Goal: Task Accomplishment & Management: Complete application form

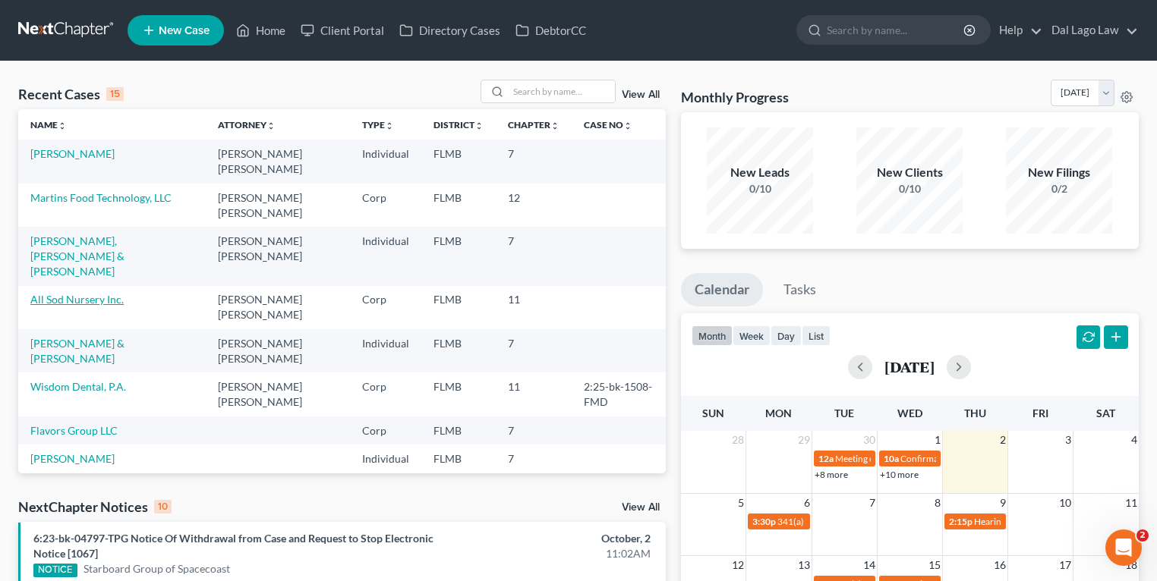
click at [67, 293] on link "All Sod Nursery Inc." at bounding box center [76, 299] width 93 height 13
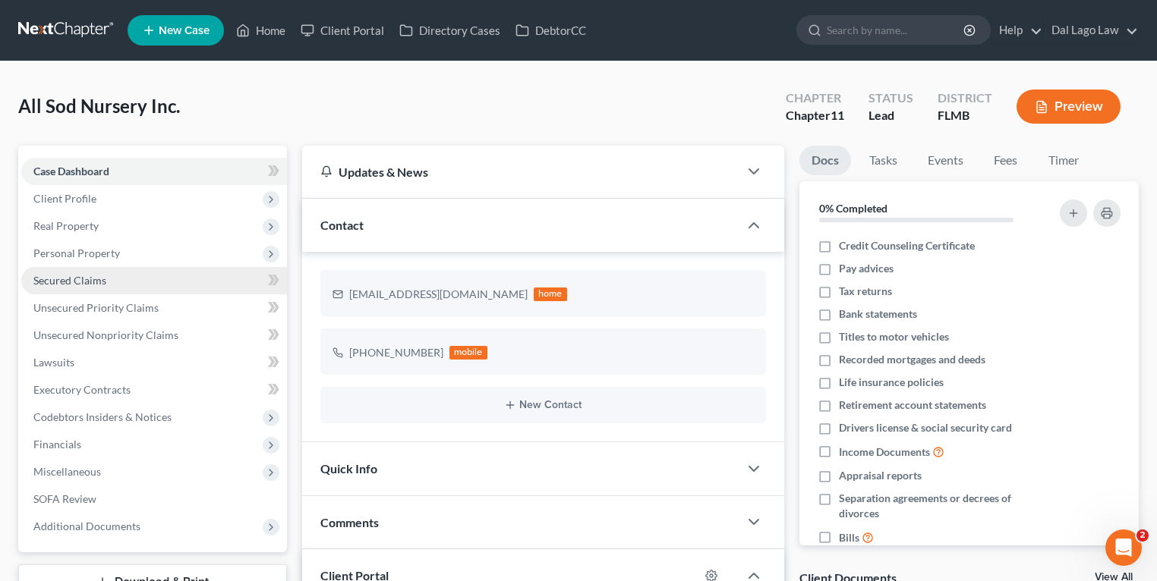
click at [121, 276] on link "Secured Claims" at bounding box center [154, 280] width 266 height 27
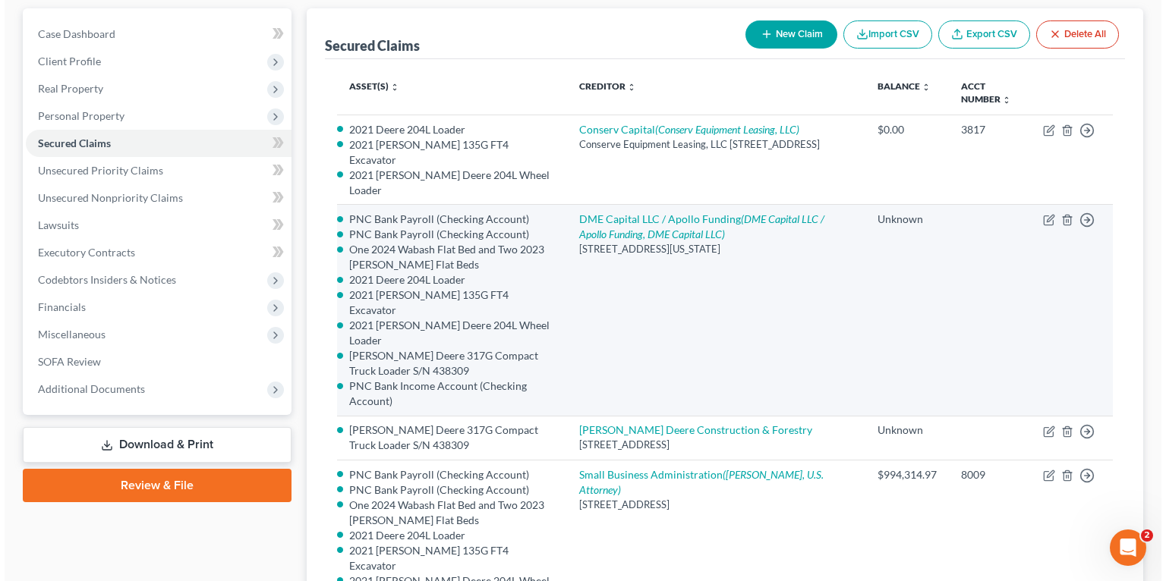
scroll to position [364, 0]
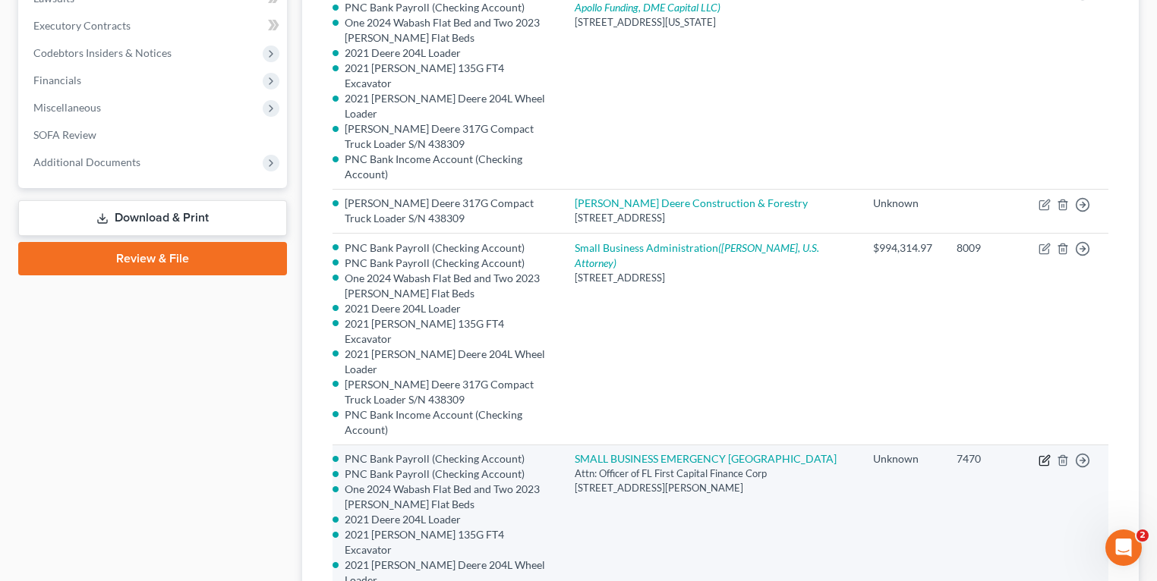
click at [1047, 455] on icon "button" at bounding box center [1044, 461] width 12 height 12
select select "9"
select select "1"
select select
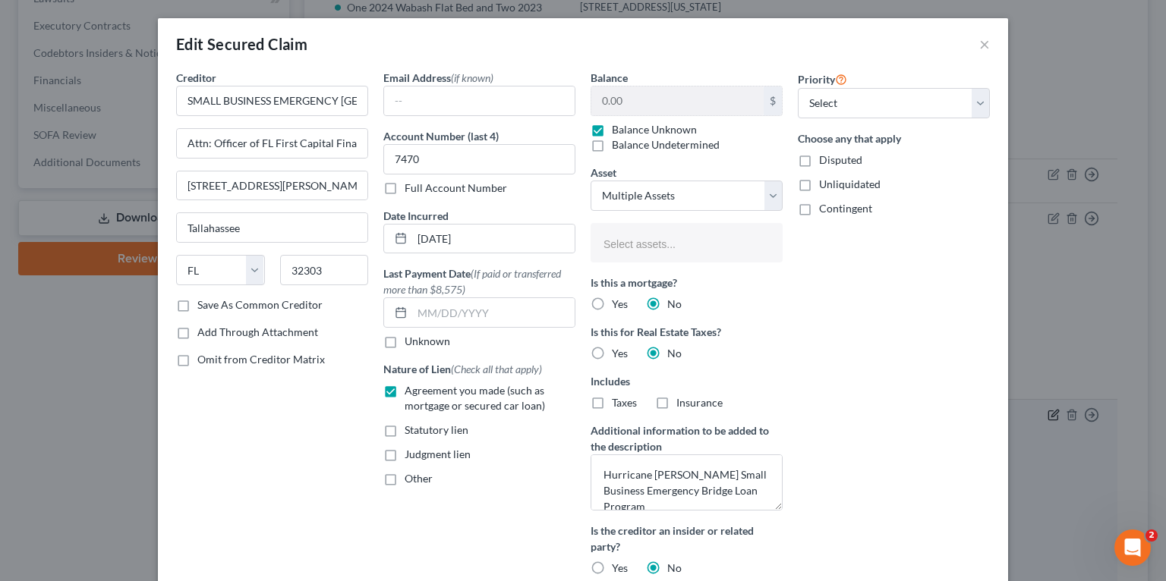
select select "2836168"
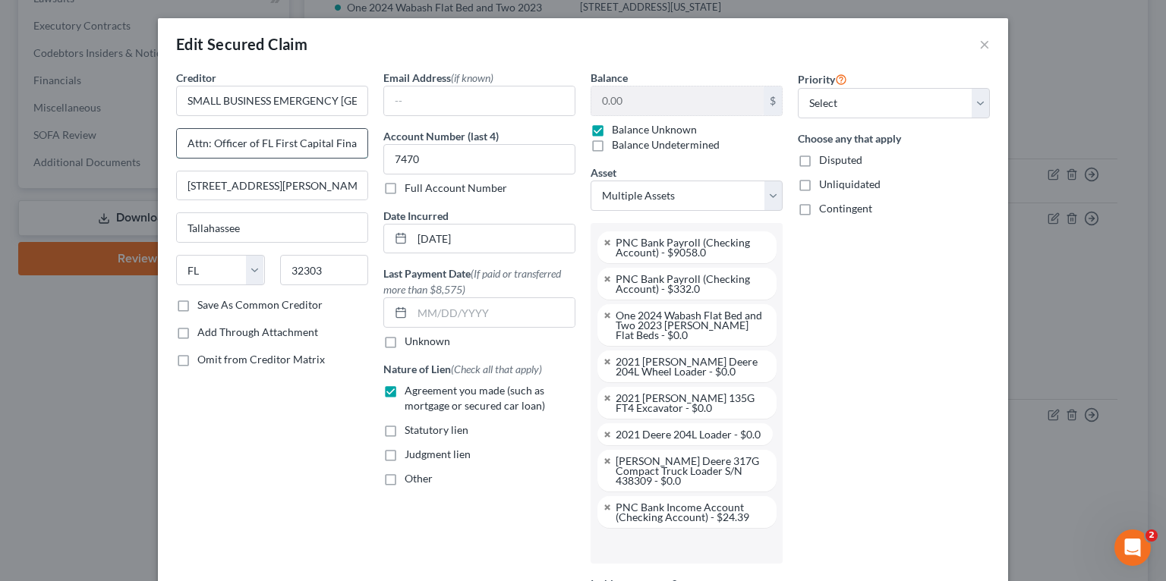
scroll to position [0, 36]
drag, startPoint x: 257, startPoint y: 132, endPoint x: 369, endPoint y: 128, distance: 111.7
click at [369, 128] on div "Creditor * SMALL BUSINESS EMERGENCY BRIDGE LOAN Attn: Officer of FL First Capit…" at bounding box center [271, 480] width 207 height 820
click at [904, 276] on div "Priority Select 1st 2nd 3rd 4th 5th 6th 7th 8th 9th 10th 11th 12th 13th 14th 15…" at bounding box center [893, 480] width 207 height 820
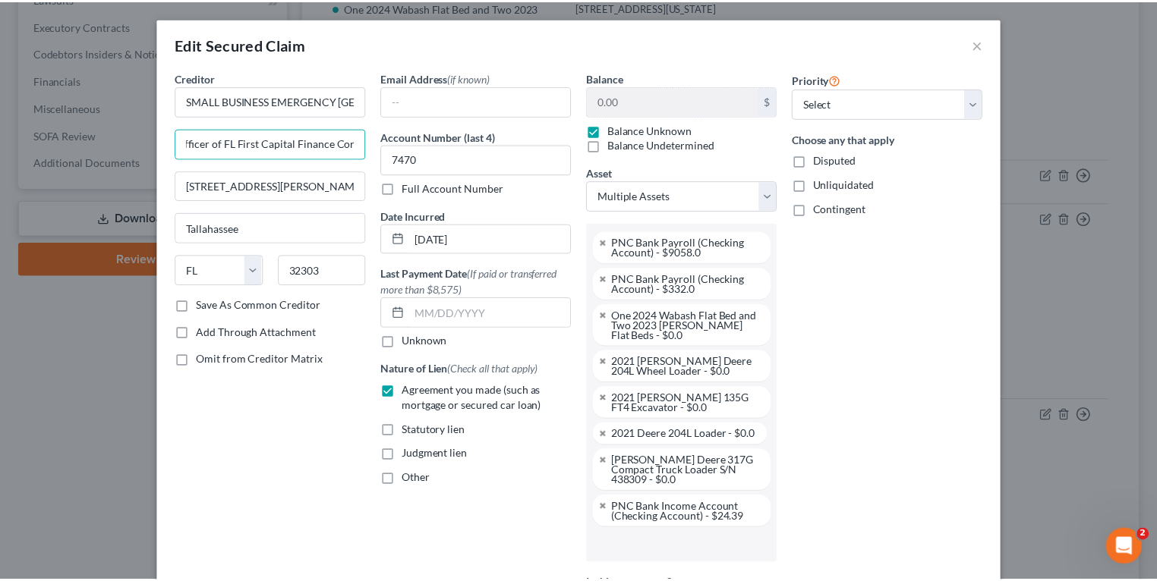
scroll to position [0, 0]
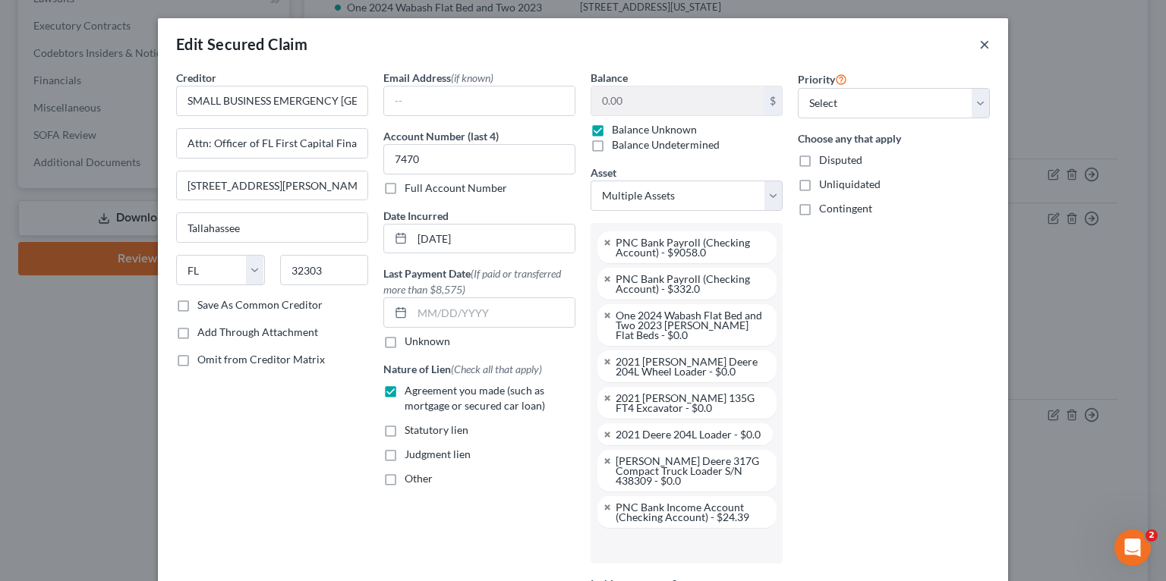
click at [979, 44] on button "×" at bounding box center [984, 44] width 11 height 18
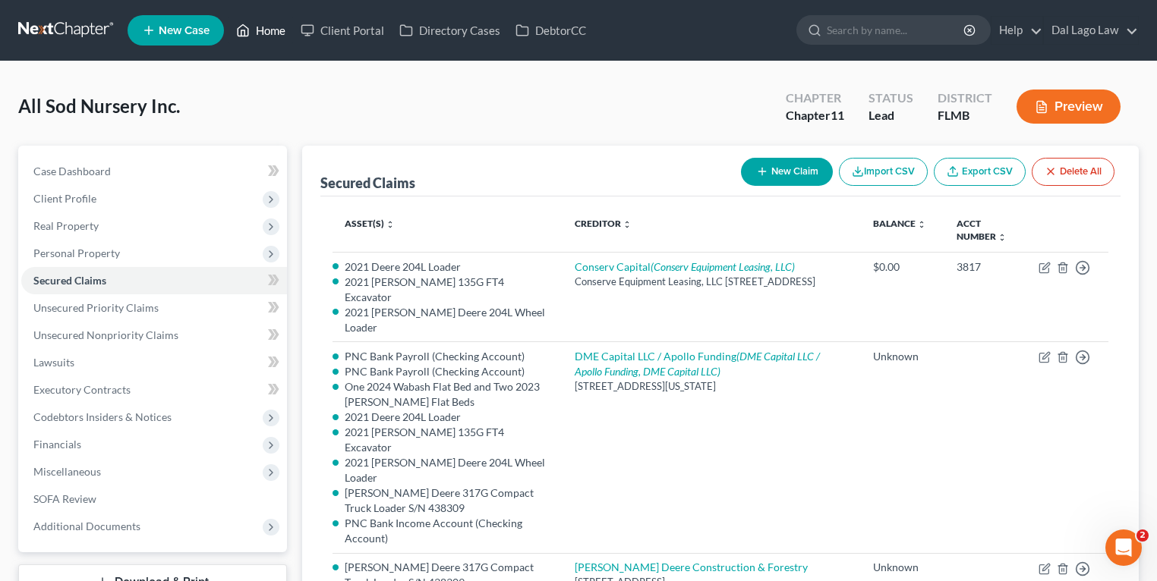
click at [257, 30] on link "Home" at bounding box center [260, 30] width 65 height 27
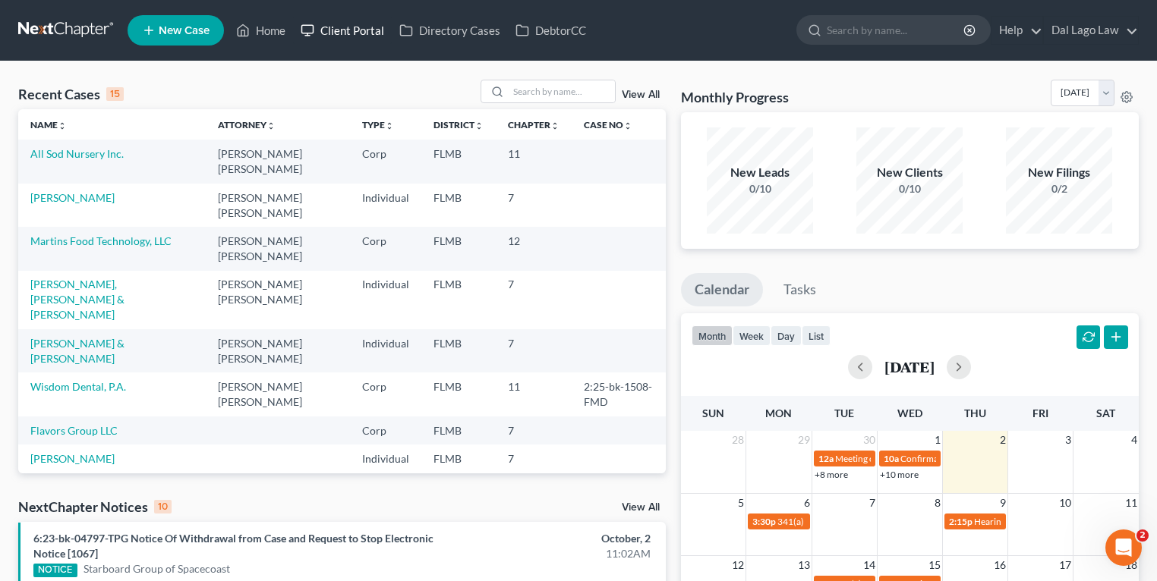
click at [346, 38] on link "Client Portal" at bounding box center [342, 30] width 99 height 27
click at [71, 235] on link "Martins Food Technology, LLC" at bounding box center [100, 241] width 141 height 13
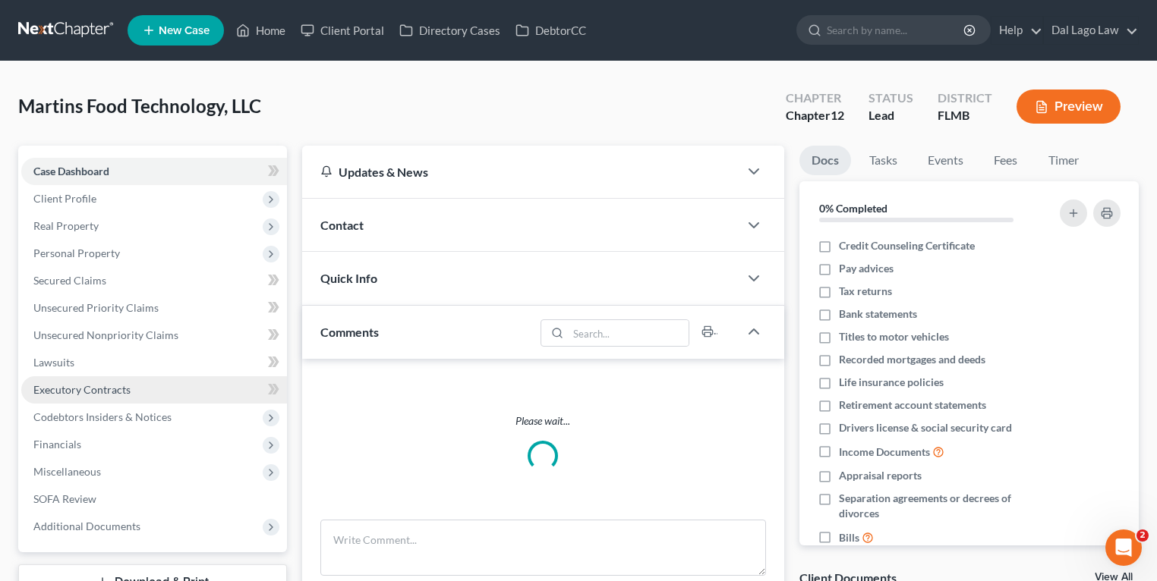
scroll to position [61, 0]
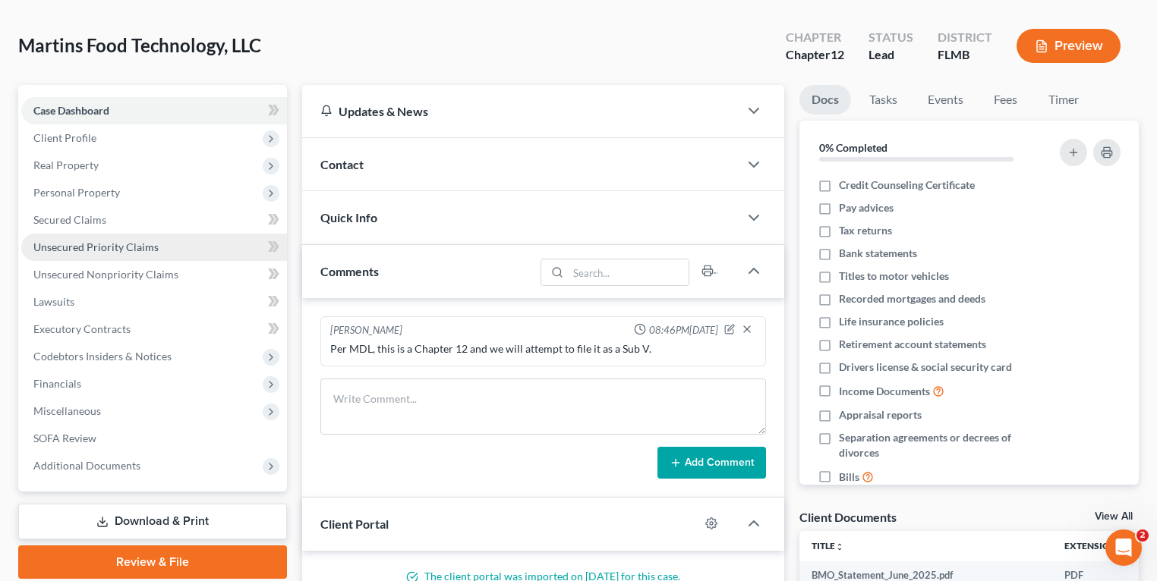
click at [102, 245] on span "Unsecured Priority Claims" at bounding box center [95, 247] width 125 height 13
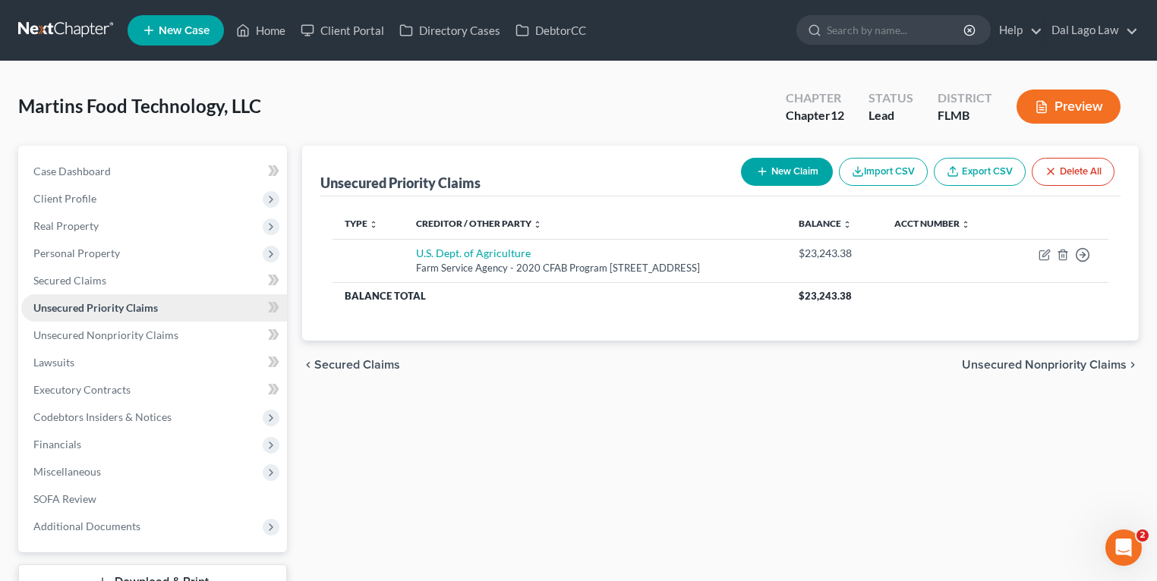
click at [108, 313] on span "Unsecured Priority Claims" at bounding box center [95, 307] width 124 height 13
click at [116, 332] on span "Unsecured Nonpriority Claims" at bounding box center [105, 335] width 145 height 13
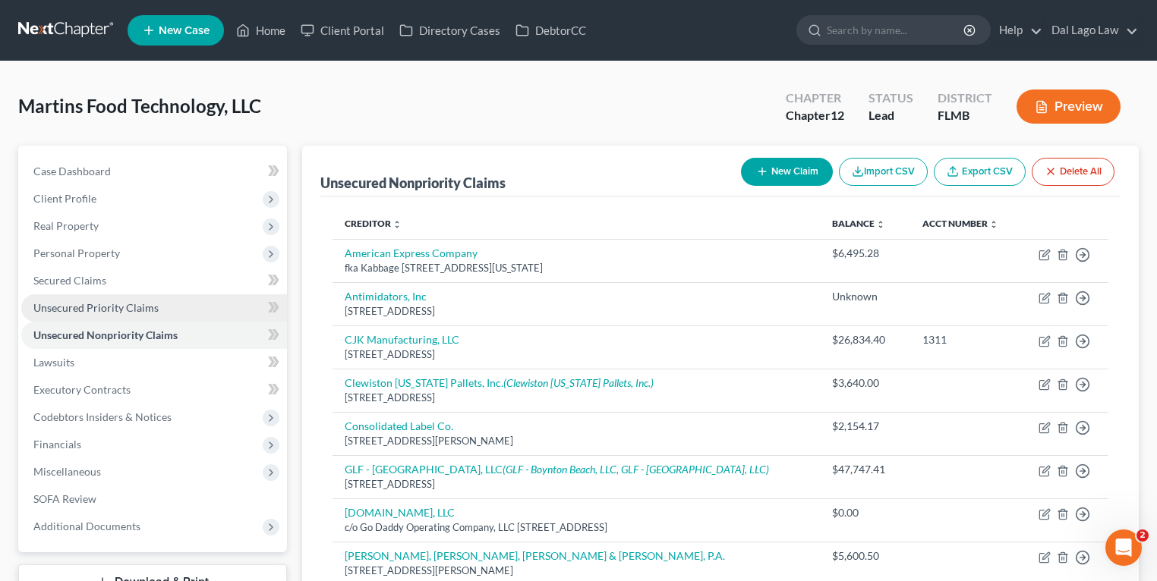
click at [113, 309] on span "Unsecured Priority Claims" at bounding box center [95, 307] width 125 height 13
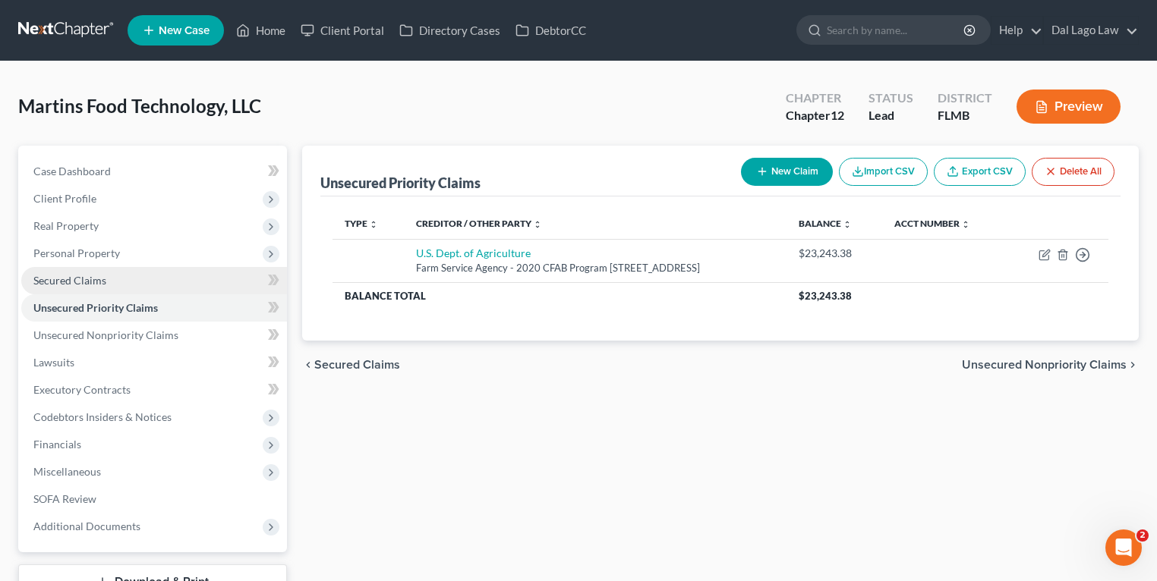
click at [79, 280] on span "Secured Claims" at bounding box center [69, 280] width 73 height 13
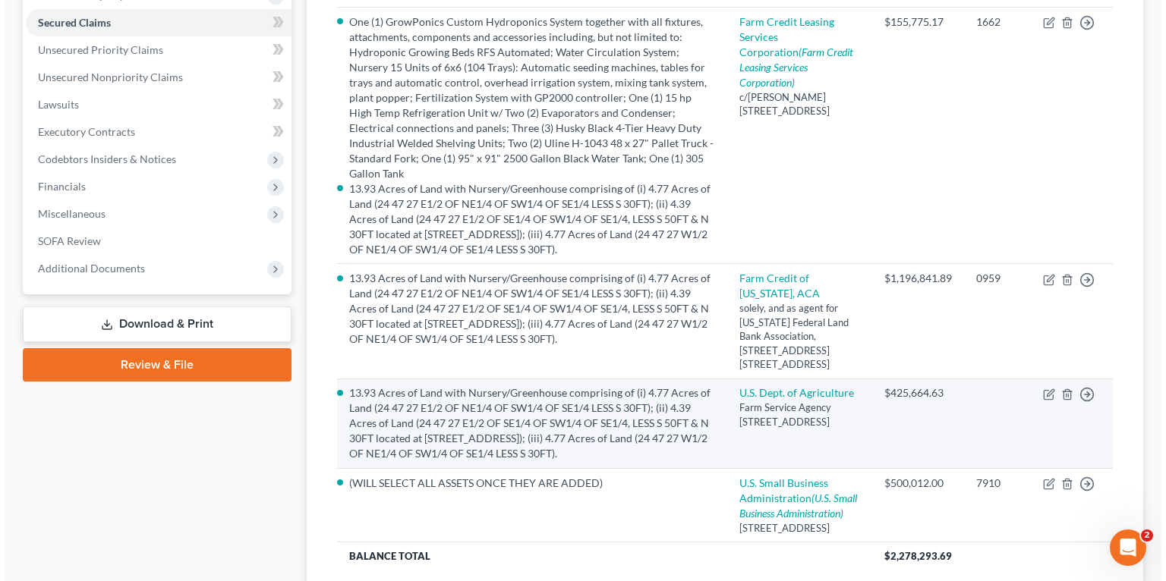
scroll to position [364, 0]
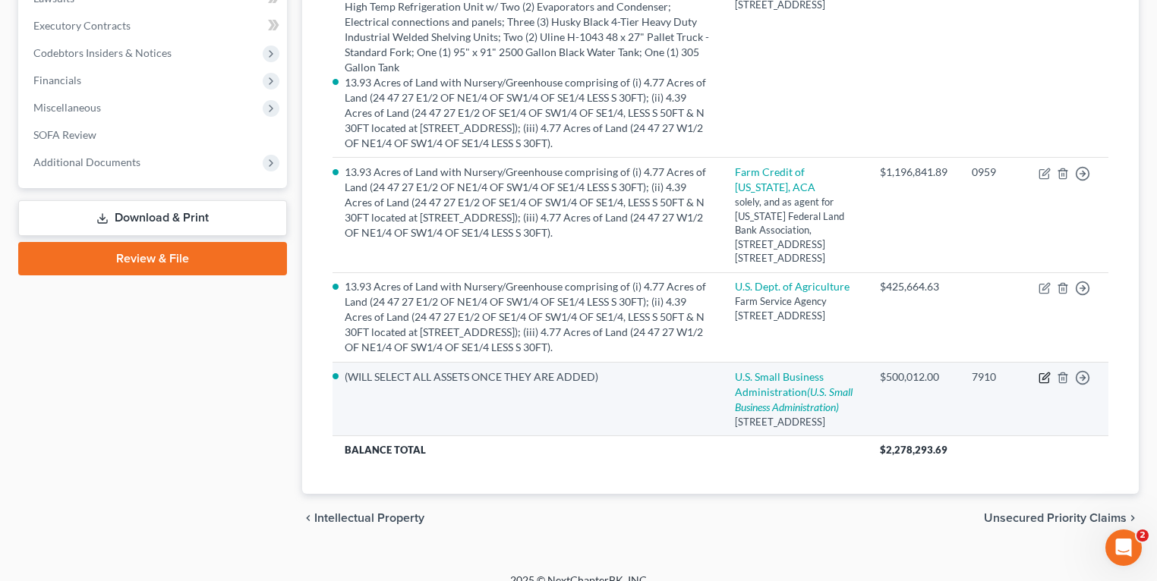
click at [1038, 372] on icon "button" at bounding box center [1044, 378] width 12 height 12
select select "9"
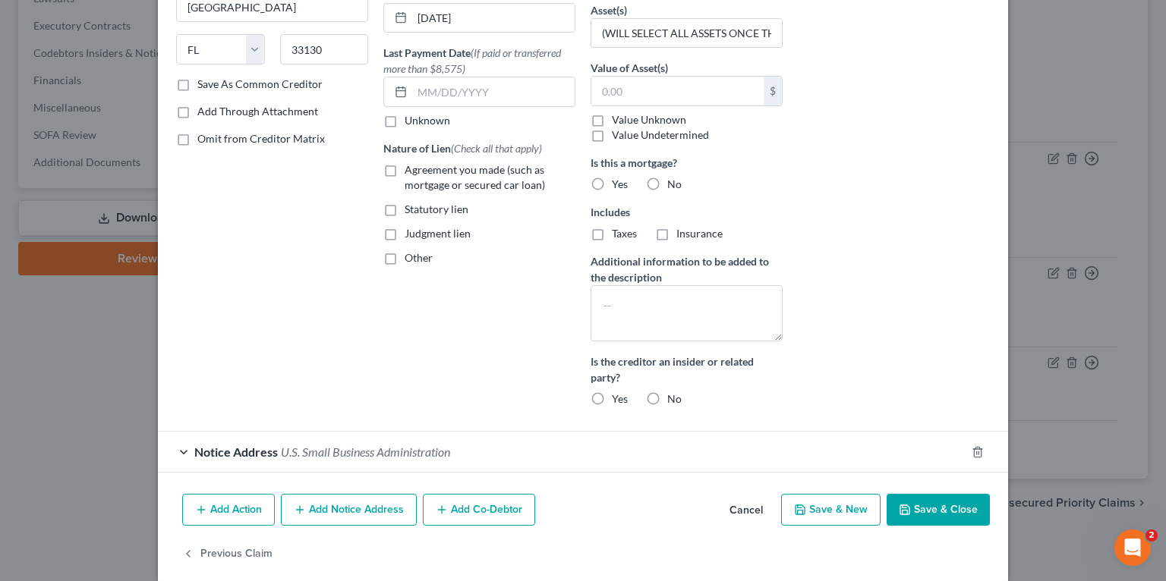
scroll to position [238, 0]
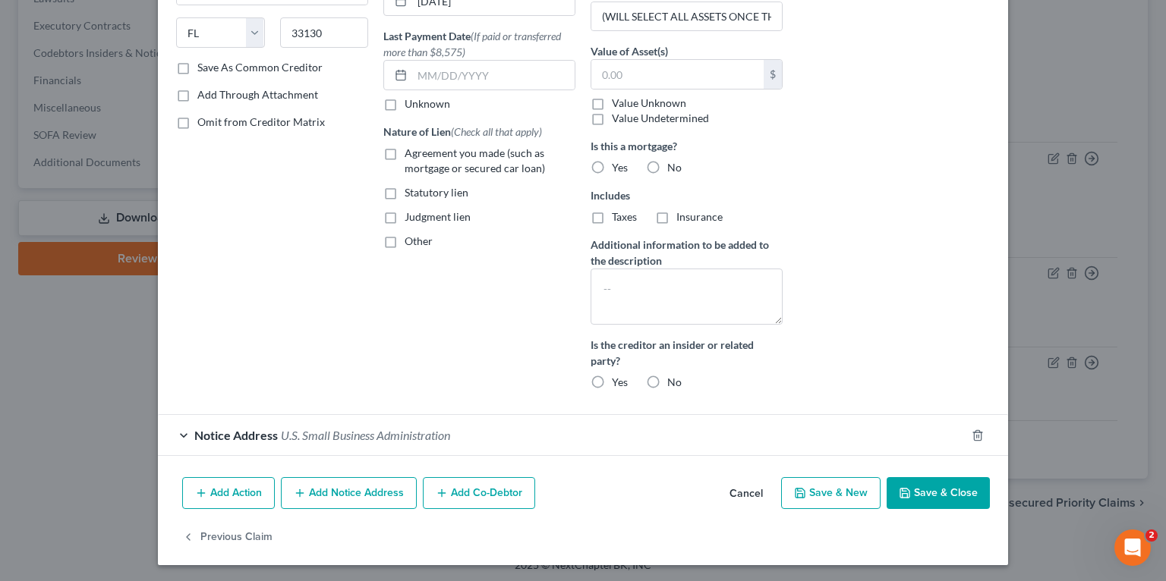
click at [347, 491] on button "Add Notice Address" at bounding box center [349, 493] width 136 height 32
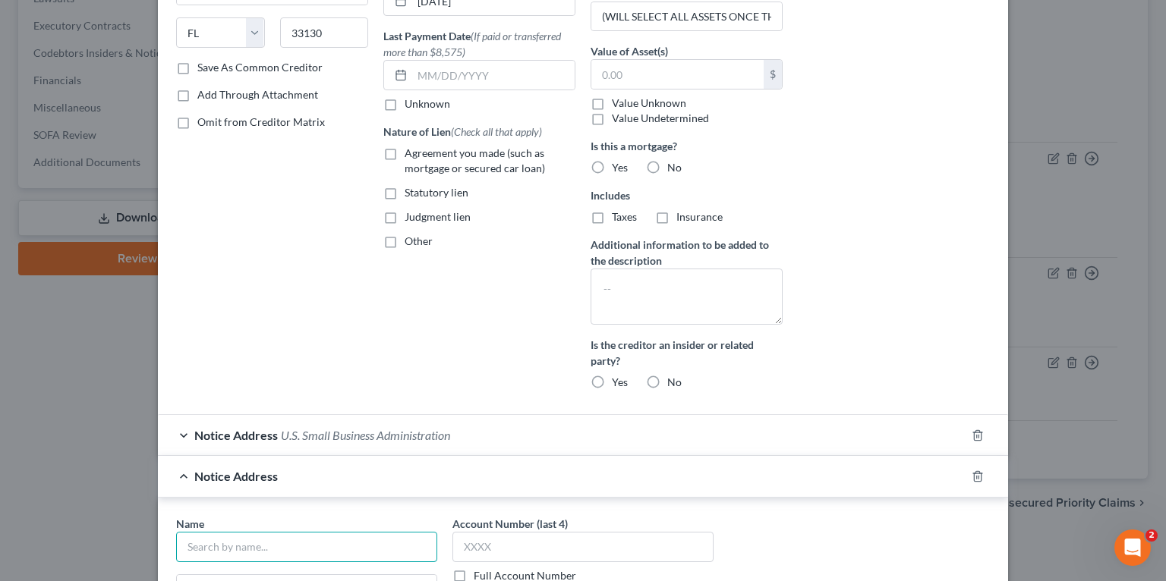
click at [260, 544] on input "text" at bounding box center [306, 547] width 261 height 30
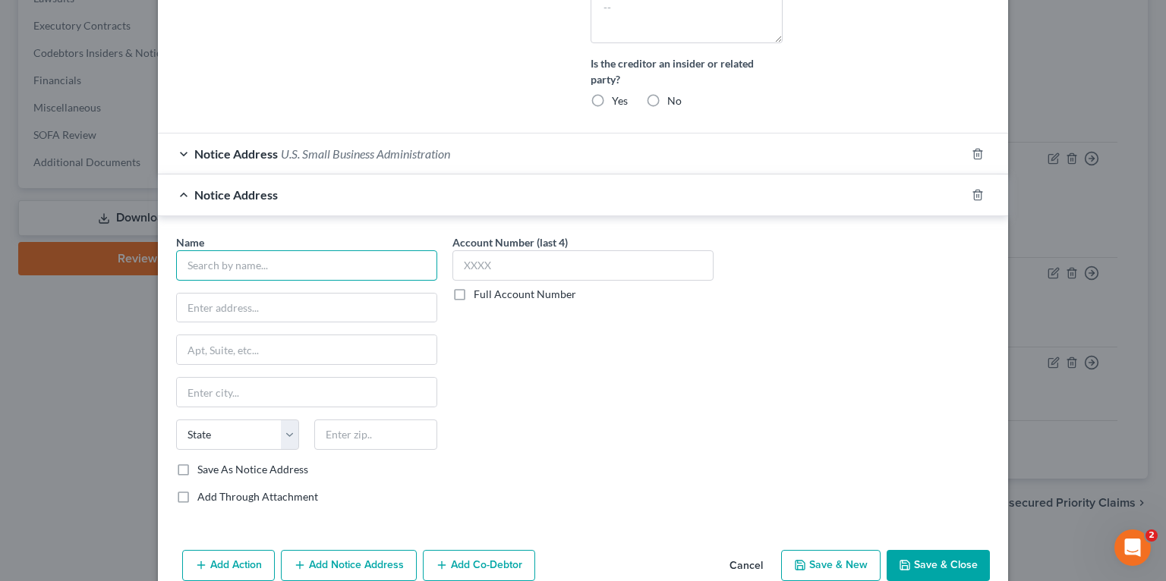
scroll to position [590, 0]
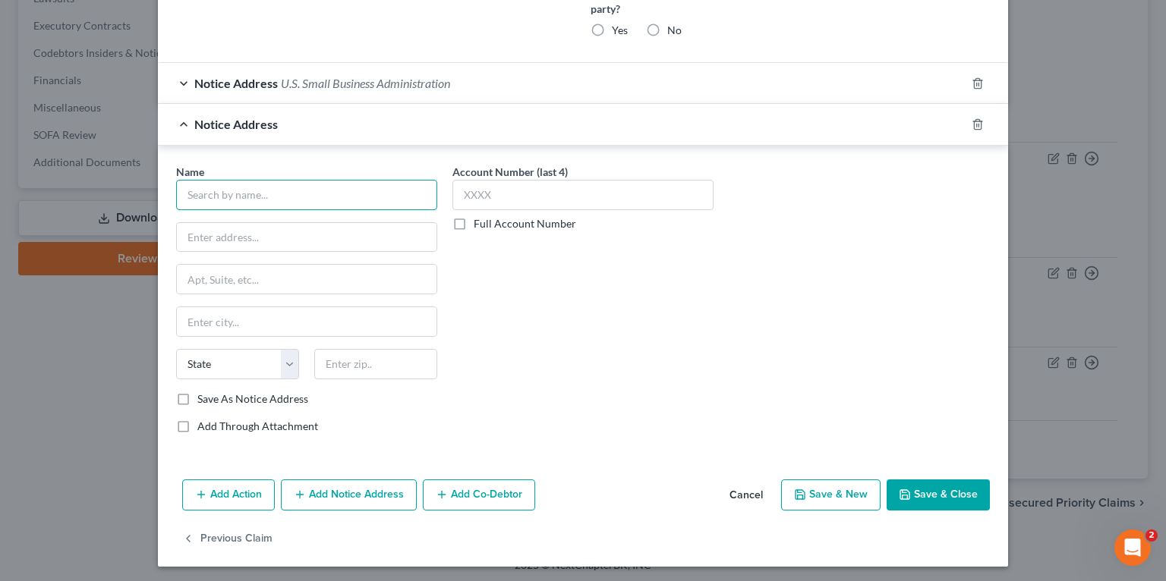
paste input "https://www.sba.gov/about-sba/sba-locations/headquarters-offices/office-general…"
type input "https://www.sba.gov/about-sba/sba-locations/headquarters-offices/office-general…"
click at [258, 198] on input "text" at bounding box center [306, 195] width 261 height 30
type input "U.S. Small Business Administration"
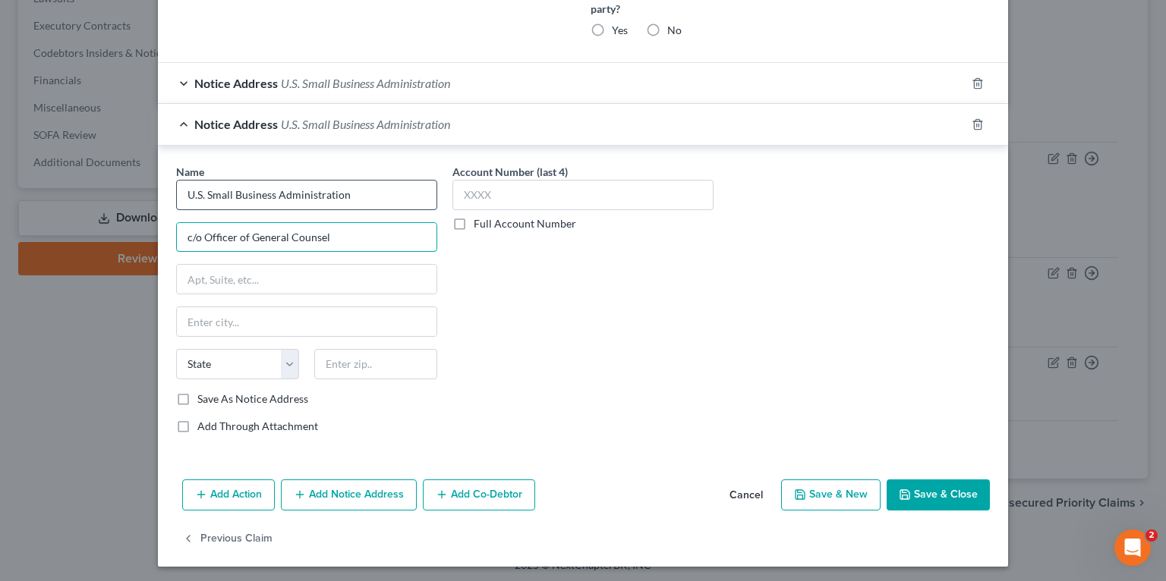
type input "c/o Officer of General Counsel"
type input "W"
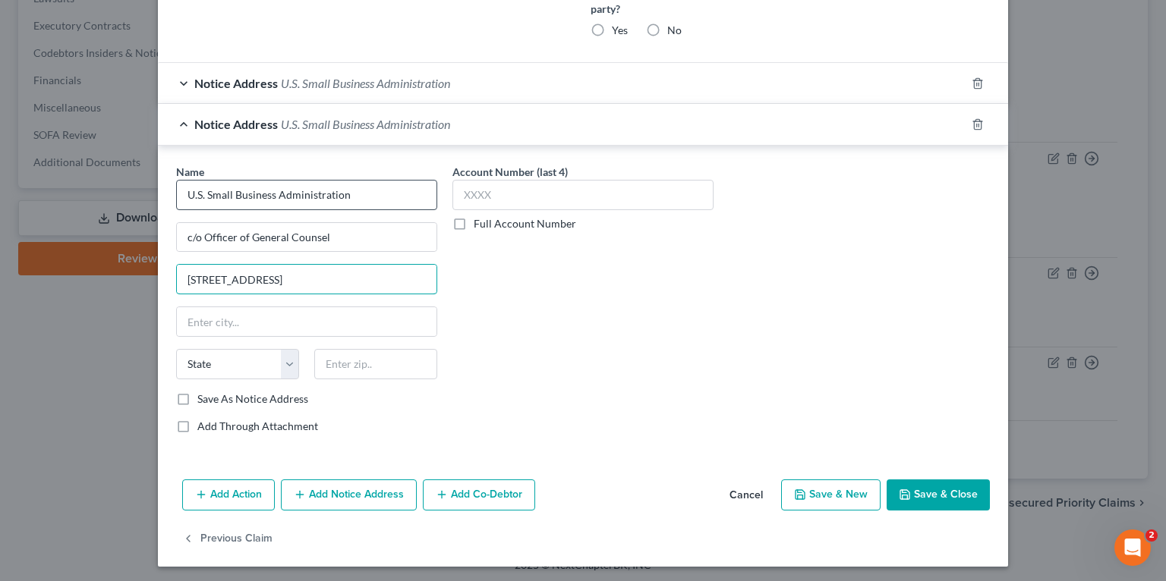
type input "409 3rd Street SW"
select select "50"
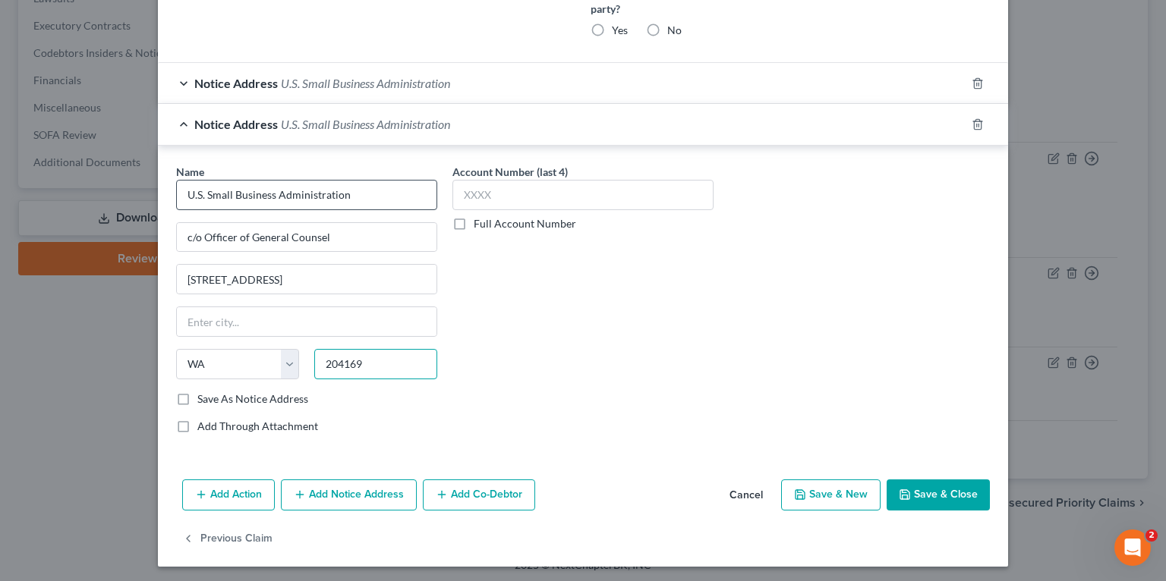
type input "204169"
click at [224, 307] on input "text" at bounding box center [307, 321] width 260 height 29
select select "8"
type input "Washington"
click at [534, 330] on div "Account Number (last 4) Full Account Number" at bounding box center [583, 305] width 276 height 282
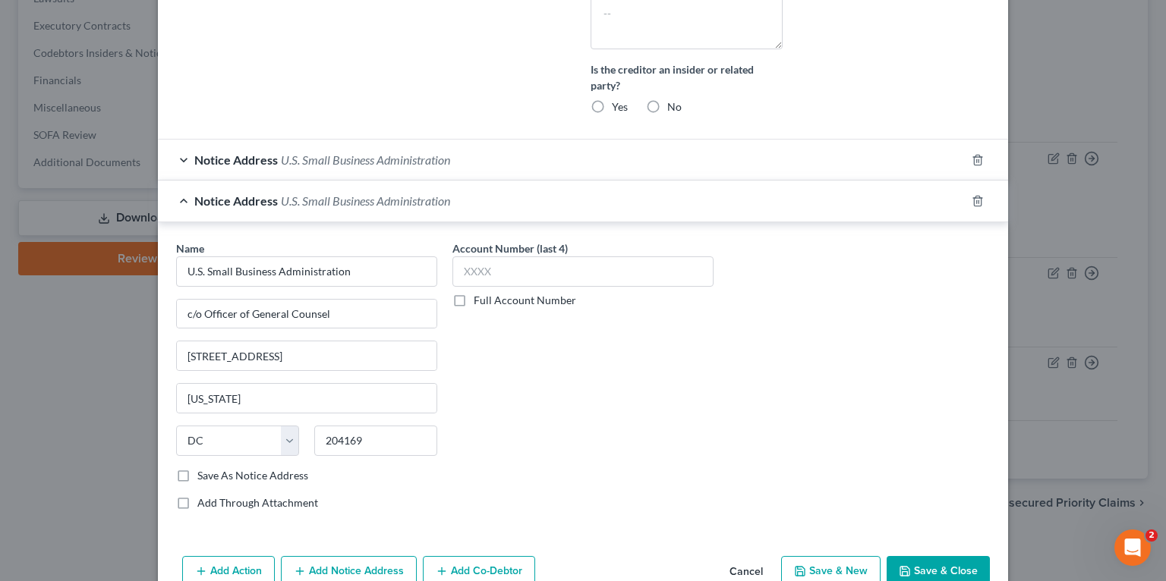
scroll to position [590, 0]
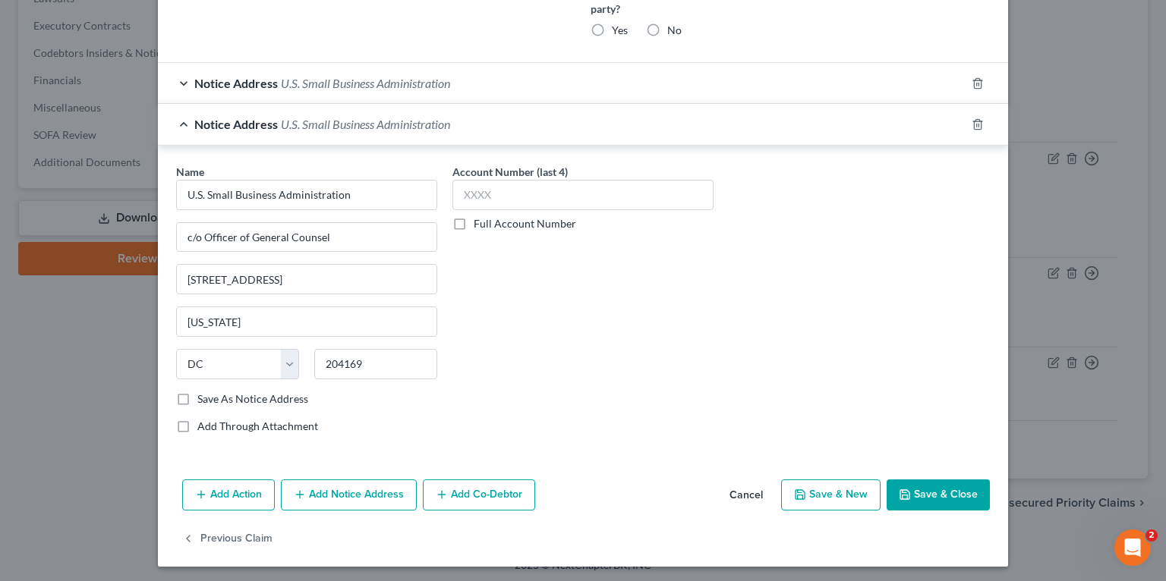
click at [197, 392] on label "Save As Notice Address" at bounding box center [252, 399] width 111 height 15
click at [203, 392] on input "Save As Notice Address" at bounding box center [208, 397] width 10 height 10
click at [965, 493] on button "Save & Close" at bounding box center [937, 496] width 103 height 32
checkbox input "false"
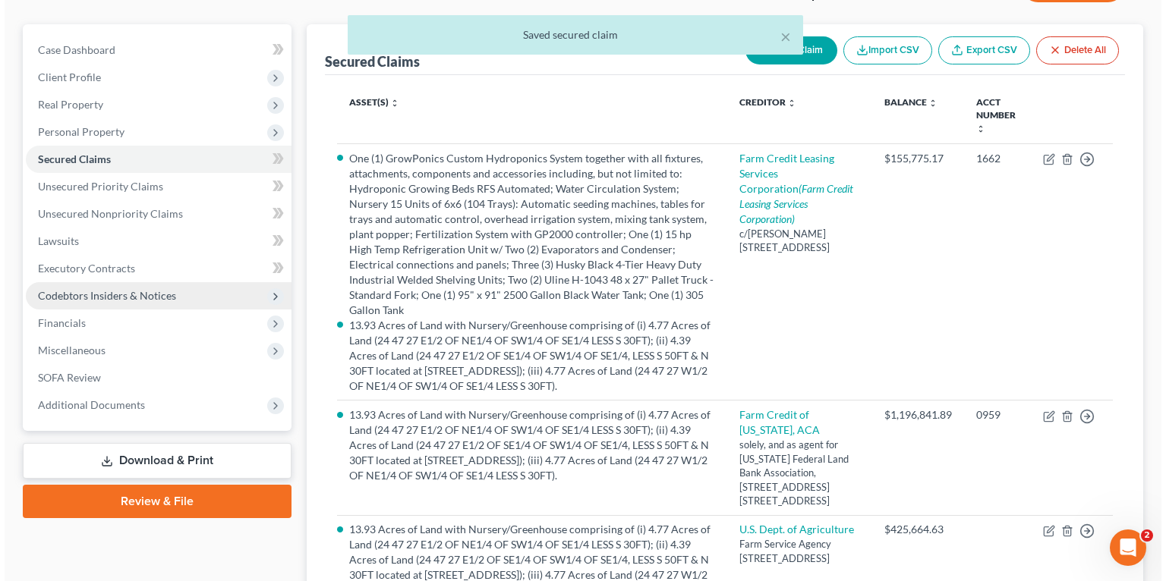
scroll to position [0, 0]
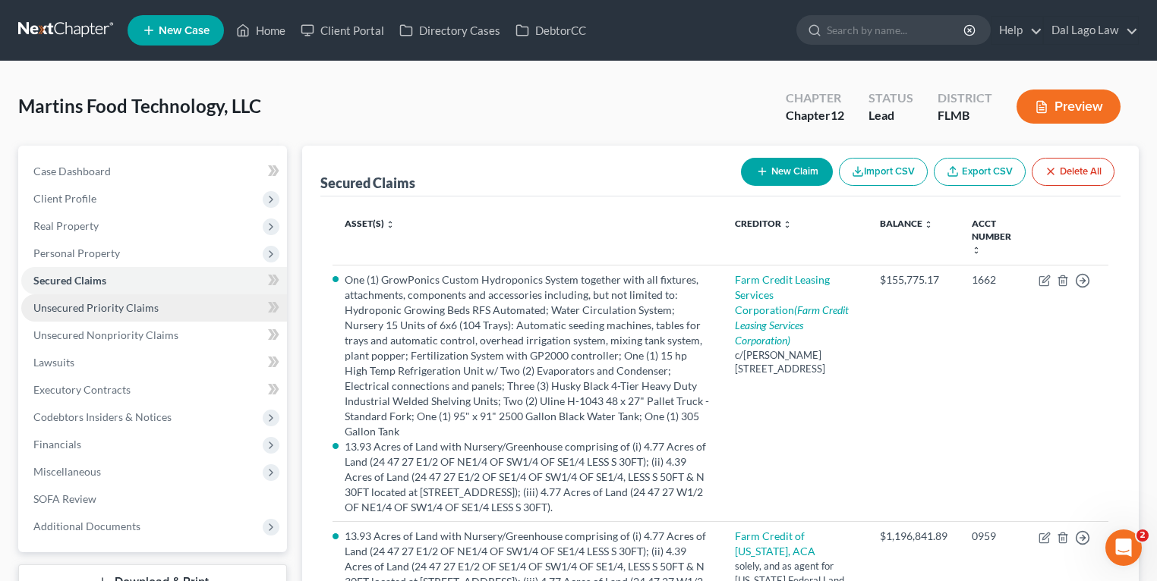
click at [143, 307] on span "Unsecured Priority Claims" at bounding box center [95, 307] width 125 height 13
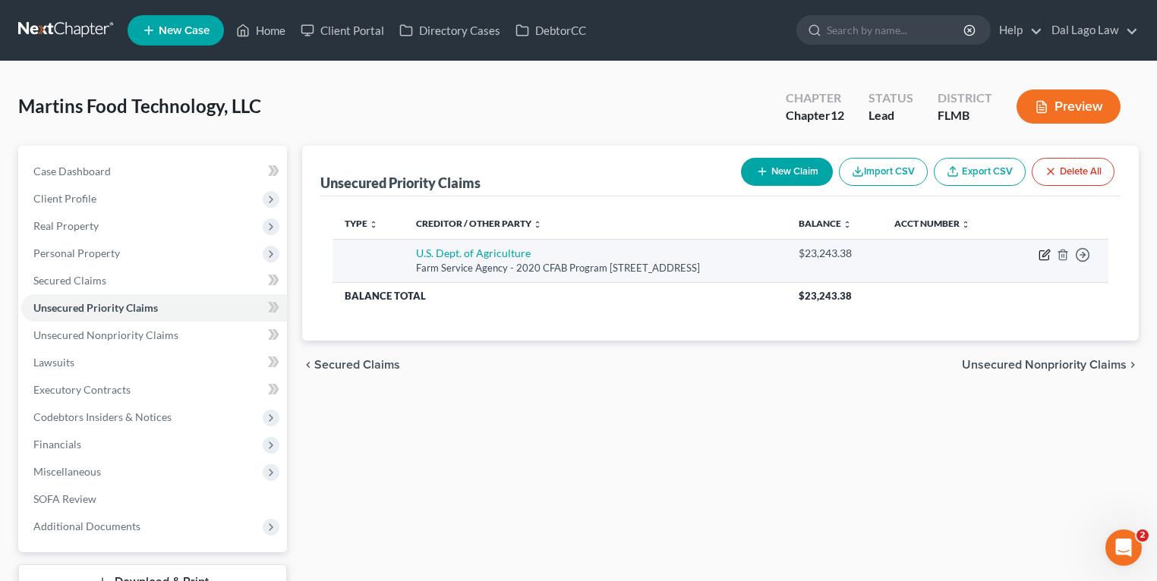
click at [1044, 257] on icon "button" at bounding box center [1044, 255] width 12 height 12
select select "9"
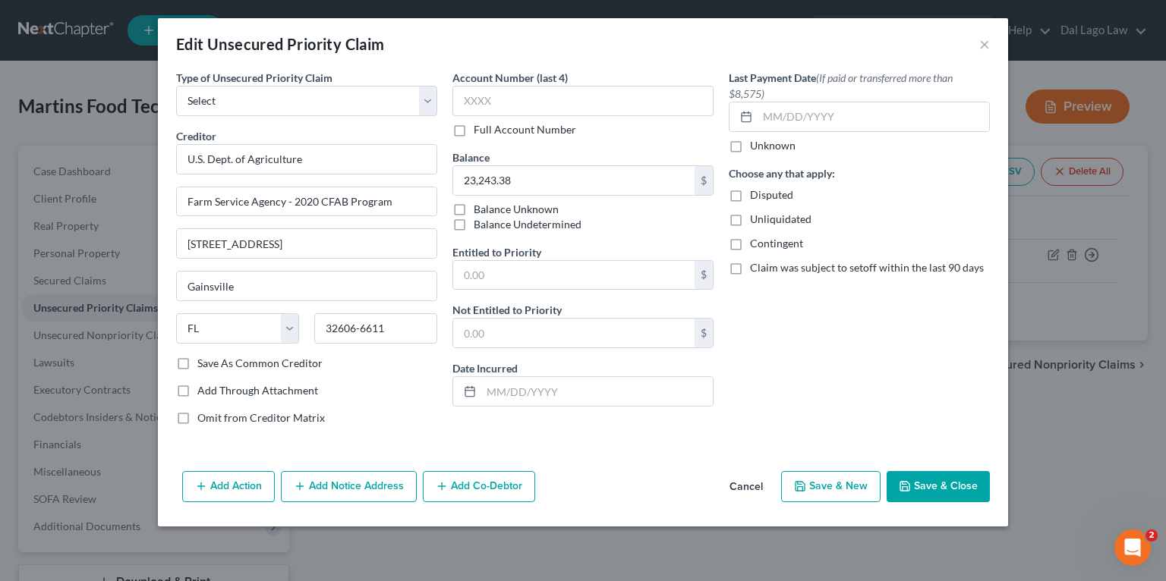
click at [326, 477] on button "Add Notice Address" at bounding box center [349, 487] width 136 height 32
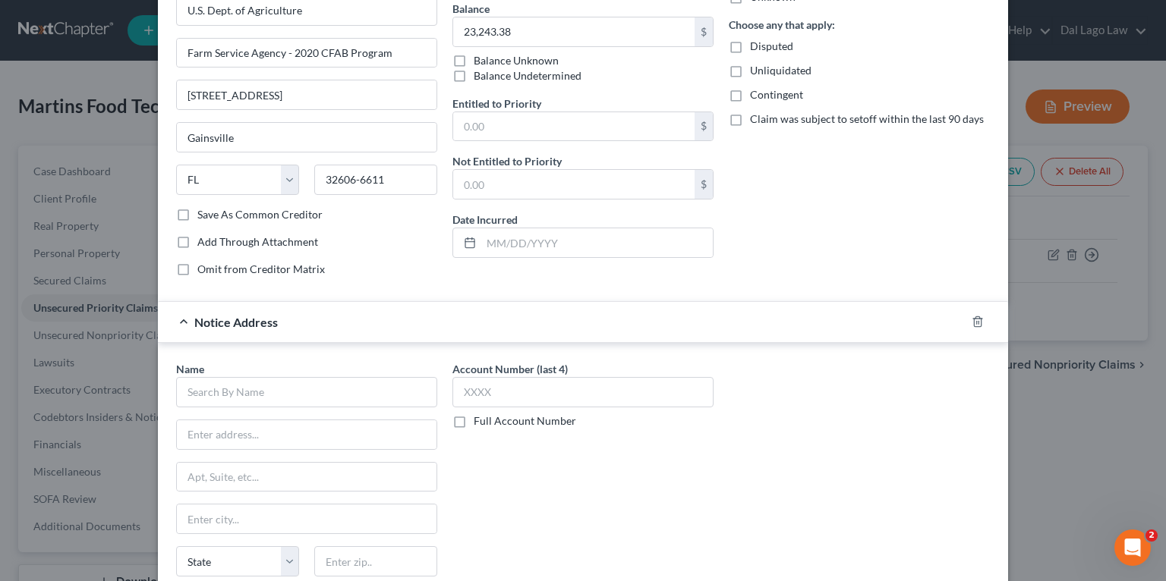
scroll to position [304, 0]
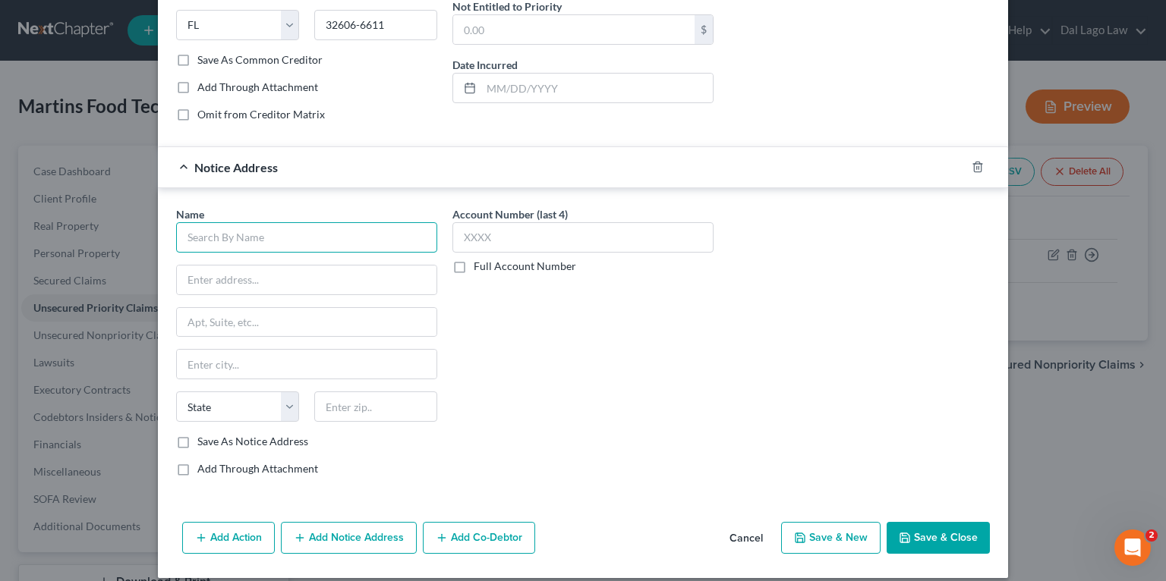
click at [265, 222] on input "text" at bounding box center [306, 237] width 261 height 30
click at [282, 246] on input "text" at bounding box center [306, 237] width 261 height 30
paste input "Office of the General Counsel"
type input "Office of the General Counsel"
drag, startPoint x: 326, startPoint y: 240, endPoint x: 71, endPoint y: 210, distance: 256.7
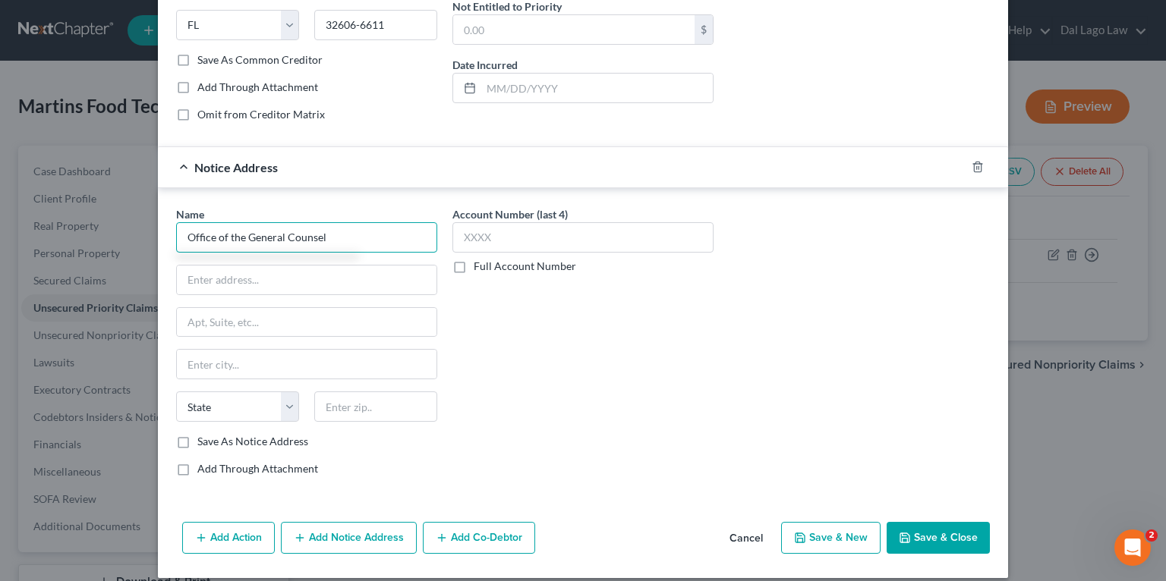
click at [65, 210] on div "Edit Unsecured Priority Claim × Type of Unsecured Priority Claim * Select Taxes…" at bounding box center [583, 290] width 1166 height 581
click at [210, 284] on input "text" at bounding box center [307, 280] width 260 height 29
paste input "Office of the General Counsel"
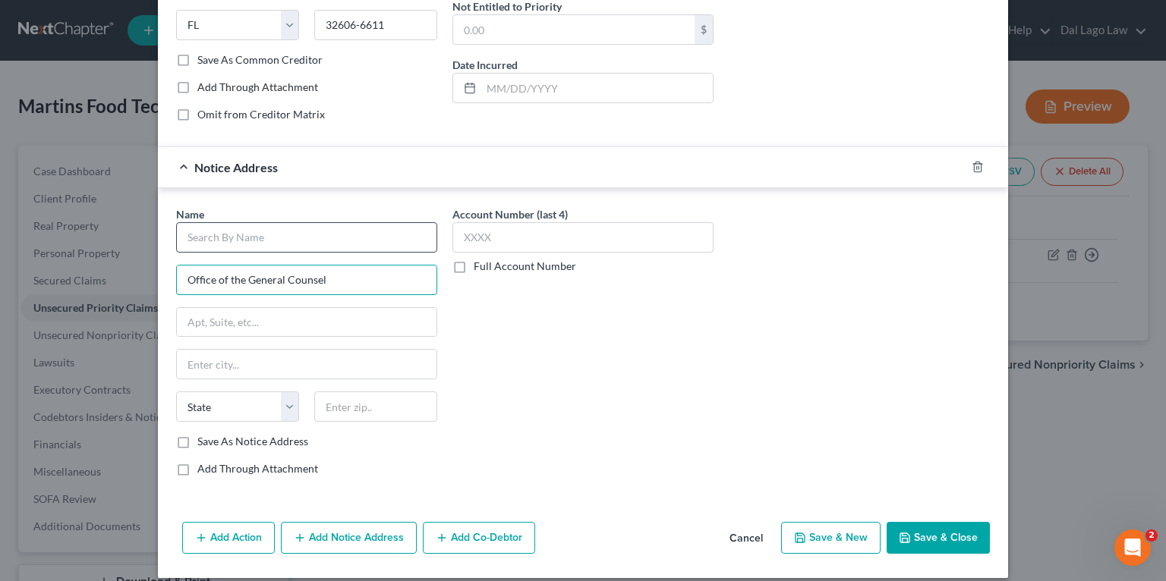
type input "Office of the General Counsel"
click at [218, 230] on input "text" at bounding box center [306, 237] width 261 height 30
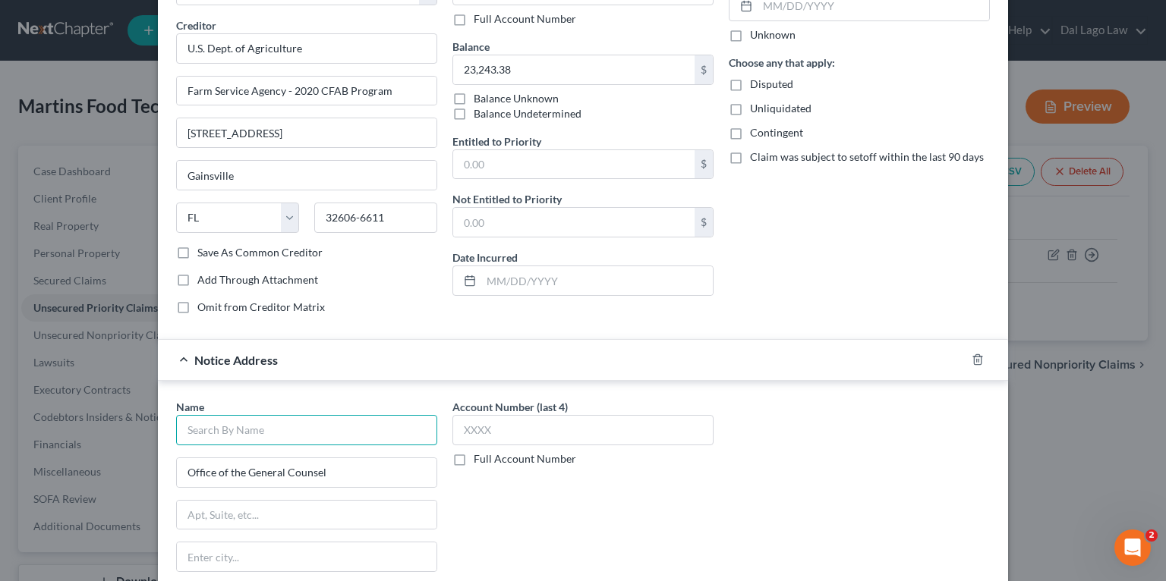
scroll to position [0, 0]
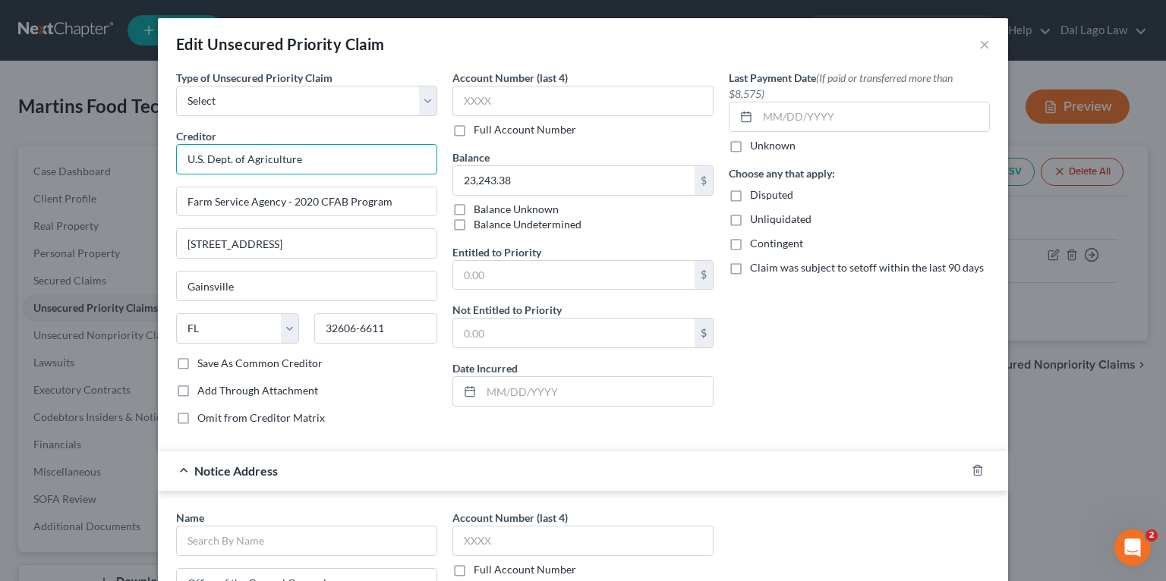
click at [291, 164] on input "U.S. Dept. of Agriculture" at bounding box center [306, 159] width 261 height 30
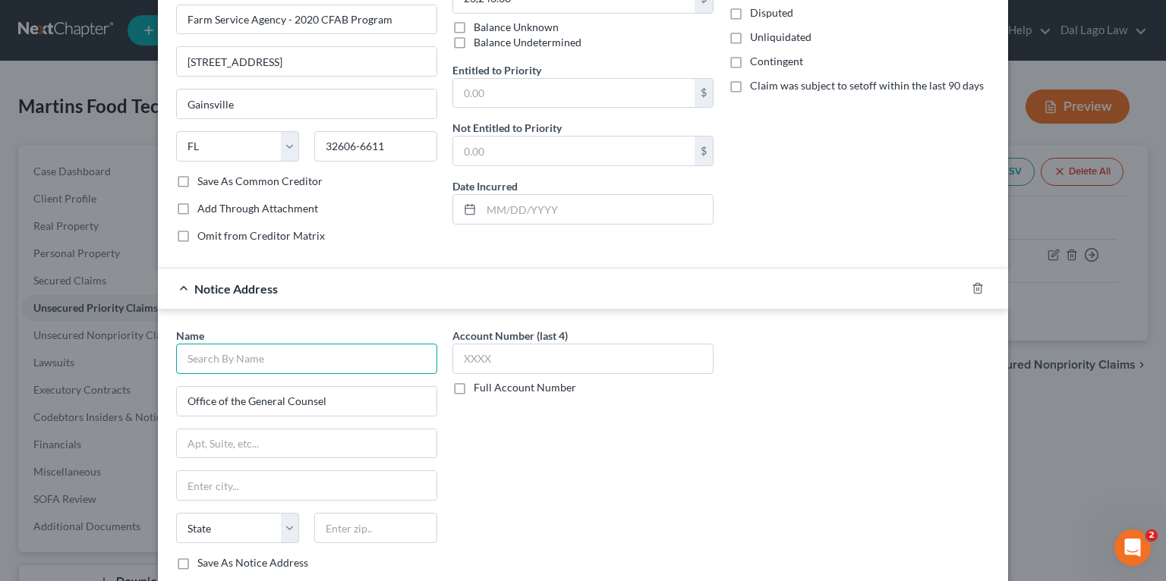
click at [267, 358] on input "text" at bounding box center [306, 359] width 261 height 30
paste input "U.S. Dept. of Agriculture"
type input "U.S. Dept. of Agriculture"
click at [265, 398] on input "Office of the General Counsel" at bounding box center [307, 401] width 260 height 29
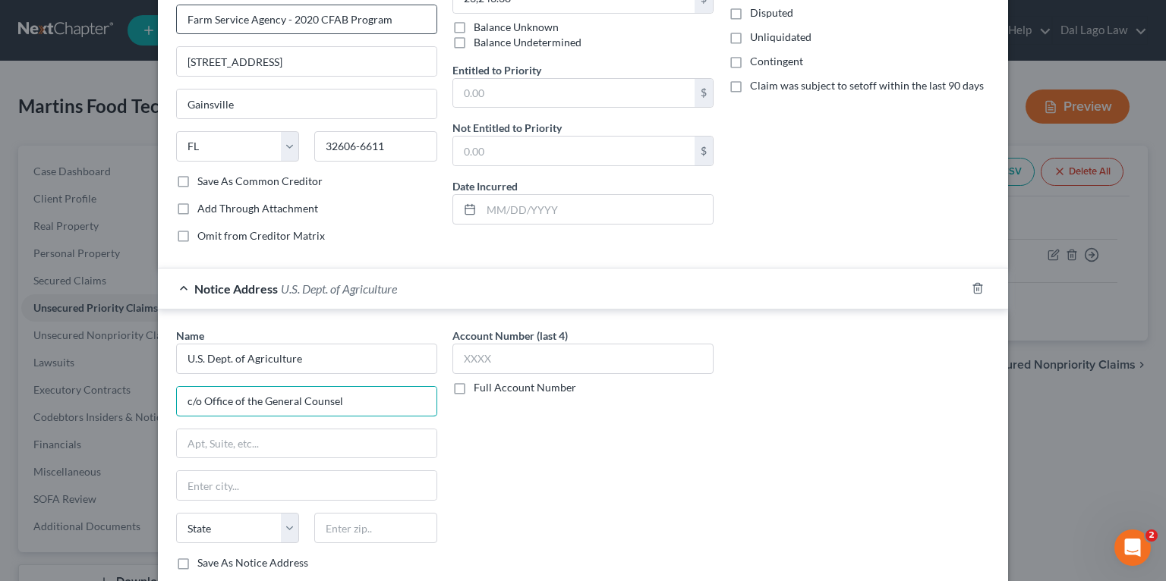
type input "c/o Office of the General Counsel"
drag, startPoint x: 260, startPoint y: 443, endPoint x: 263, endPoint y: 434, distance: 9.6
click at [260, 443] on input "text" at bounding box center [307, 444] width 260 height 29
paste input "Room 107W, Whitten Building"
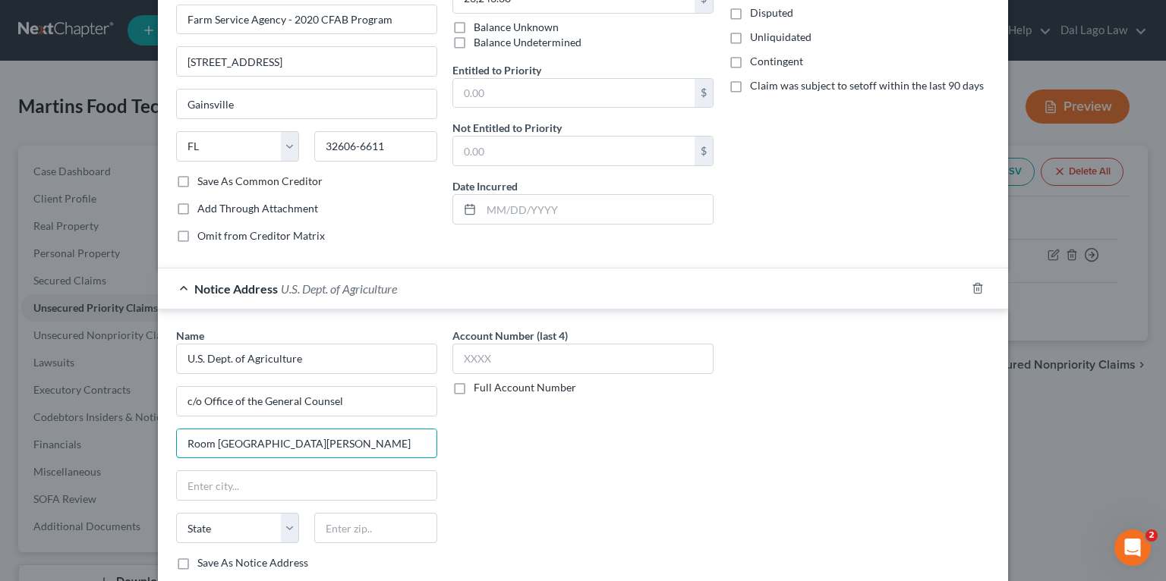
type input "Room 107W, Whitten Building"
click at [301, 473] on input "text" at bounding box center [307, 485] width 260 height 29
paste input "1400 Independence Ave, SW."
type input "1400 Independence Ave, SW."
drag, startPoint x: 354, startPoint y: 446, endPoint x: 110, endPoint y: 425, distance: 245.3
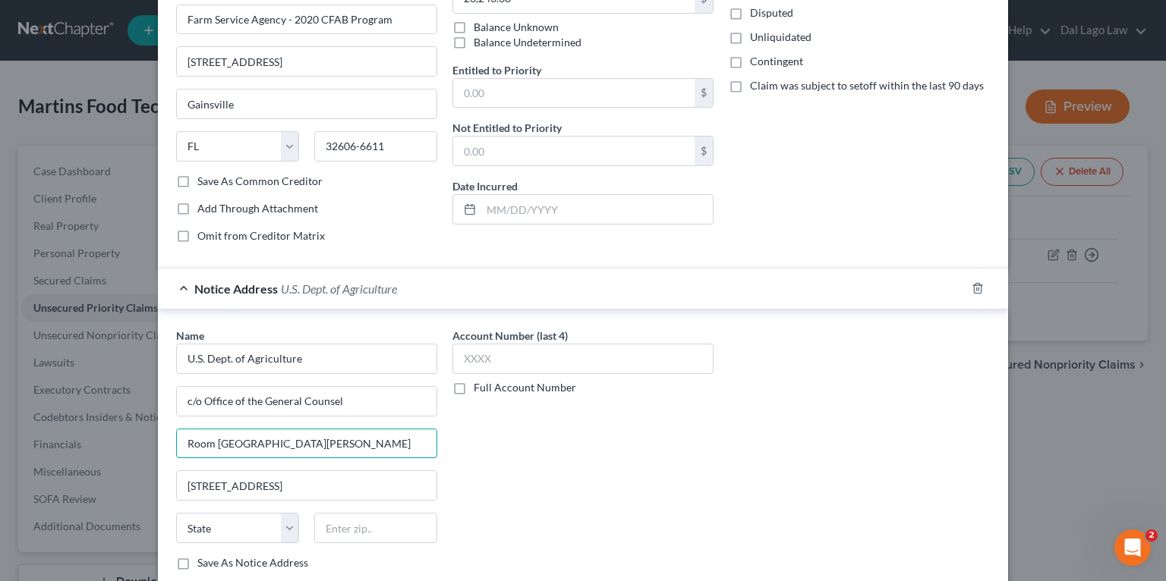
click at [110, 425] on div "Edit Unsecured Priority Claim × Type of Unsecured Priority Claim * Select Taxes…" at bounding box center [583, 290] width 1166 height 581
click at [355, 411] on input "c/o Office of the General Counsel" at bounding box center [307, 401] width 260 height 29
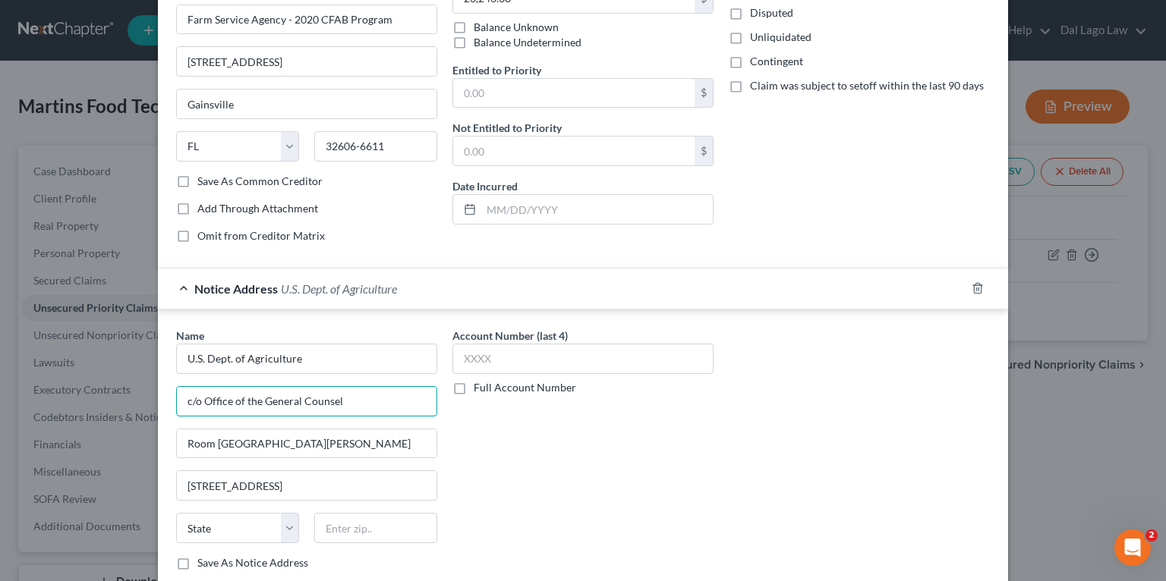
drag, startPoint x: 362, startPoint y: 399, endPoint x: 145, endPoint y: 395, distance: 217.1
click at [145, 395] on div "Edit Unsecured Priority Claim × Type of Unsecured Priority Claim * Select Taxes…" at bounding box center [583, 290] width 1166 height 581
click at [329, 365] on input "U.S. Dept. of Agriculture" at bounding box center [306, 359] width 261 height 30
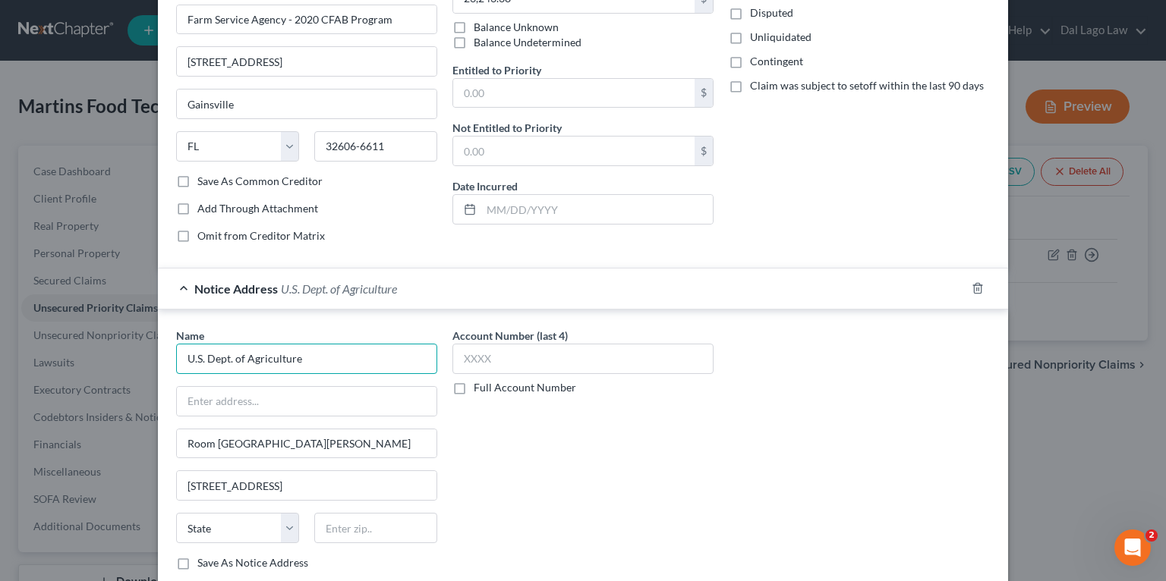
paste input "c/o Office of the General Counsel"
type input "U.S. Dept. of Agriculture c/o Office of the General Counsel"
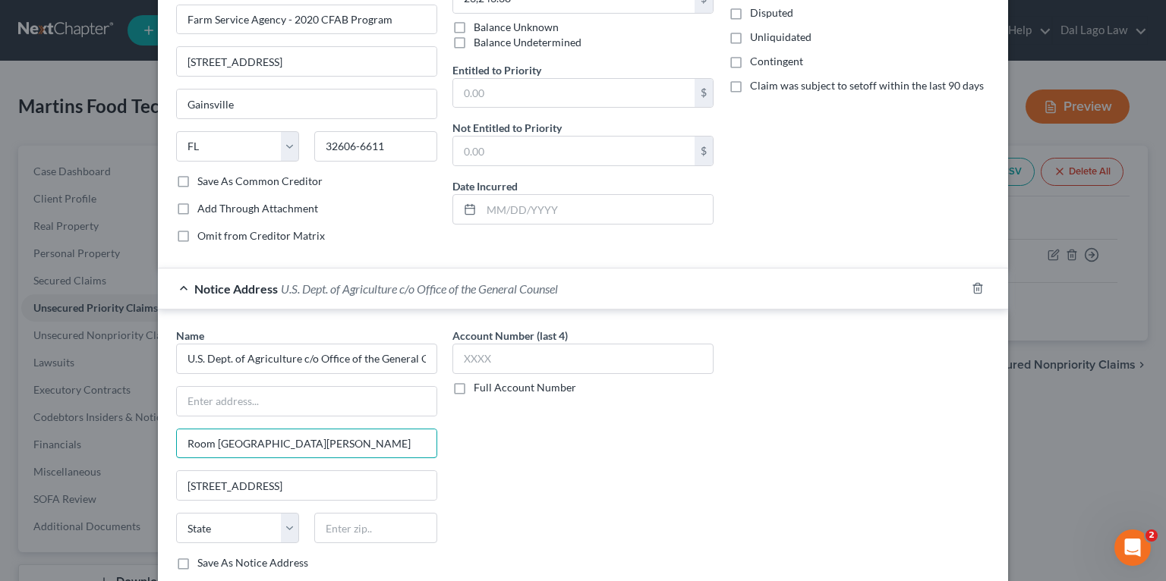
drag, startPoint x: 349, startPoint y: 437, endPoint x: 88, endPoint y: 433, distance: 261.1
click at [88, 433] on div "Edit Unsecured Priority Claim × Type of Unsecured Priority Claim * Select Taxes…" at bounding box center [583, 290] width 1166 height 581
click at [241, 404] on input "text" at bounding box center [307, 401] width 260 height 29
paste input "Room 107W, Whitten Building"
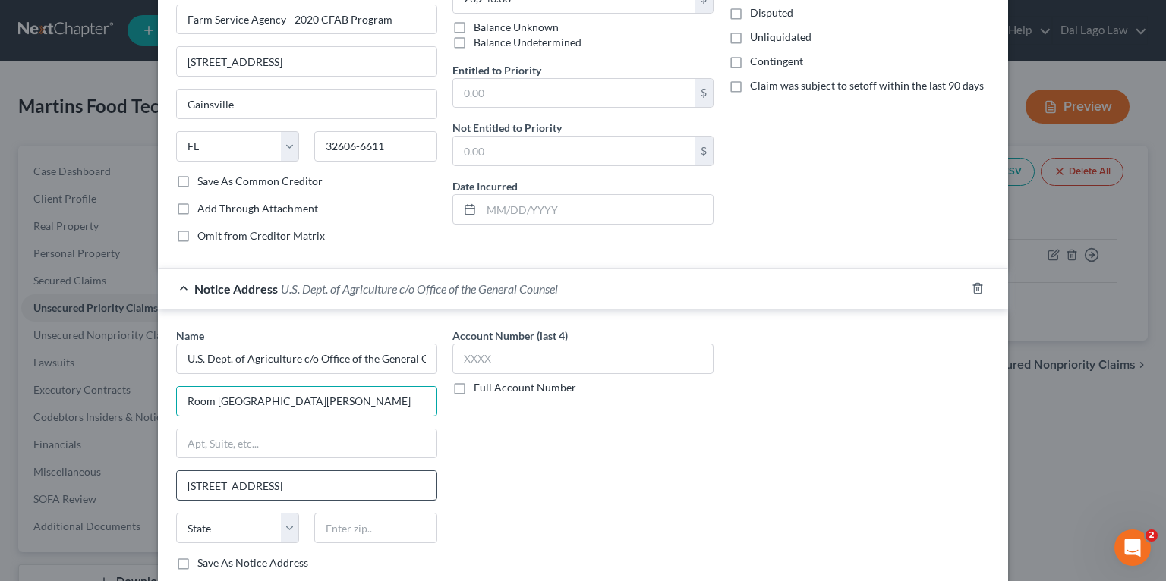
type input "Room 107W, Whitten Building"
drag, startPoint x: 338, startPoint y: 478, endPoint x: 26, endPoint y: 444, distance: 313.8
click at [26, 444] on div "Edit Unsecured Priority Claim × Type of Unsecured Priority Claim * Select Taxes…" at bounding box center [583, 290] width 1166 height 581
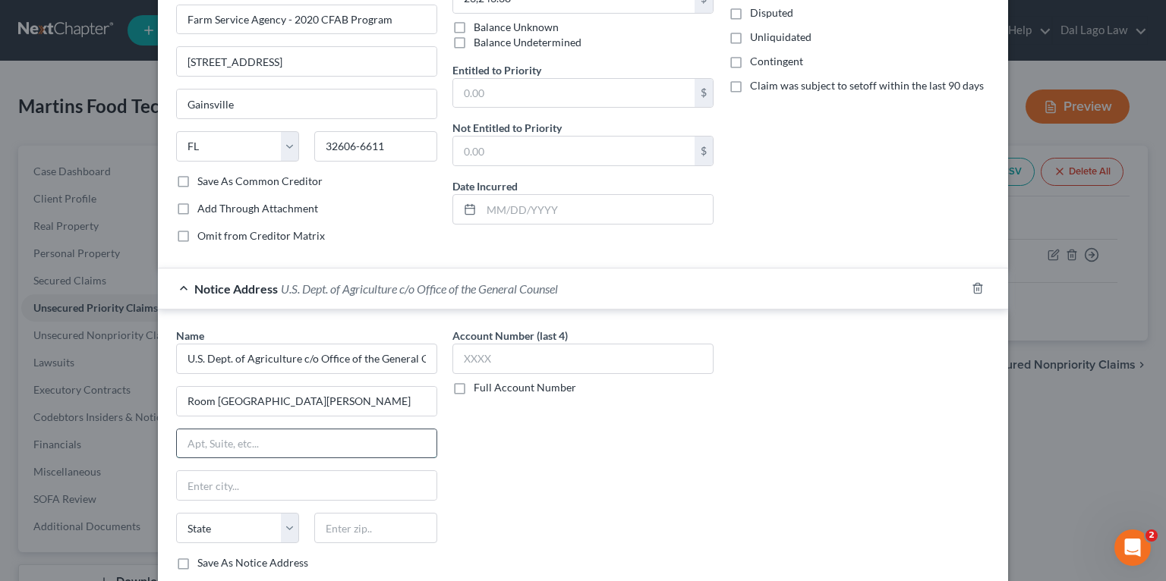
click at [191, 436] on input "text" at bounding box center [307, 444] width 260 height 29
paste input "1400 Independence Ave, SW."
type input "1400 Independence Ave, SW."
click at [354, 527] on input "text" at bounding box center [375, 528] width 123 height 30
paste input "20250"
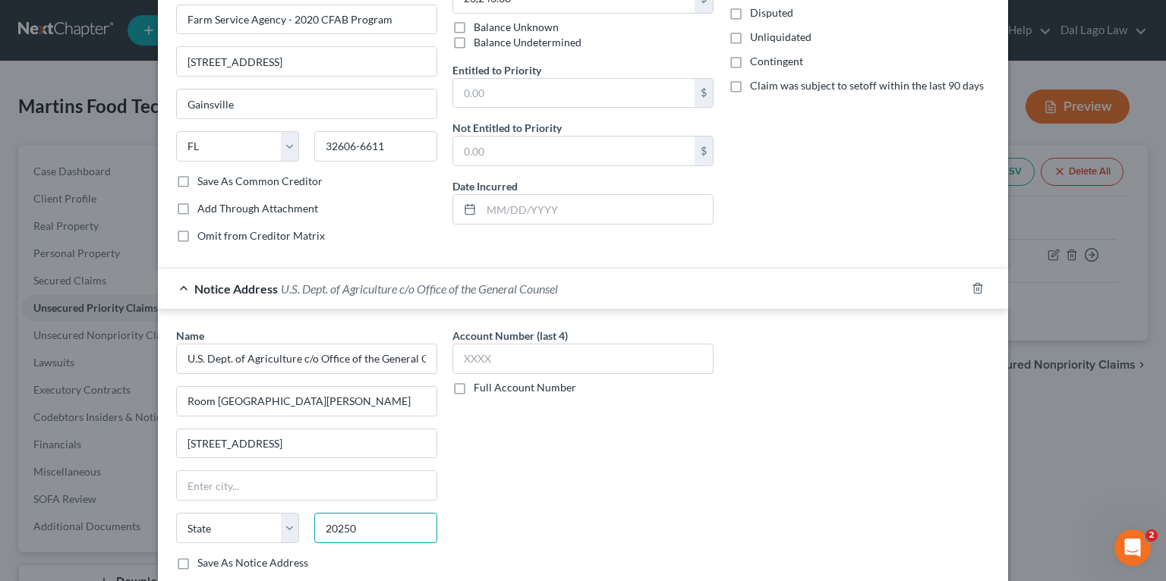
type input "20250"
type input "Washington"
select select "8"
click at [636, 498] on div "Account Number (last 4) Full Account Number" at bounding box center [583, 469] width 276 height 282
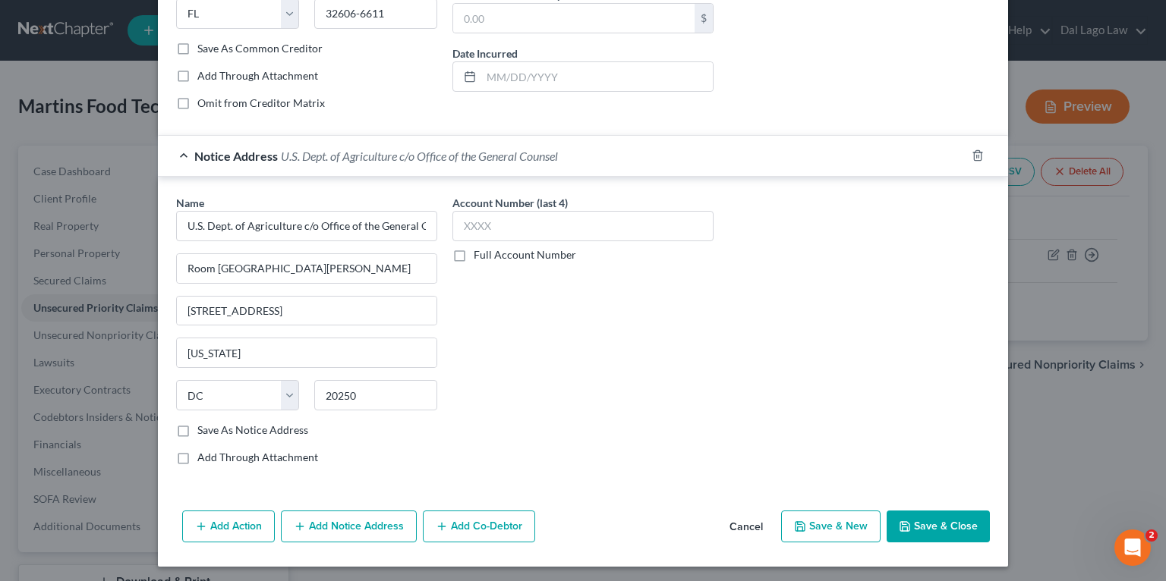
click at [264, 434] on label "Save As Notice Address" at bounding box center [252, 430] width 111 height 15
click at [213, 433] on input "Save As Notice Address" at bounding box center [208, 428] width 10 height 10
checkbox input "true"
click at [917, 524] on button "Save & Close" at bounding box center [937, 527] width 103 height 32
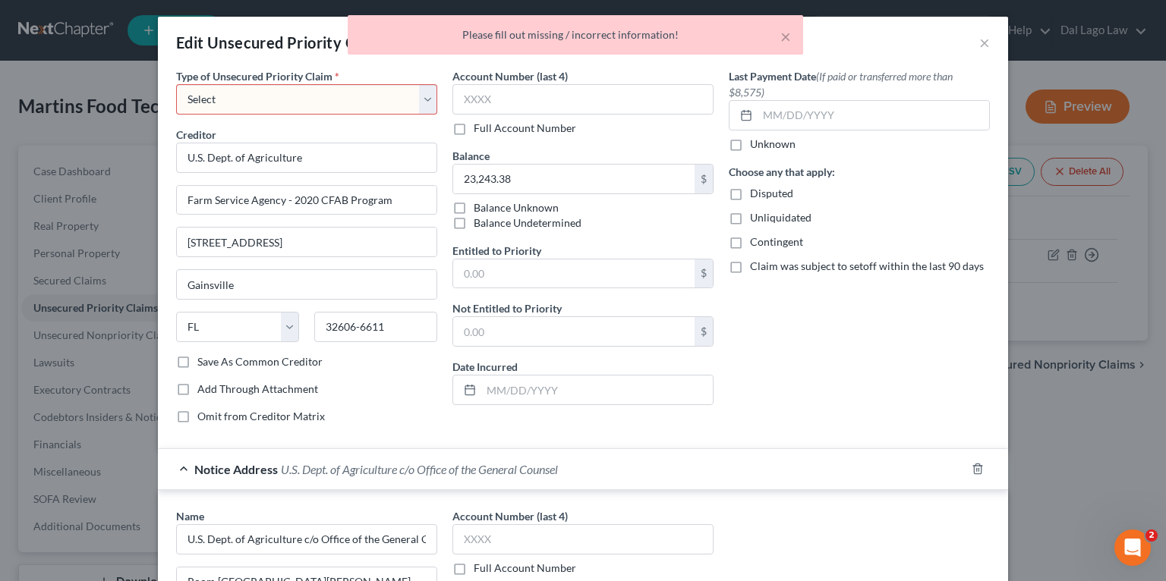
scroll to position [0, 0]
click at [257, 89] on select "Select Taxes & Other Government Units Domestic Support Obligations Extensions o…" at bounding box center [306, 101] width 261 height 30
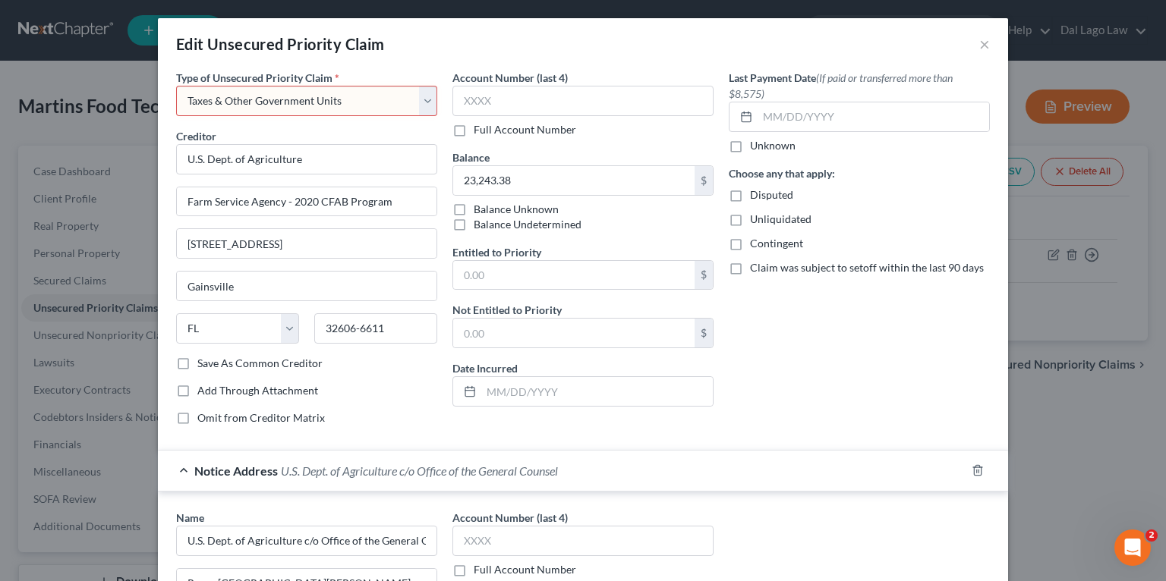
select select "9"
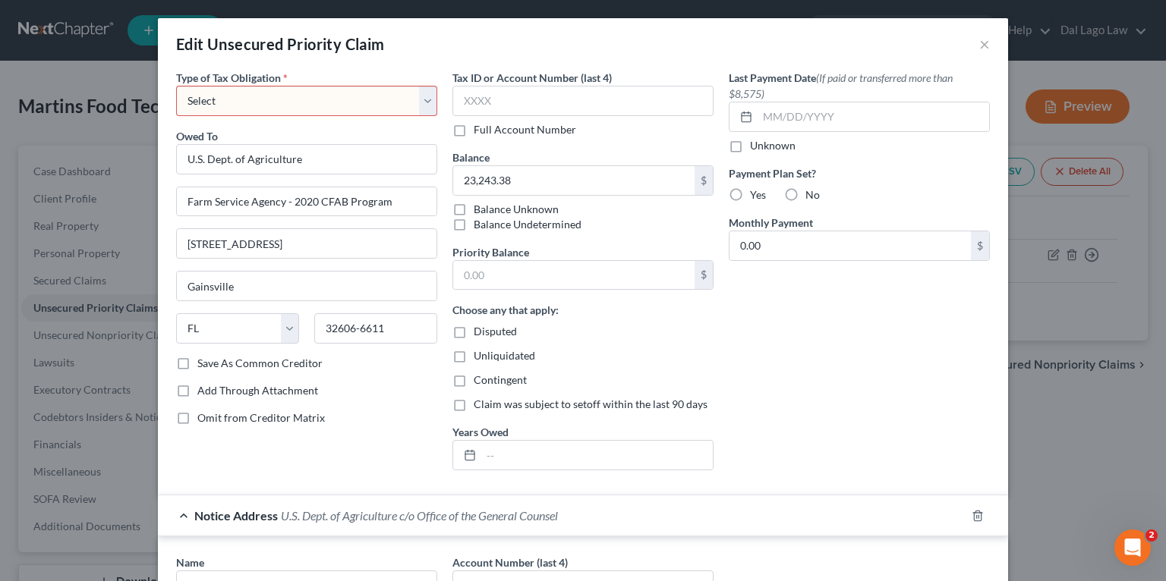
click at [304, 100] on select "Select Federal City State Franchise Tax Board Other" at bounding box center [306, 101] width 261 height 30
select select "0"
click at [176, 86] on select "Select Federal City State Franchise Tax Board Other" at bounding box center [306, 101] width 261 height 30
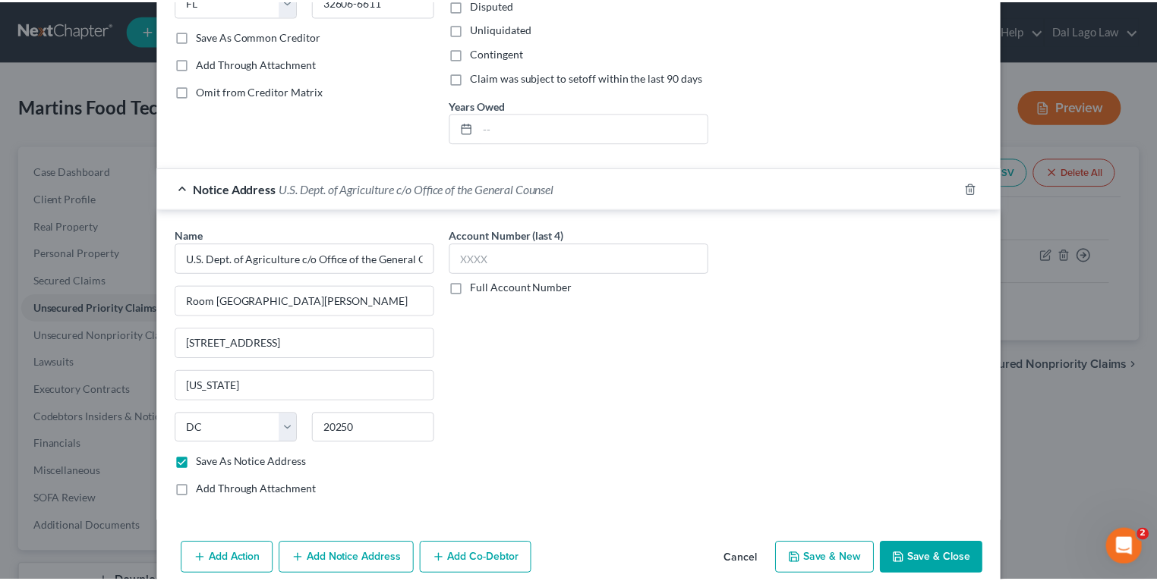
scroll to position [361, 0]
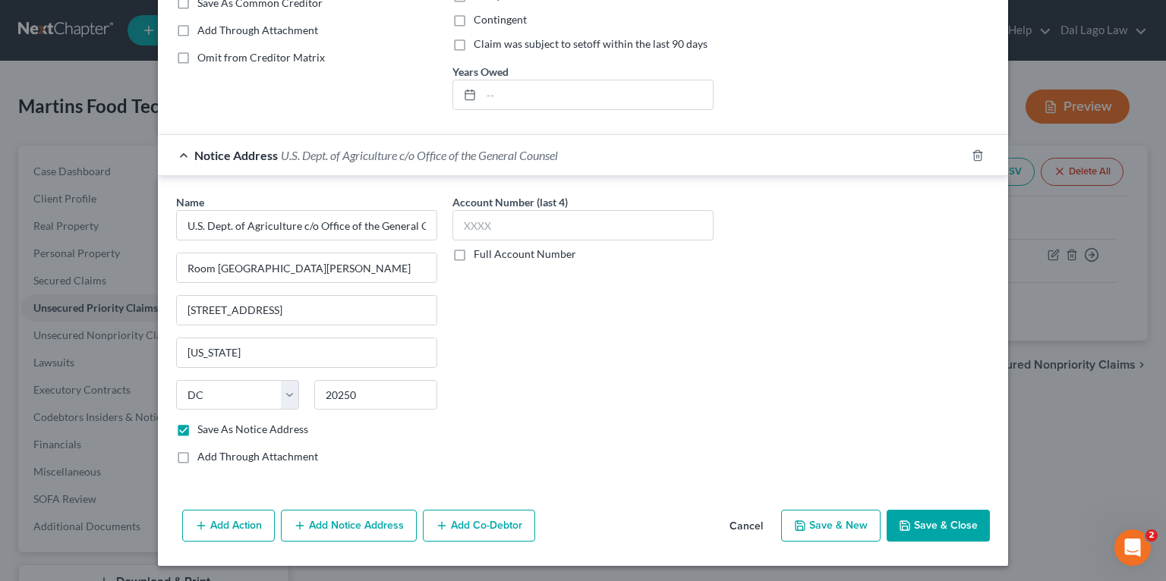
click at [903, 522] on icon "button" at bounding box center [905, 526] width 12 height 12
checkbox input "false"
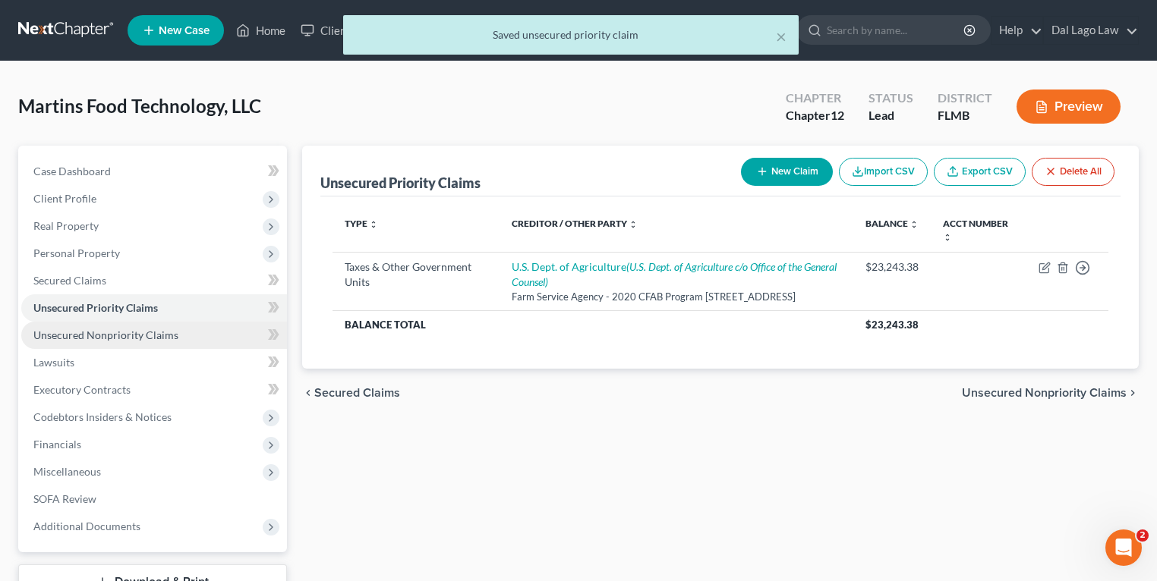
click at [139, 341] on link "Unsecured Nonpriority Claims" at bounding box center [154, 335] width 266 height 27
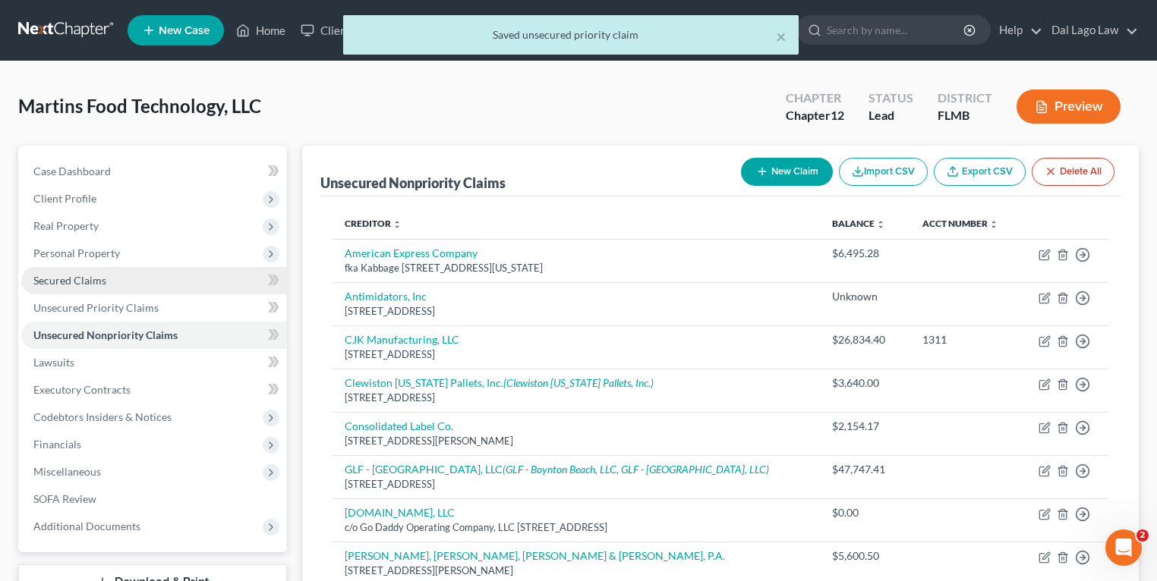
click at [87, 276] on span "Secured Claims" at bounding box center [69, 280] width 73 height 13
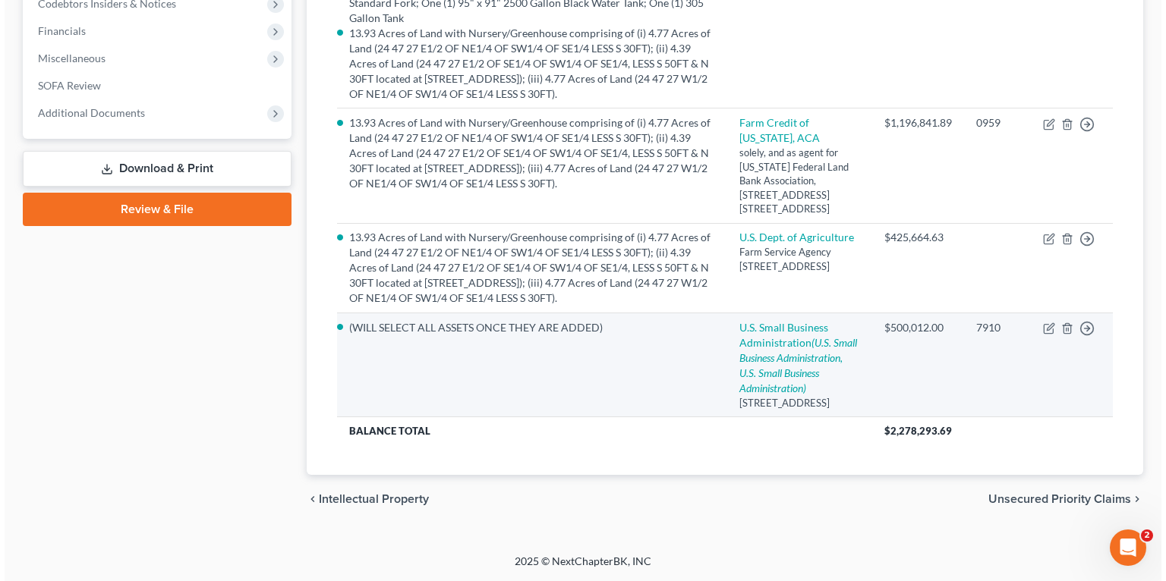
scroll to position [425, 0]
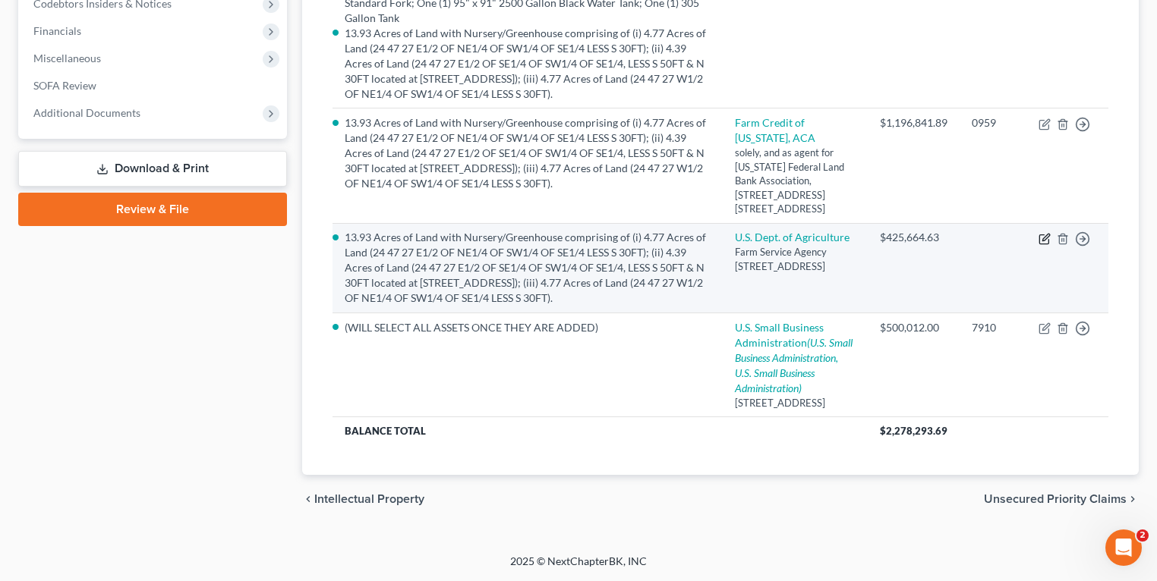
click at [1043, 233] on icon "button" at bounding box center [1044, 239] width 12 height 12
select select "9"
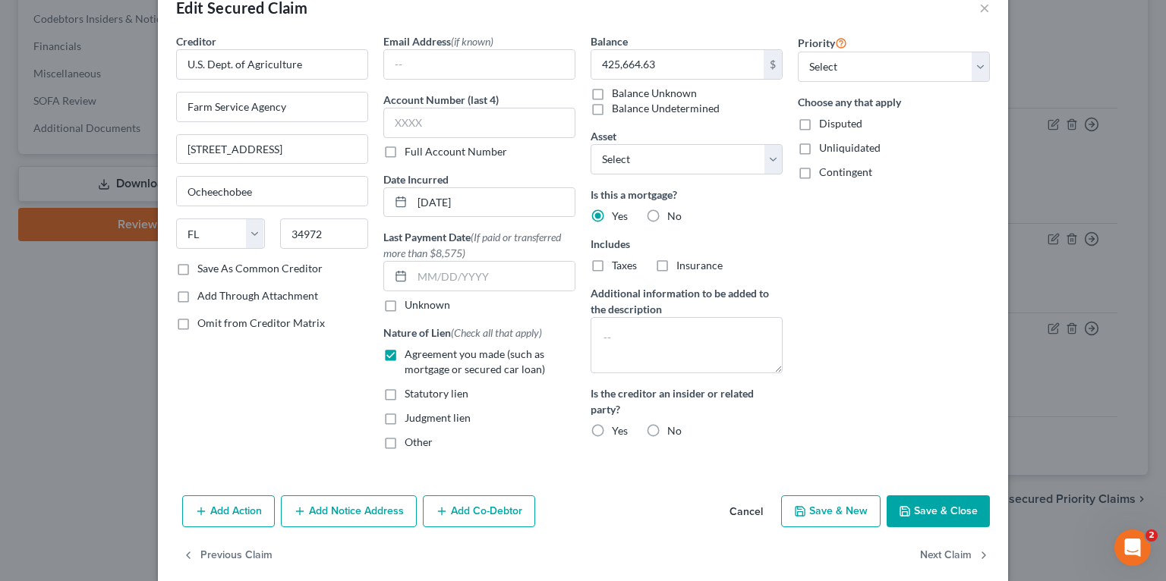
scroll to position [55, 0]
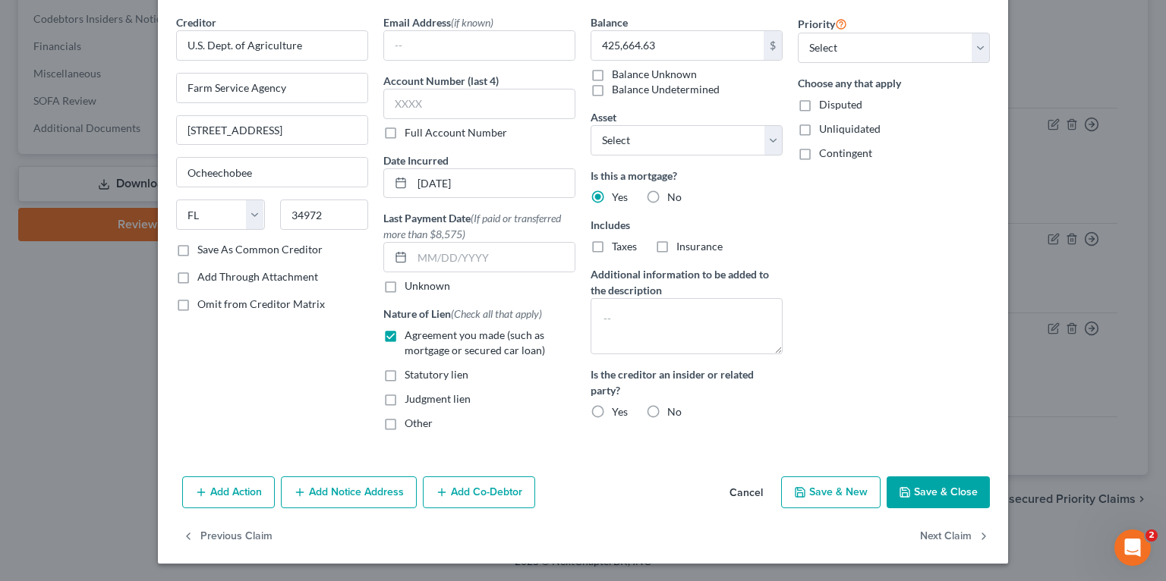
click at [402, 499] on button "Add Notice Address" at bounding box center [349, 493] width 136 height 32
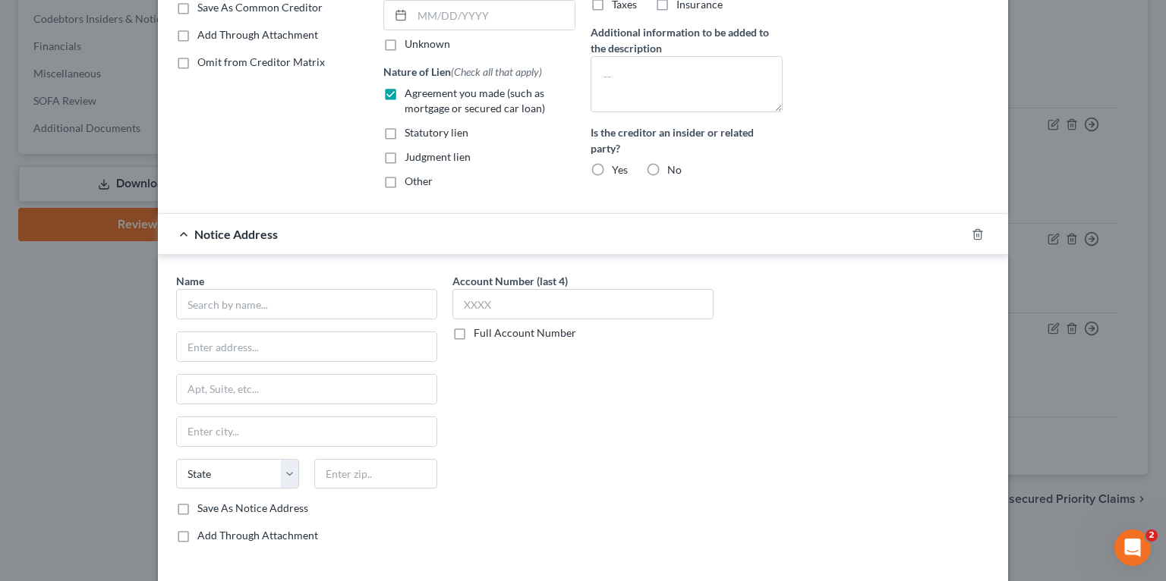
scroll to position [408, 0]
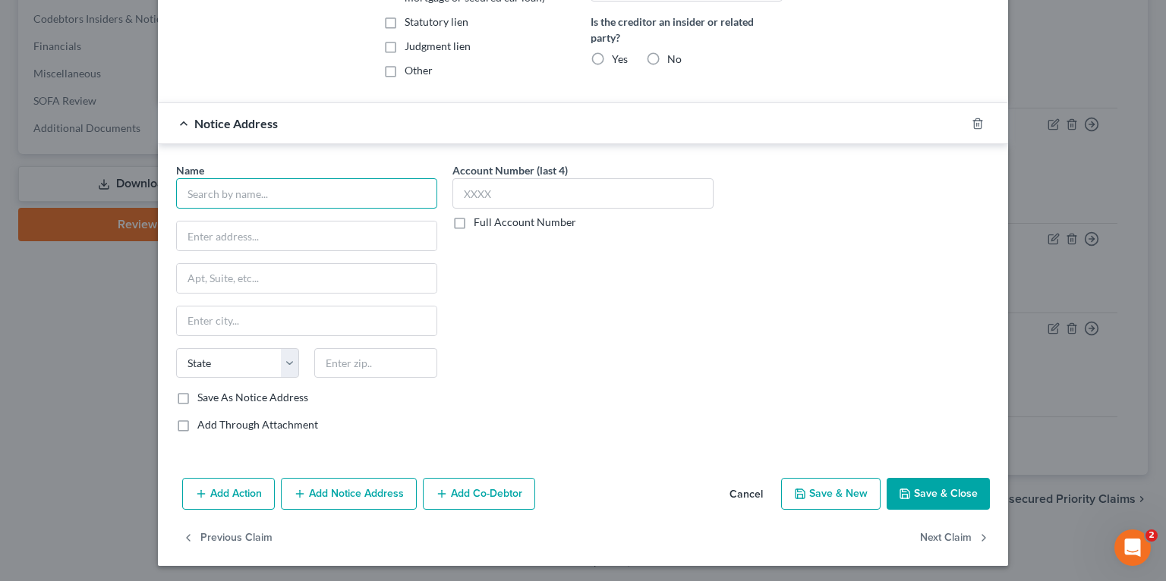
click at [266, 191] on input "text" at bounding box center [306, 193] width 261 height 30
paste input "20250"
type input "20250"
type input "f"
click at [260, 197] on input "text" at bounding box center [306, 193] width 261 height 30
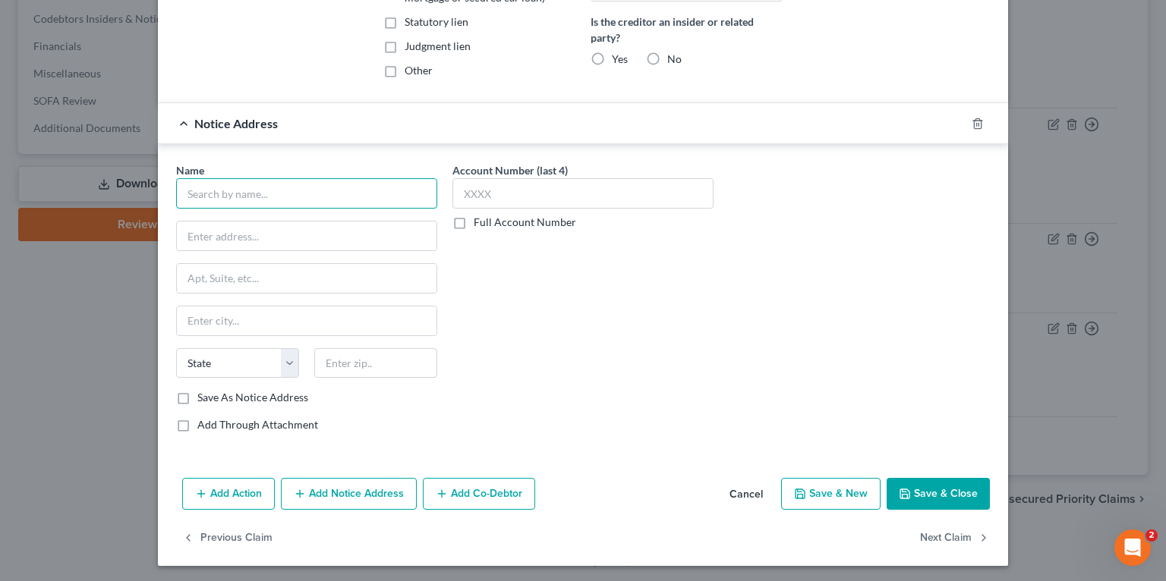
paste input "Office of the General Counsel (OGC)"
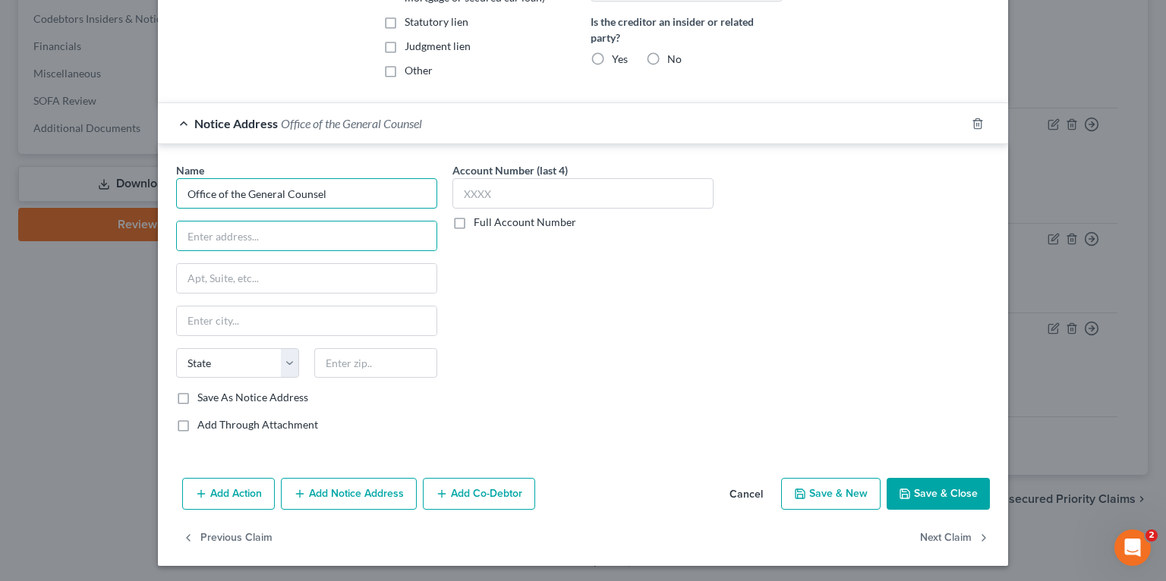
click at [276, 194] on input "Office of the General Counsel" at bounding box center [306, 193] width 261 height 30
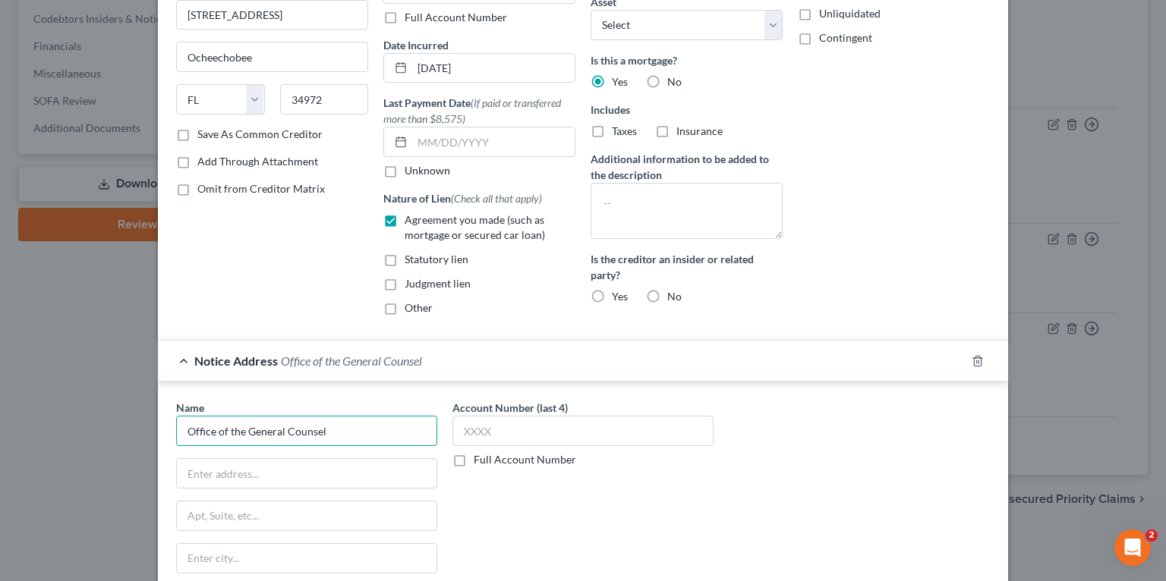
scroll to position [0, 0]
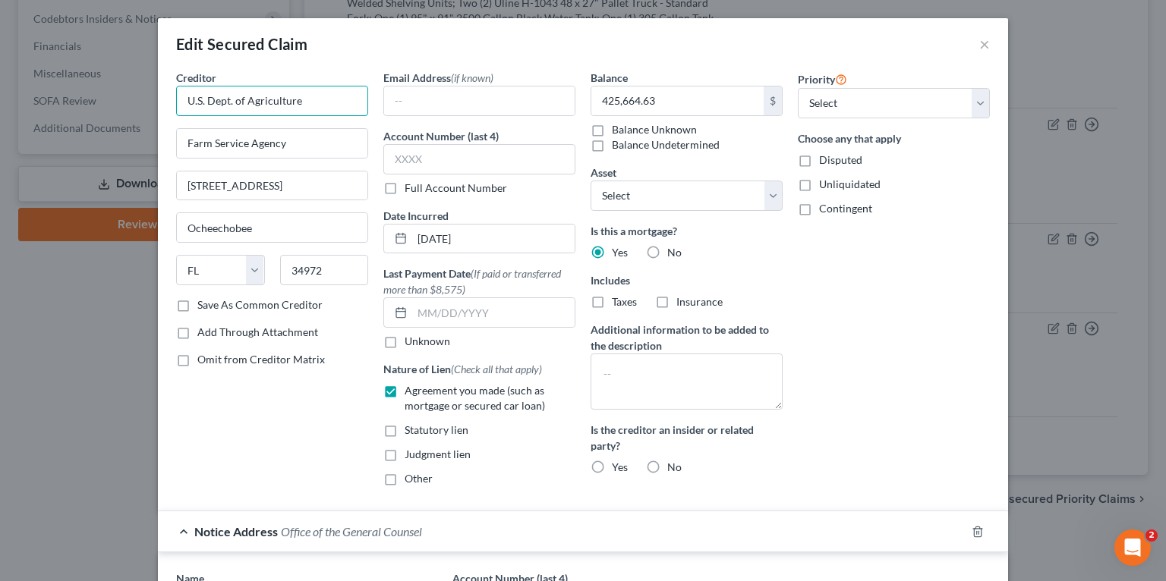
click at [277, 109] on input "U.S. Dept. of Agriculture" at bounding box center [272, 101] width 192 height 30
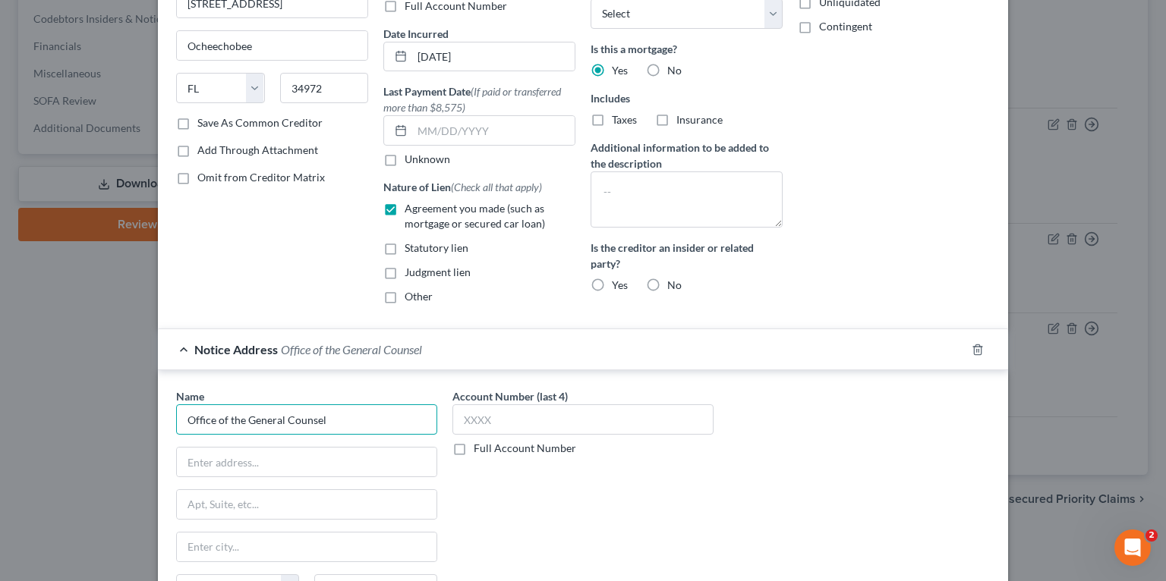
click at [225, 418] on input "Office of the General Counsel" at bounding box center [306, 420] width 261 height 30
paste input "U.S. Dept. of Agriculture"
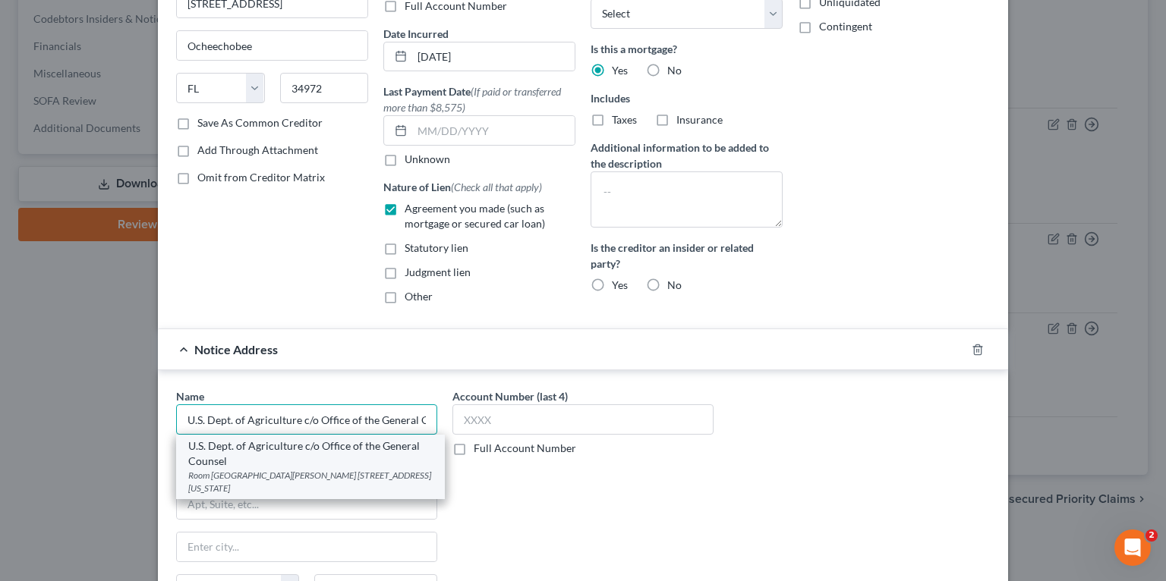
type input "U.S. Dept. of Agriculture c/o Office of the General Counsel"
click at [299, 455] on div "U.S. Dept. of Agriculture c/o Office of the General Counsel" at bounding box center [310, 454] width 244 height 30
type input "Room 107W, Whitten Building"
type input "1400 Independence Ave, SW."
type input "Washington"
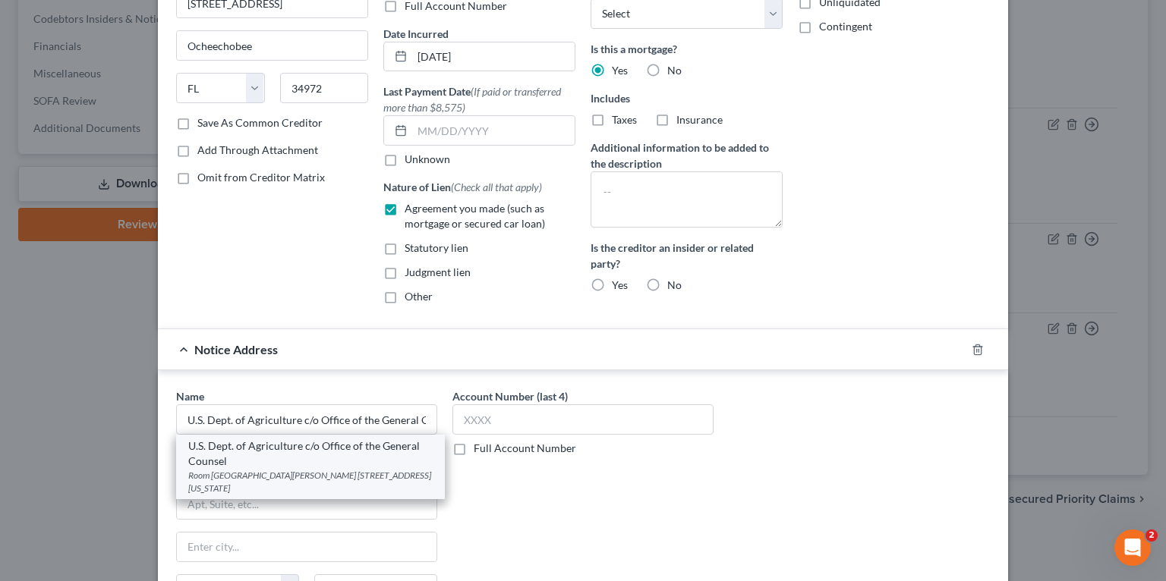
select select "8"
type input "20250"
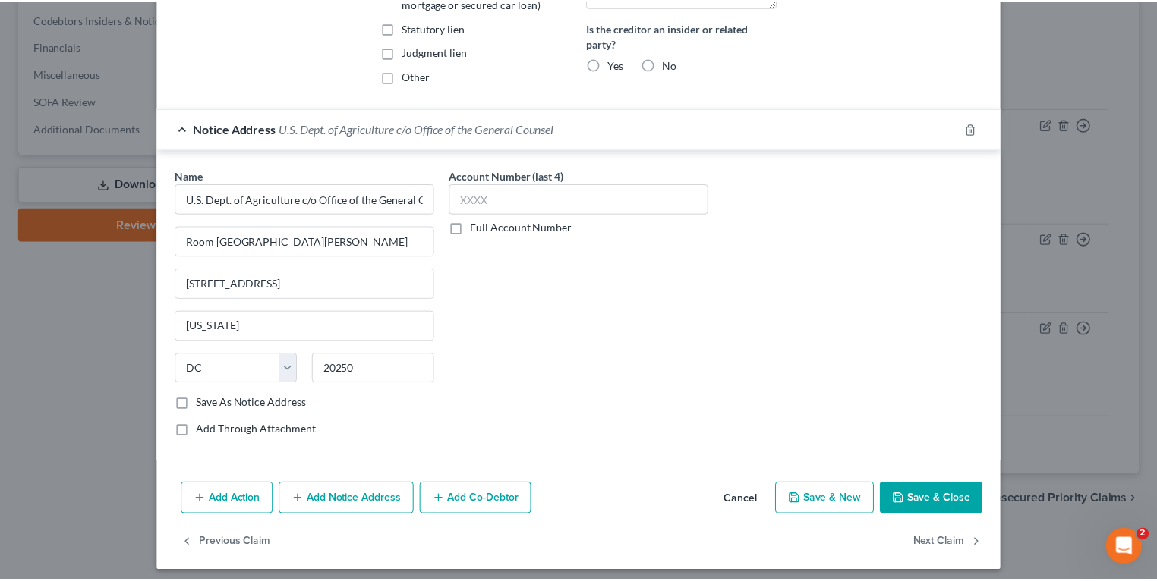
scroll to position [408, 0]
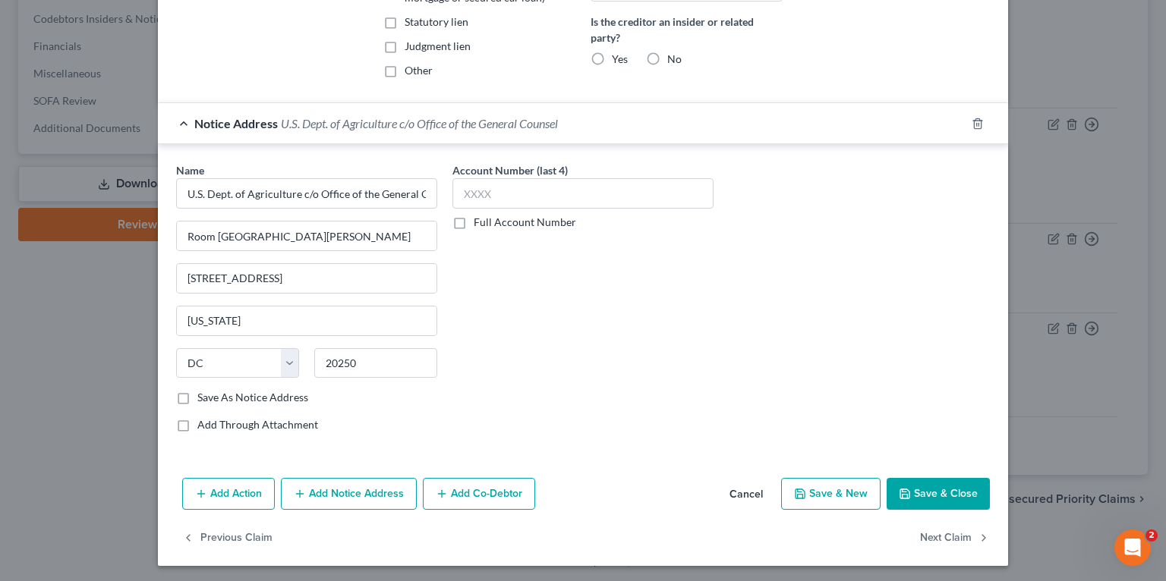
click at [238, 395] on label "Save As Notice Address" at bounding box center [252, 397] width 111 height 15
click at [213, 395] on input "Save As Notice Address" at bounding box center [208, 395] width 10 height 10
click at [279, 405] on div "Name * U.S. Dept. of Agriculture c/o Office of the General Counsel Room 107W, W…" at bounding box center [306, 303] width 276 height 282
click at [235, 401] on label "Save As Notice Address" at bounding box center [252, 397] width 111 height 15
click at [213, 400] on input "Save As Notice Address" at bounding box center [208, 395] width 10 height 10
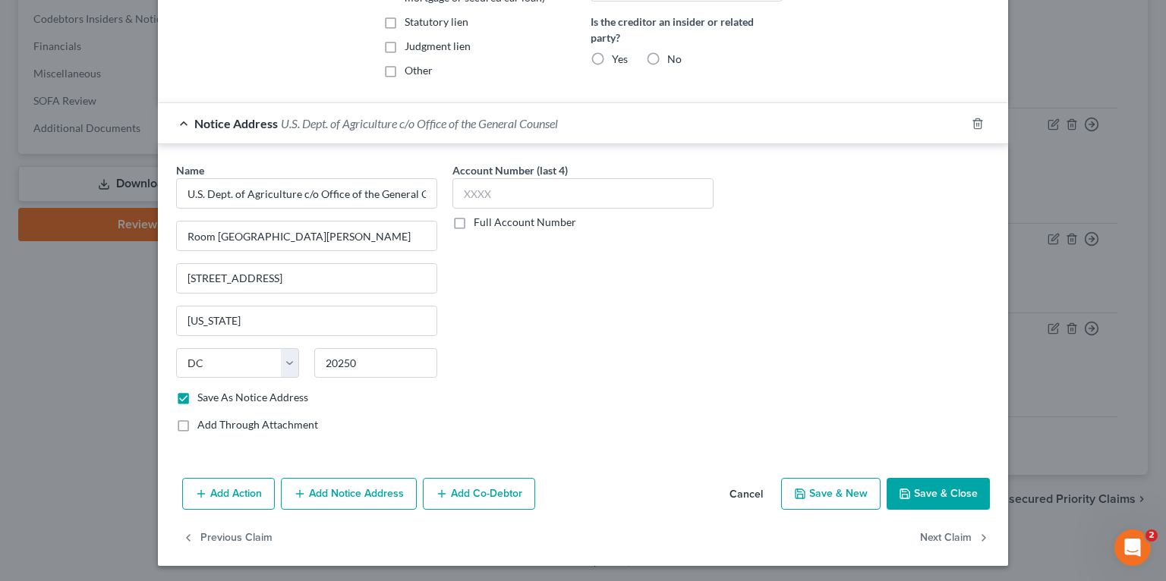
checkbox input "false"
click at [946, 499] on button "Save & Close" at bounding box center [937, 494] width 103 height 32
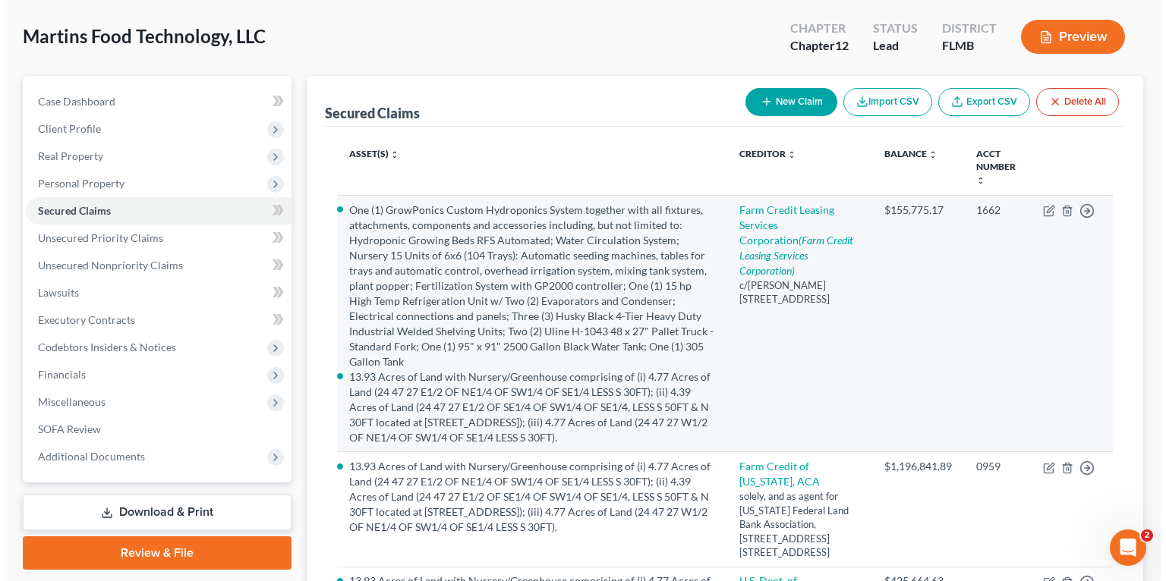
scroll to position [0, 0]
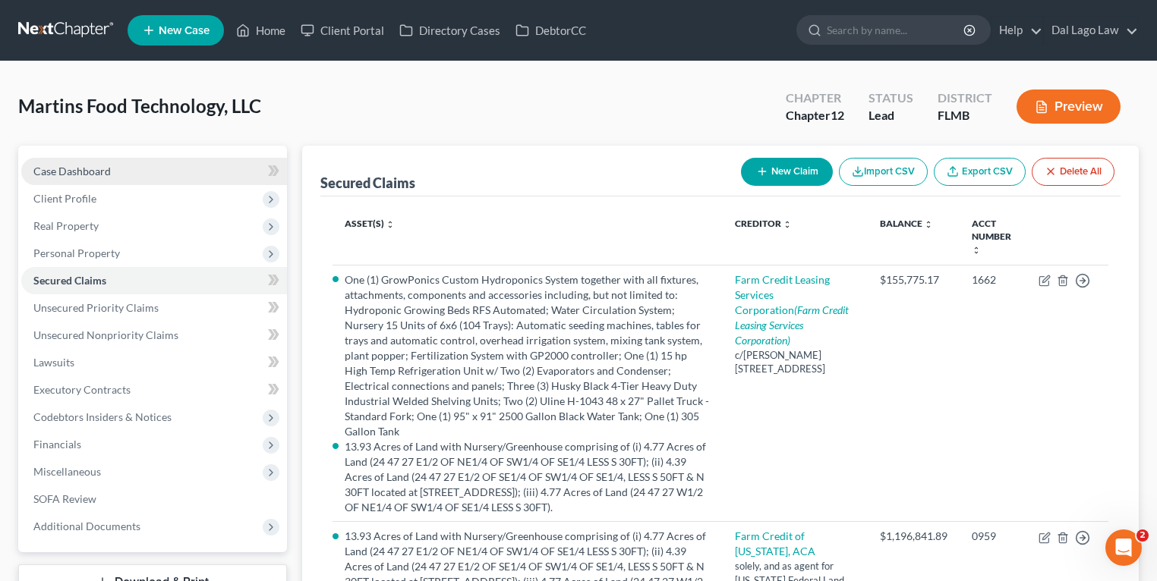
drag, startPoint x: 53, startPoint y: 165, endPoint x: 49, endPoint y: 176, distance: 11.6
click at [53, 165] on span "Case Dashboard" at bounding box center [71, 171] width 77 height 13
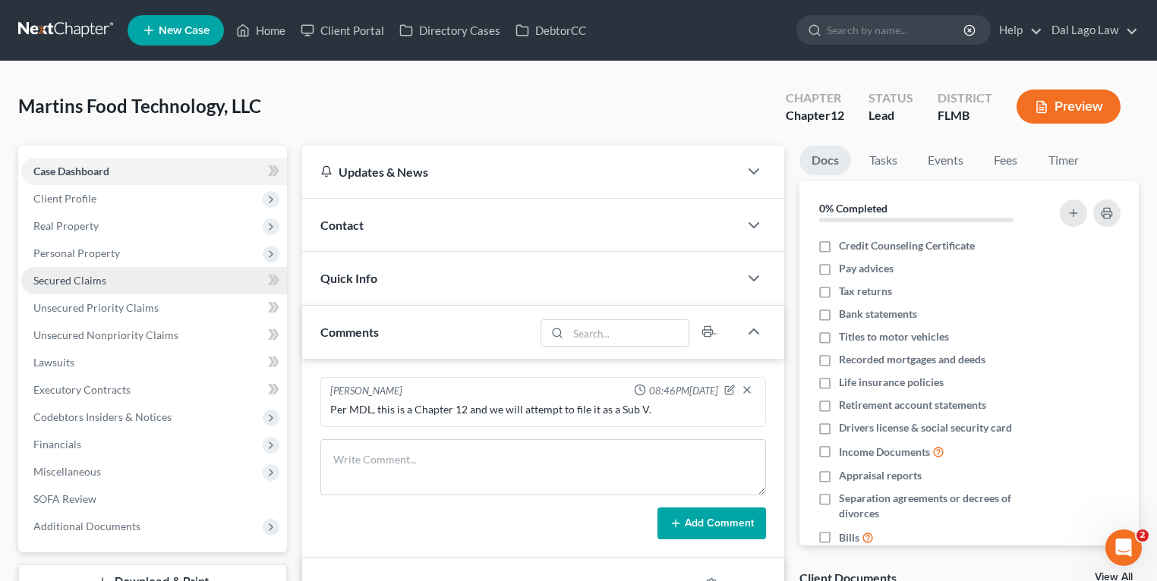
click at [83, 279] on span "Secured Claims" at bounding box center [69, 280] width 73 height 13
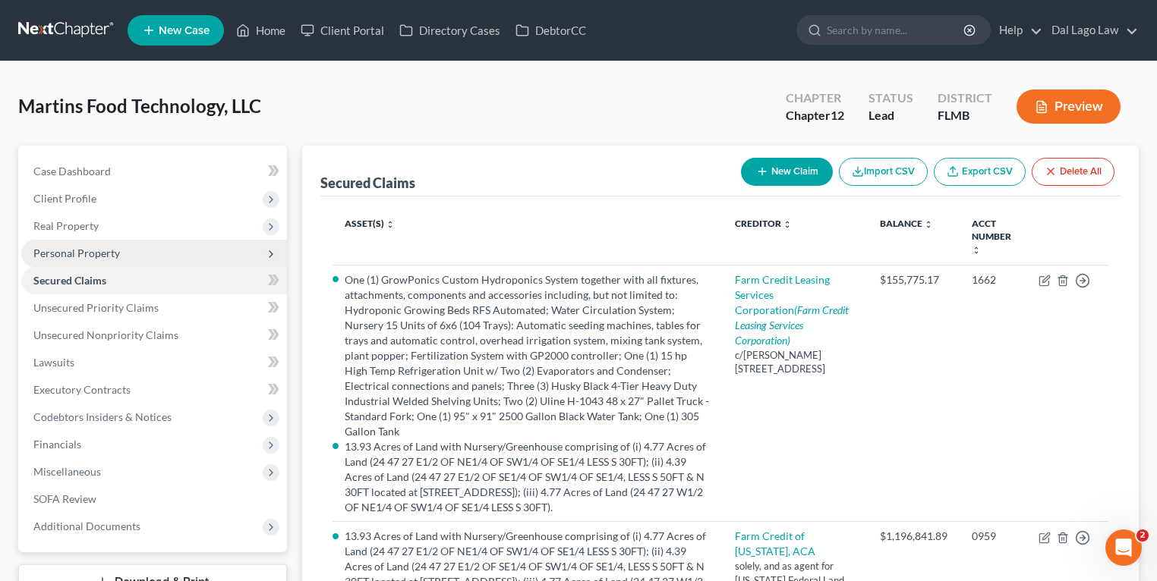
click at [109, 257] on span "Personal Property" at bounding box center [76, 253] width 87 height 13
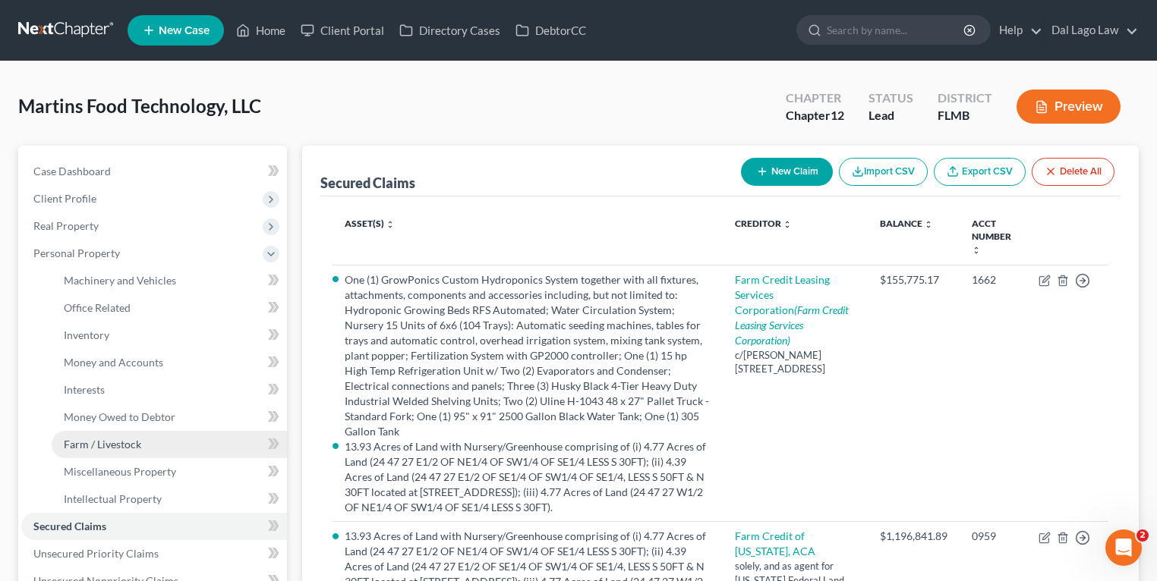
click at [118, 446] on span "Farm / Livestock" at bounding box center [102, 444] width 77 height 13
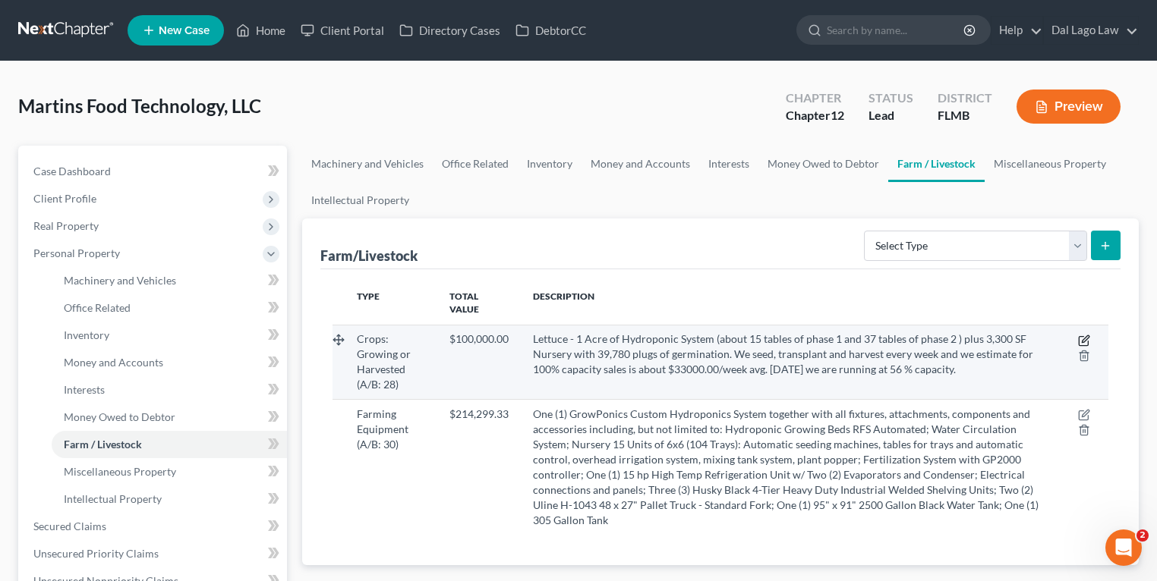
click at [1084, 335] on icon "button" at bounding box center [1085, 338] width 7 height 7
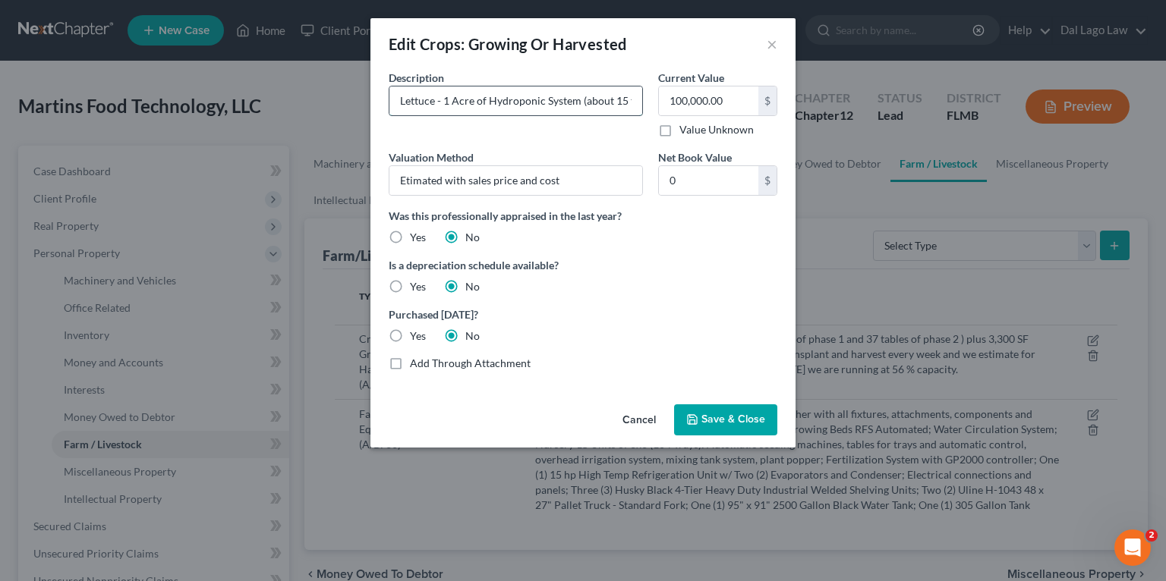
click at [493, 92] on input "Lettuce - 1 Acre of Hydroponic System (about 15 tables of phase 1 and 37 tables…" at bounding box center [515, 101] width 253 height 29
type input "1"
type input "52 Tables of Lettuc"
click at [629, 423] on button "Cancel" at bounding box center [639, 421] width 58 height 30
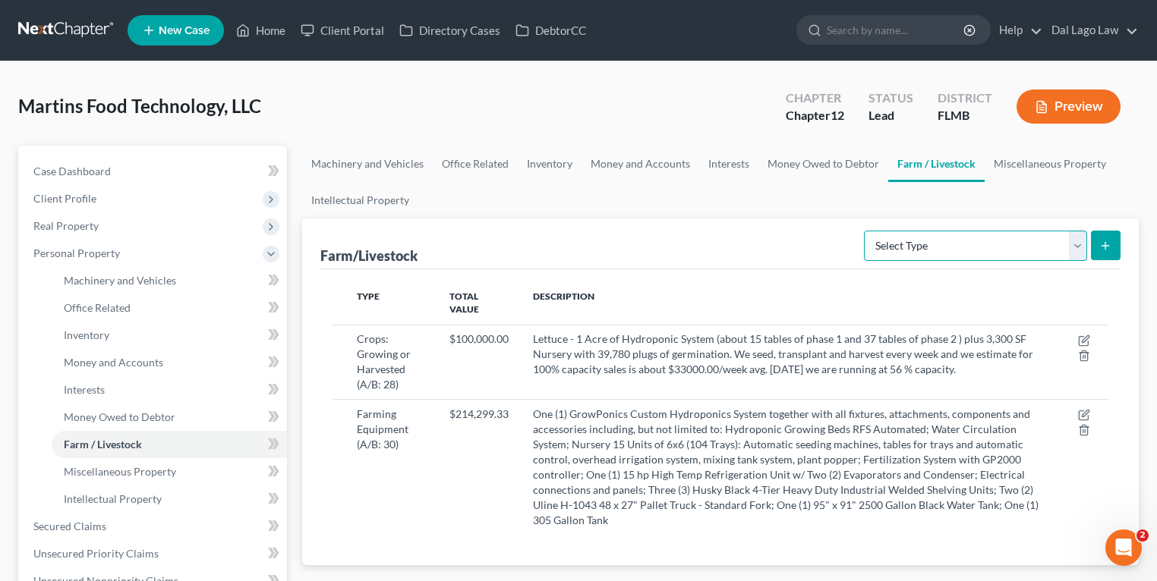
click at [1063, 244] on select "Select Type Animals & Livestock (A/B: 29) Crops: Growing or Harvested (A/B: 28)…" at bounding box center [975, 246] width 223 height 30
select select "crops"
click at [867, 231] on select "Select Type Animals & Livestock (A/B: 29) Crops: Growing or Harvested (A/B: 28)…" at bounding box center [975, 246] width 223 height 30
click at [1113, 246] on button "submit" at bounding box center [1106, 246] width 30 height 30
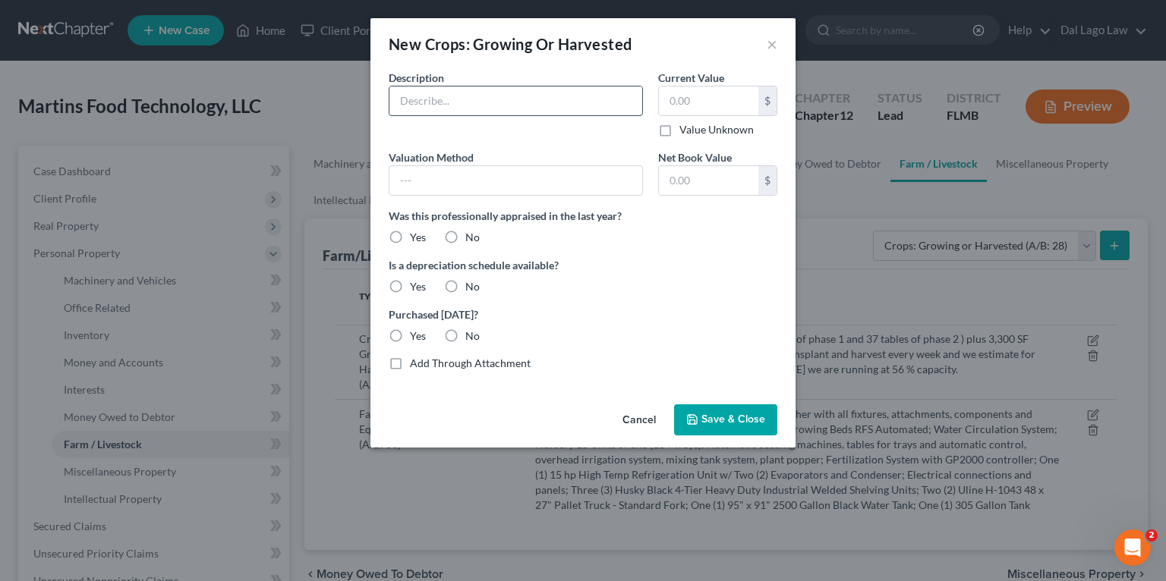
click at [514, 93] on input "text" at bounding box center [515, 101] width 253 height 29
type input "5"
type input "2"
type input "52 Tables of Lettuce comprising of 17"
click at [610, 40] on span "Crops: Growing Or Harvested" at bounding box center [528, 44] width 207 height 18
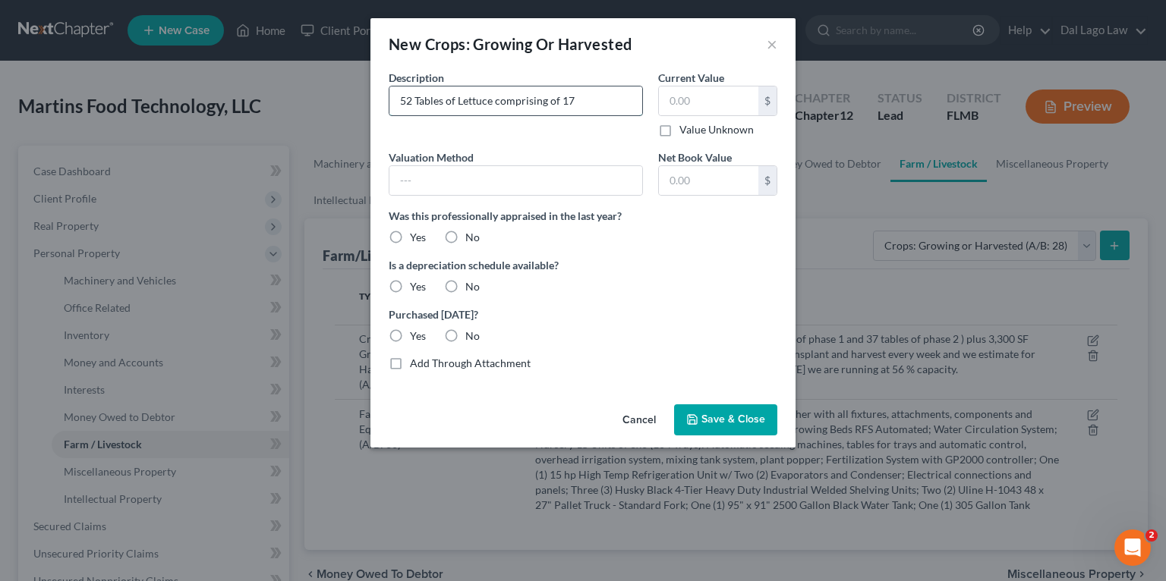
click at [598, 112] on input "52 Tables of Lettuce comprising of 17" at bounding box center [515, 101] width 253 height 29
click at [771, 46] on button "×" at bounding box center [772, 44] width 11 height 18
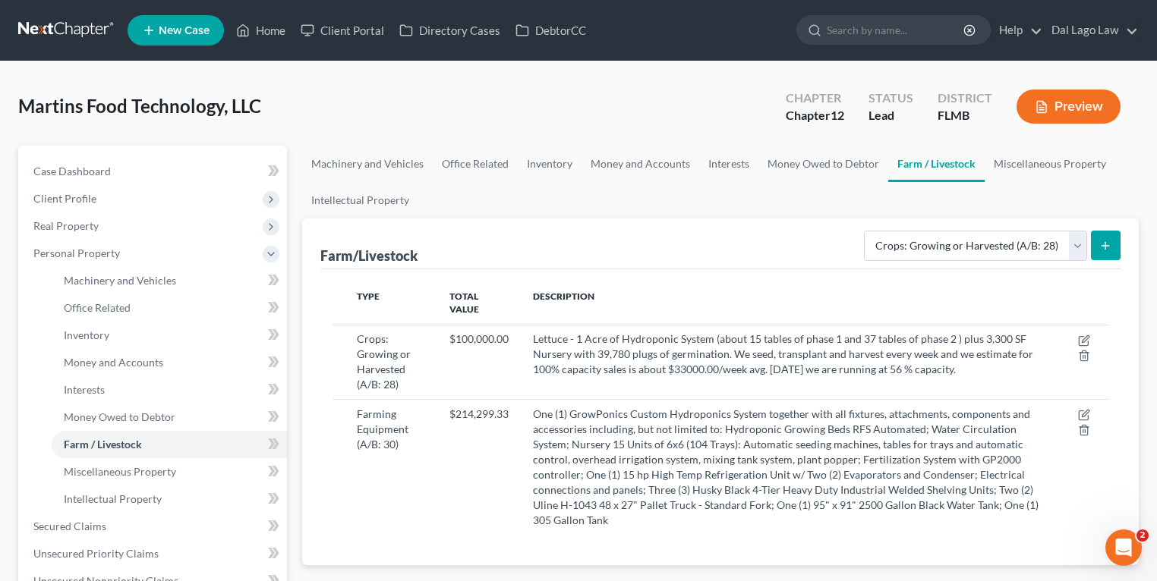
click at [1108, 246] on line "submit" at bounding box center [1105, 246] width 7 height 0
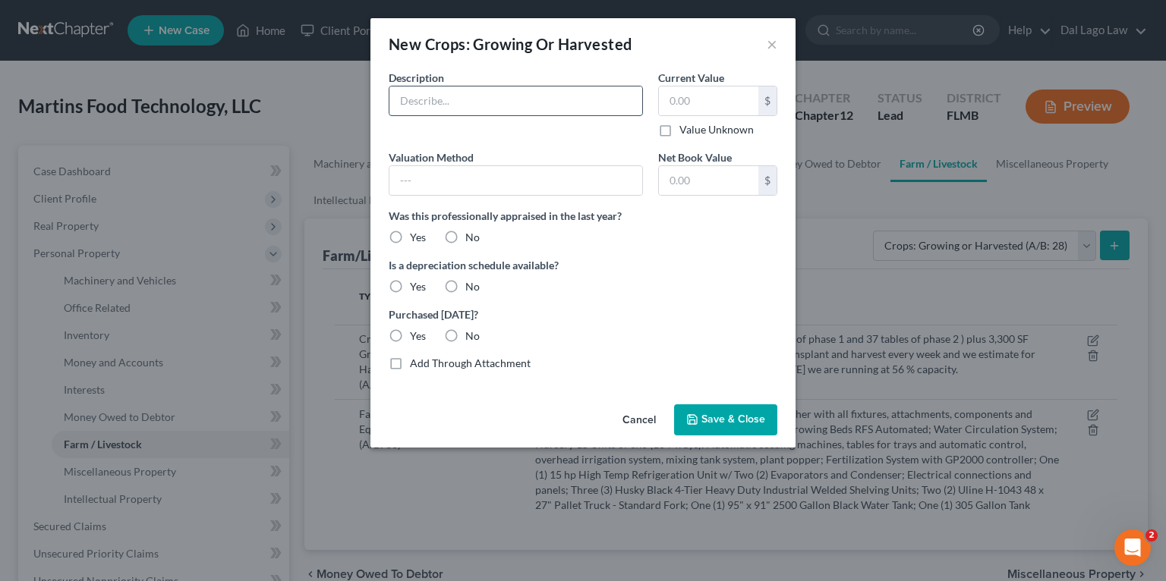
click at [505, 92] on input "text" at bounding box center [515, 101] width 253 height 29
type input "52 Tables of Lettuc"
type input "L"
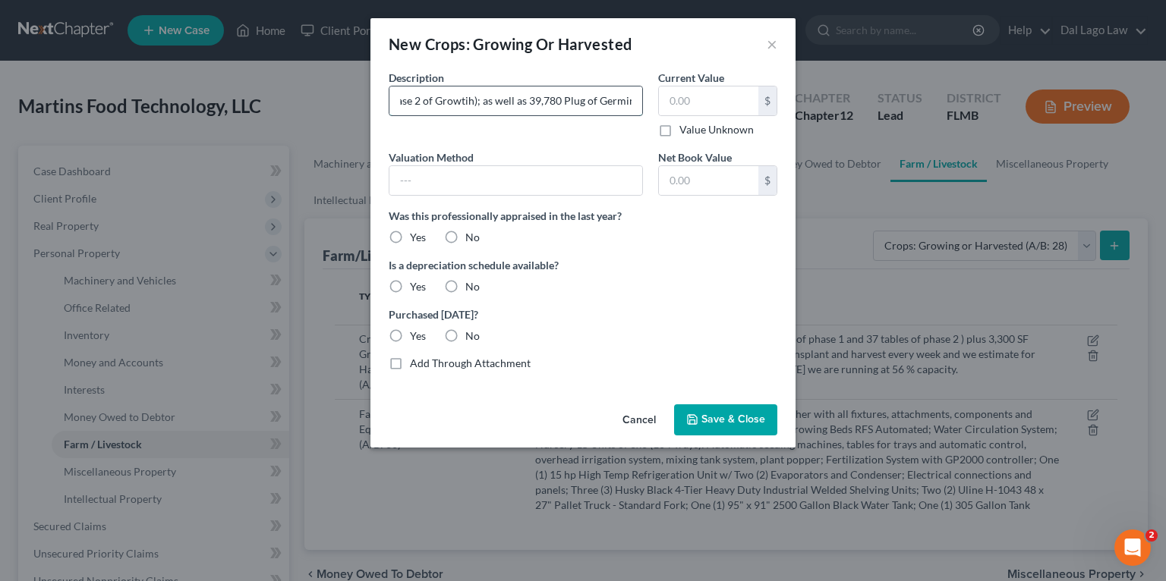
scroll to position [0, 283]
type input "52 Tables of Lettuce (15 in Phase 1 Growth, and 32 in Phase 2 of Growtih); as w…"
click at [679, 127] on label "Value Unknown" at bounding box center [716, 129] width 74 height 15
click at [685, 127] on input "Value Unknown" at bounding box center [690, 127] width 10 height 10
checkbox input "true"
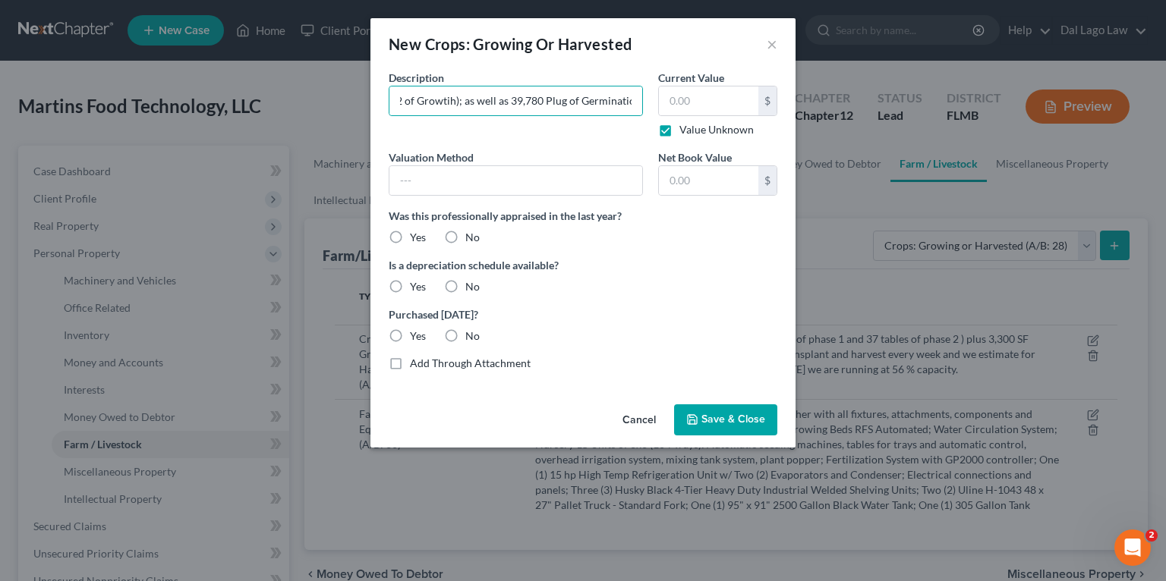
type input "0.00"
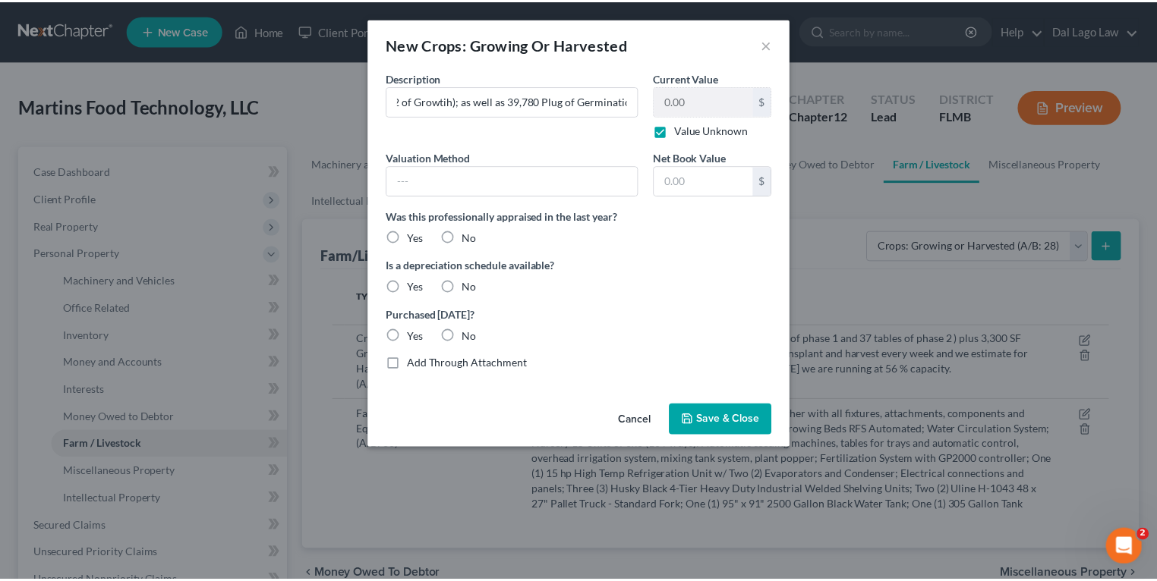
scroll to position [0, 0]
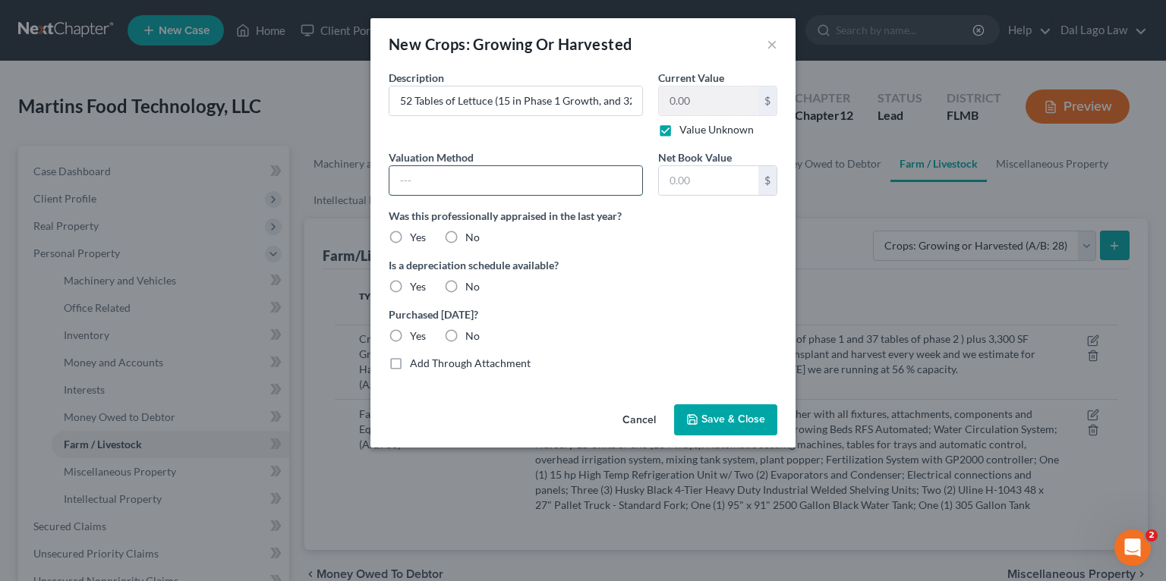
click at [556, 182] on input "text" at bounding box center [515, 180] width 253 height 29
click at [685, 275] on div "Is a depreciation schedule available? Yes No" at bounding box center [583, 275] width 404 height 37
click at [465, 231] on label "No" at bounding box center [472, 237] width 14 height 15
click at [471, 231] on input "No" at bounding box center [476, 235] width 10 height 10
radio input "true"
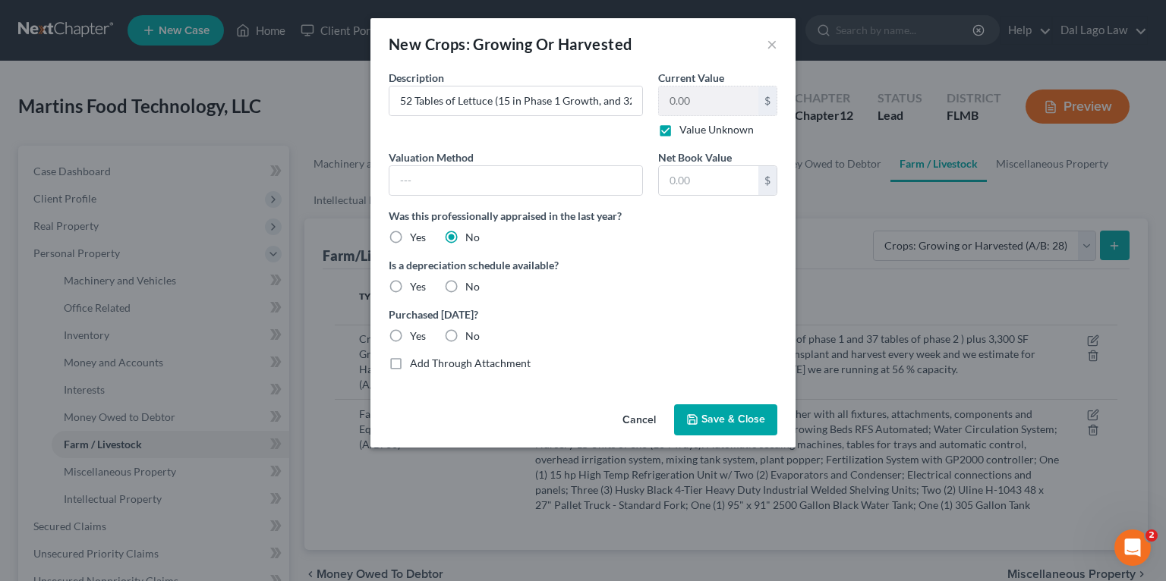
click at [465, 282] on label "No" at bounding box center [472, 286] width 14 height 15
click at [471, 282] on input "No" at bounding box center [476, 284] width 10 height 10
radio input "true"
click at [465, 339] on label "No" at bounding box center [472, 336] width 14 height 15
click at [471, 339] on input "No" at bounding box center [476, 334] width 10 height 10
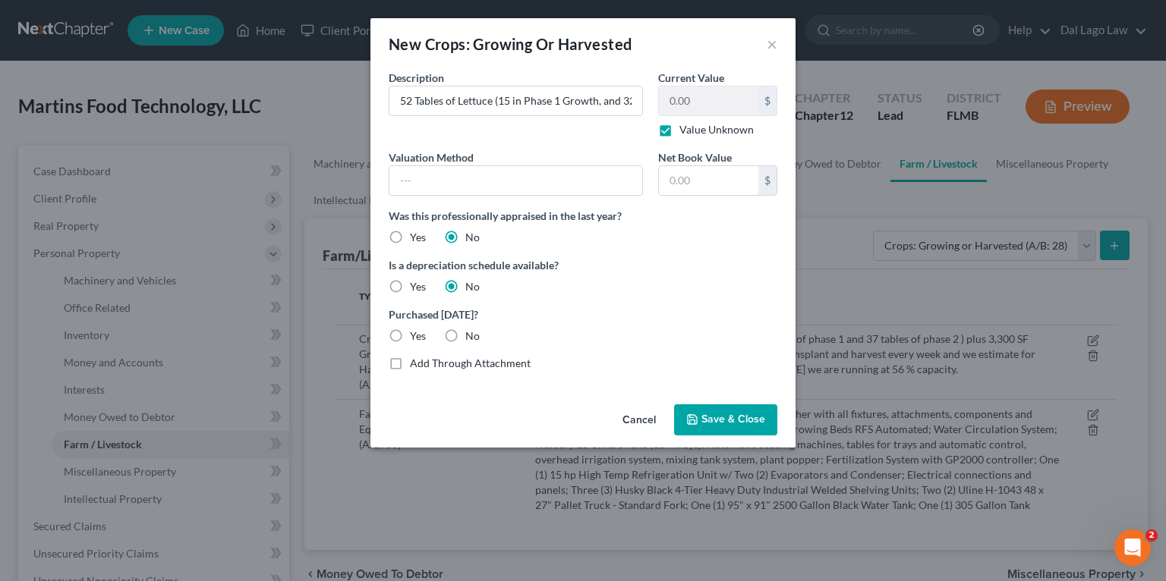
radio input "true"
click at [701, 413] on button "Save & Close" at bounding box center [725, 421] width 103 height 32
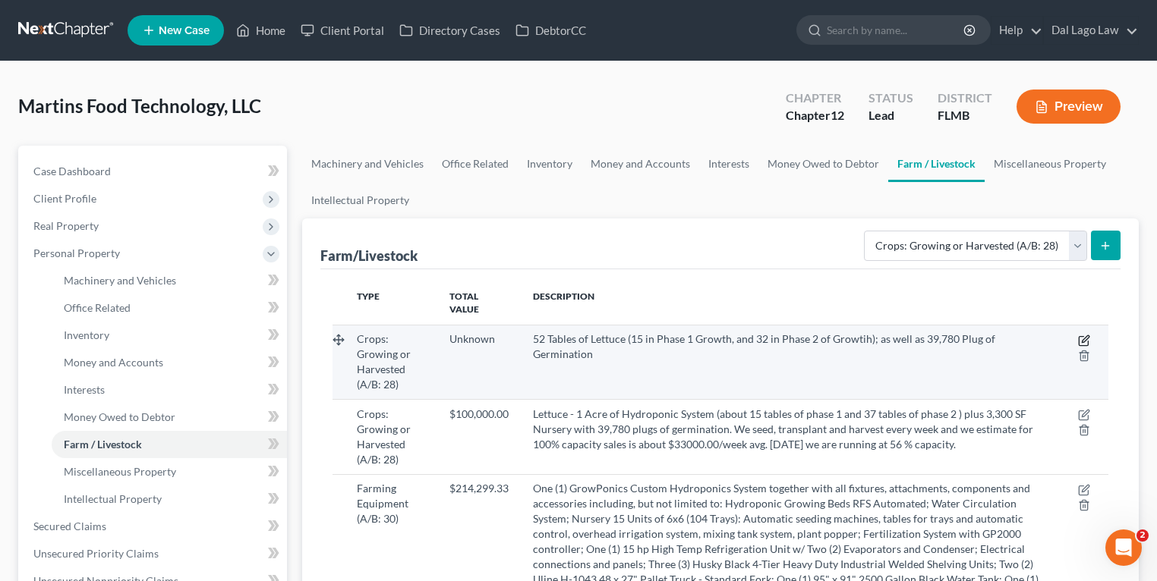
click at [1081, 335] on icon "button" at bounding box center [1084, 341] width 12 height 12
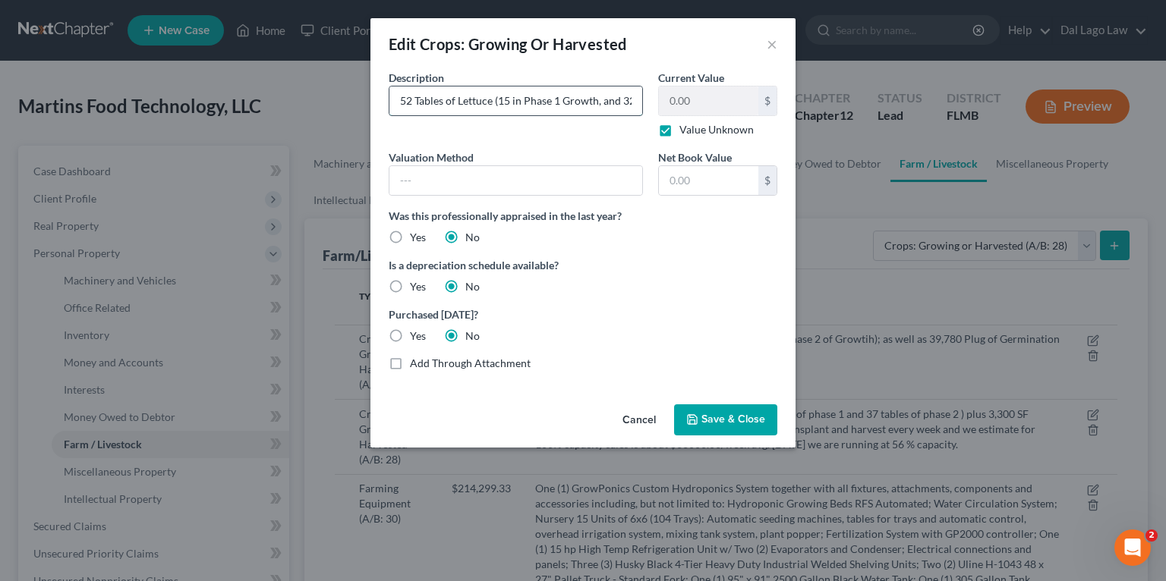
click at [543, 104] on input "52 Tables of Lettuce (15 in Phase 1 Growth, and 32 in Phase 2 of Growtih); as w…" at bounding box center [515, 101] width 253 height 29
click at [512, 105] on input "52 Tables of Lettuce (15 in Phase 1 Growth, and 32 in Phase 2 of Growtih); as w…" at bounding box center [515, 101] width 253 height 29
click at [452, 97] on input "52 Tables of Lettuce (15 in Phase 1 Growth, and 32 in Phase 2 of Growtih); as w…" at bounding box center [515, 101] width 253 height 29
click at [572, 110] on input "52 Tables of Lettuce (15 in Phase 1 Growth, and 32 in Phase 2 of Growtih); as w…" at bounding box center [515, 101] width 253 height 29
paste input "39,780 Plug of Germination"
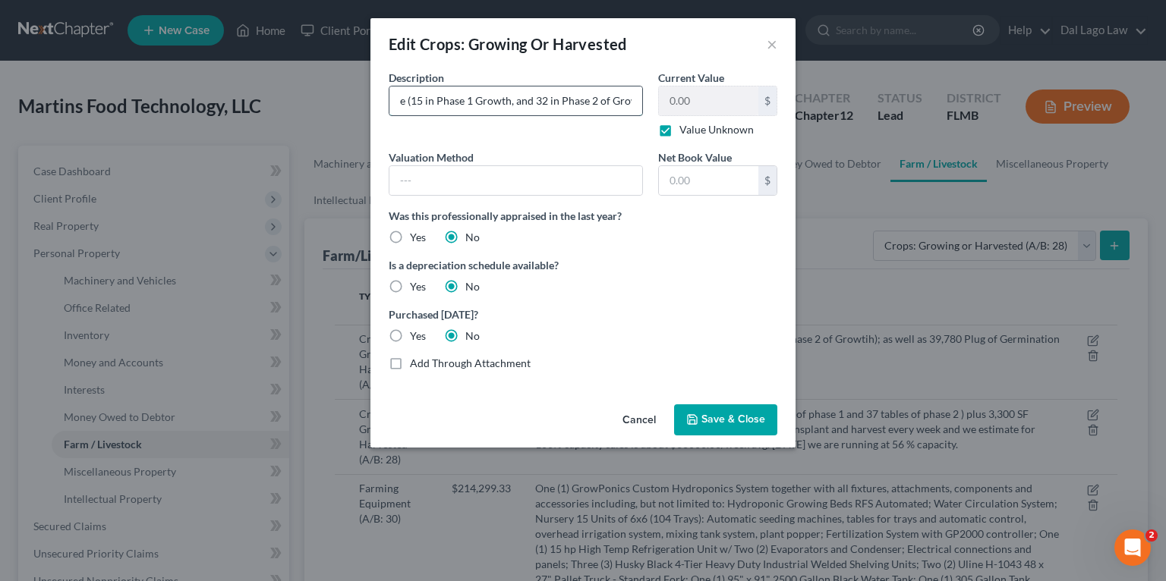
scroll to position [0, 252]
type input "39,780 Plug of Germination and 52 Tables of Lettuce (15 in Phase 1 Growth, and …"
click at [709, 436] on div "Cancel Save & Close" at bounding box center [582, 423] width 425 height 50
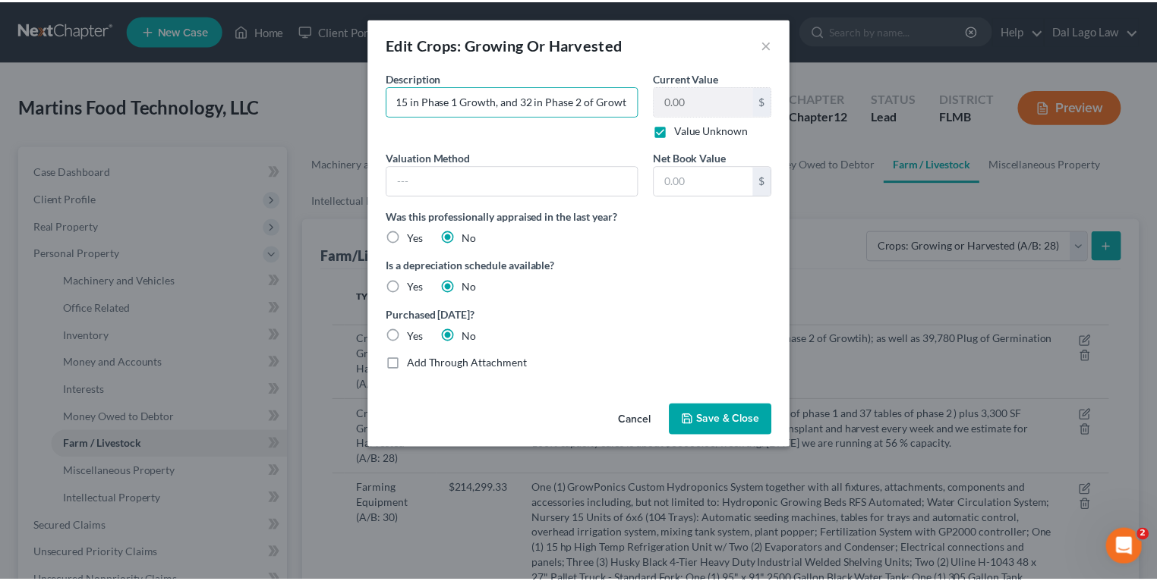
scroll to position [0, 0]
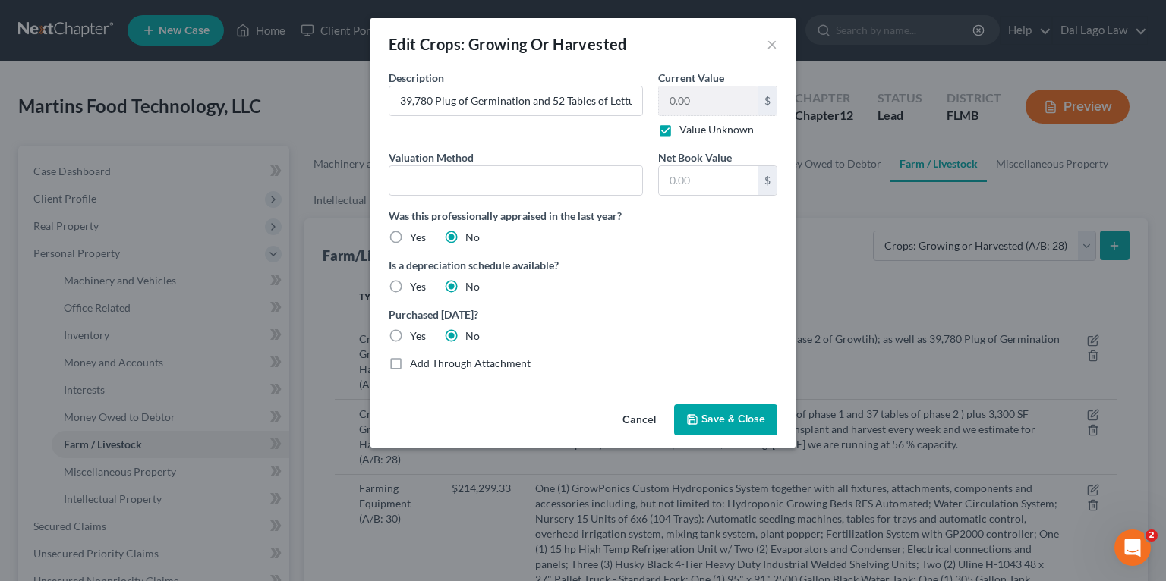
click at [720, 426] on button "Save & Close" at bounding box center [725, 421] width 103 height 32
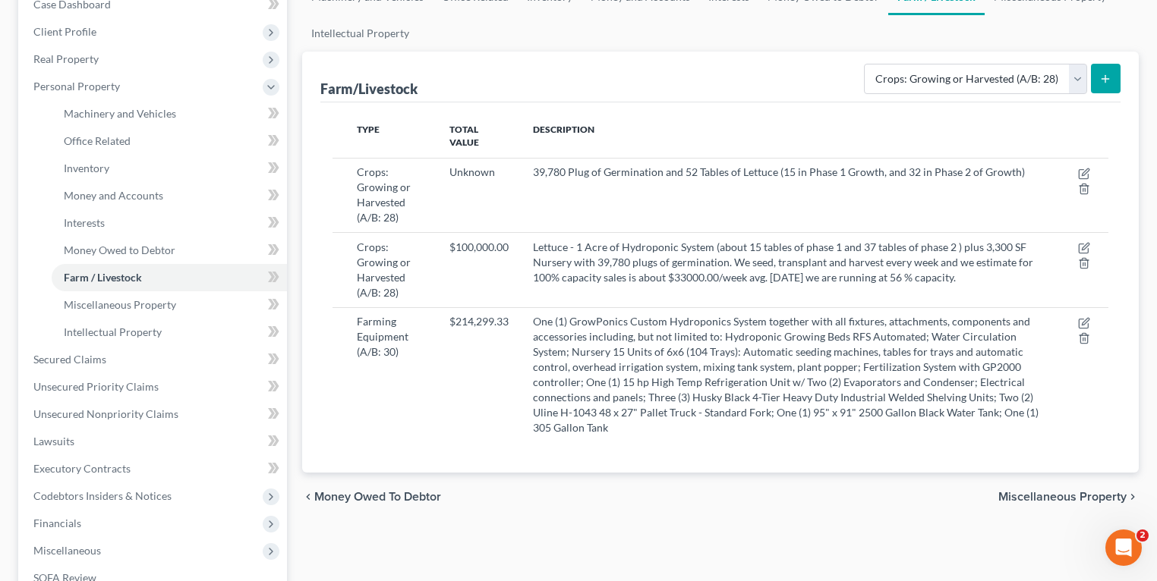
scroll to position [182, 0]
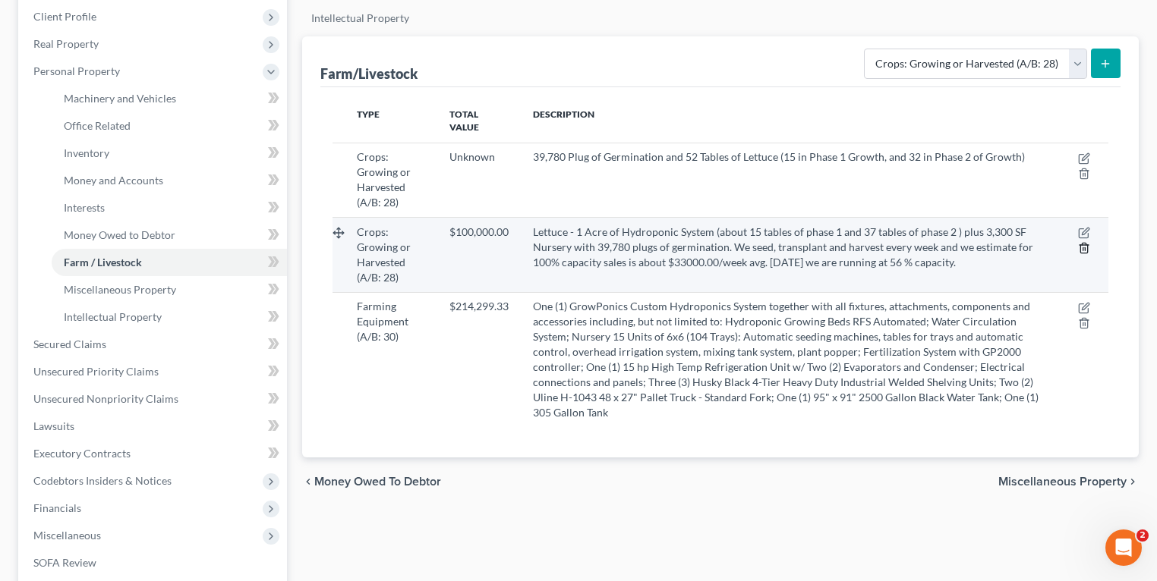
click at [1082, 242] on icon "button" at bounding box center [1084, 248] width 12 height 12
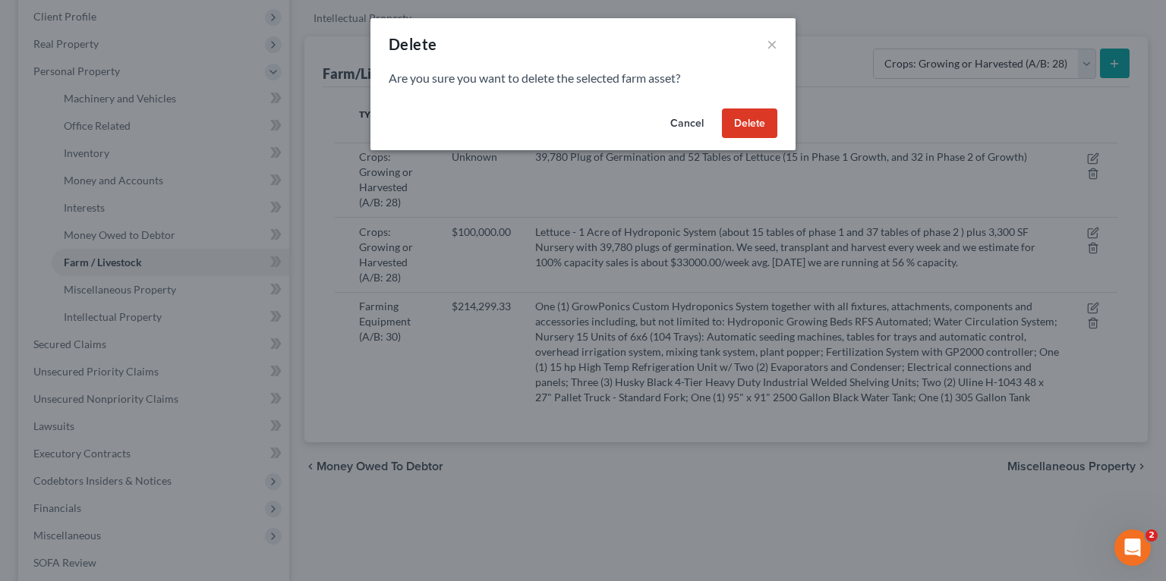
click at [738, 124] on button "Delete" at bounding box center [749, 124] width 55 height 30
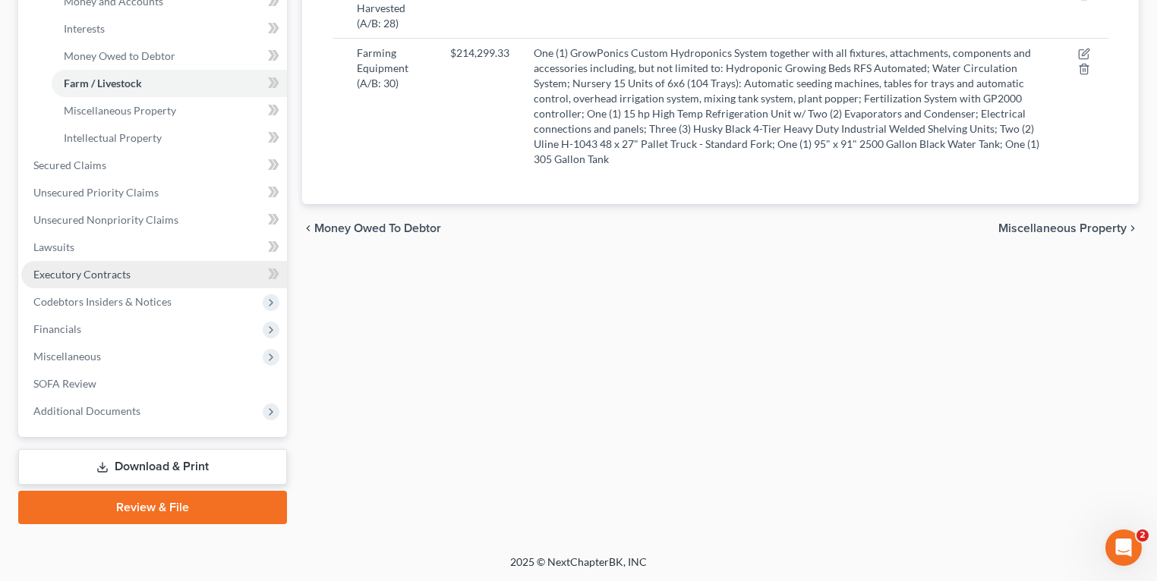
scroll to position [0, 0]
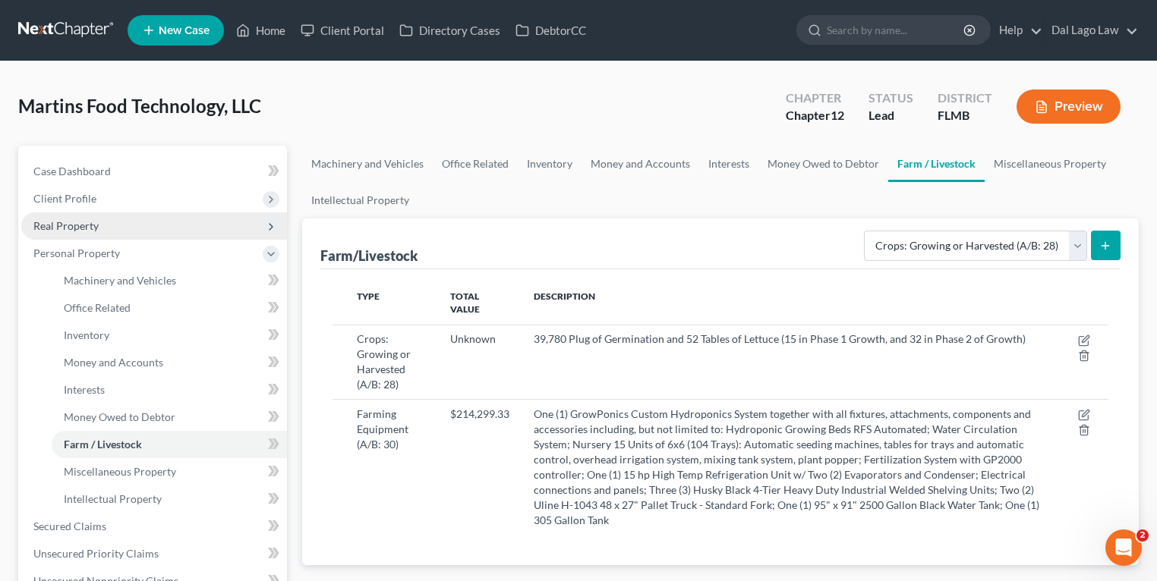
click at [139, 226] on span "Real Property" at bounding box center [154, 226] width 266 height 27
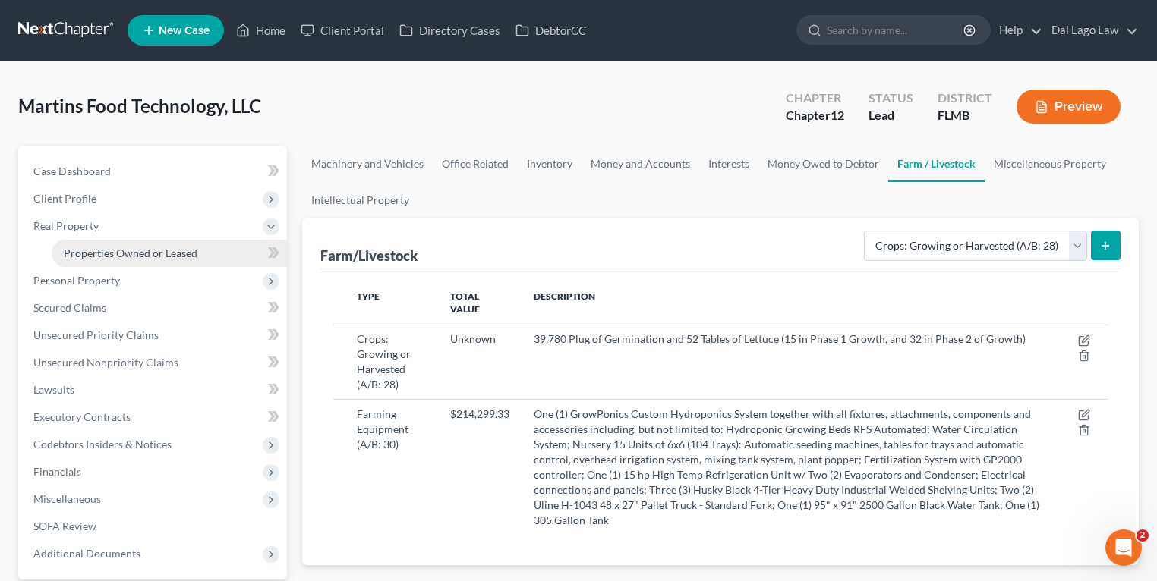
click at [144, 247] on span "Properties Owned or Leased" at bounding box center [131, 253] width 134 height 13
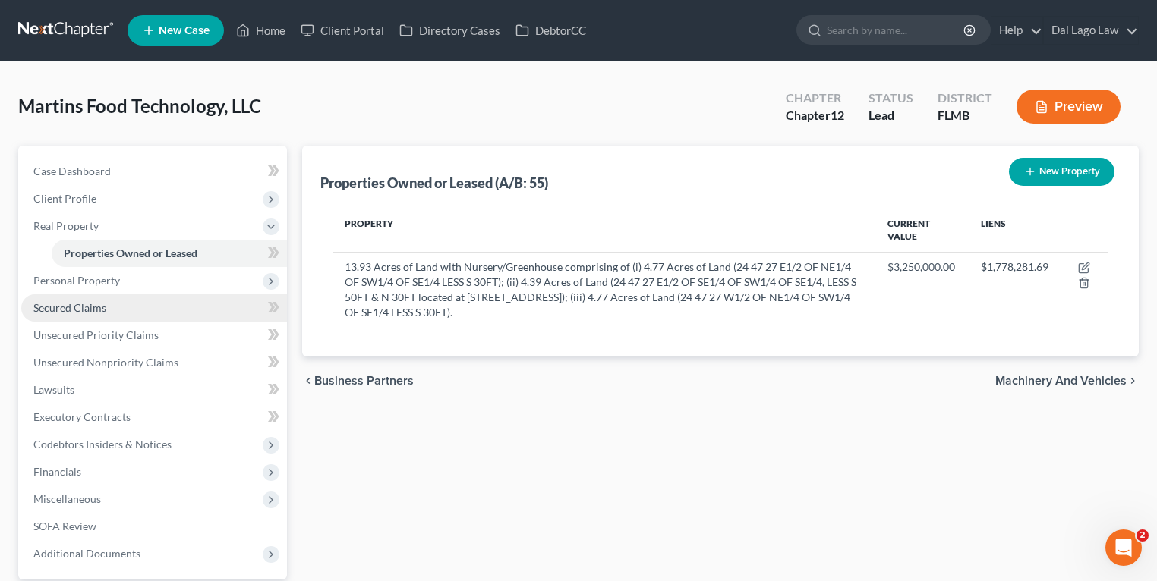
click at [150, 307] on link "Secured Claims" at bounding box center [154, 307] width 266 height 27
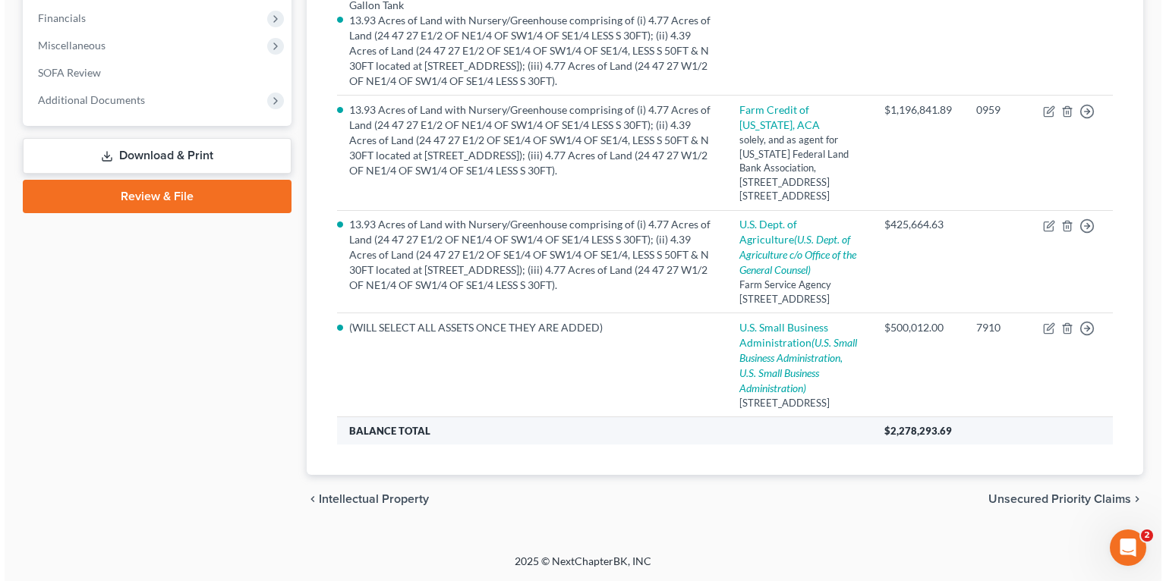
scroll to position [468, 0]
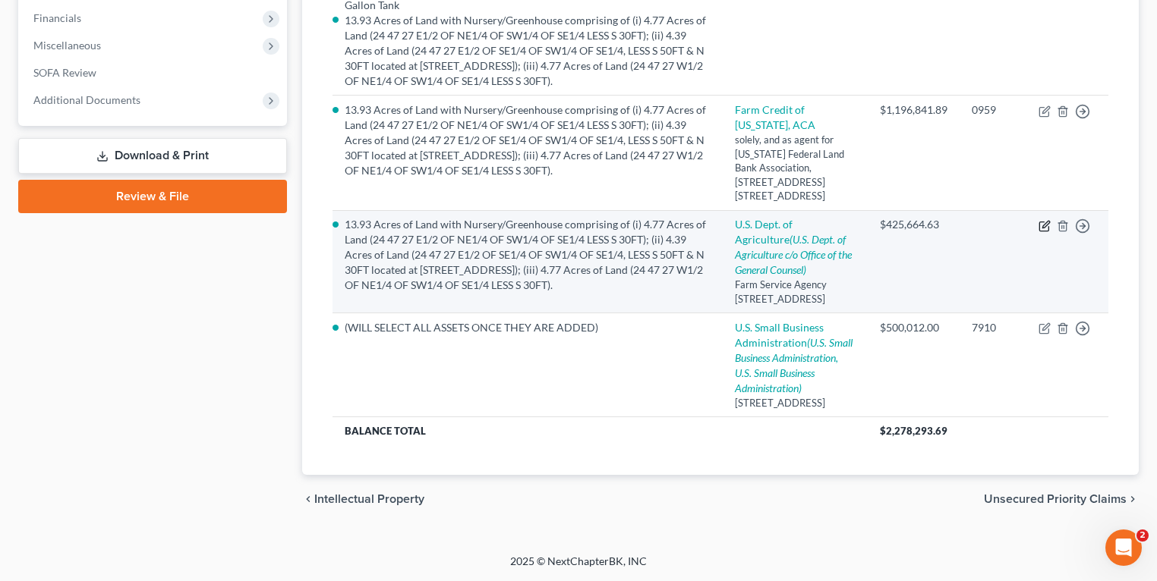
click at [1041, 220] on icon "button" at bounding box center [1044, 226] width 12 height 12
select select "9"
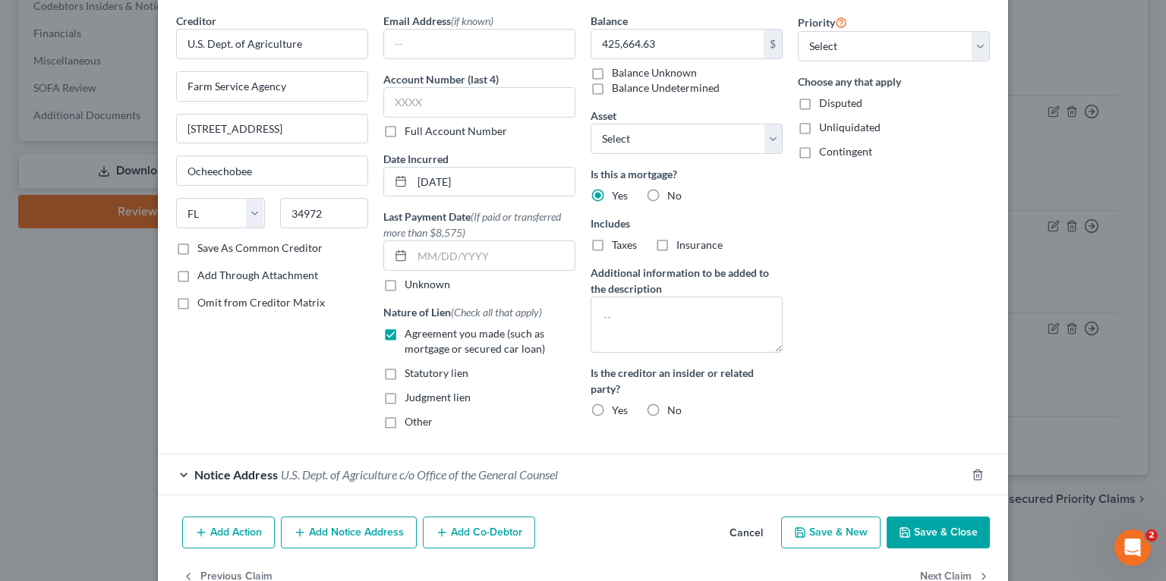
scroll to position [97, 0]
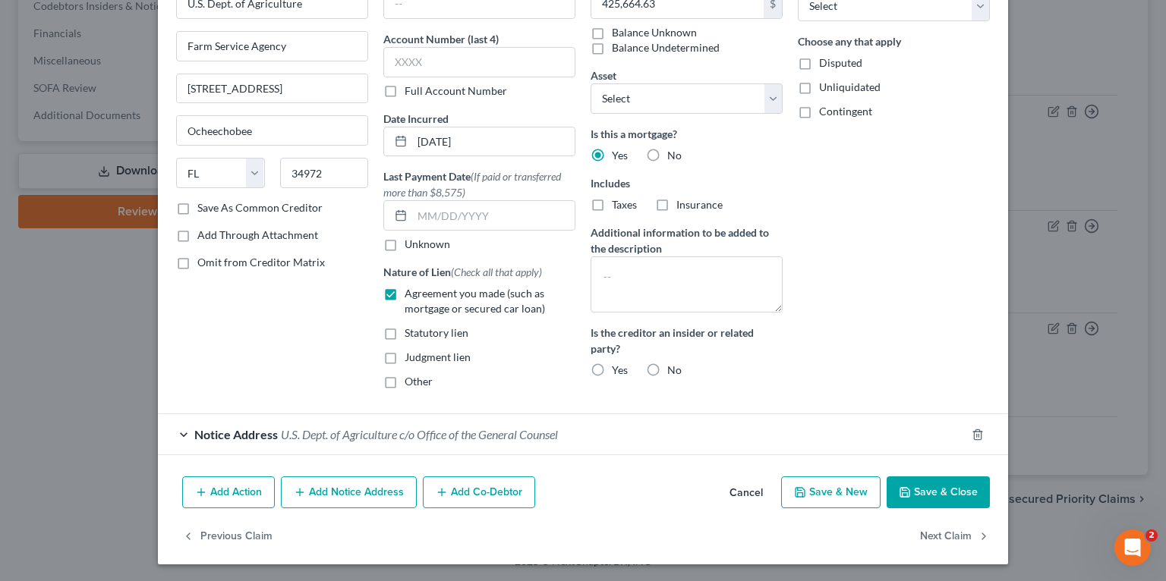
click at [334, 486] on button "Add Notice Address" at bounding box center [349, 493] width 136 height 32
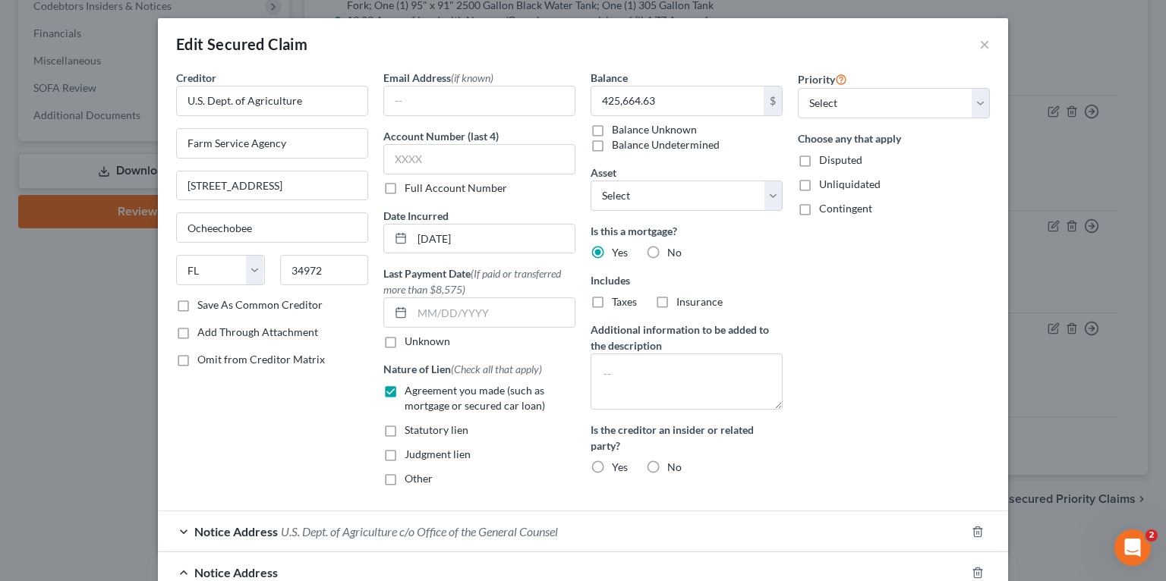
scroll to position [0, 0]
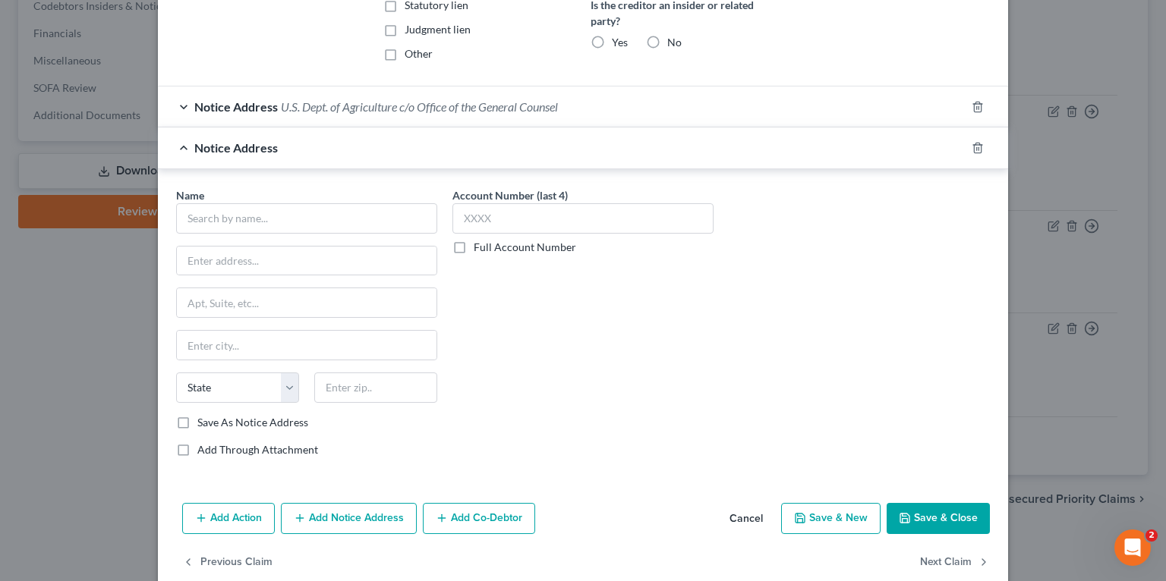
click at [305, 115] on div "Notice Address U.S. Dept. of Agriculture c/o Office of the General Counsel" at bounding box center [562, 107] width 808 height 40
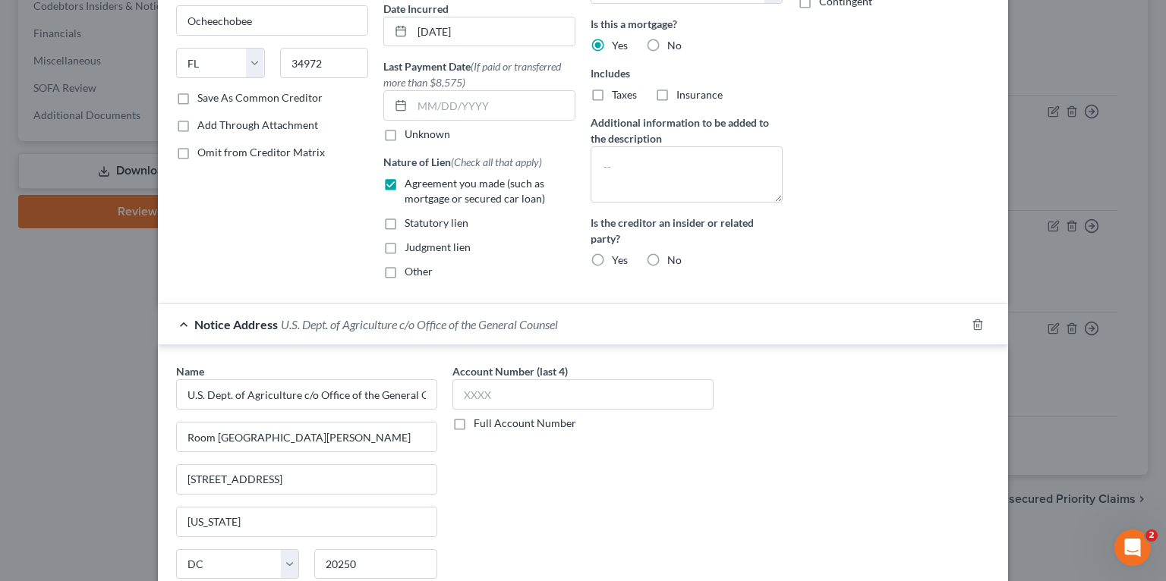
scroll to position [486, 0]
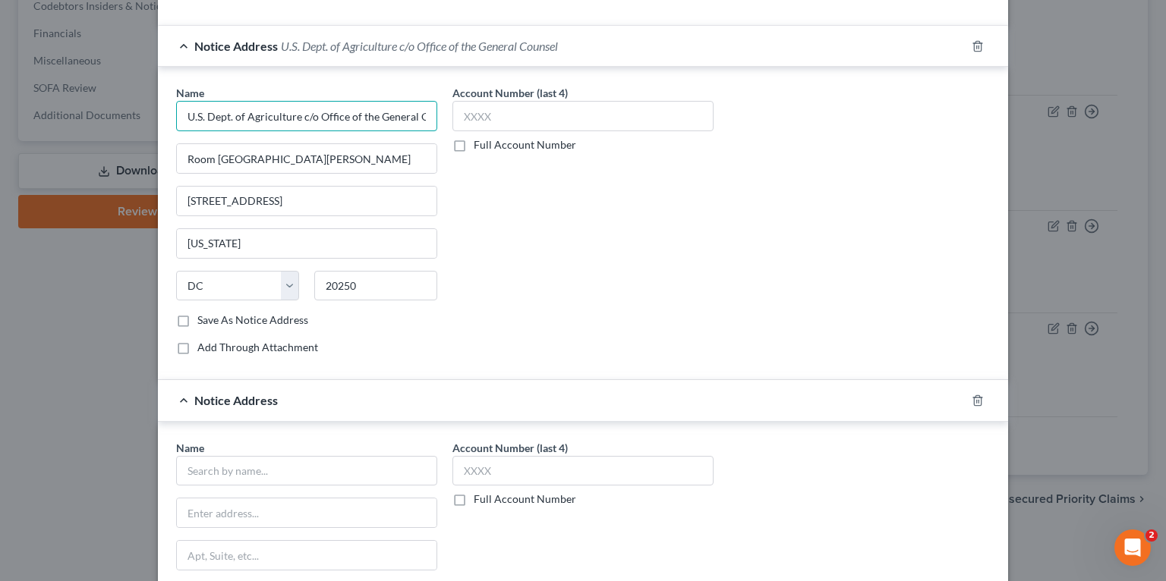
click at [268, 106] on input "U.S. Dept. of Agriculture c/o Office of the General Counsel" at bounding box center [306, 116] width 261 height 30
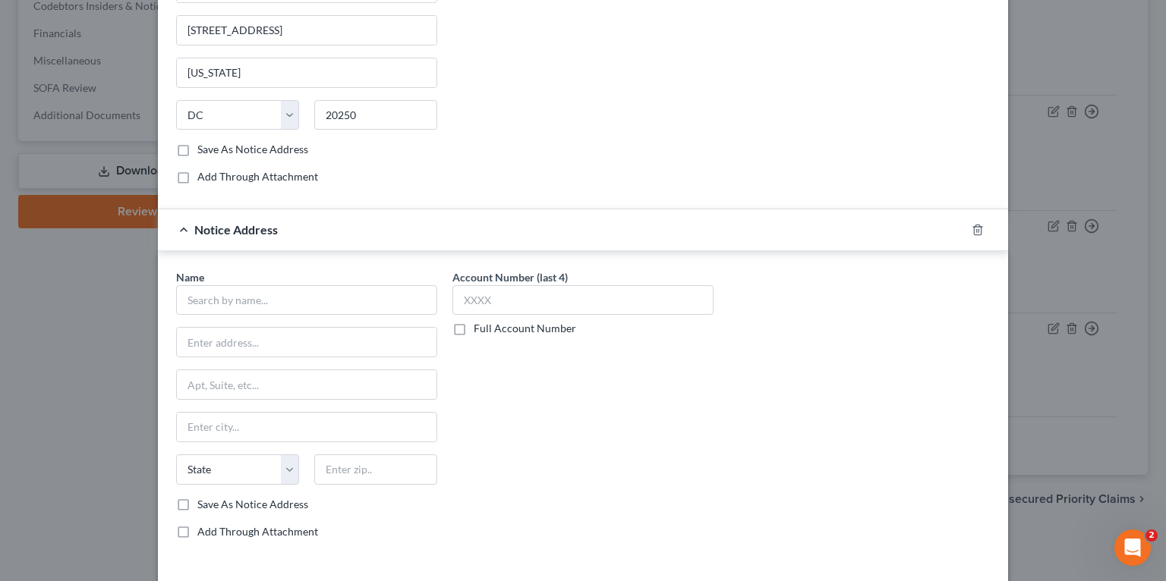
scroll to position [668, 0]
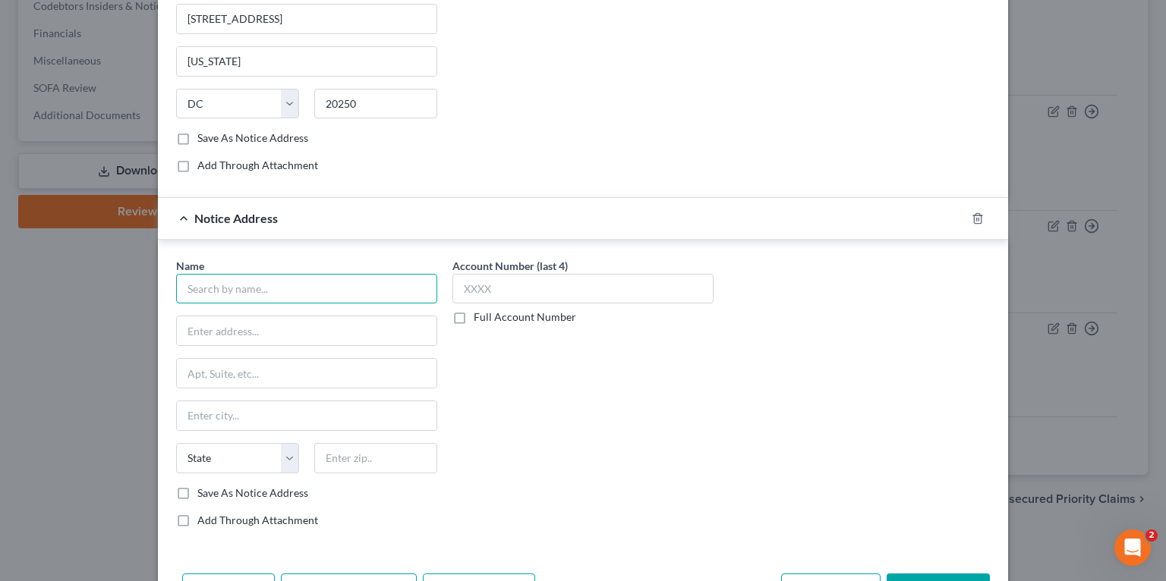
click at [325, 290] on input "text" at bounding box center [306, 289] width 261 height 30
paste input "U.S. Dept. of Agriculture c/o Office of the General Counsel"
drag, startPoint x: 348, startPoint y: 287, endPoint x: 531, endPoint y: 282, distance: 183.0
click at [525, 285] on div "Name * U.S. Dept. of Agriculture c/o Office of the General Counsel State AL AK …" at bounding box center [582, 399] width 829 height 282
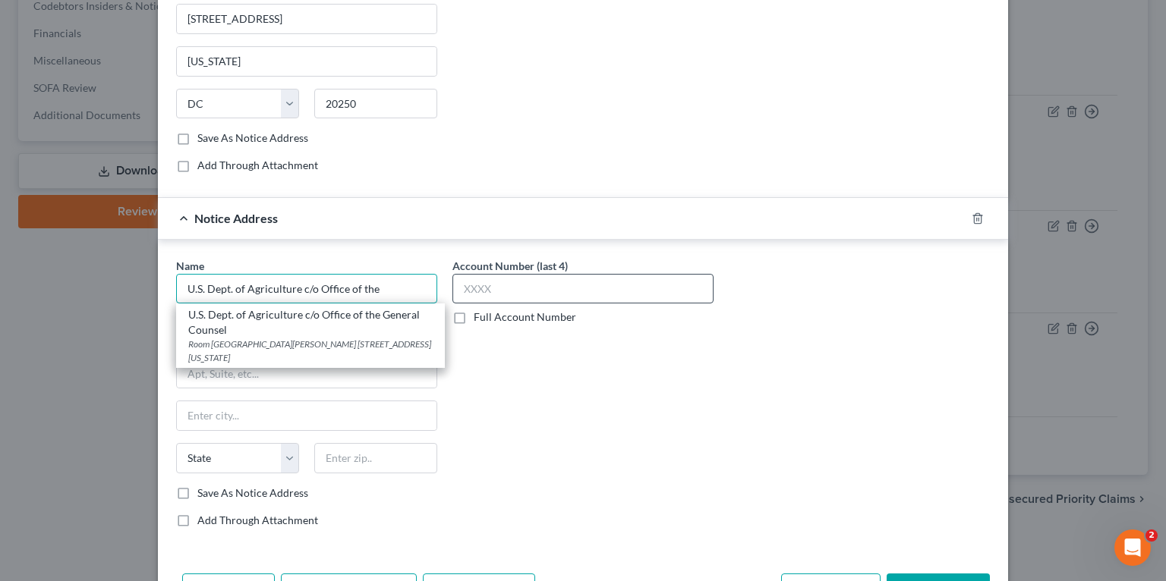
scroll to position [0, 0]
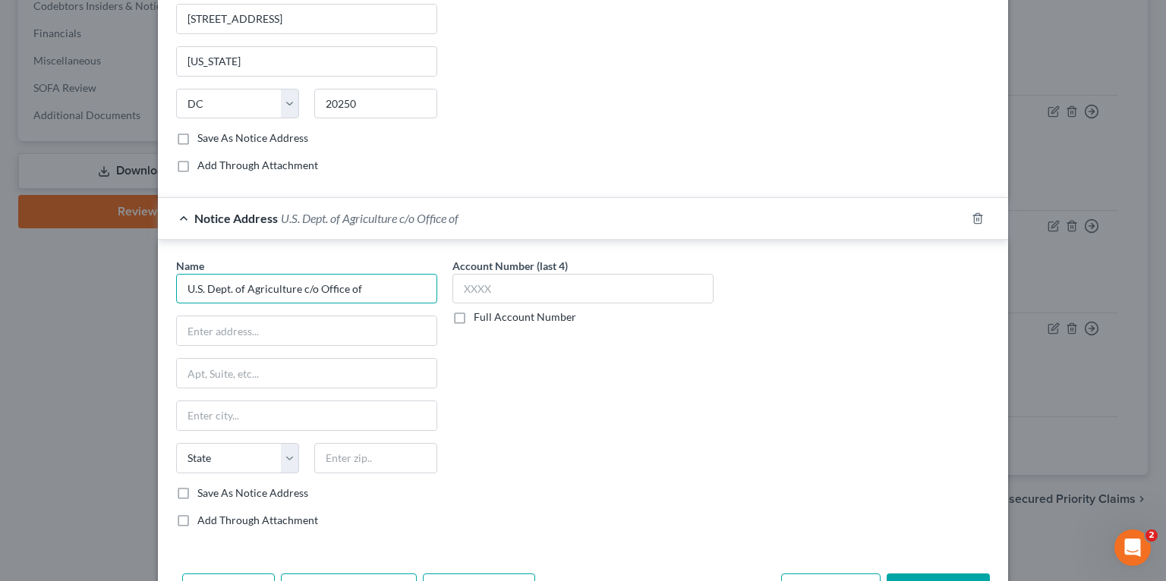
click at [387, 287] on input "U.S. Dept. of Agriculture c/o Office of" at bounding box center [306, 289] width 261 height 30
click at [376, 282] on input "U.S. Dept. of Agriculture c/o Office of" at bounding box center [306, 289] width 261 height 30
type input "U.S. Dept. of Agriculture c/o Office of Attorney General of the United States"
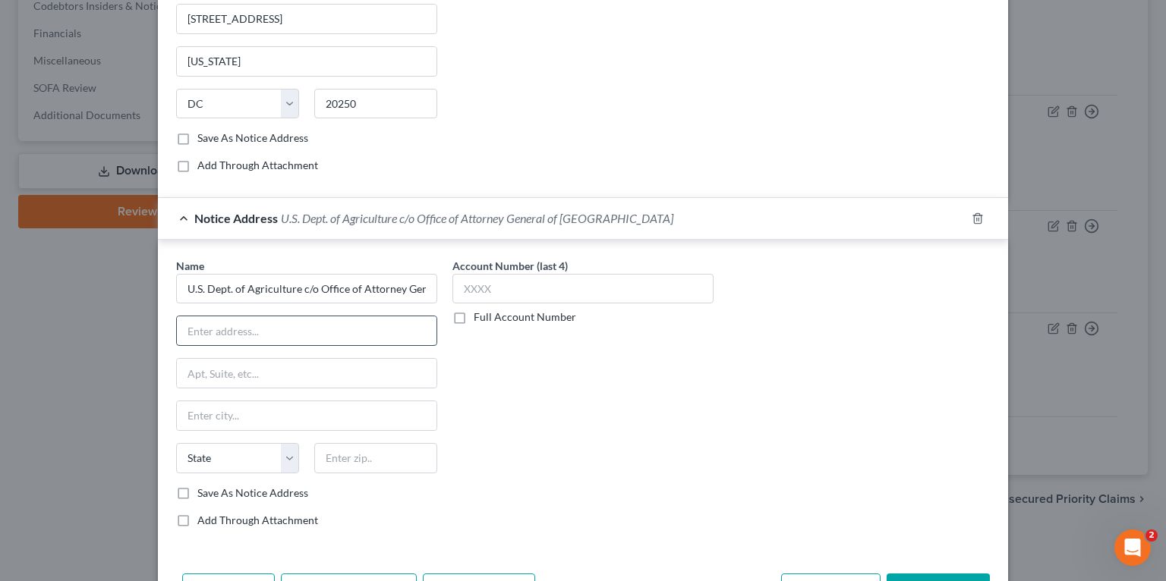
drag, startPoint x: 304, startPoint y: 325, endPoint x: 313, endPoint y: 324, distance: 9.1
click at [304, 325] on input "text" at bounding box center [307, 330] width 260 height 29
paste input "U.S. Department of Justice"
type input "U.S. Department of Justice"
click at [338, 376] on input "text" at bounding box center [307, 373] width 260 height 29
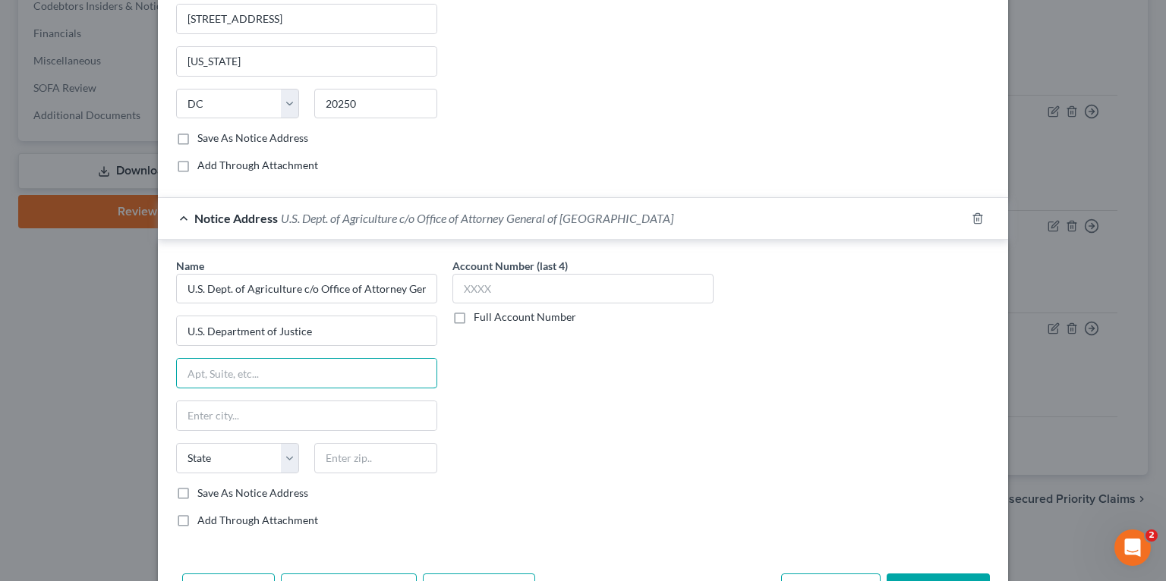
paste input "950 Pennsylvania Avenue, NW"
type input "950 Pennsylvania Avenue, NW"
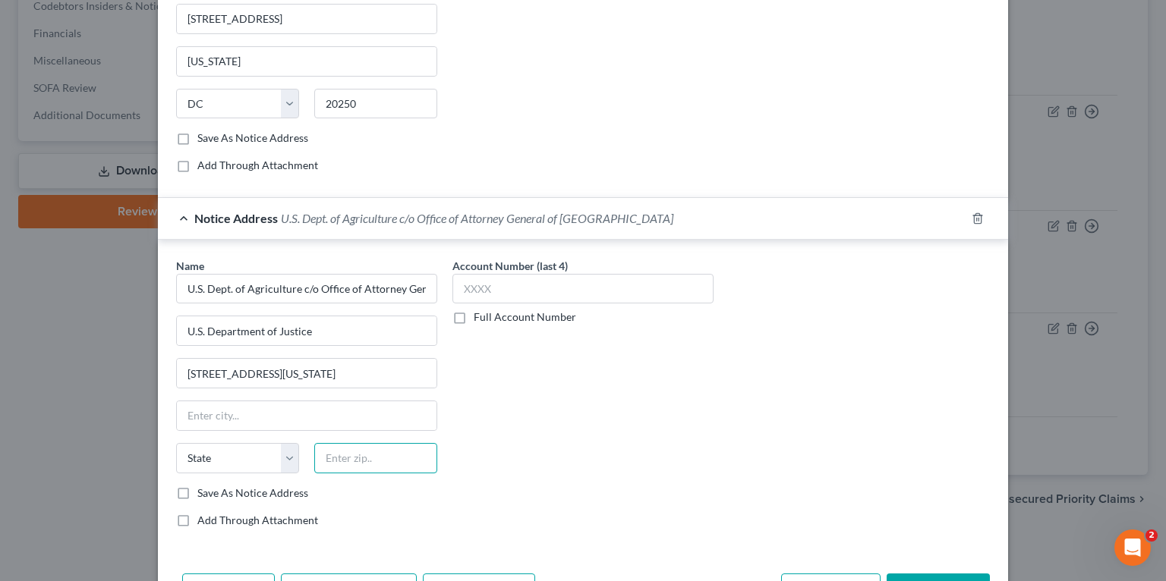
click at [389, 458] on input "text" at bounding box center [375, 458] width 123 height 30
paste input "20530"
type input "20530"
click at [250, 450] on select "State AL AK AR AZ CA CO CT DE DC FL GA GU HI ID IL IN IA KS KY LA ME MD MA MI M…" at bounding box center [237, 458] width 123 height 30
type input "Washington"
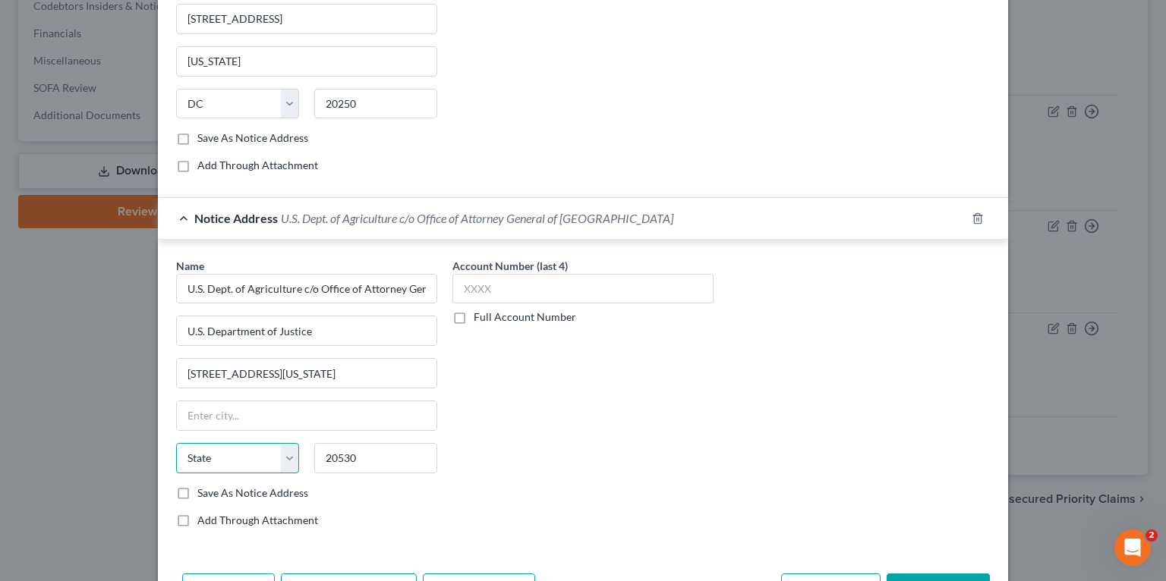
select select "8"
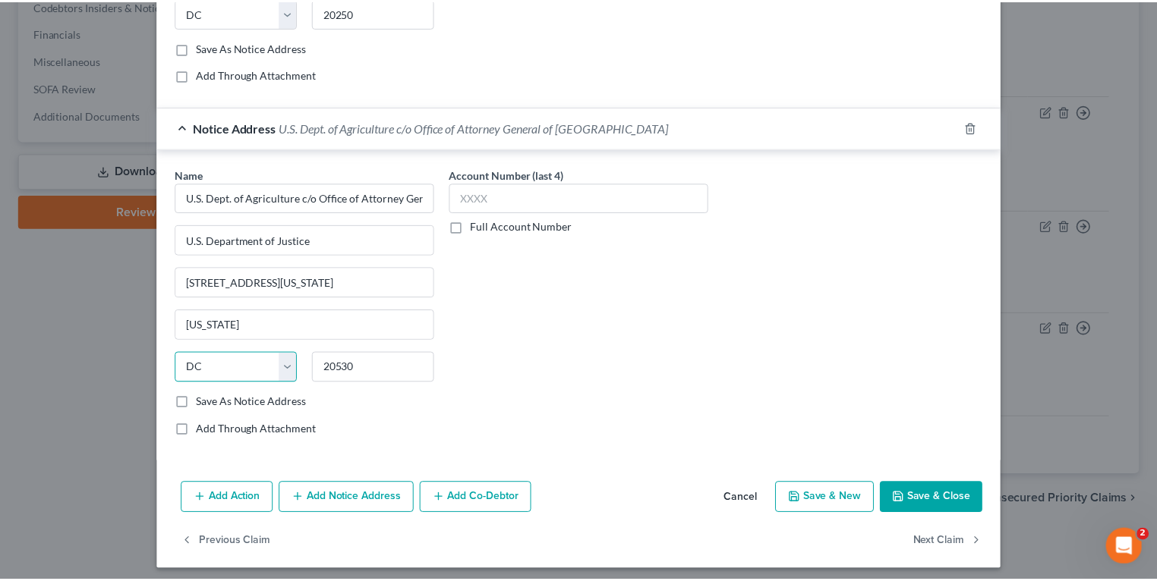
scroll to position [761, 0]
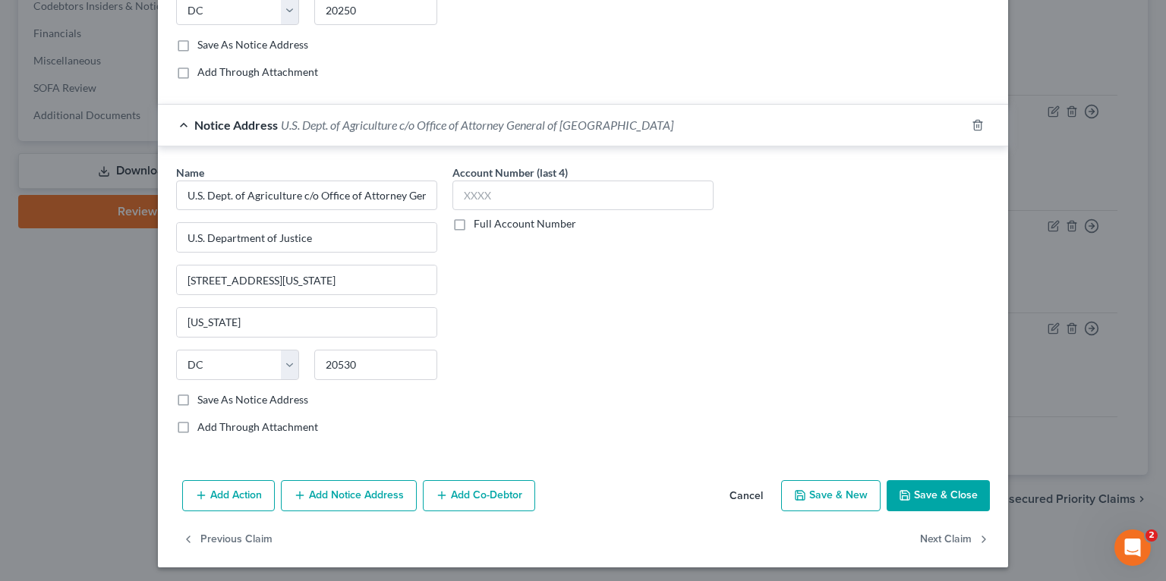
click at [947, 496] on button "Save & Close" at bounding box center [937, 496] width 103 height 32
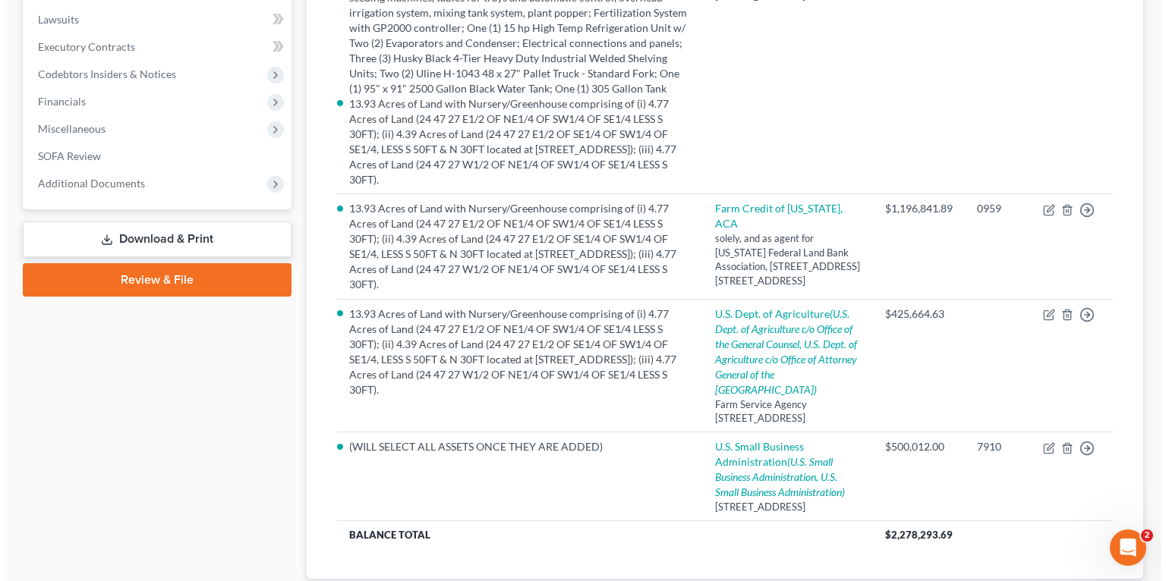
scroll to position [364, 0]
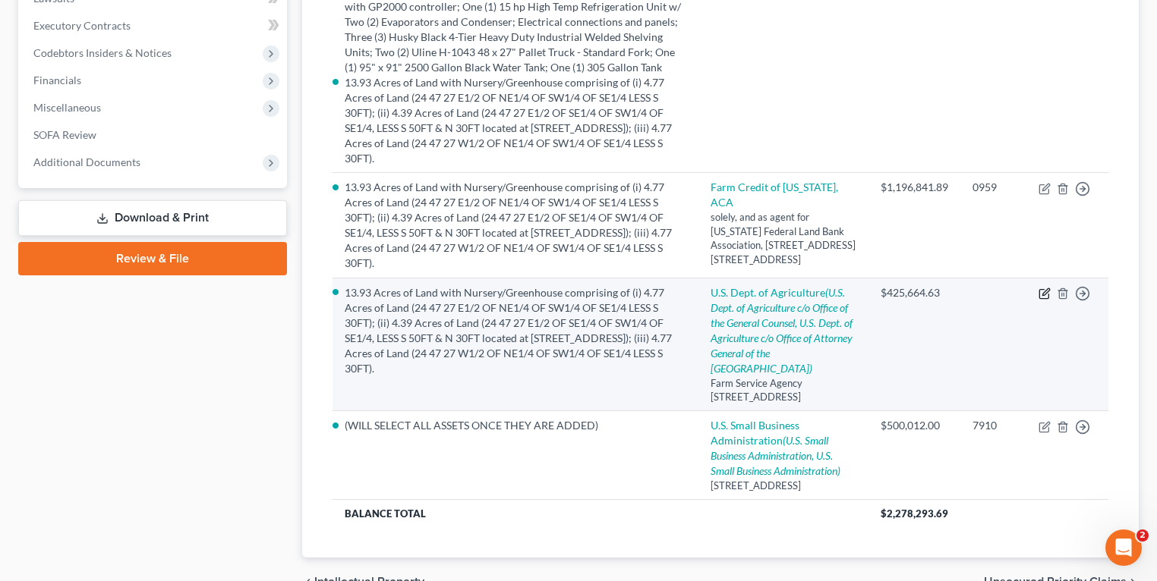
click at [1047, 288] on icon "button" at bounding box center [1044, 294] width 12 height 12
select select "9"
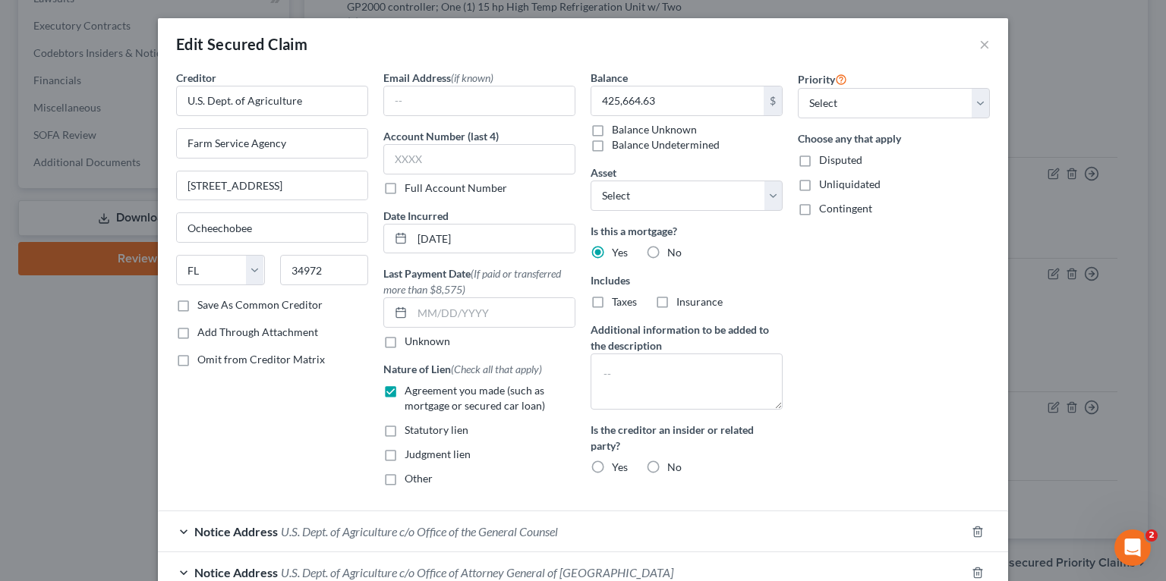
scroll to position [138, 0]
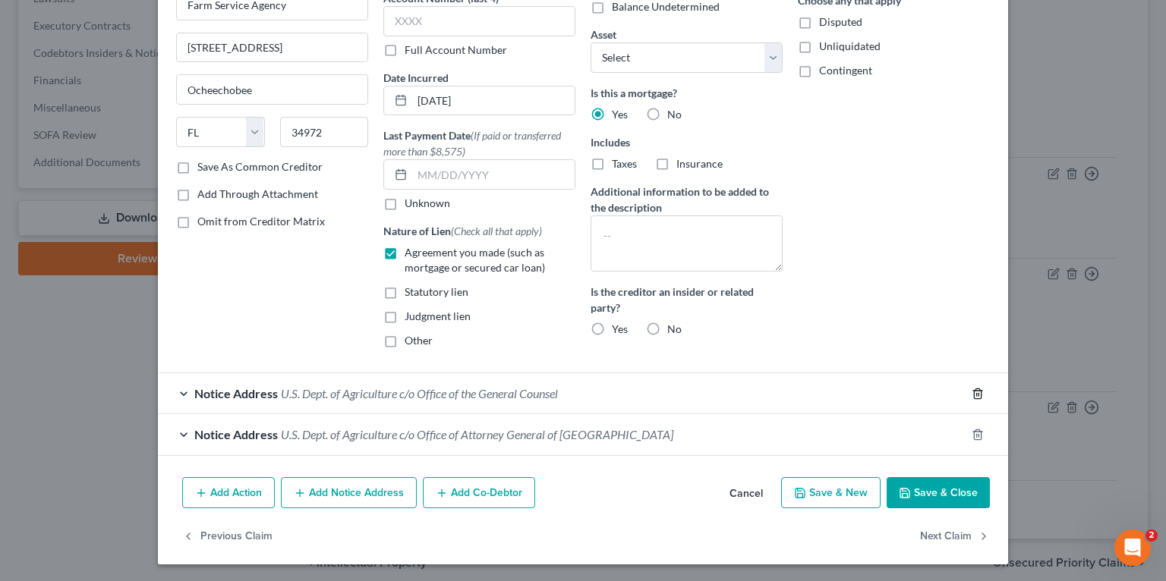
click at [978, 393] on line "button" at bounding box center [978, 394] width 0 height 3
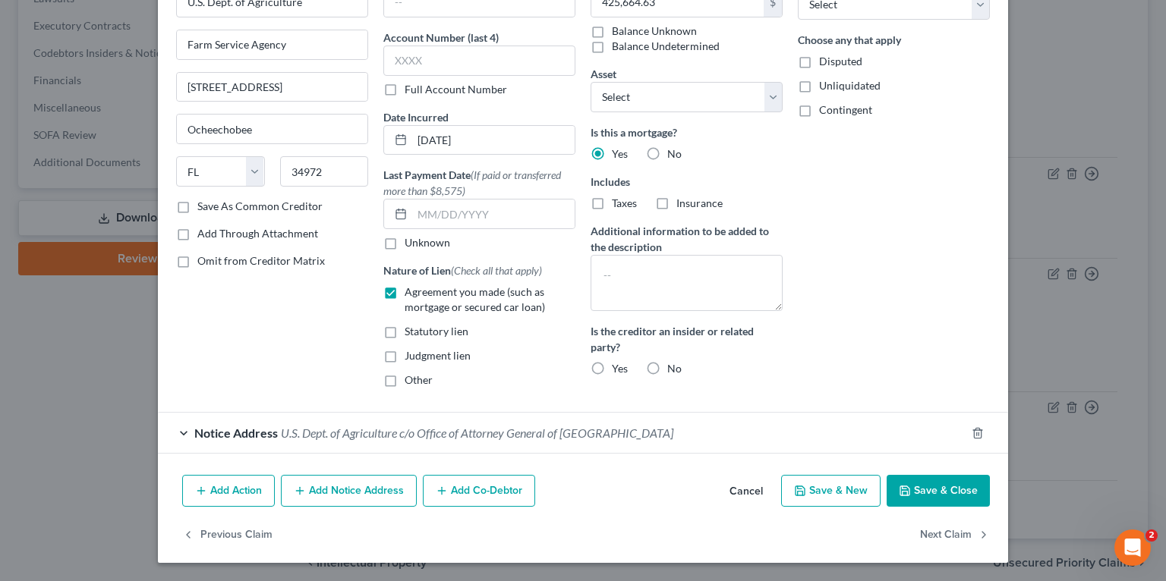
scroll to position [97, 0]
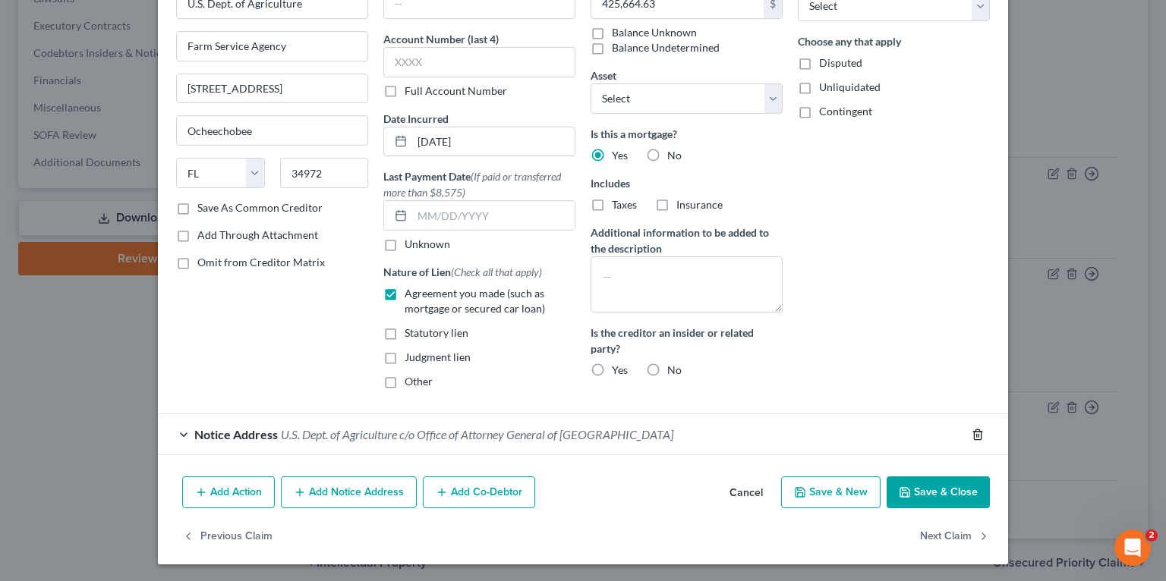
click at [974, 431] on icon "button" at bounding box center [977, 435] width 12 height 12
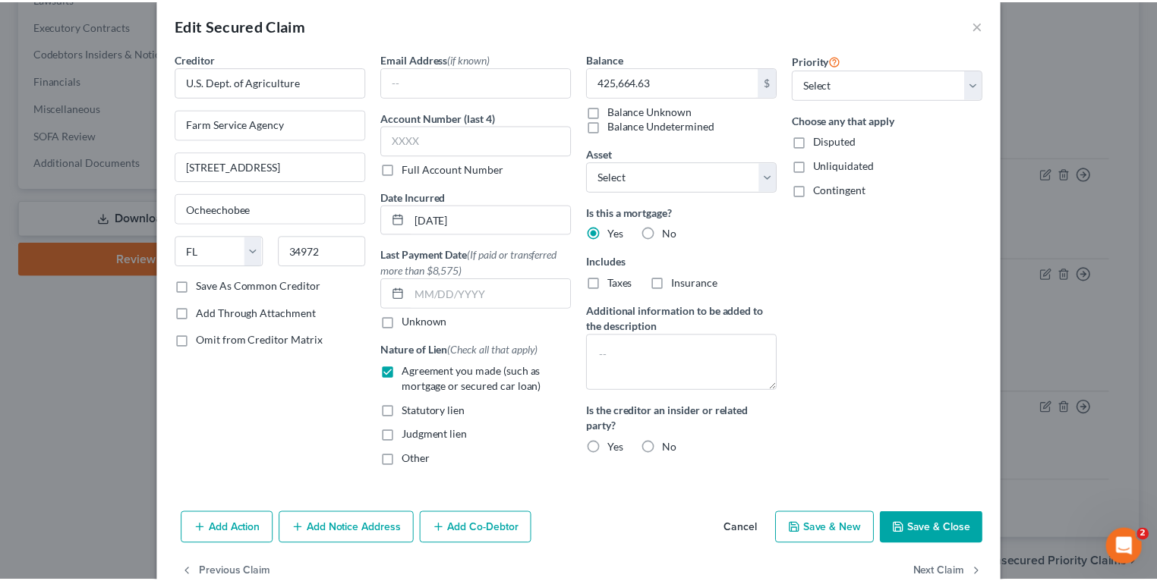
scroll to position [0, 0]
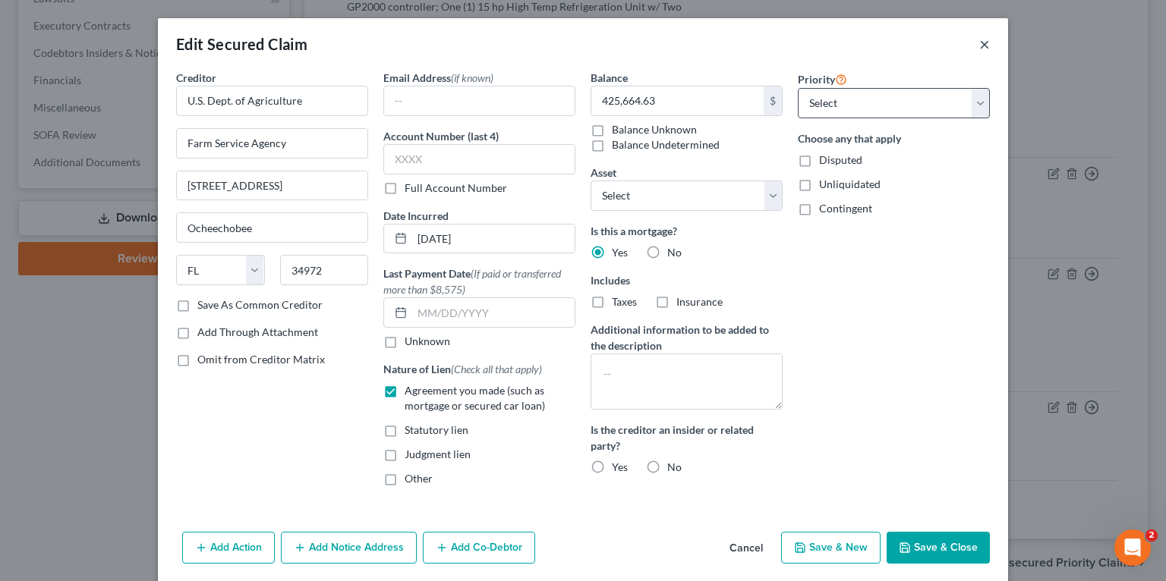
drag, startPoint x: 975, startPoint y: 46, endPoint x: 965, endPoint y: 97, distance: 52.5
click at [979, 46] on button "×" at bounding box center [984, 44] width 11 height 18
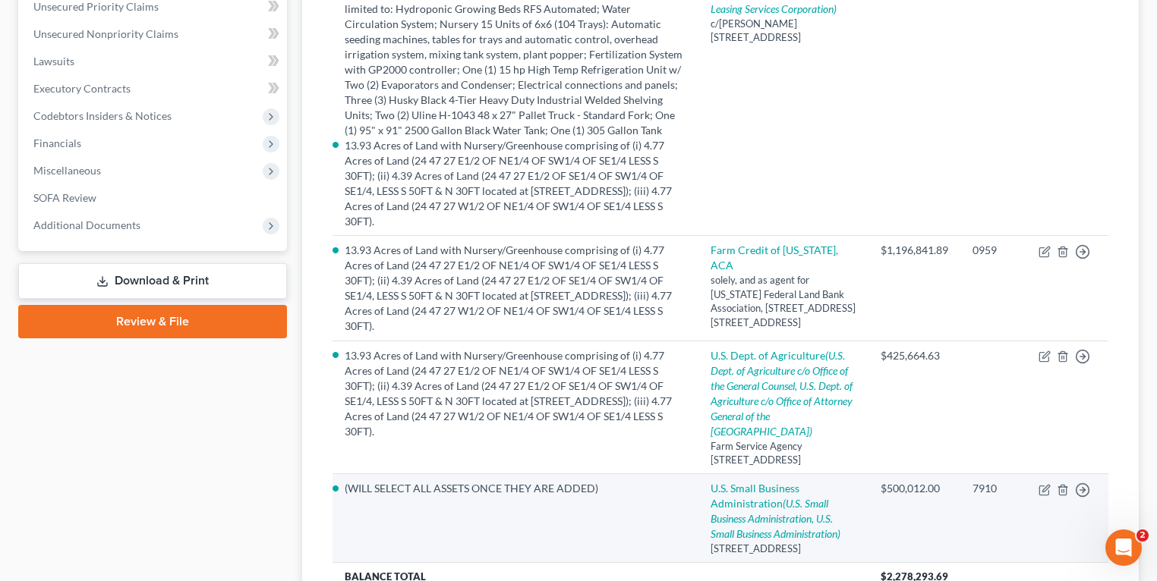
scroll to position [364, 0]
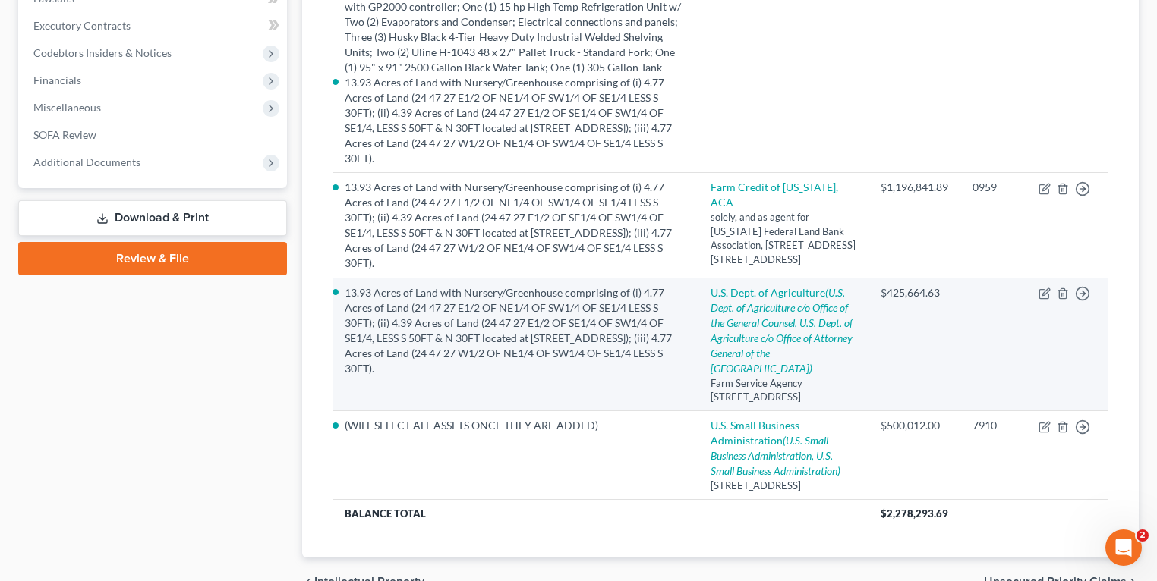
click at [1104, 364] on td "Move to E Move to F Move to G Move to Notice Only" at bounding box center [1067, 345] width 82 height 134
click at [1044, 288] on icon "button" at bounding box center [1044, 294] width 12 height 12
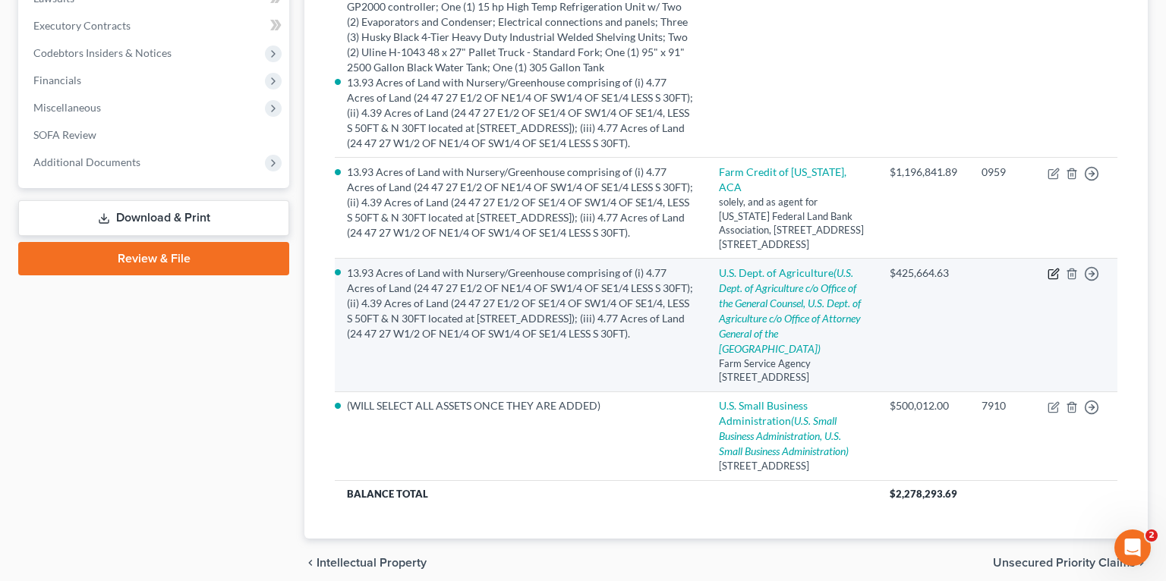
select select "9"
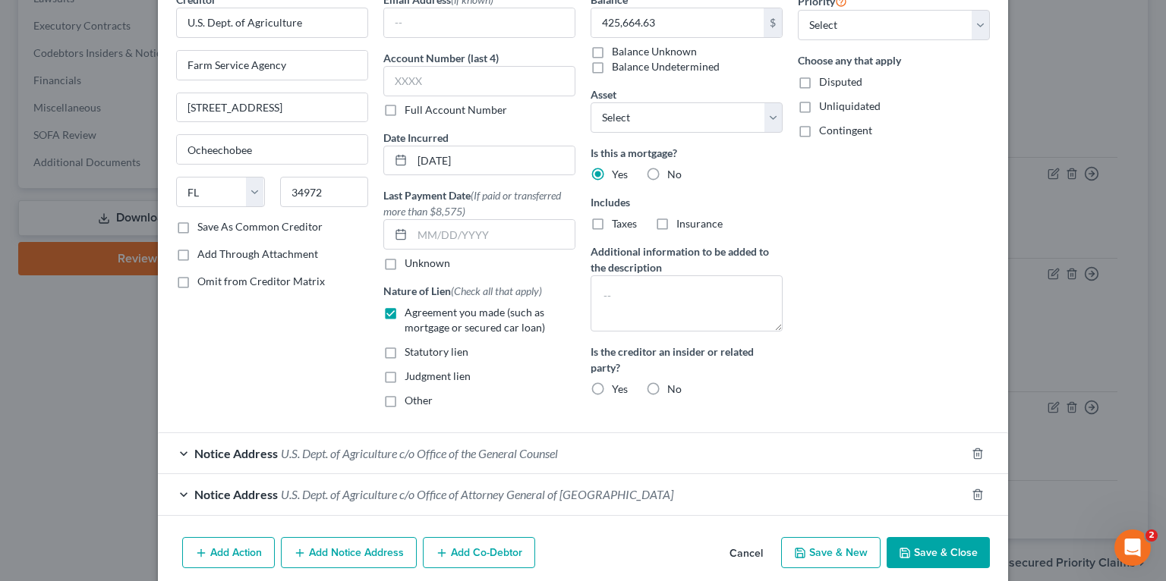
scroll to position [138, 0]
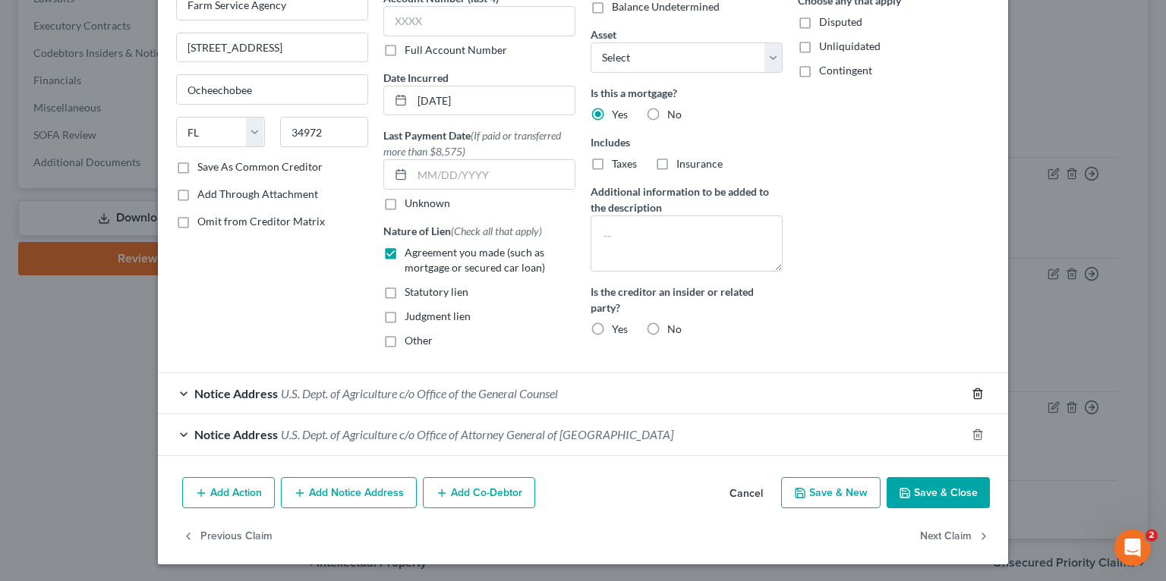
click at [971, 393] on icon "button" at bounding box center [977, 394] width 12 height 12
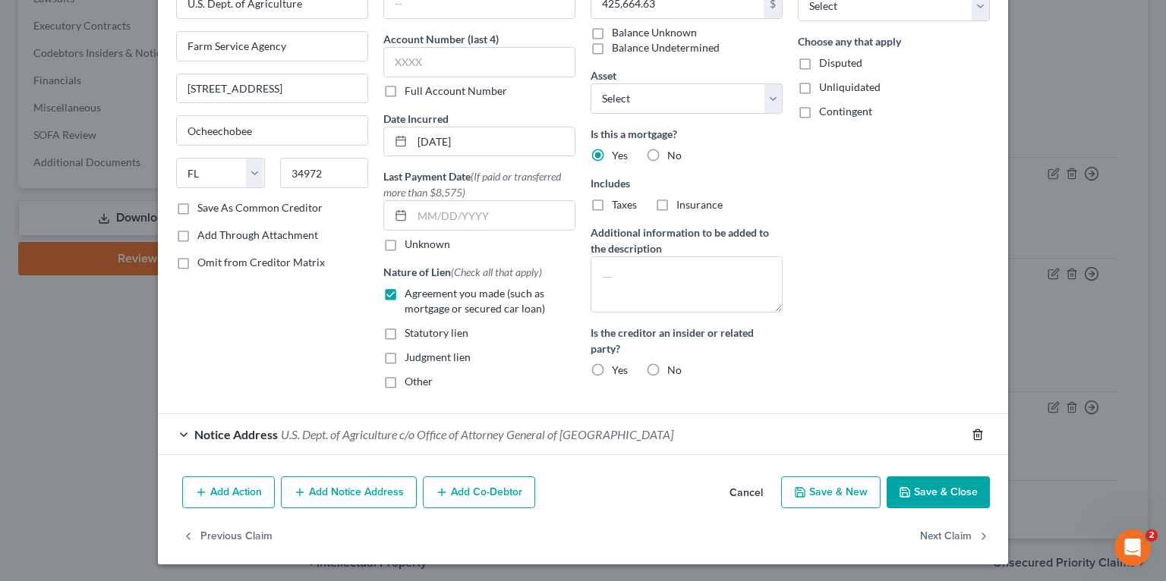
click at [978, 434] on line "button" at bounding box center [978, 435] width 0 height 3
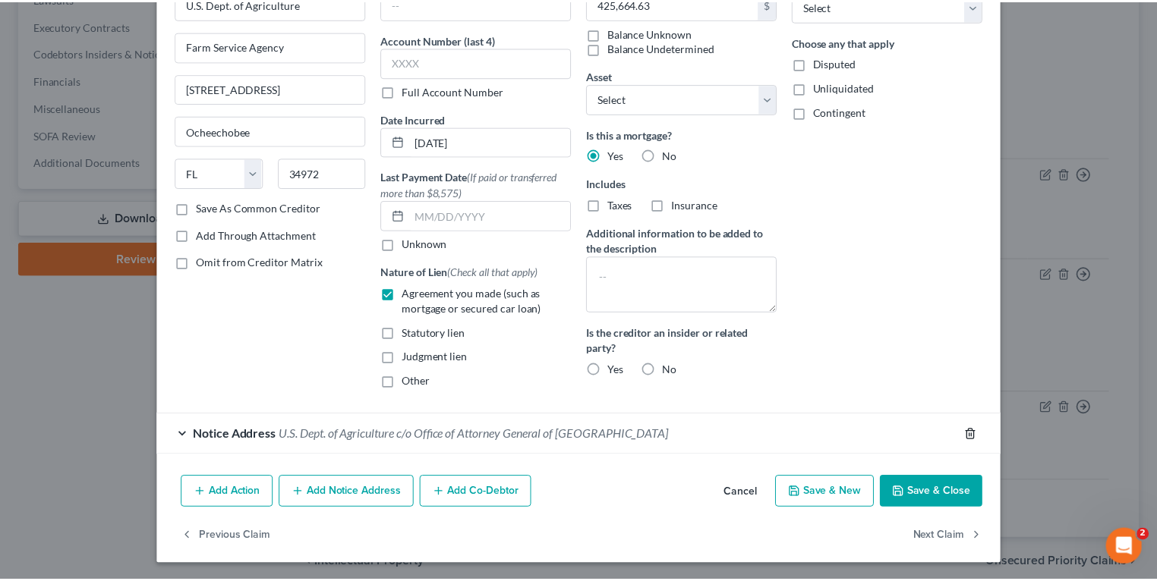
scroll to position [55, 0]
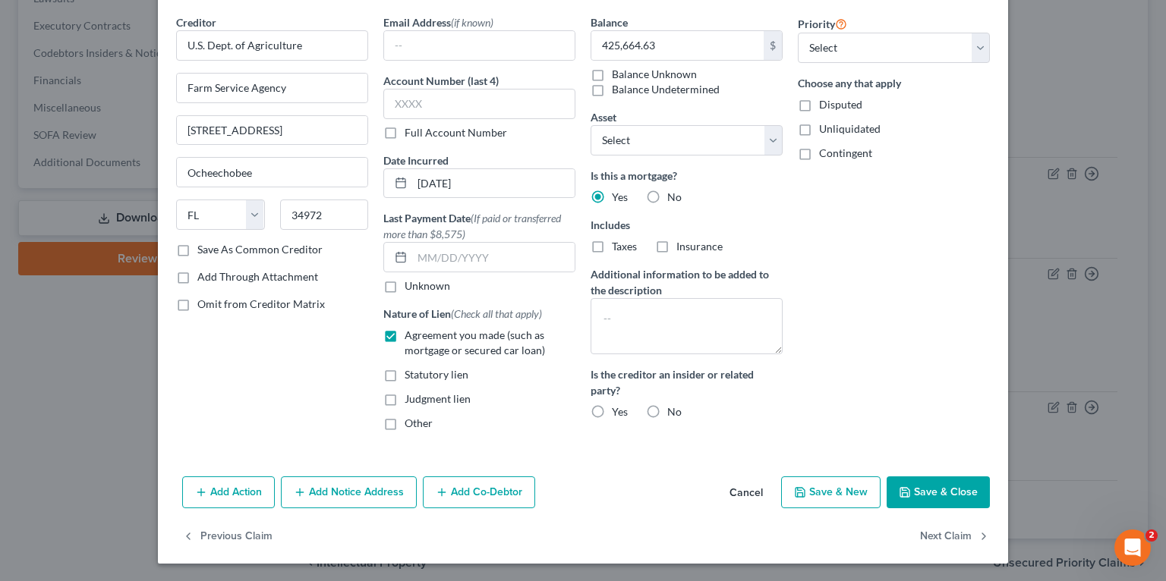
click at [938, 496] on button "Save & Close" at bounding box center [937, 493] width 103 height 32
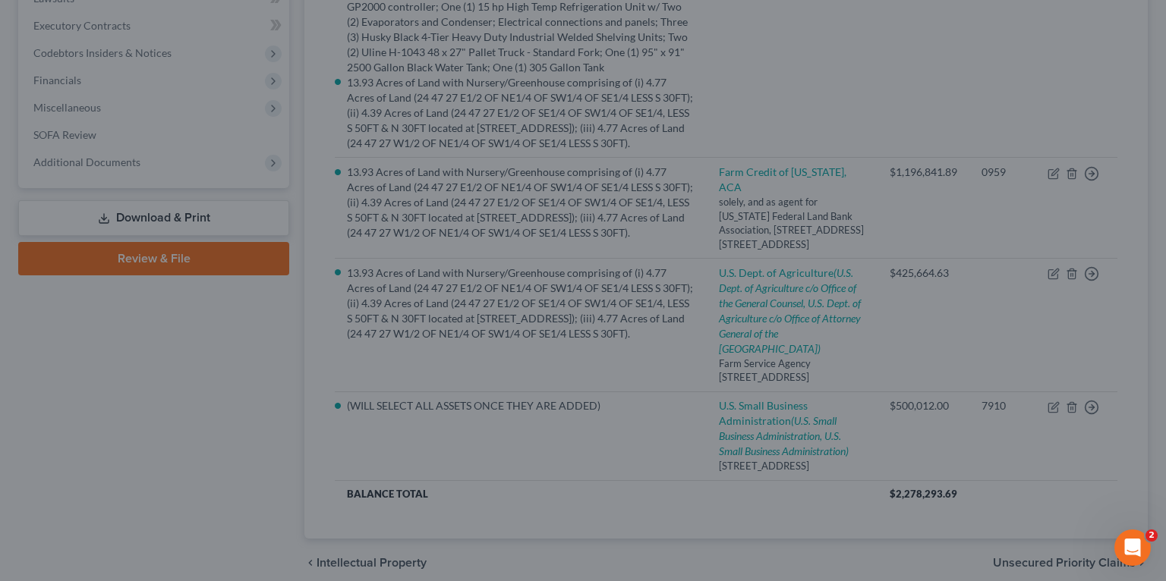
select select "29"
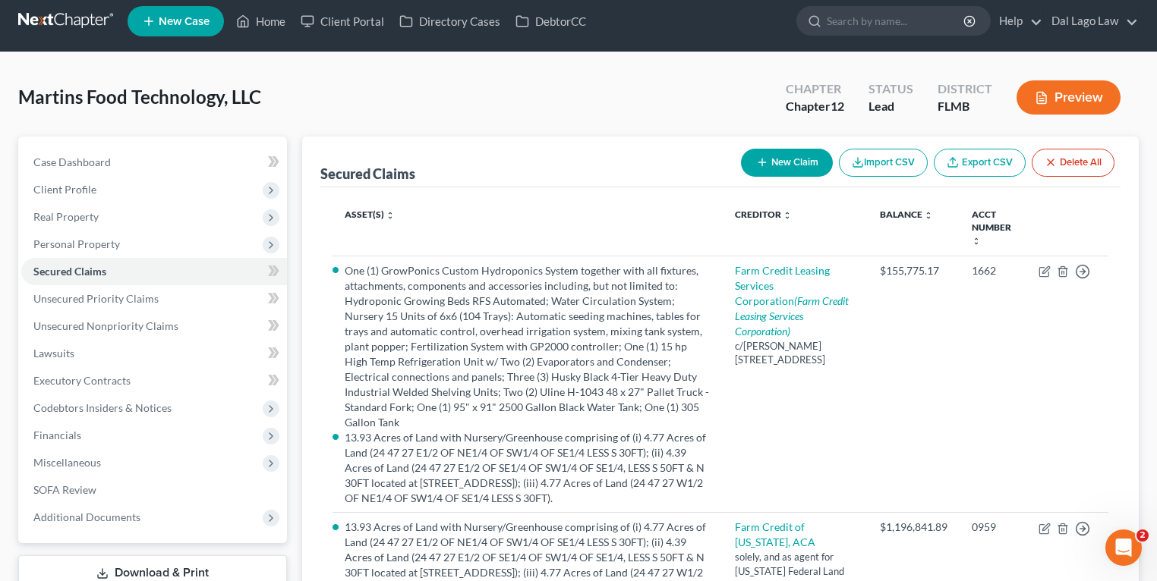
scroll to position [0, 0]
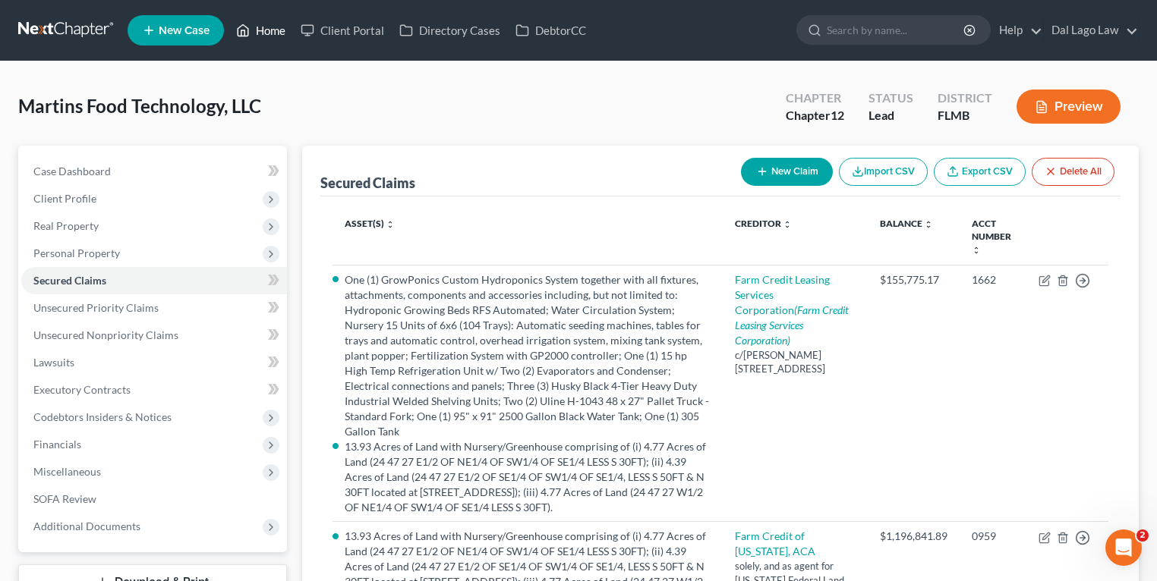
click at [267, 34] on link "Home" at bounding box center [260, 30] width 65 height 27
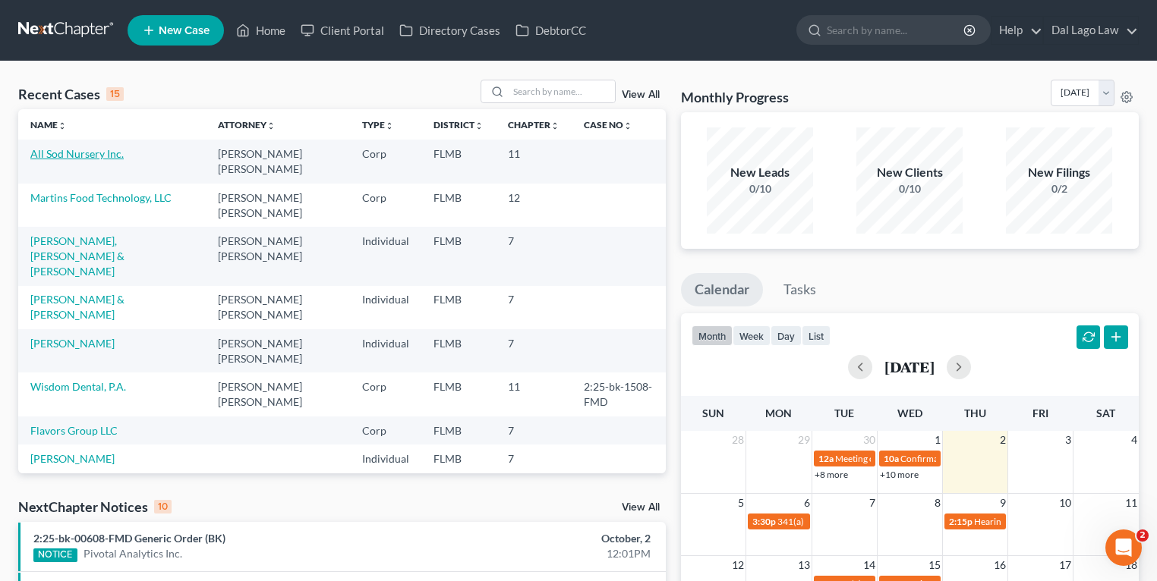
click at [79, 154] on link "All Sod Nursery Inc." at bounding box center [76, 153] width 93 height 13
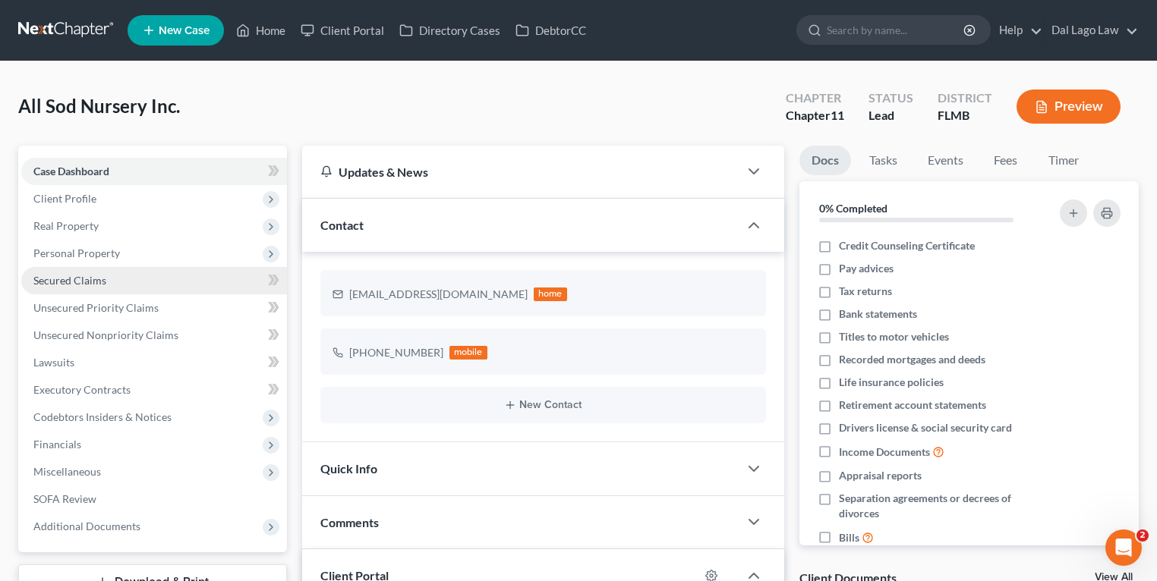
click at [121, 276] on link "Secured Claims" at bounding box center [154, 280] width 266 height 27
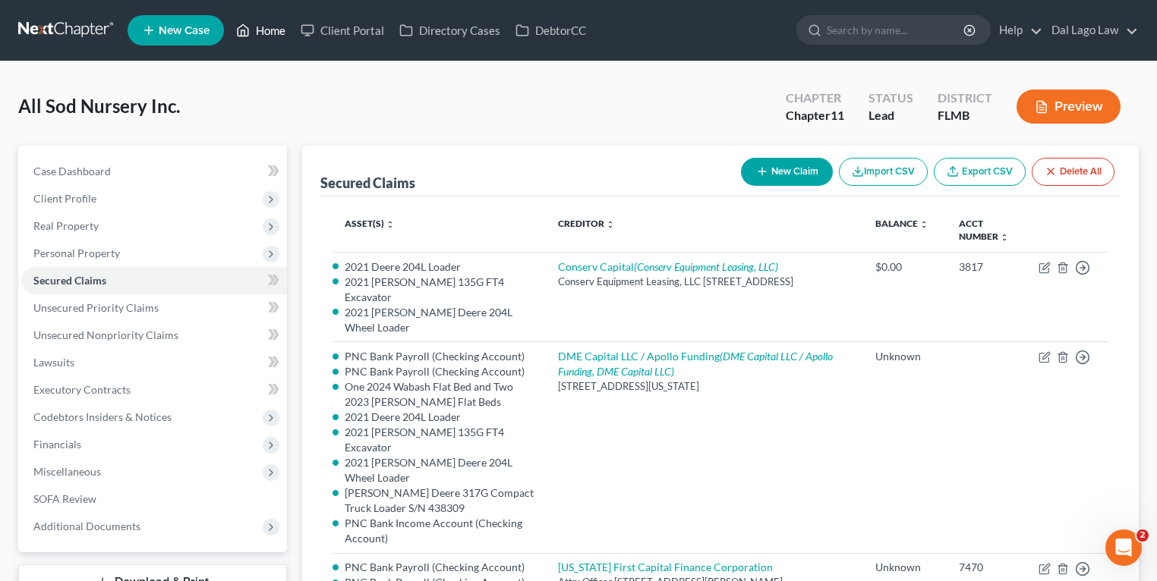
click at [267, 27] on link "Home" at bounding box center [260, 30] width 65 height 27
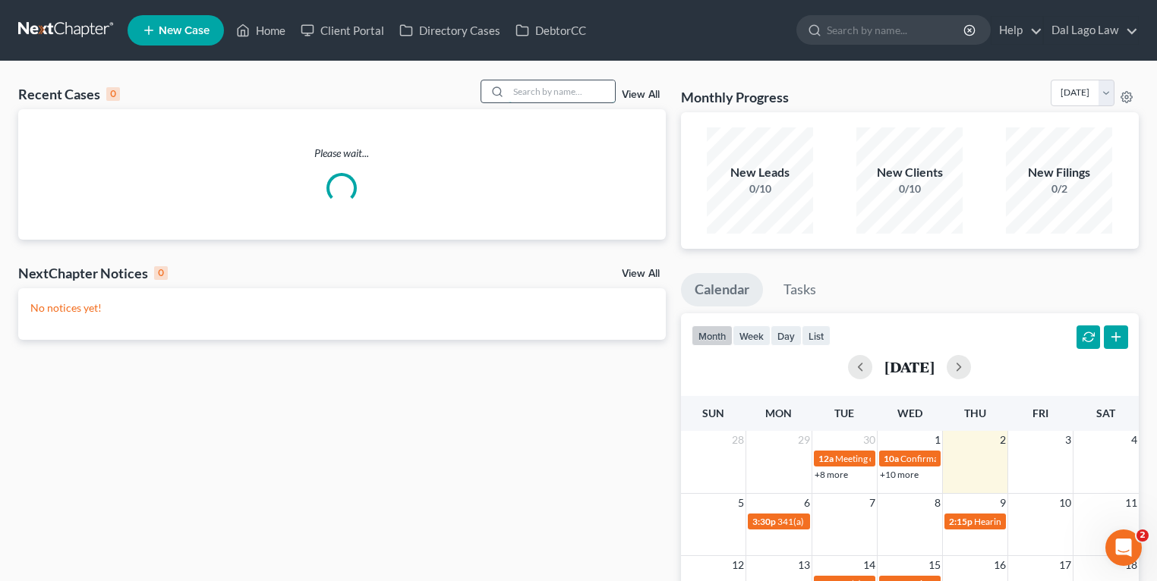
click at [546, 87] on input "search" at bounding box center [562, 91] width 106 height 22
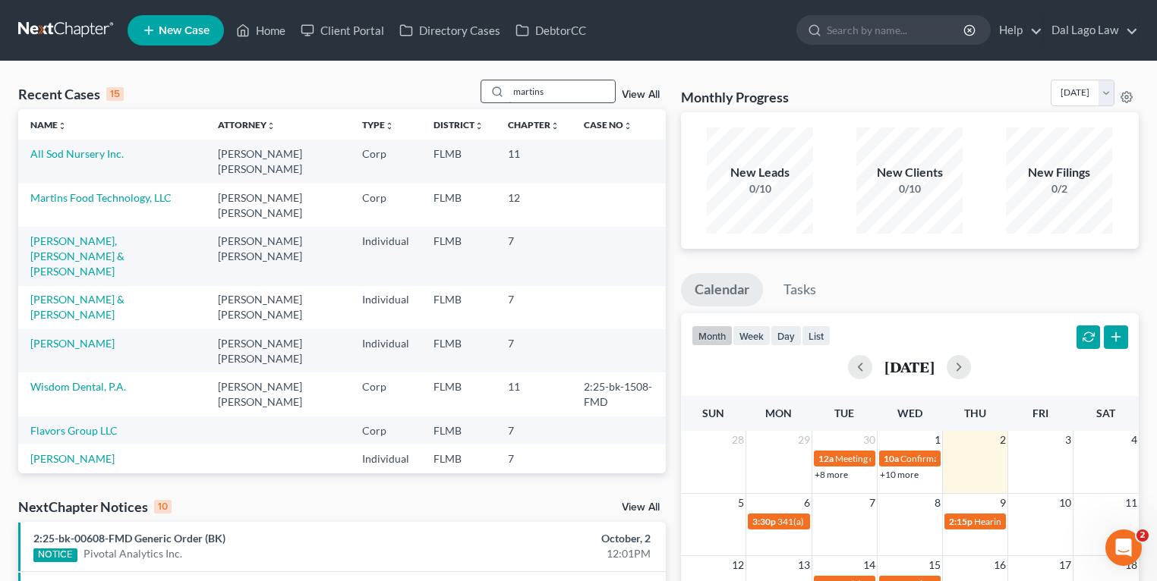
type input "martins"
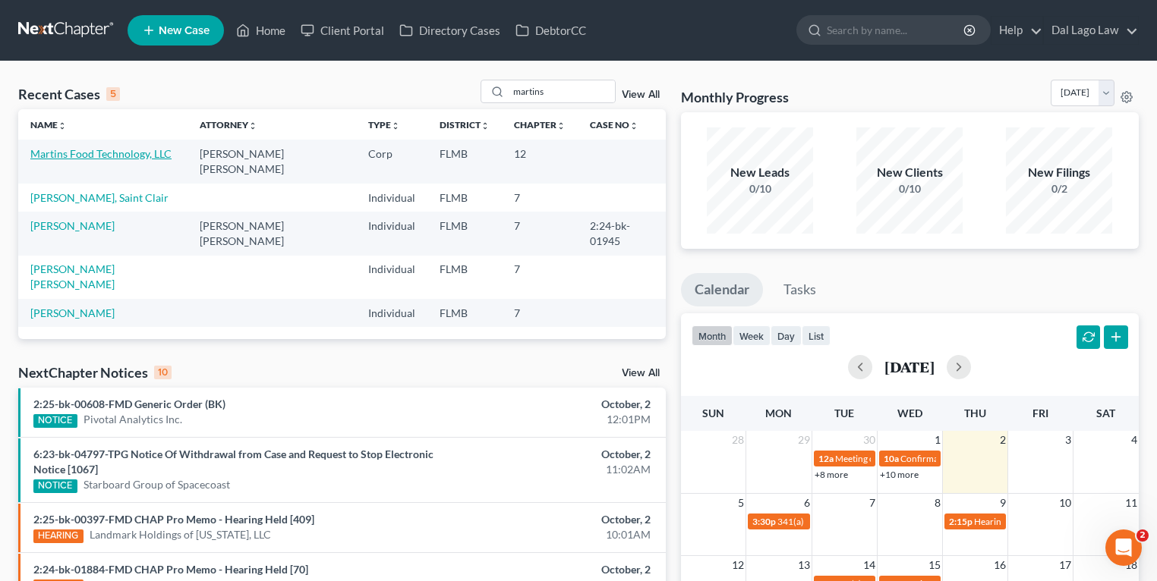
click at [103, 157] on link "Martins Food Technology, LLC" at bounding box center [100, 153] width 141 height 13
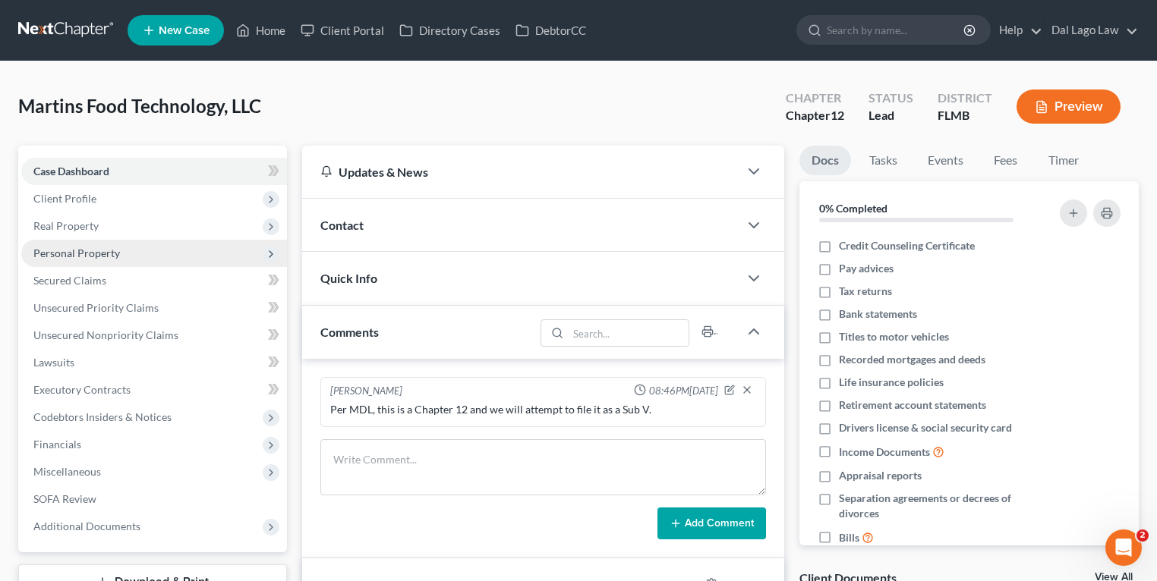
click at [110, 254] on span "Personal Property" at bounding box center [76, 253] width 87 height 13
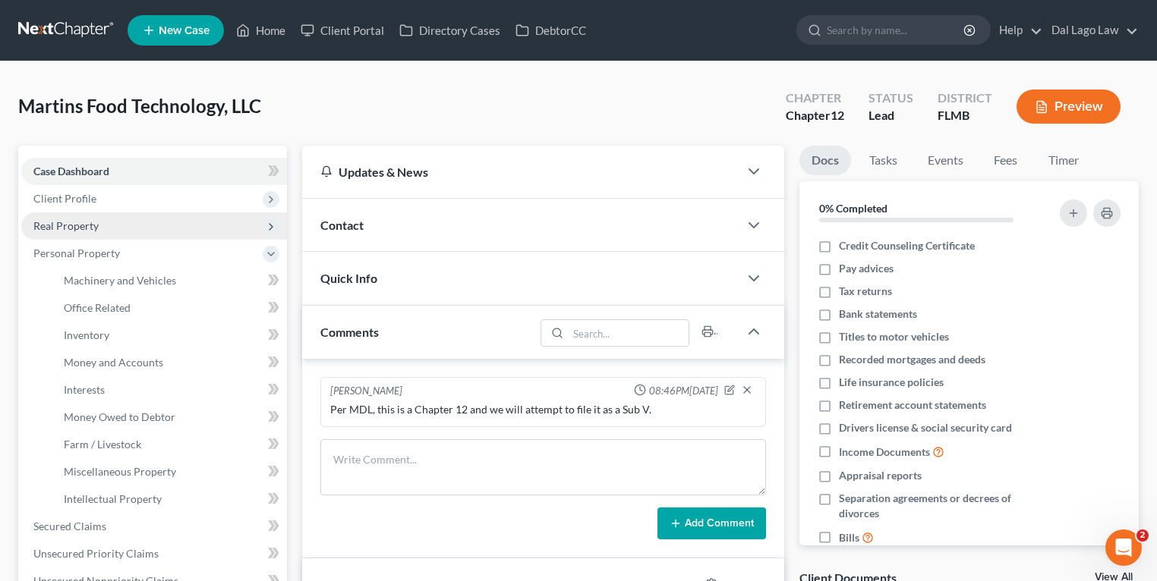
click at [112, 213] on span "Real Property" at bounding box center [154, 226] width 266 height 27
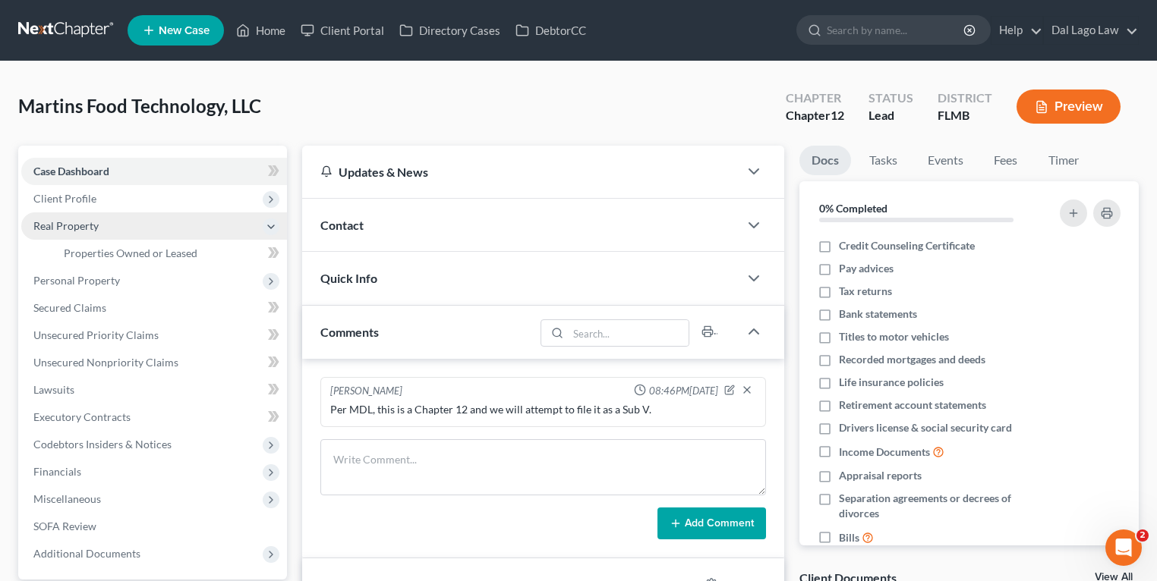
scroll to position [61, 0]
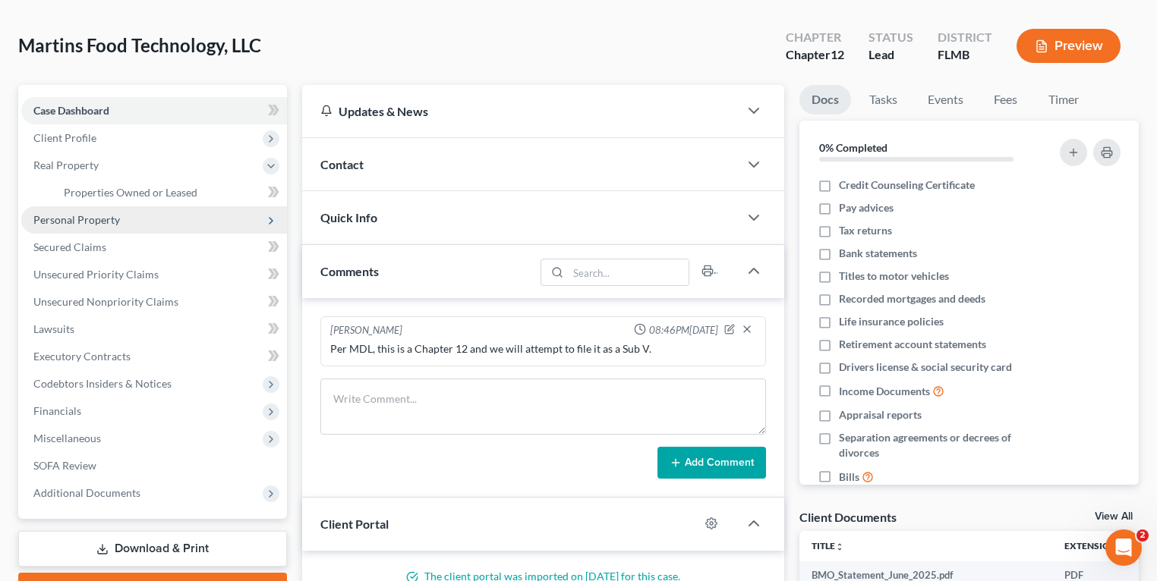
click at [118, 220] on span "Personal Property" at bounding box center [154, 219] width 266 height 27
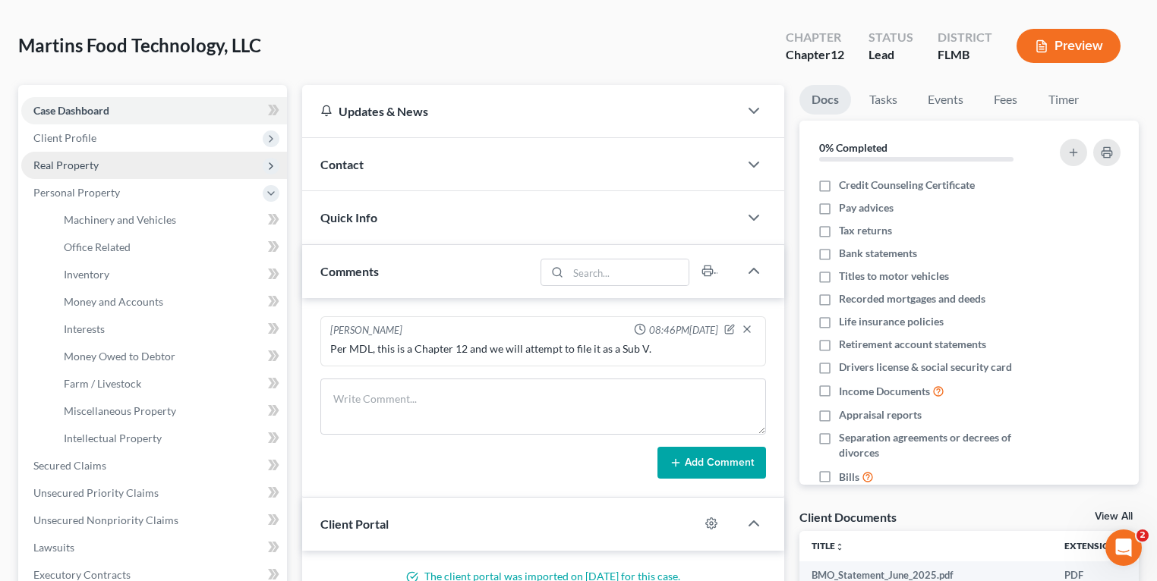
click at [112, 156] on span "Real Property" at bounding box center [154, 165] width 266 height 27
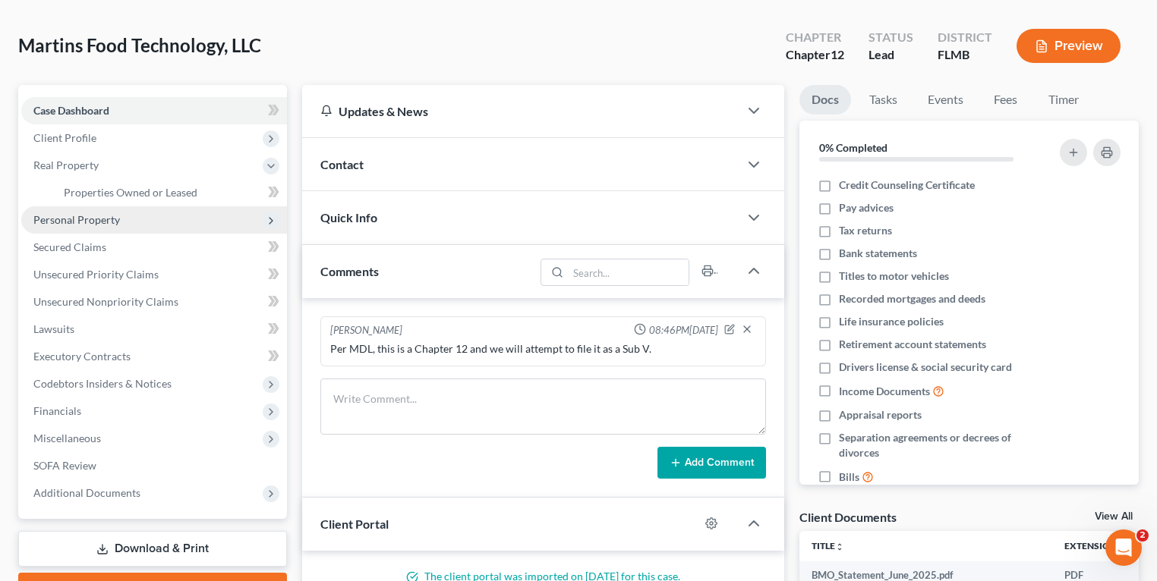
click at [120, 217] on span "Personal Property" at bounding box center [154, 219] width 266 height 27
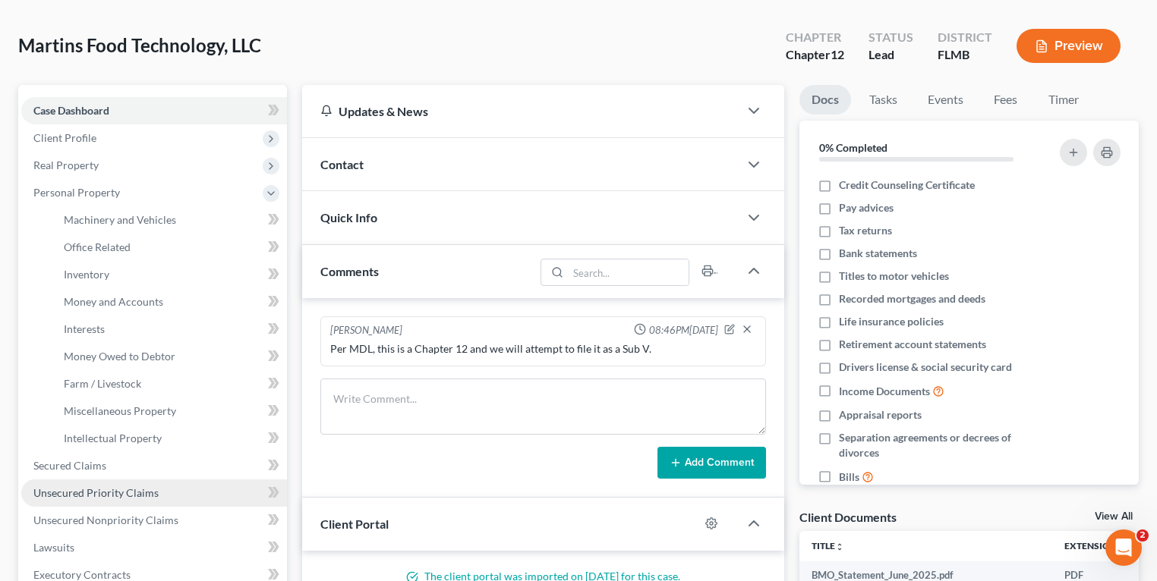
scroll to position [182, 0]
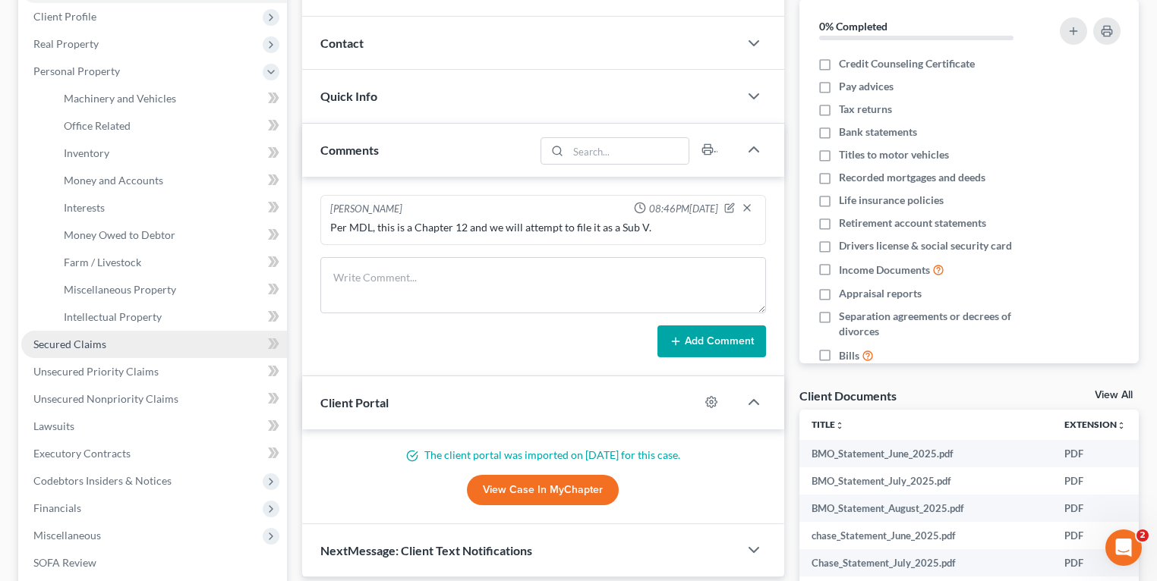
click at [109, 352] on link "Secured Claims" at bounding box center [154, 344] width 266 height 27
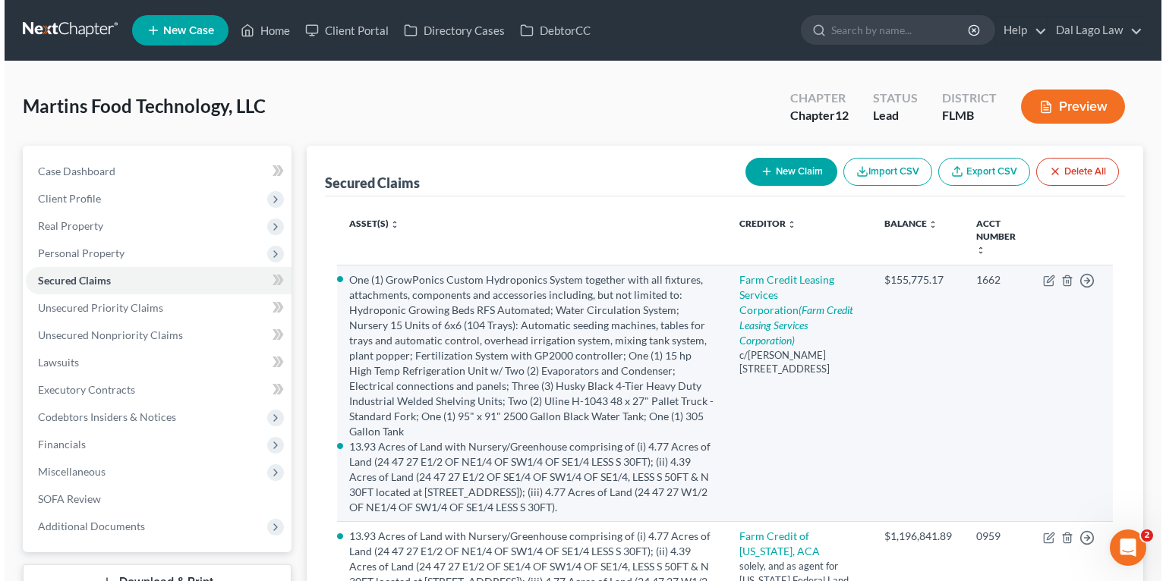
scroll to position [304, 0]
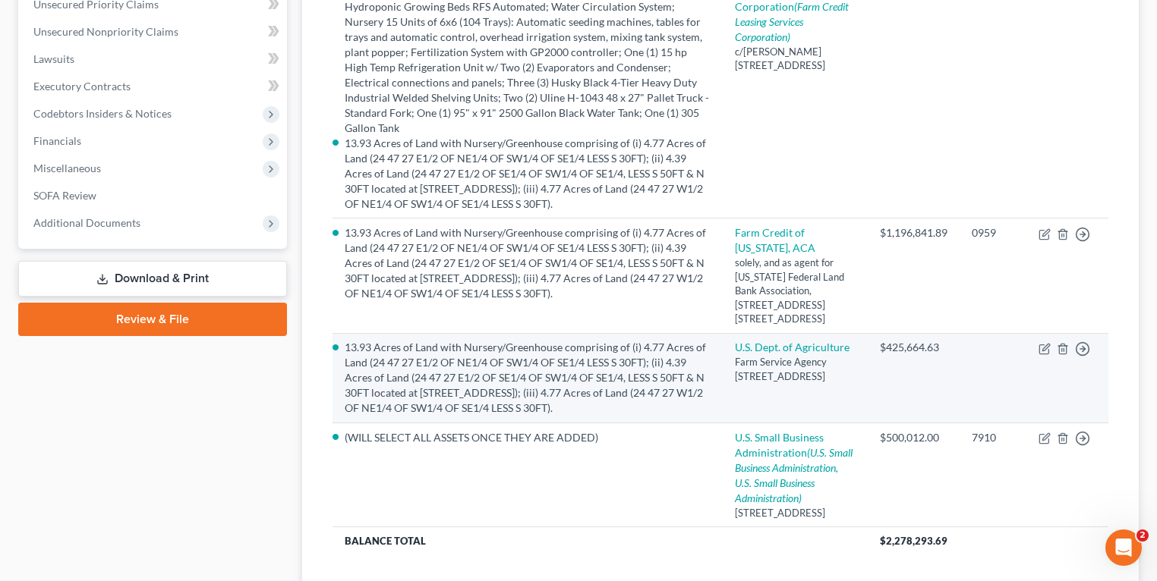
click at [1044, 354] on td "Move to E Move to F Move to G Move to Notice Only" at bounding box center [1067, 378] width 82 height 90
click at [1044, 348] on icon "button" at bounding box center [1044, 349] width 12 height 12
select select "9"
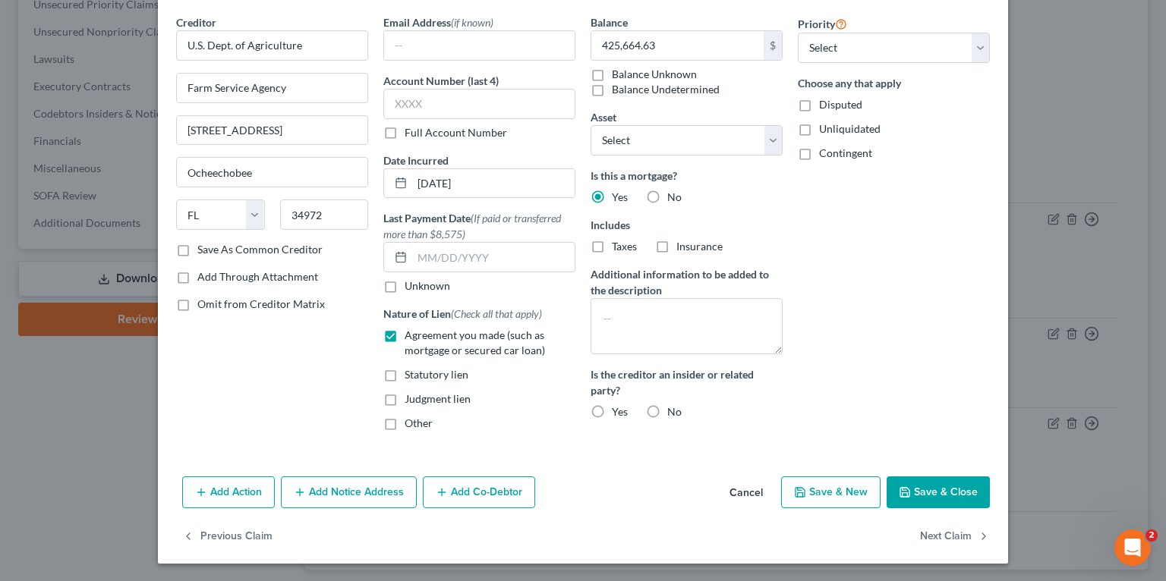
click at [343, 493] on button "Add Notice Address" at bounding box center [349, 493] width 136 height 32
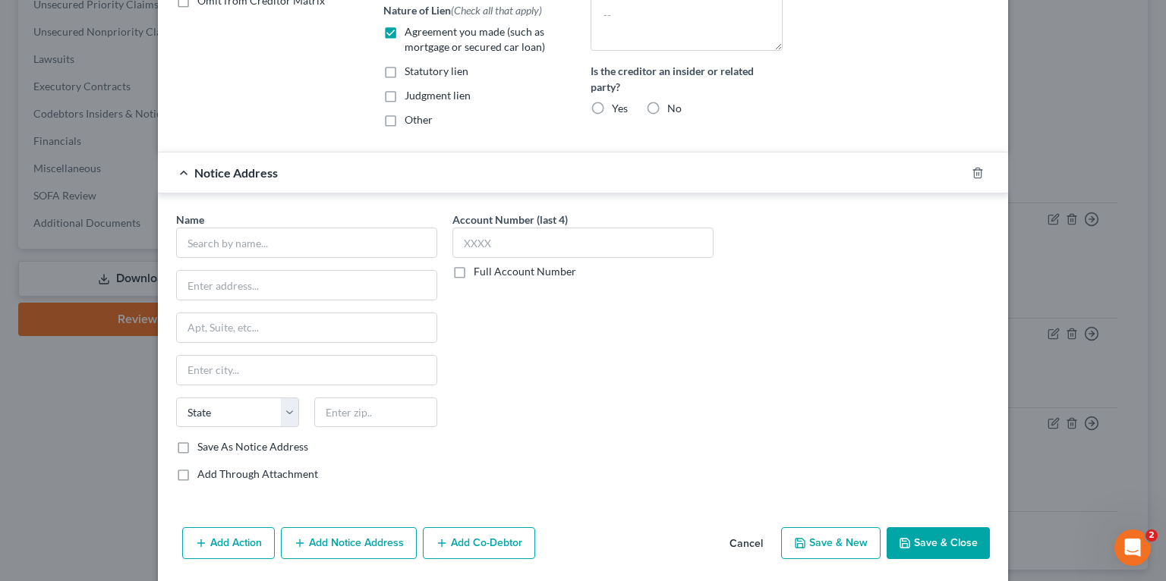
scroll to position [0, 0]
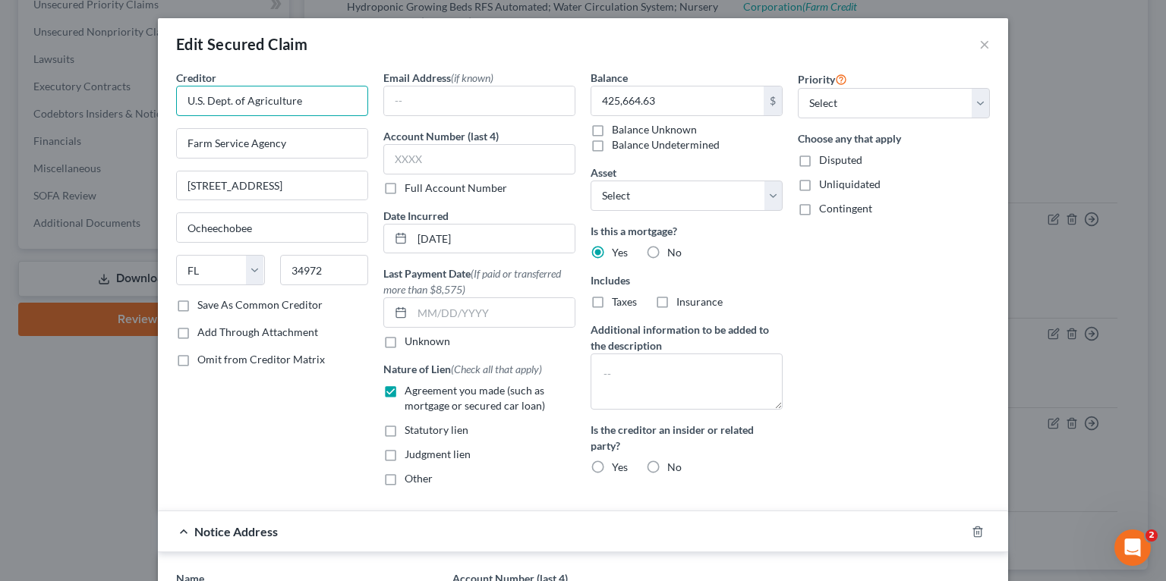
click at [308, 106] on input "U.S. Dept. of Agriculture" at bounding box center [272, 101] width 192 height 30
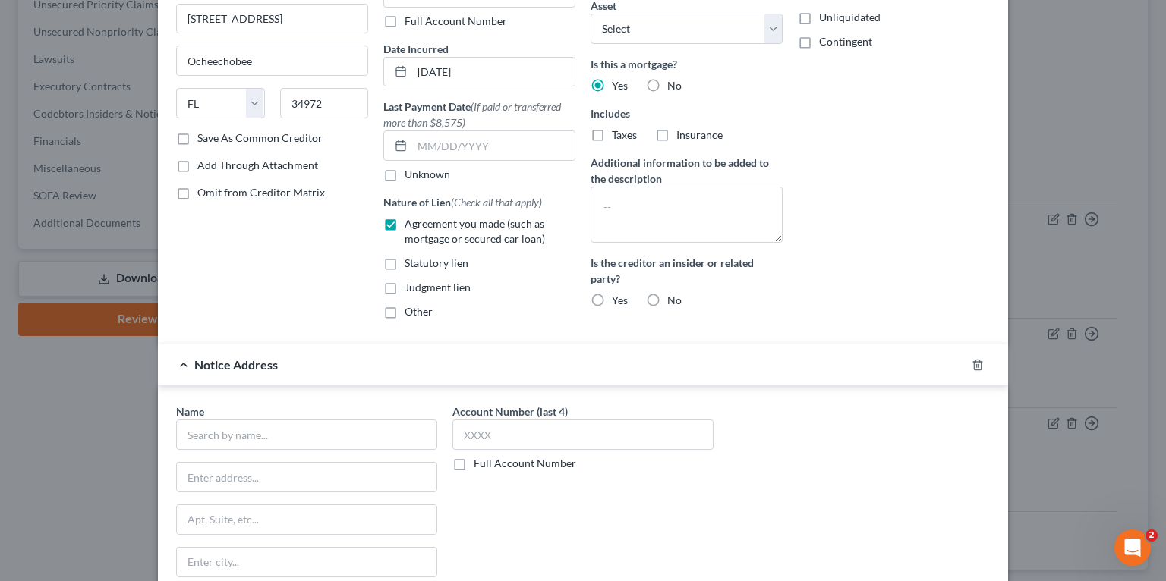
scroll to position [364, 0]
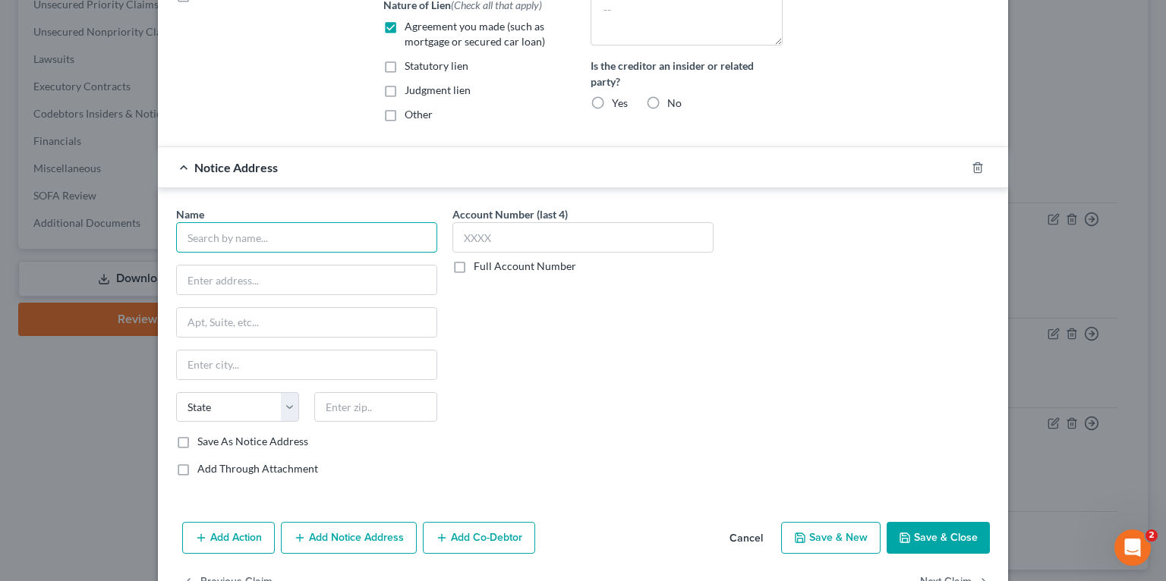
click at [282, 240] on input "text" at bounding box center [306, 237] width 261 height 30
paste input "U.S. Dept. of Agriculture"
click at [347, 235] on input "U.S. Dept. of Agriculture c/o" at bounding box center [306, 237] width 261 height 30
paste input "Office of the General Counsel"
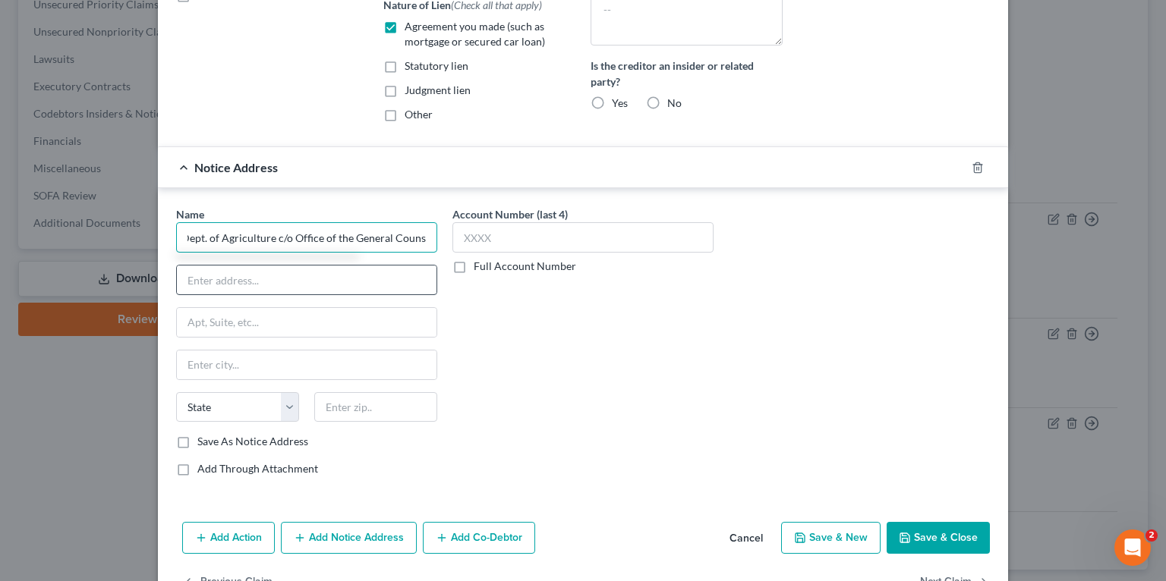
type input "U.S. Dept. of Agriculture c/o Office of the General Counsel"
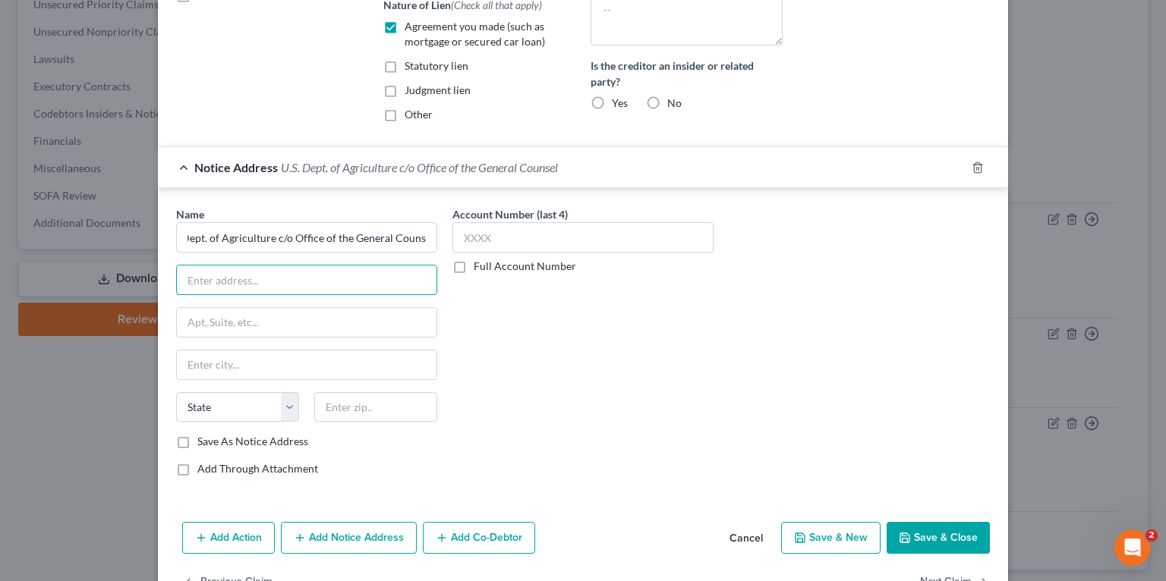
drag, startPoint x: 305, startPoint y: 276, endPoint x: 548, endPoint y: 310, distance: 245.3
click at [305, 276] on input "text" at bounding box center [307, 280] width 260 height 29
click at [298, 271] on input "text" at bounding box center [307, 280] width 260 height 29
paste input "Room 107W, Whitten Building"
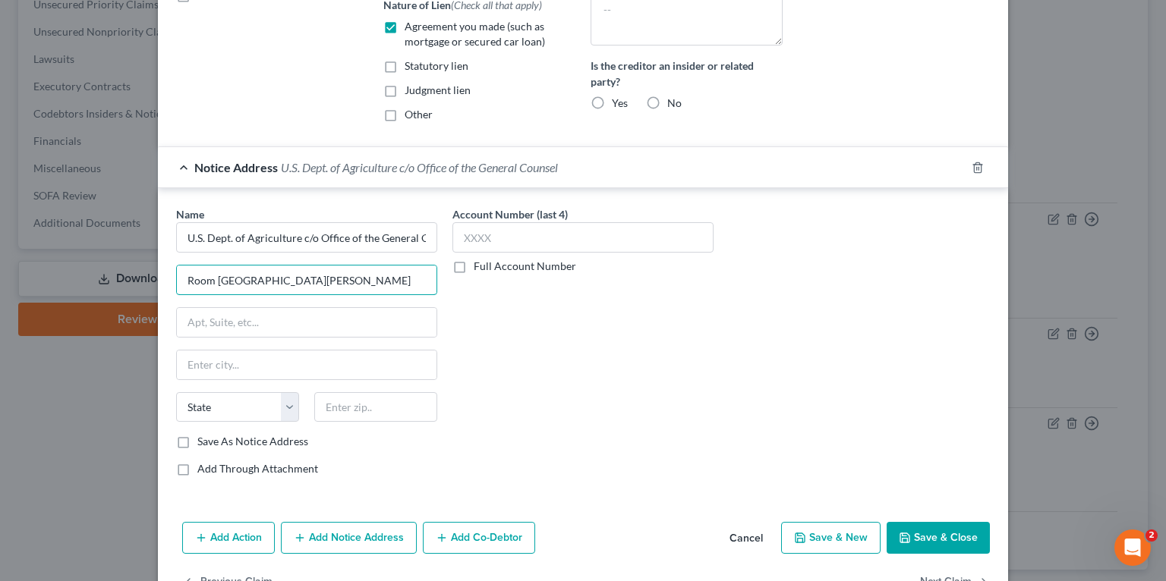
type input "Room 107W, Whitten Building"
click at [345, 318] on input "text" at bounding box center [307, 322] width 260 height 29
paste input "1400 Independence Ave, SW."
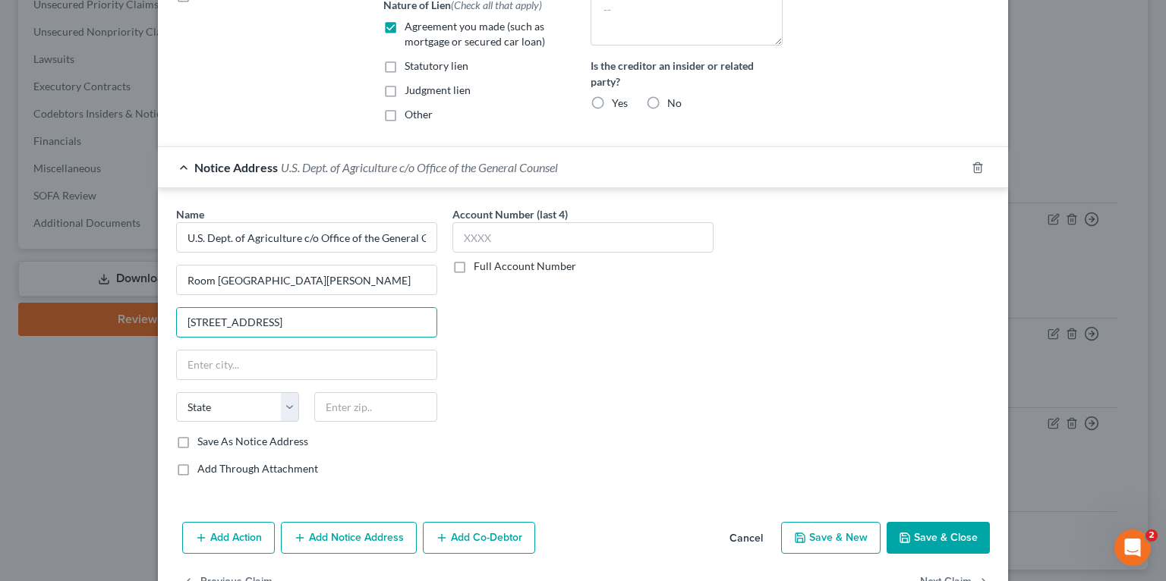
type input "1400 Independence Ave, SW."
click at [366, 403] on input "text" at bounding box center [375, 407] width 123 height 30
paste input "20250"
type input "20250"
type input "Washington"
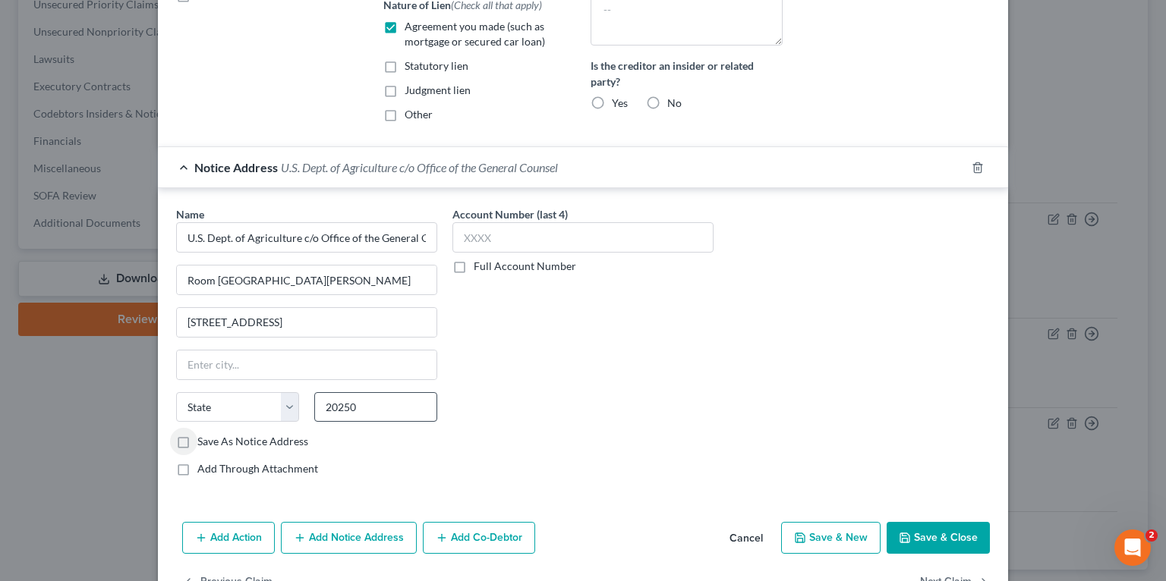
select select "8"
click at [612, 359] on div "Account Number (last 4) Full Account Number" at bounding box center [583, 347] width 276 height 282
click at [932, 537] on button "Save & Close" at bounding box center [937, 538] width 103 height 32
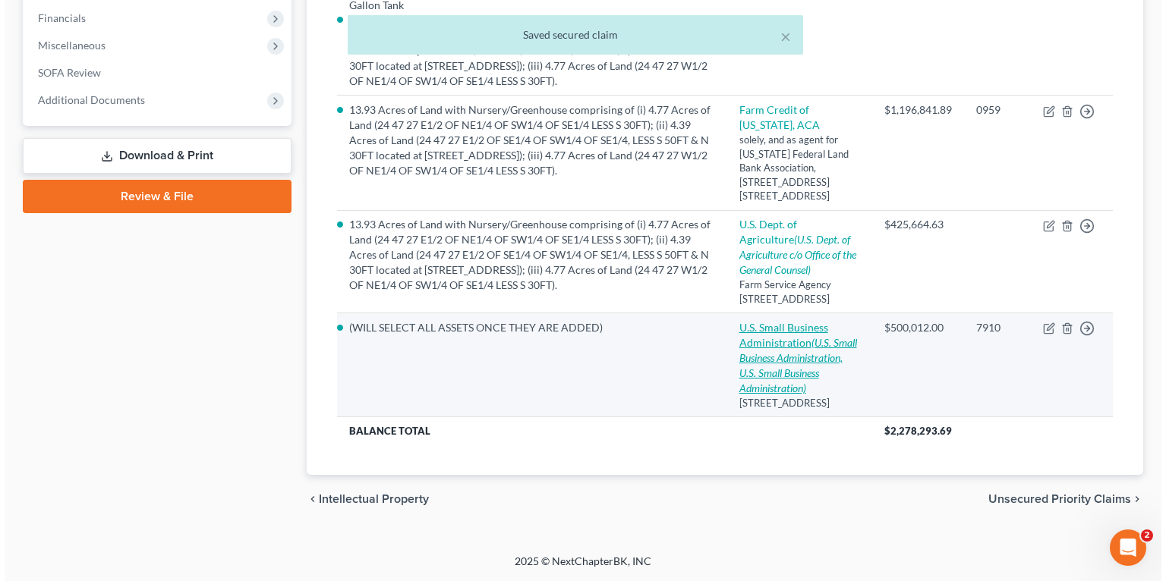
scroll to position [407, 0]
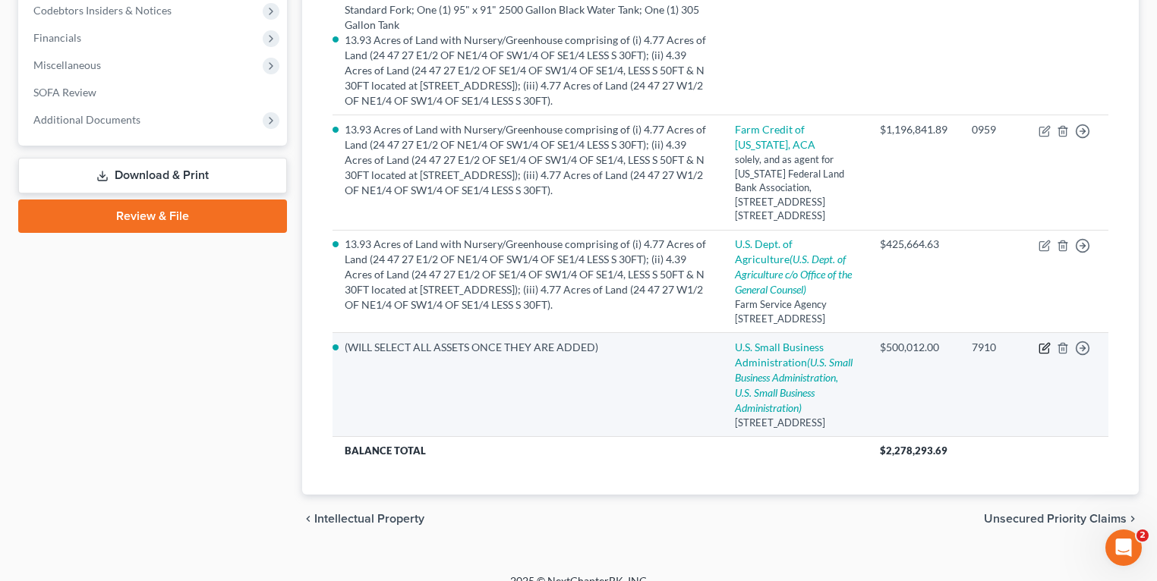
click at [1041, 354] on icon "button" at bounding box center [1044, 348] width 12 height 12
select select "9"
select select "0"
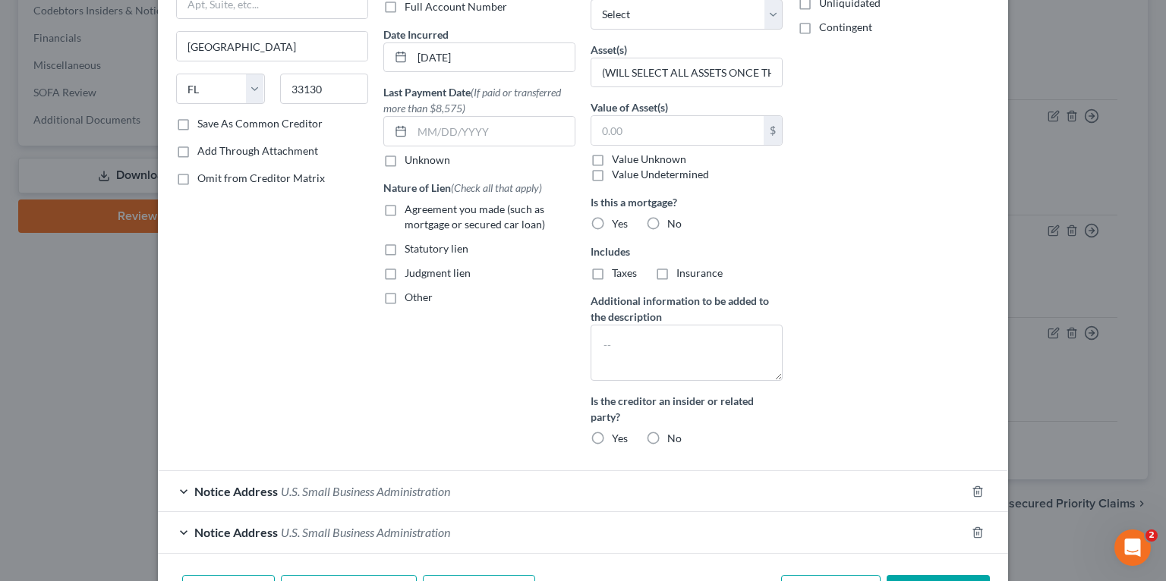
scroll to position [279, 0]
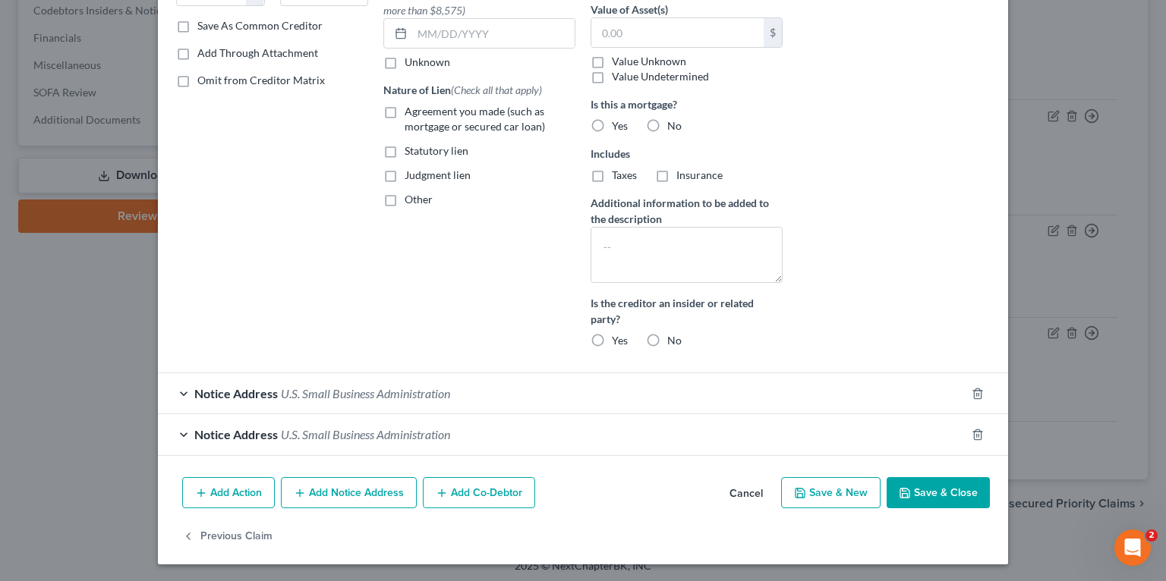
click at [383, 392] on span "U.S. Small Business Administration" at bounding box center [365, 393] width 169 height 14
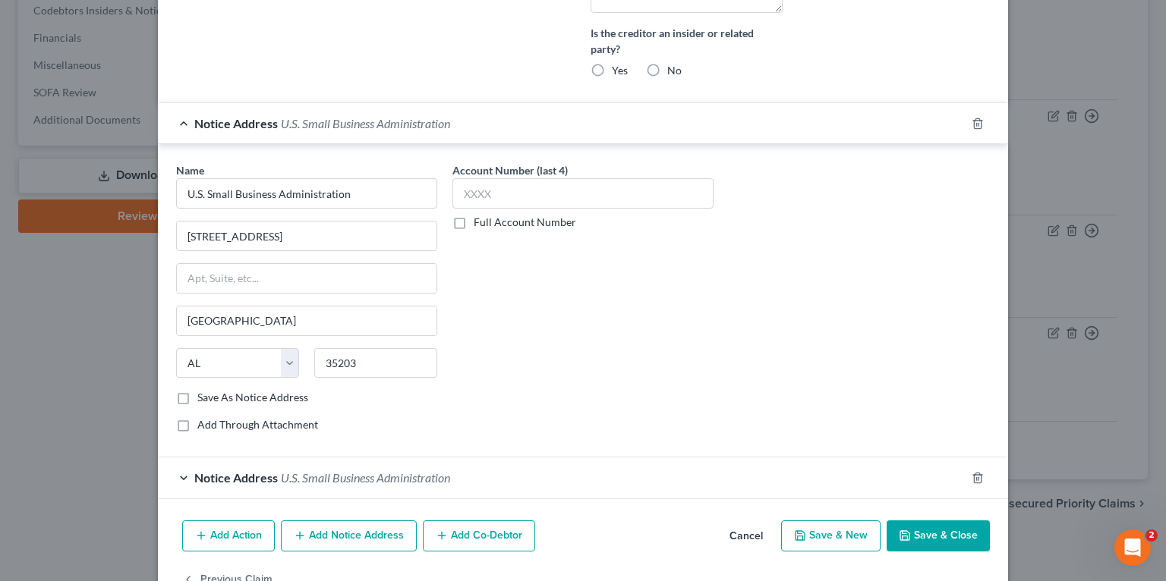
scroll to position [590, 0]
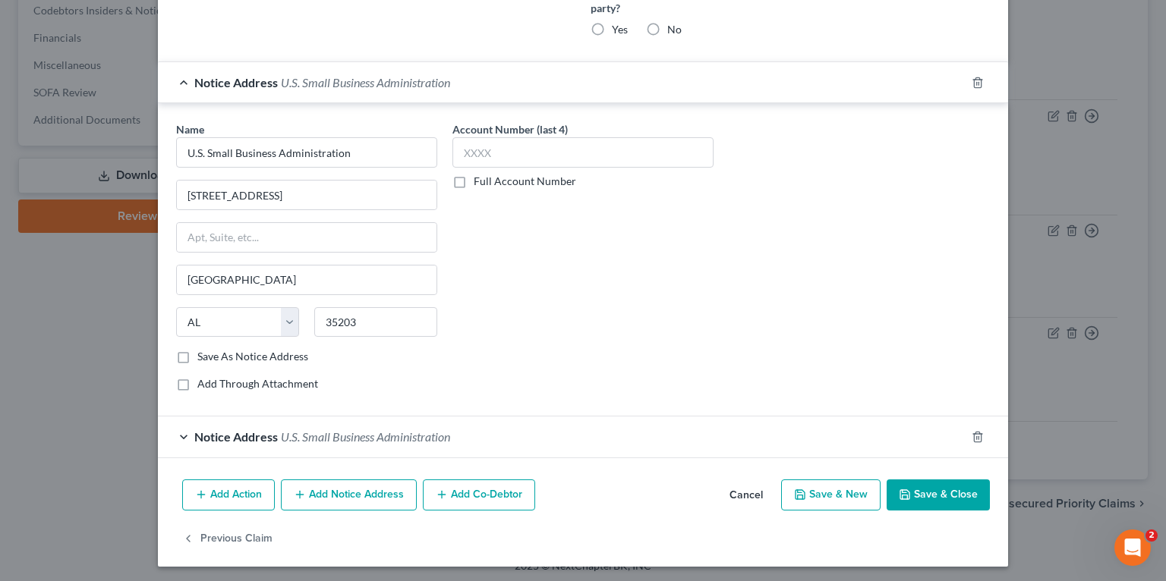
click at [348, 437] on span "U.S. Small Business Administration" at bounding box center [365, 437] width 169 height 14
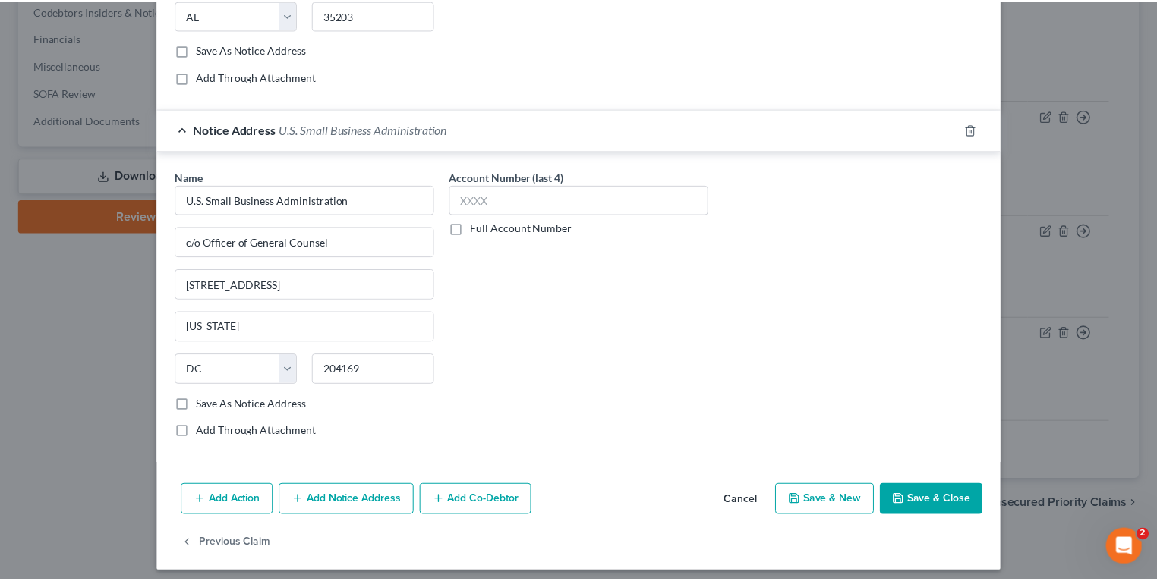
scroll to position [902, 0]
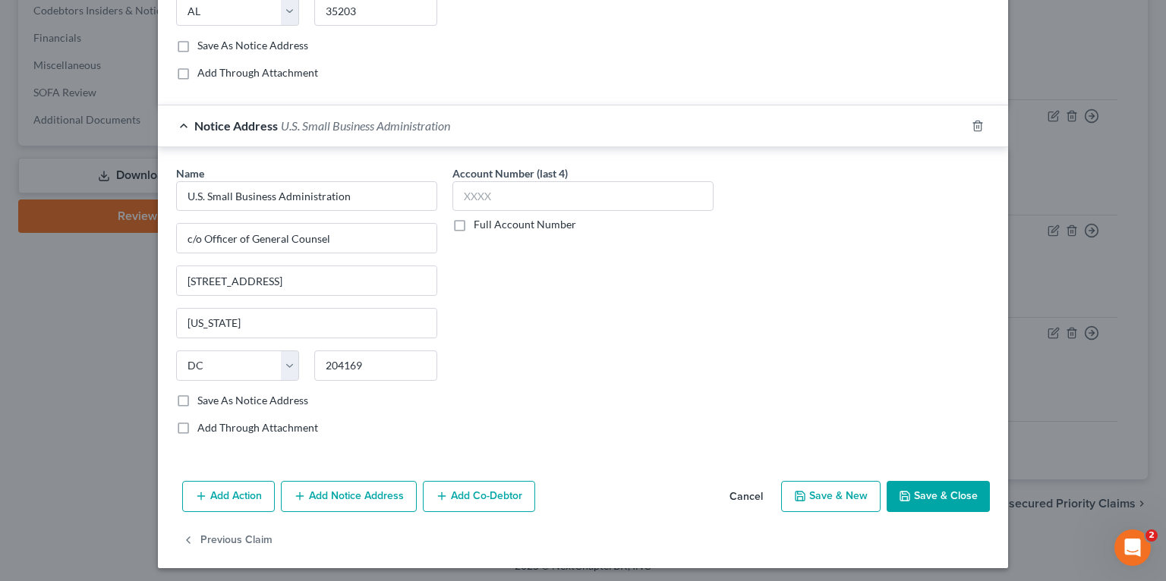
click at [741, 499] on button "Cancel" at bounding box center [746, 498] width 58 height 30
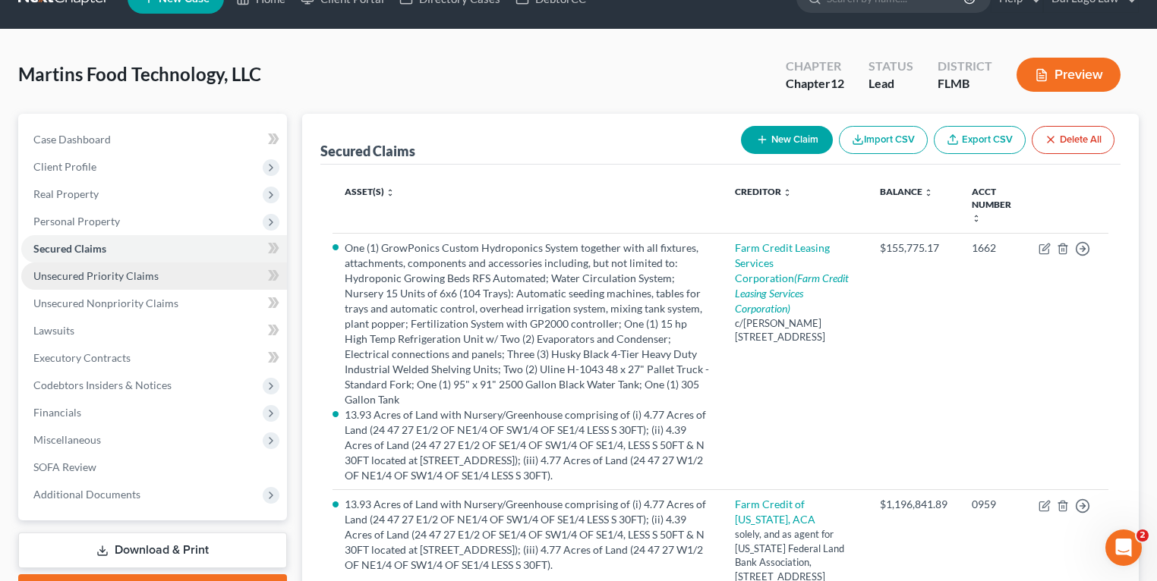
scroll to position [0, 0]
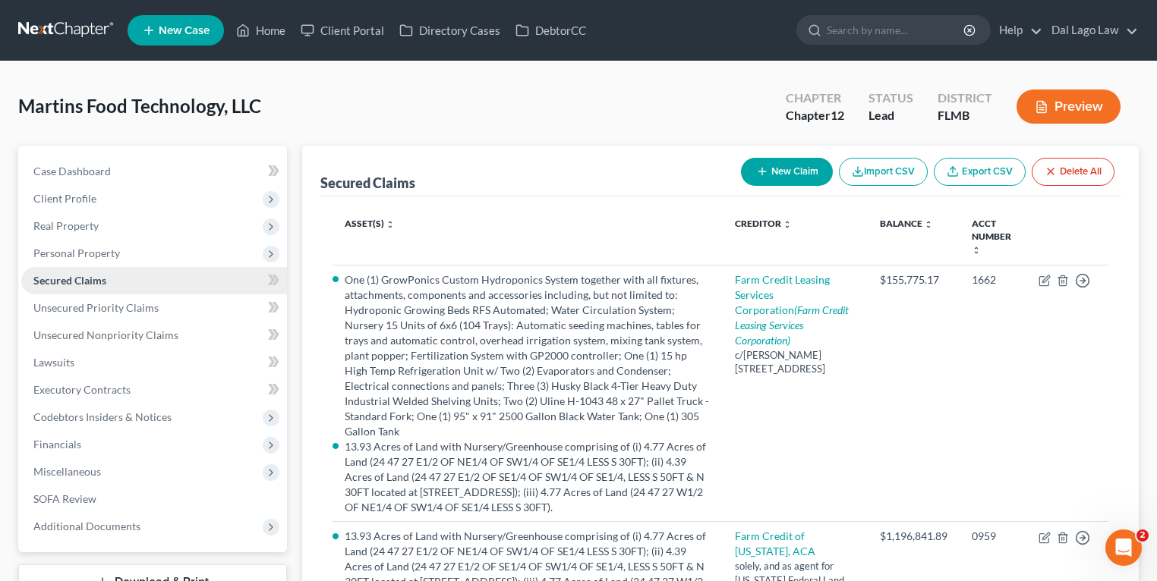
click at [150, 282] on link "Secured Claims" at bounding box center [154, 280] width 266 height 27
click at [162, 307] on link "Unsecured Priority Claims" at bounding box center [154, 307] width 266 height 27
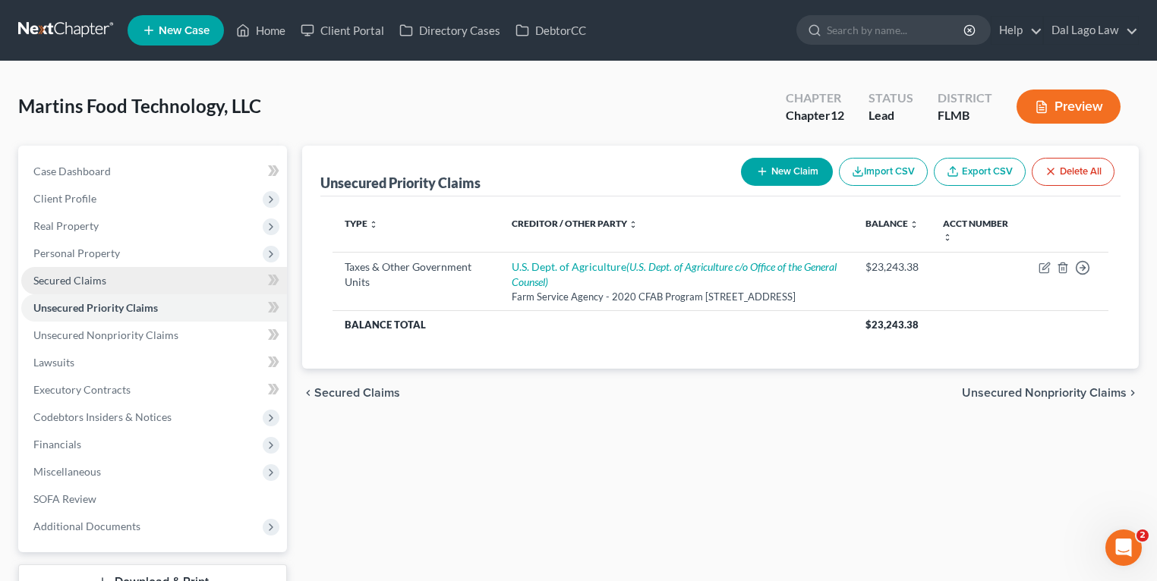
click at [172, 278] on link "Secured Claims" at bounding box center [154, 280] width 266 height 27
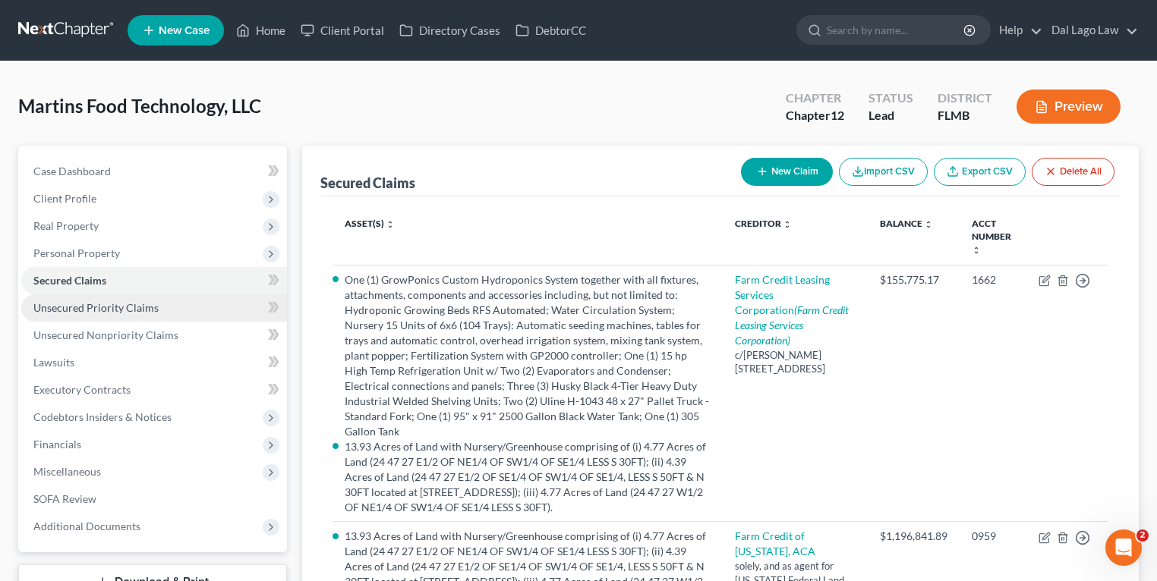
click at [171, 305] on link "Unsecured Priority Claims" at bounding box center [154, 307] width 266 height 27
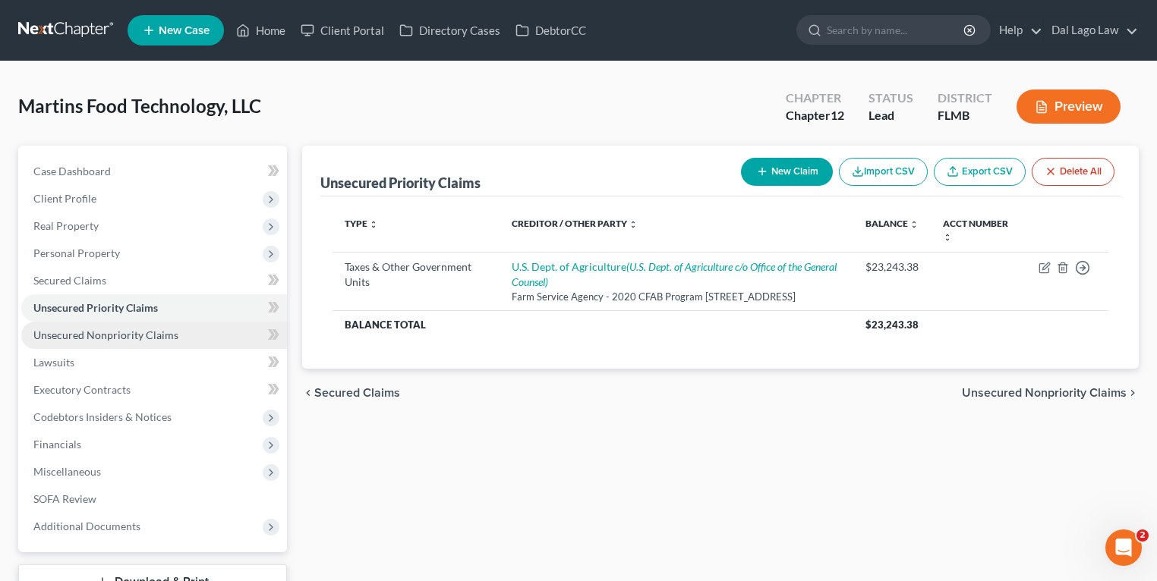
click at [124, 334] on span "Unsecured Nonpriority Claims" at bounding box center [105, 335] width 145 height 13
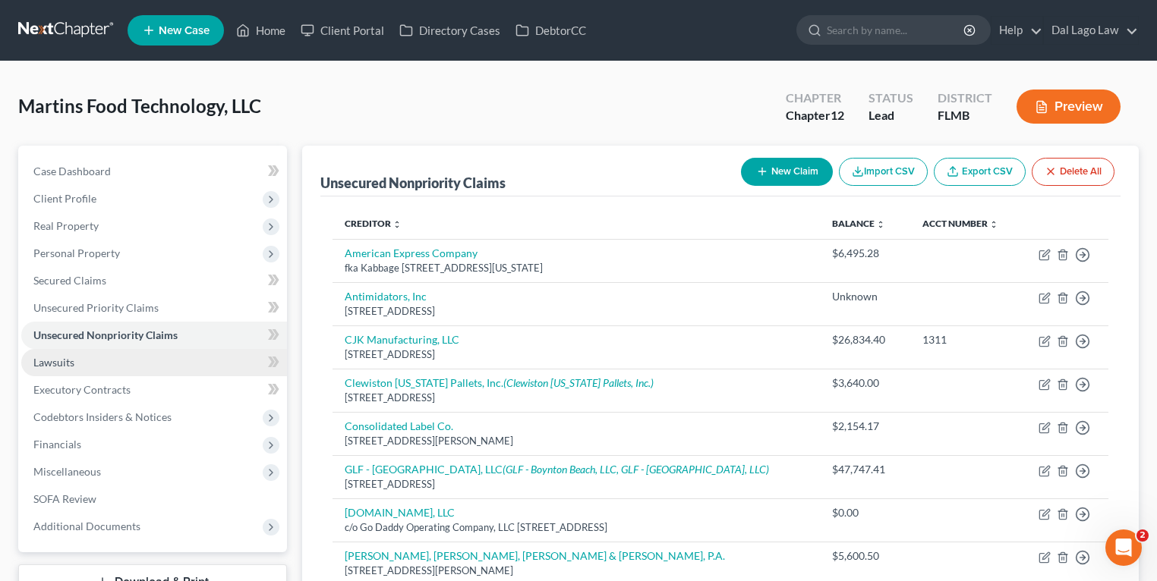
click at [149, 360] on link "Lawsuits" at bounding box center [154, 362] width 266 height 27
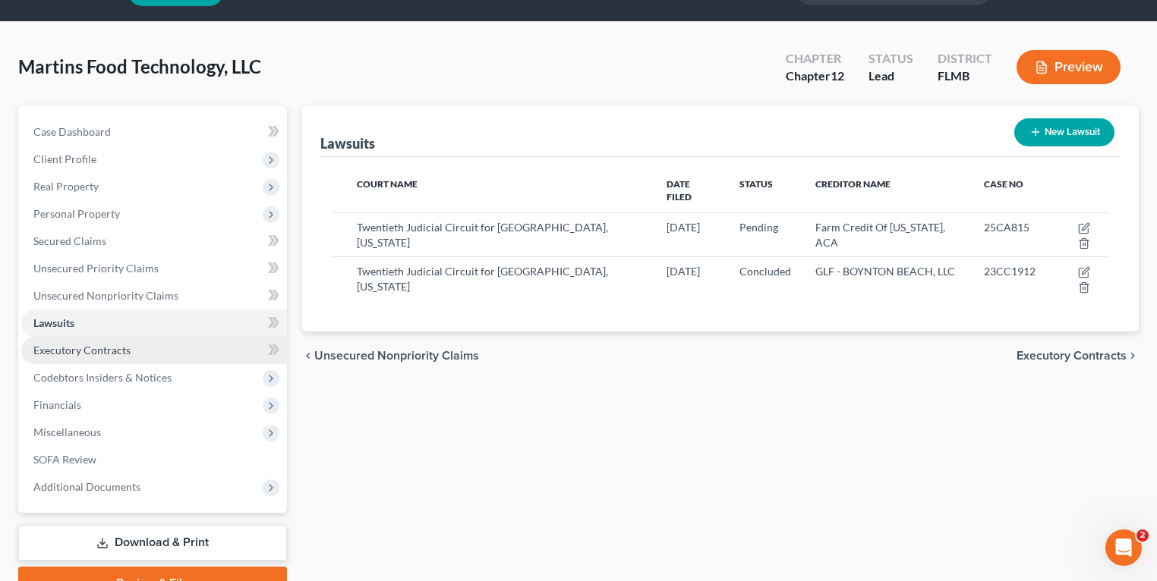
scroll to position [61, 0]
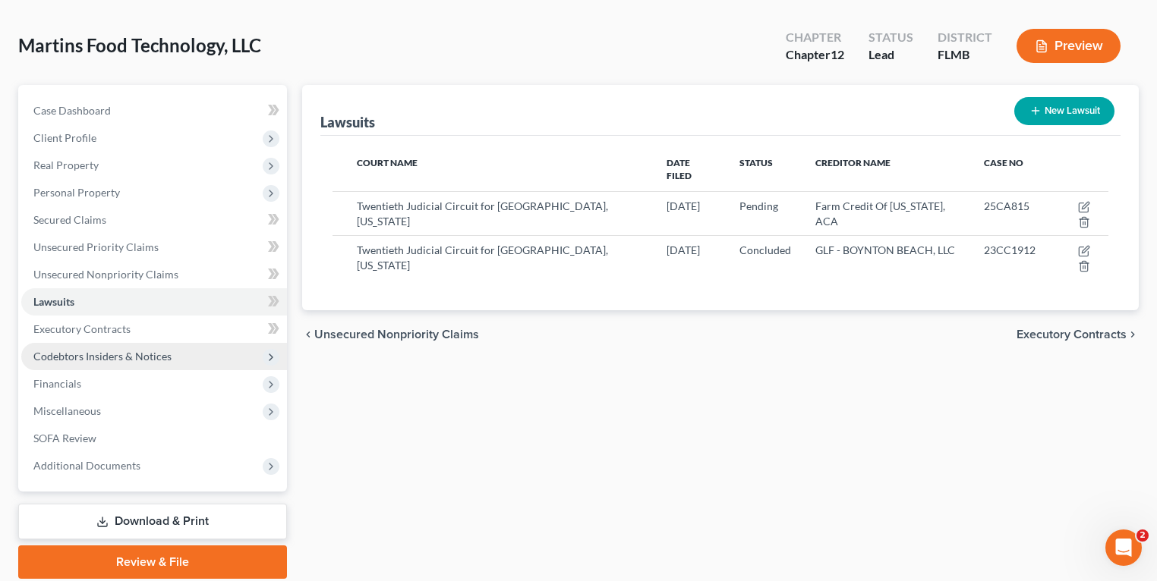
click at [118, 358] on span "Codebtors Insiders & Notices" at bounding box center [102, 356] width 138 height 13
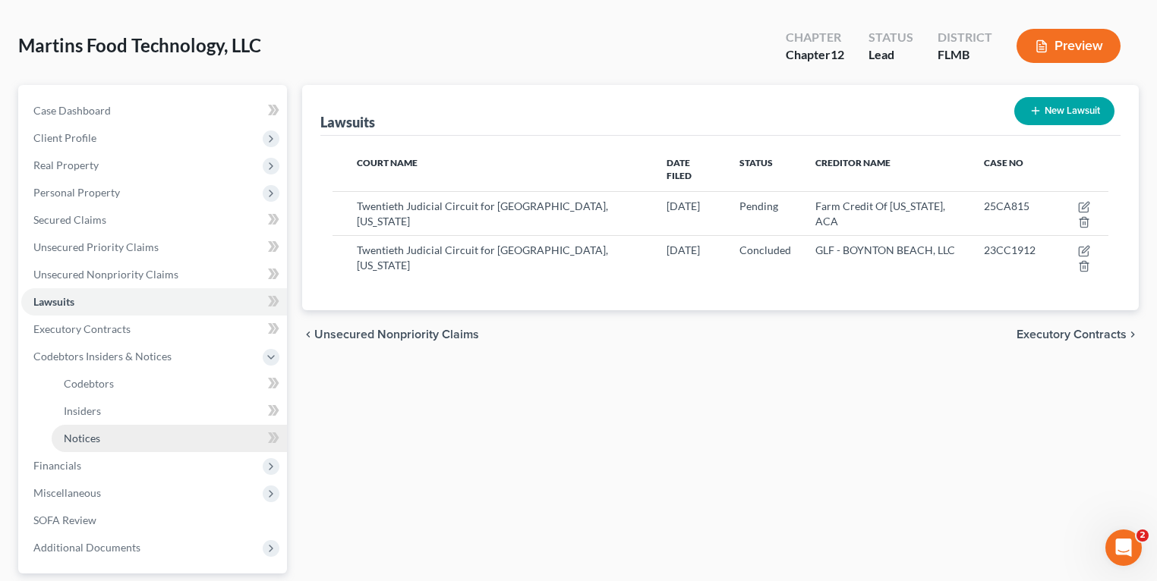
click at [114, 438] on link "Notices" at bounding box center [169, 438] width 235 height 27
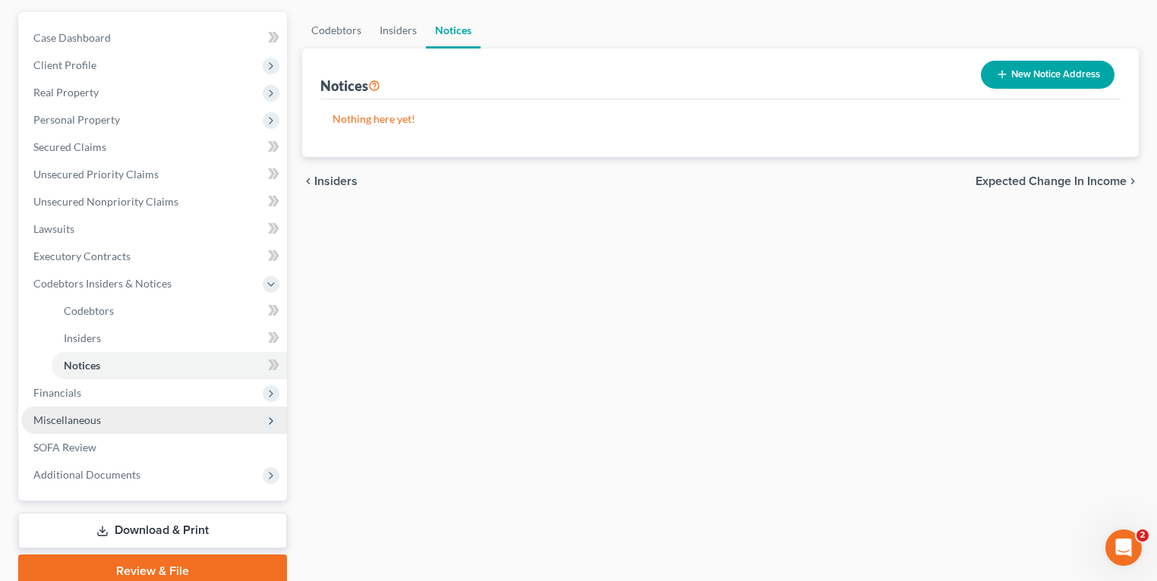
scroll to position [197, 0]
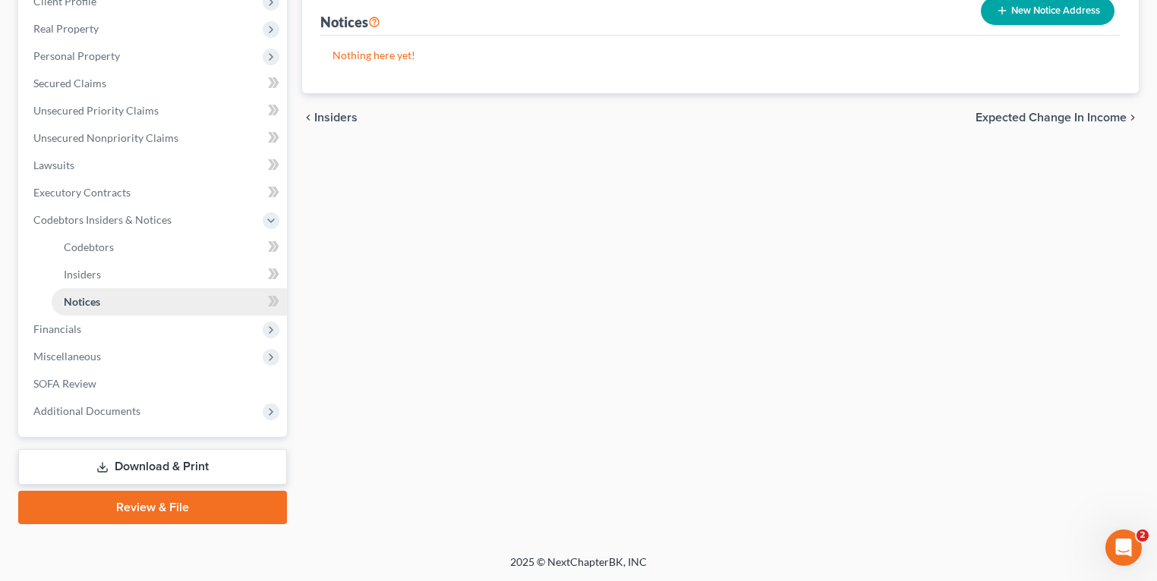
click at [108, 297] on link "Notices" at bounding box center [169, 301] width 235 height 27
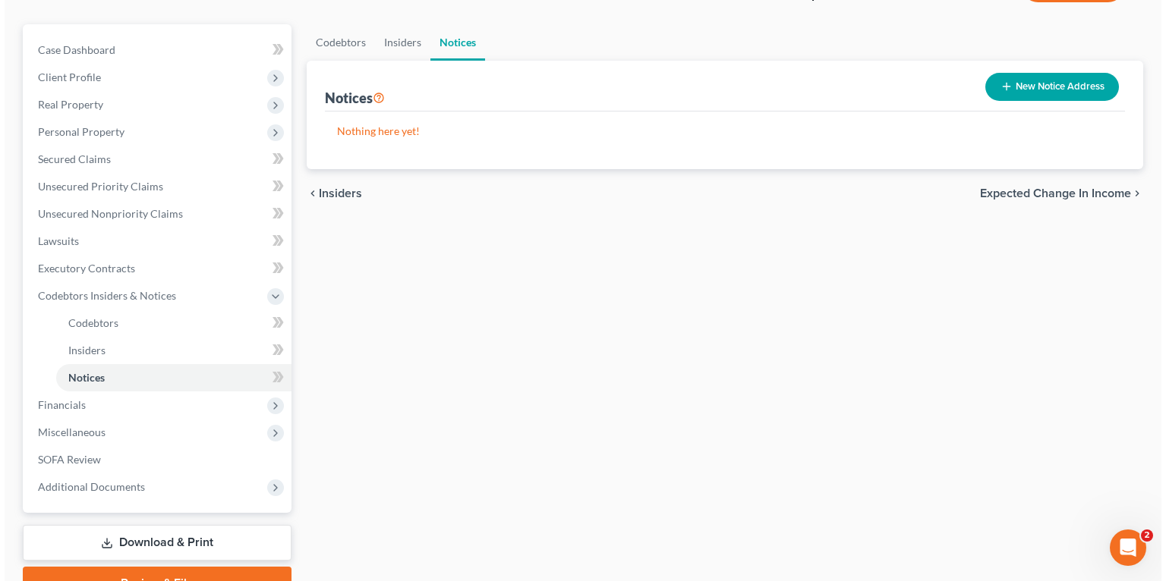
scroll to position [0, 0]
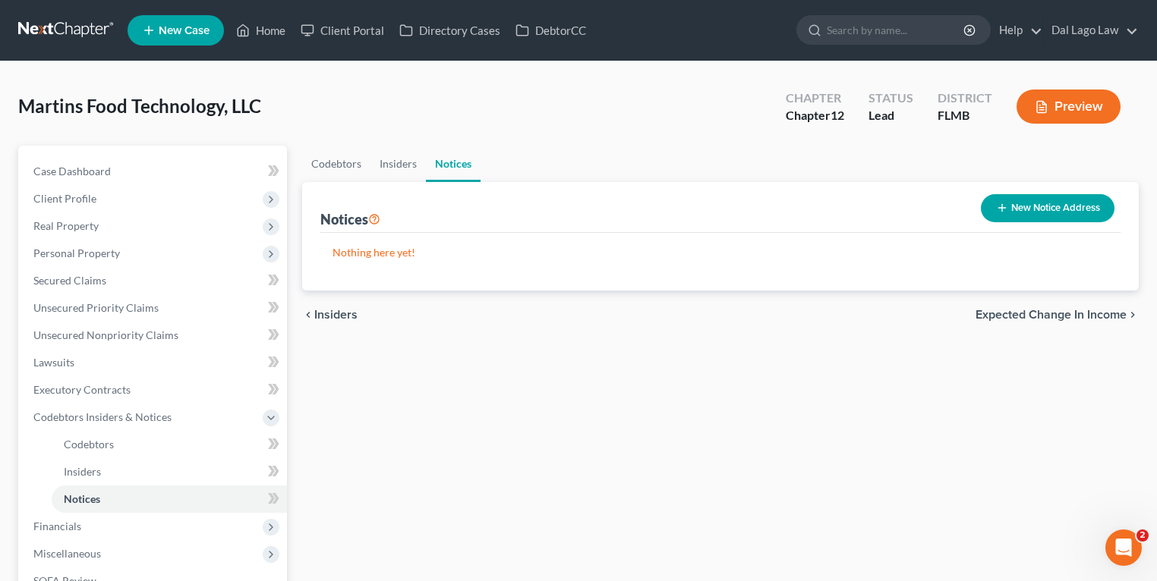
click at [1038, 213] on button "New Notice Address" at bounding box center [1048, 208] width 134 height 28
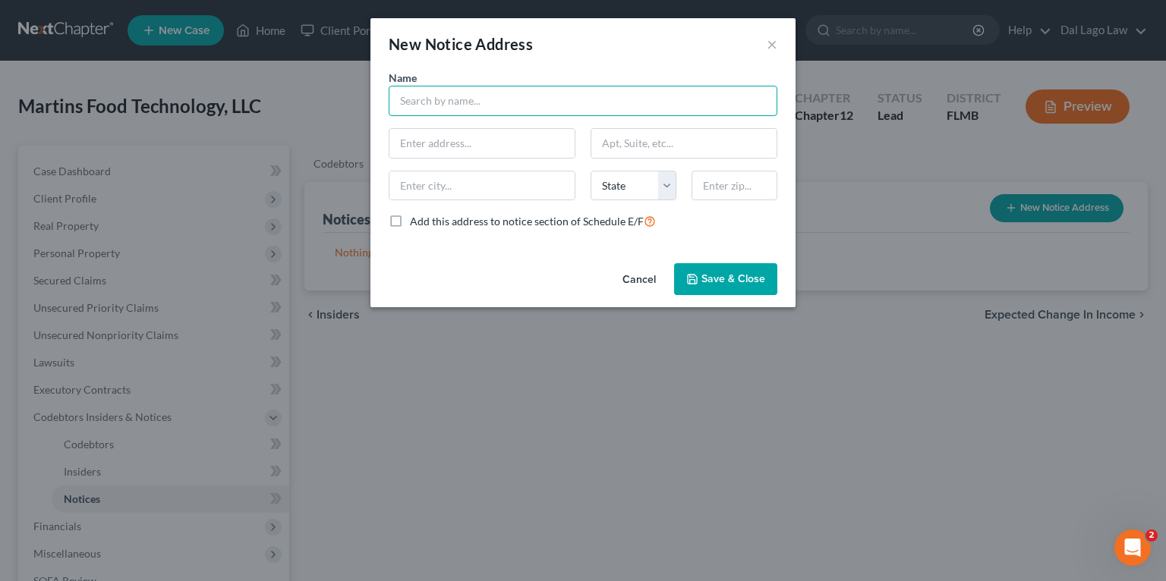
click at [465, 93] on input "text" at bounding box center [583, 101] width 389 height 30
paste input "U.S. Attorney's Office 400 North Tampa Street Suite 3200 Tampa, FL 33602"
click at [499, 100] on input "U.S. Attorney's Office 400 North Tampa Street Suite 3200 Tampa, FL 33602" at bounding box center [583, 101] width 389 height 30
type input "U.S. Attorney's Office"
paste input "400 North Tampa Street Suite 3200 Tampa, FL 33602"
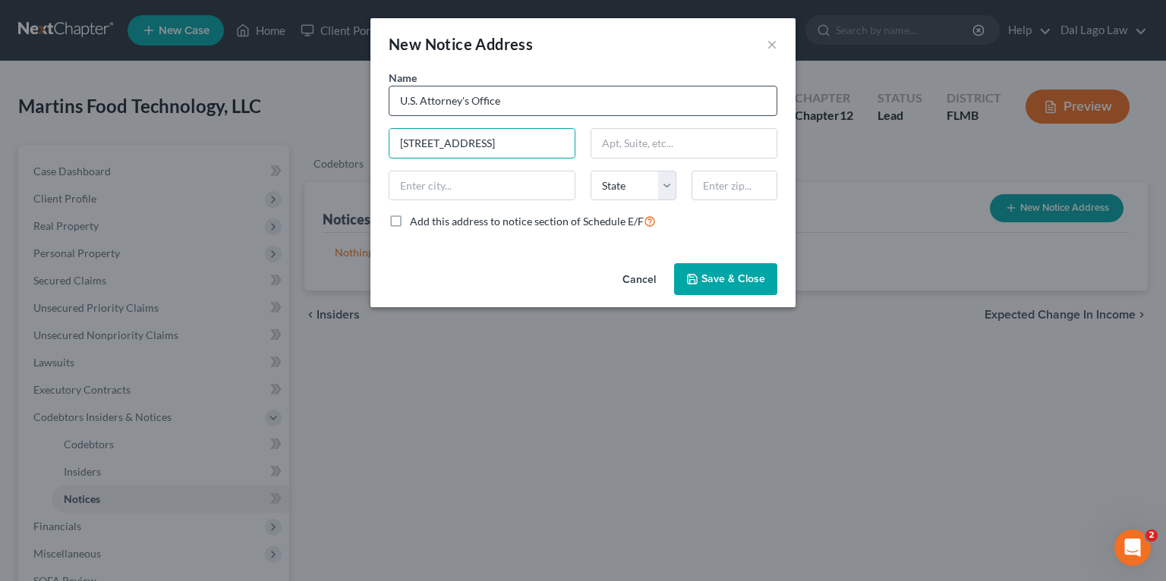
scroll to position [0, 2]
type input "400 North Tampa Street Suite 3200"
paste input "Tampa, FL 33602"
type input "33602"
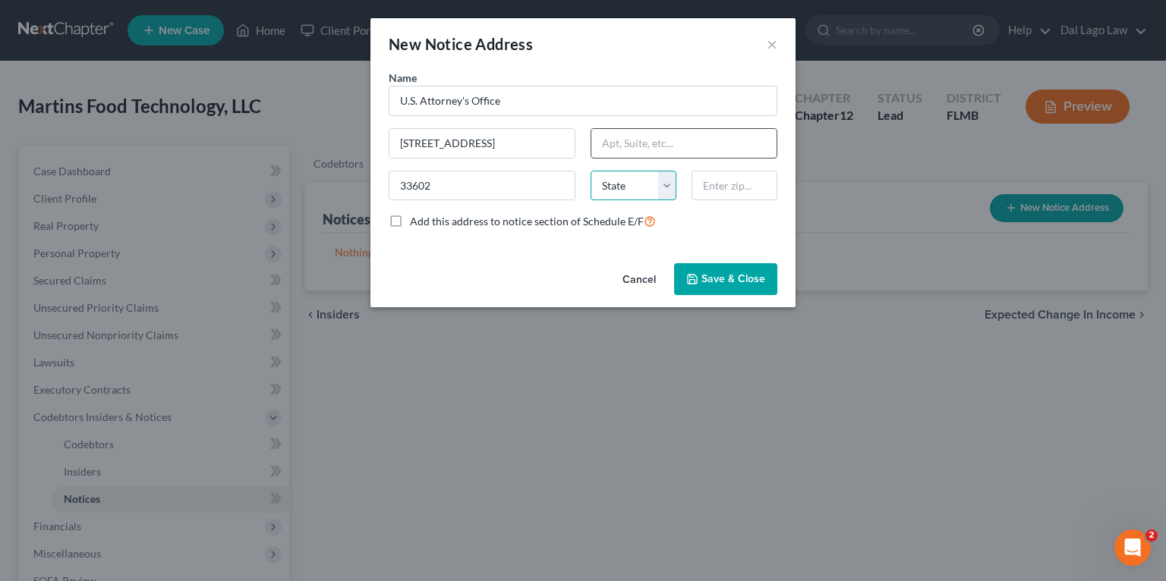
select select "9"
type input "T"
paste input "33602"
type input "33602"
type input "Tampa"
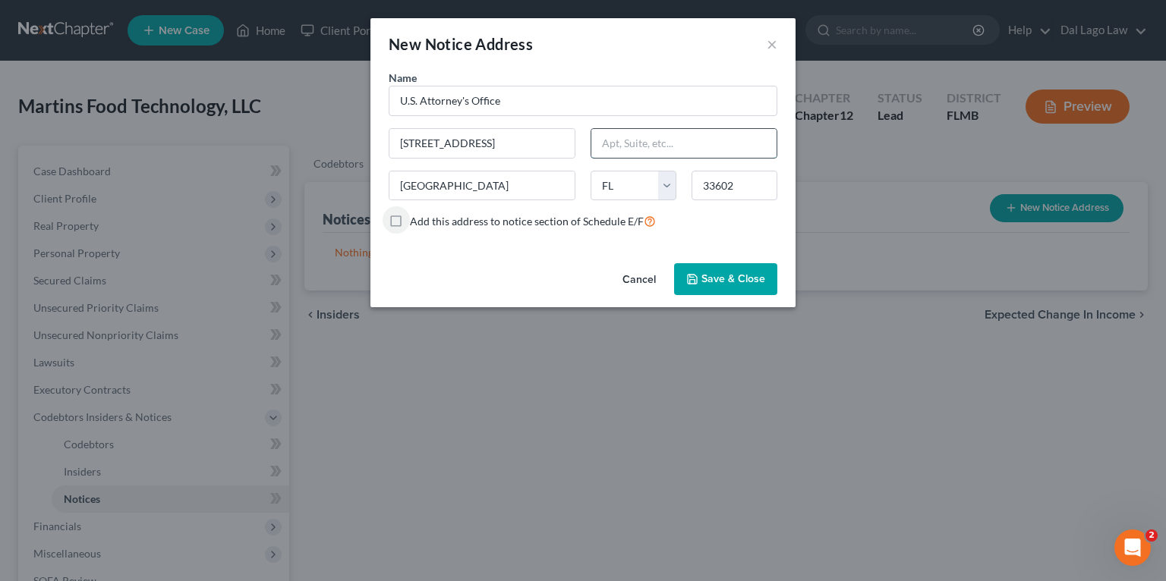
click at [665, 133] on input "text" at bounding box center [683, 143] width 185 height 29
click at [479, 249] on div "Name * U.S. Attorney's Office 400 North Tampa Street Suite 3200 Tampa State AL …" at bounding box center [582, 163] width 425 height 187
drag, startPoint x: 513, startPoint y: 143, endPoint x: 650, endPoint y: 137, distance: 137.5
click at [650, 137] on div "Name * U.S. Attorney's Office 400 North Tampa Street Suite 3200 Tampa State AL …" at bounding box center [583, 156] width 404 height 172
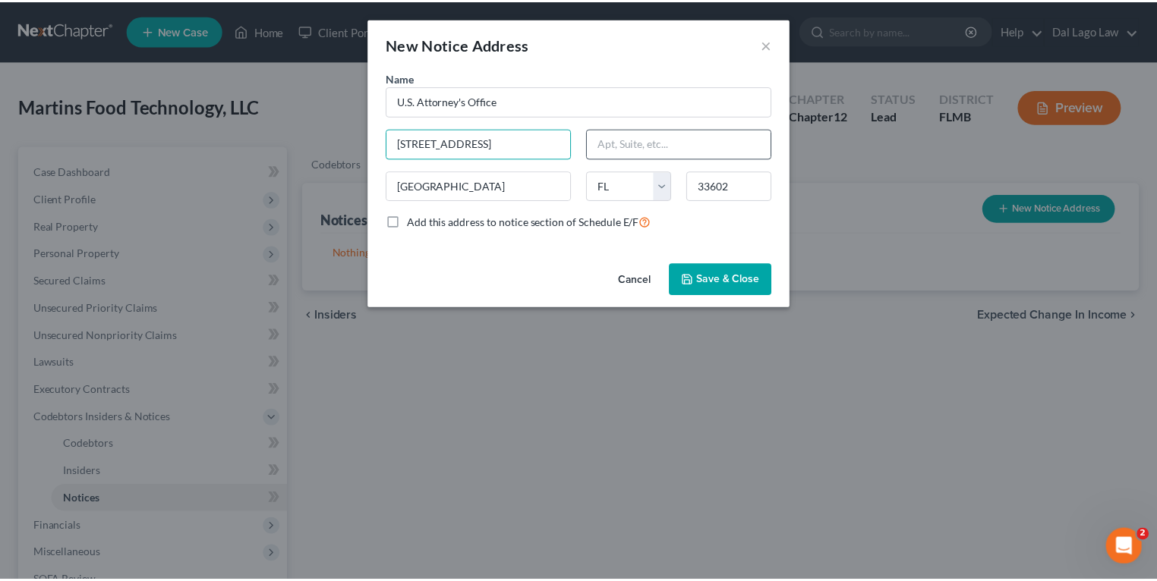
scroll to position [0, 0]
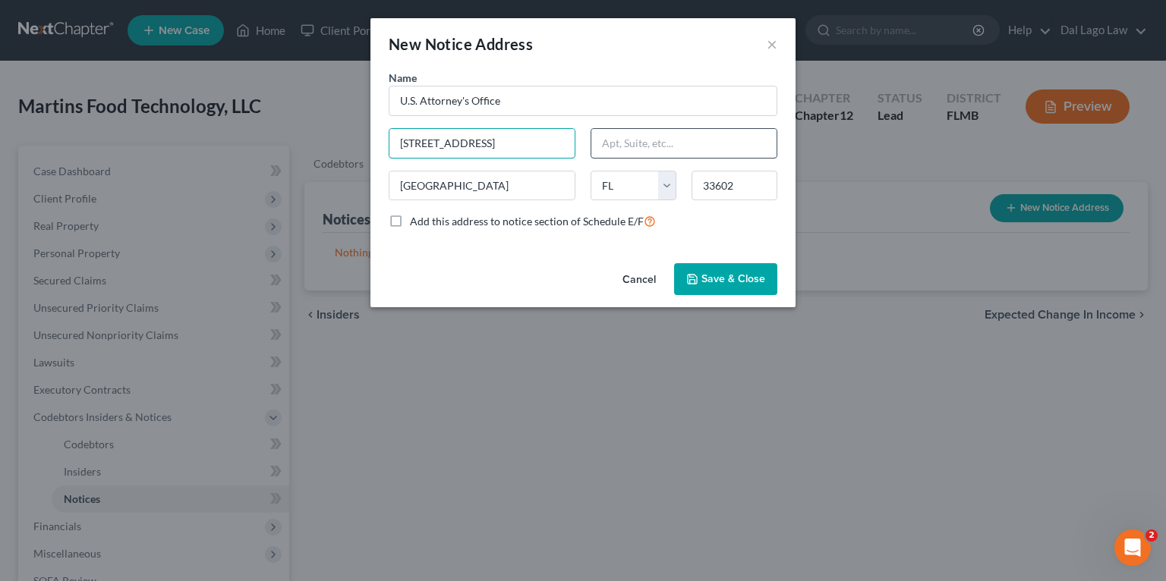
type input "400 North Tampa Street"
click at [692, 142] on input "text" at bounding box center [683, 143] width 185 height 29
paste input "Suite 3200"
click at [534, 270] on div "Cancel Save & Close" at bounding box center [582, 282] width 425 height 50
click at [701, 143] on input "Suite 3200" at bounding box center [683, 143] width 185 height 29
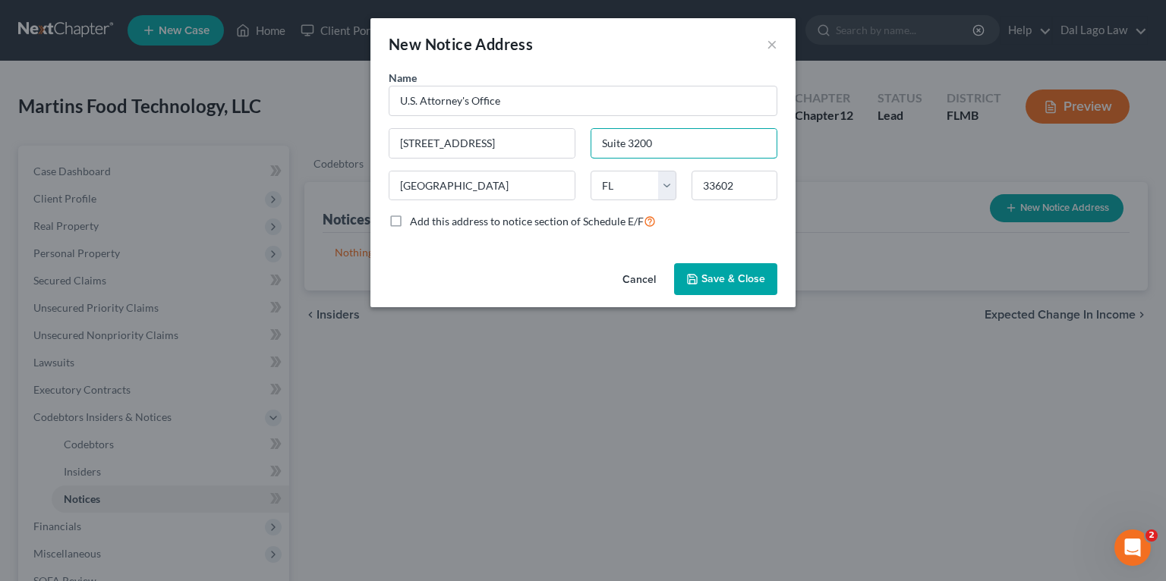
type input "Suite 3200"
click at [698, 270] on button "Save & Close" at bounding box center [725, 279] width 103 height 32
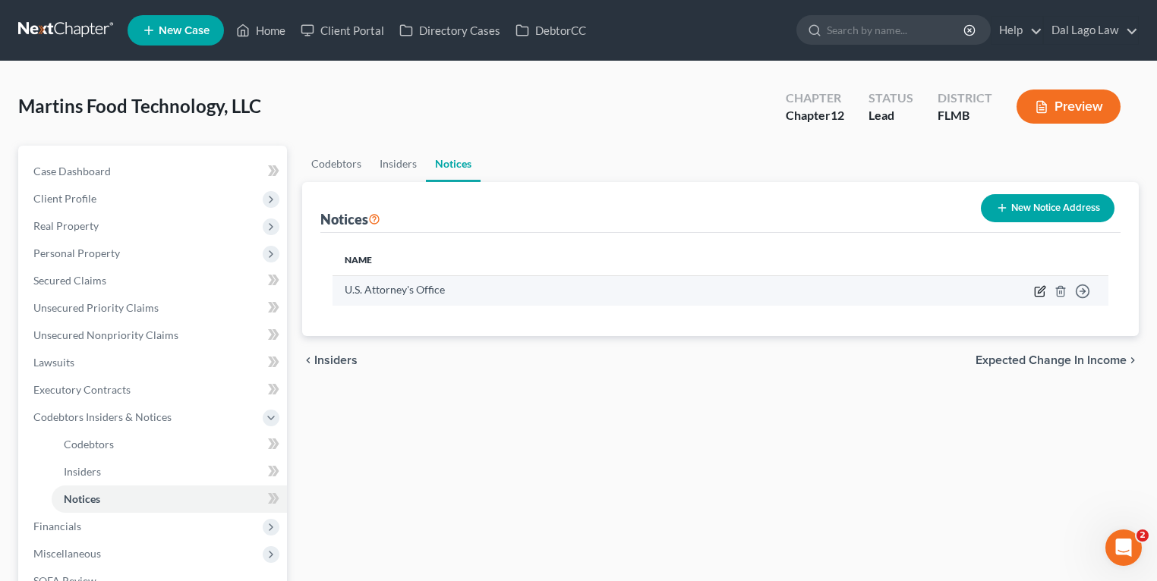
click at [1039, 291] on icon "button" at bounding box center [1040, 291] width 12 height 12
select select "9"
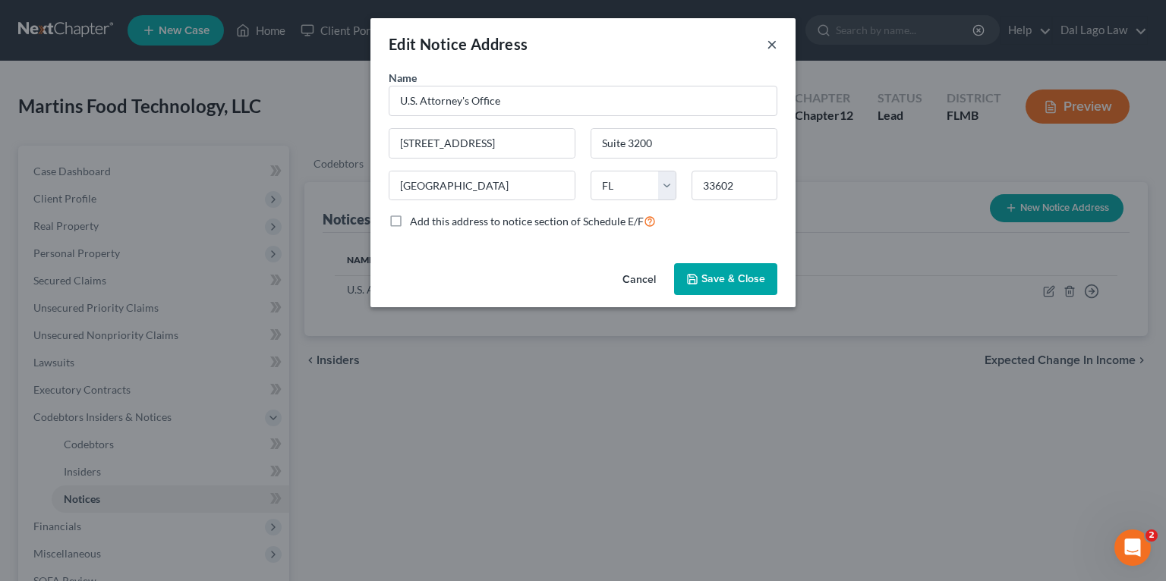
click at [772, 49] on button "×" at bounding box center [772, 44] width 11 height 18
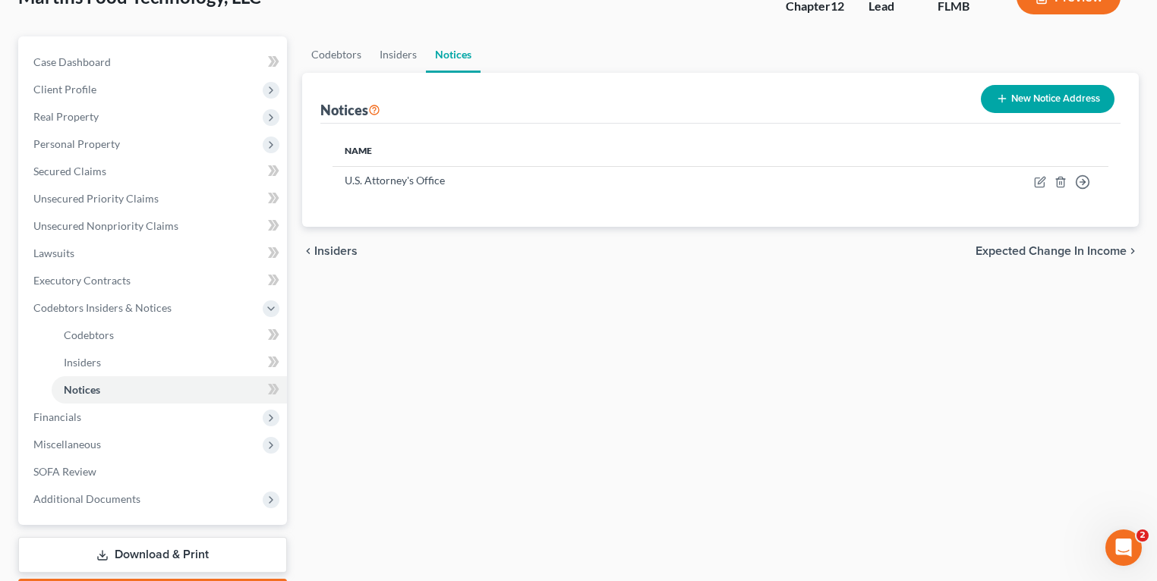
scroll to position [121, 0]
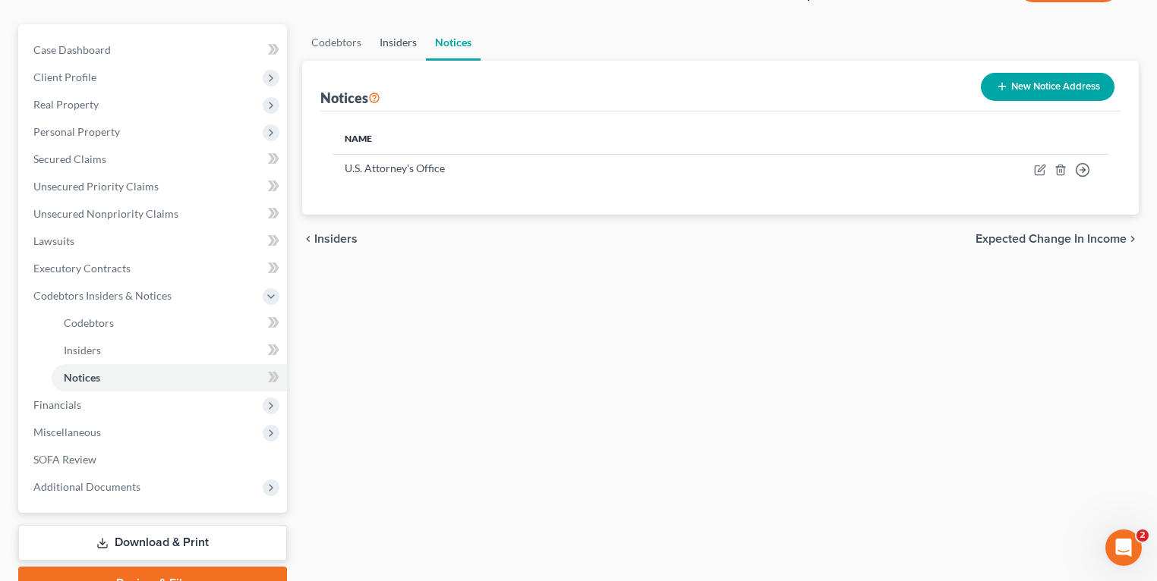
click at [399, 39] on link "Insiders" at bounding box center [397, 42] width 55 height 36
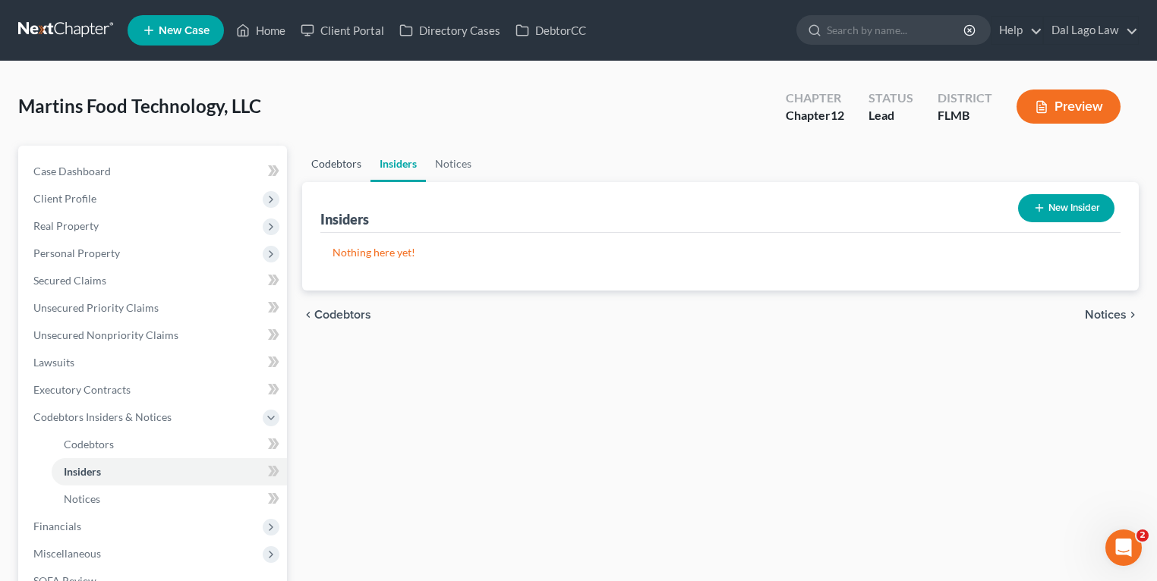
click at [342, 160] on link "Codebtors" at bounding box center [336, 164] width 68 height 36
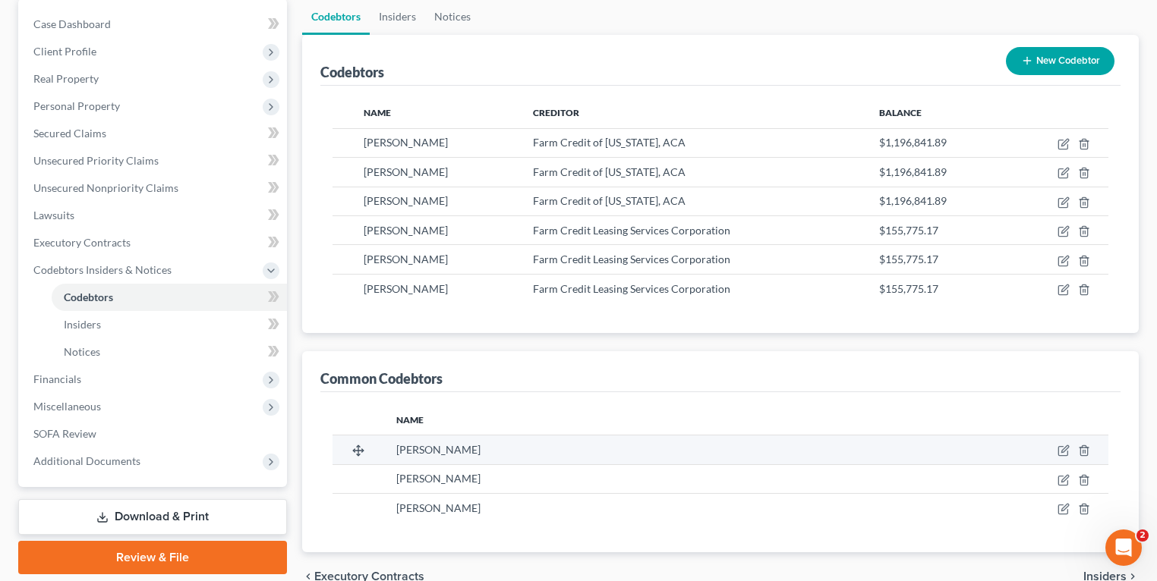
scroll to position [223, 0]
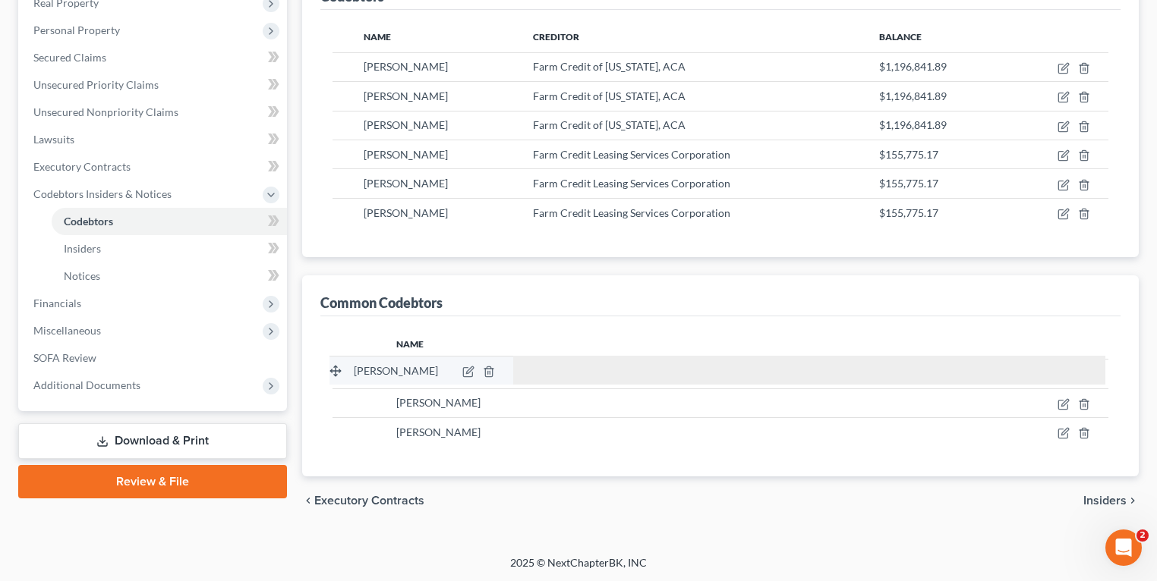
click at [344, 370] on tbody "Saint Clair Martins Filho Saint Clair Martins Filho Saint Clair Martins Filho S…" at bounding box center [720, 402] width 776 height 87
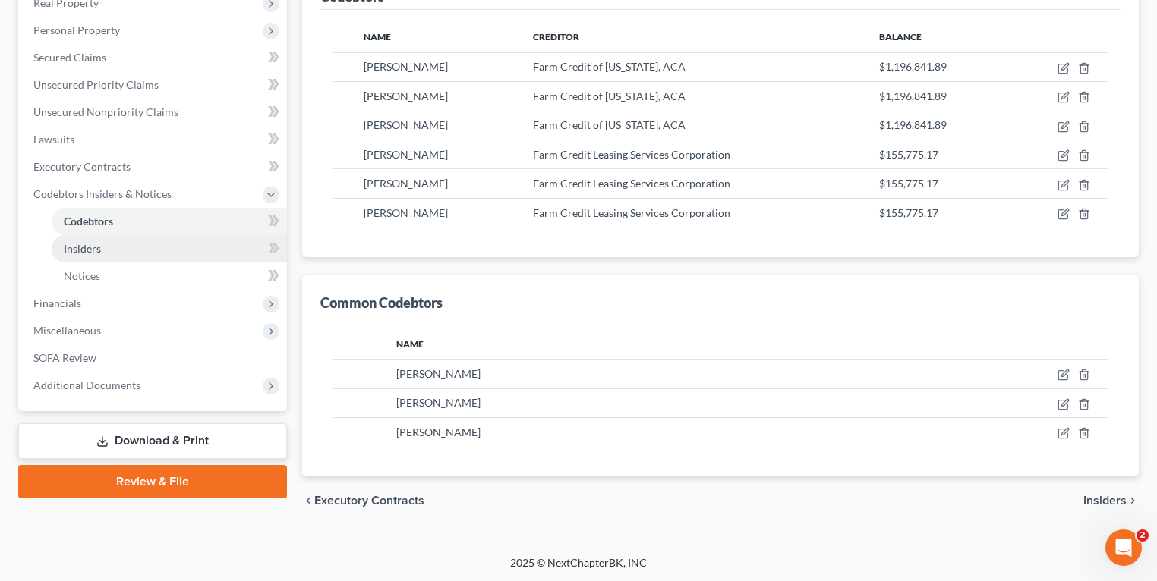
click at [85, 254] on link "Insiders" at bounding box center [169, 248] width 235 height 27
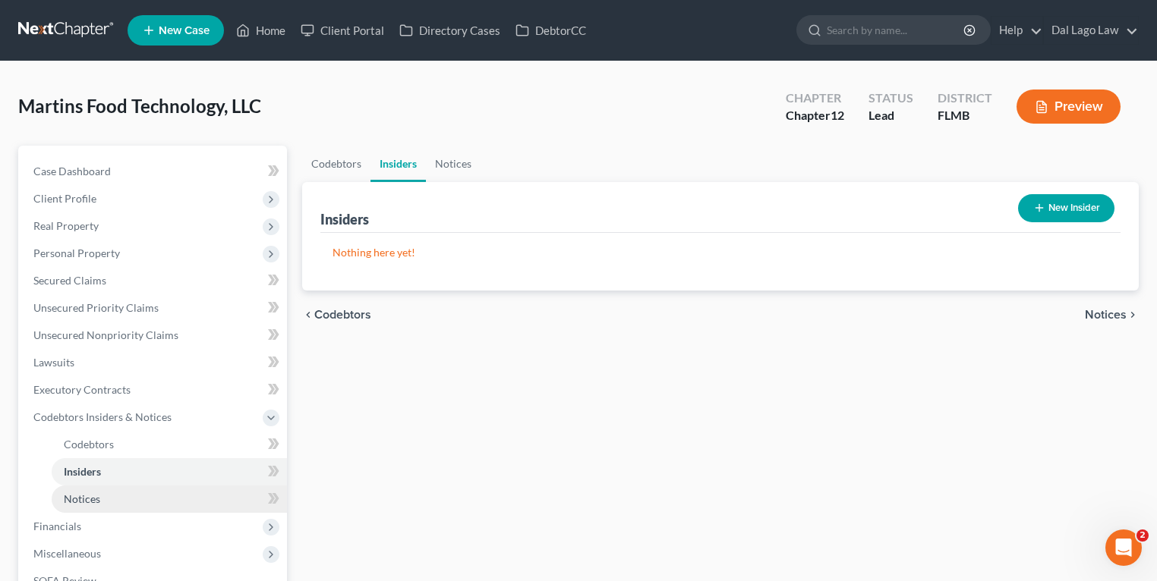
click at [103, 493] on link "Notices" at bounding box center [169, 499] width 235 height 27
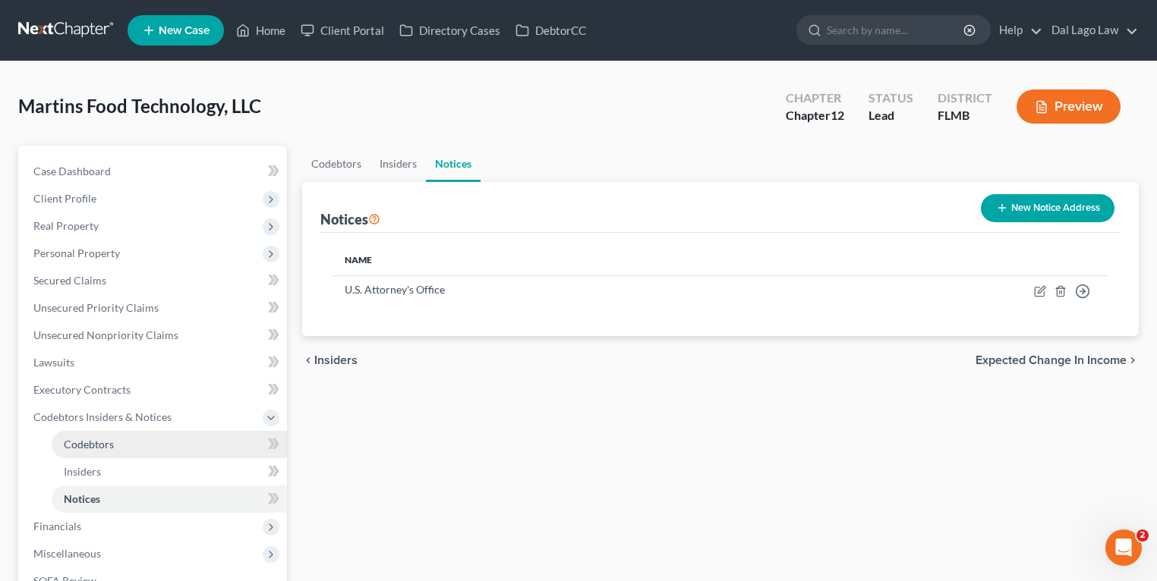
click at [118, 439] on link "Codebtors" at bounding box center [169, 444] width 235 height 27
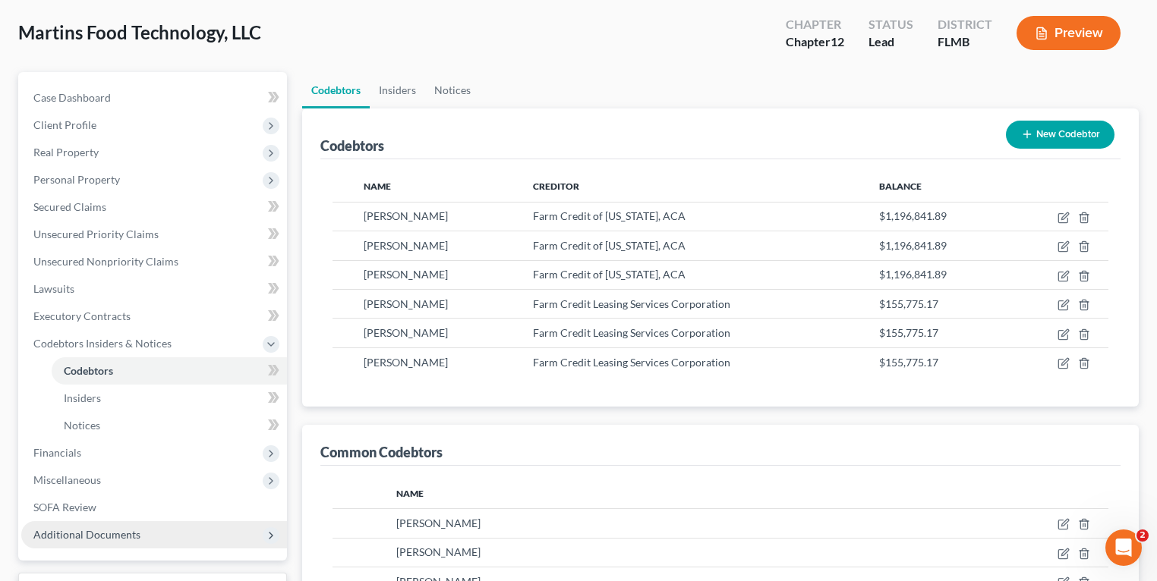
scroll to position [182, 0]
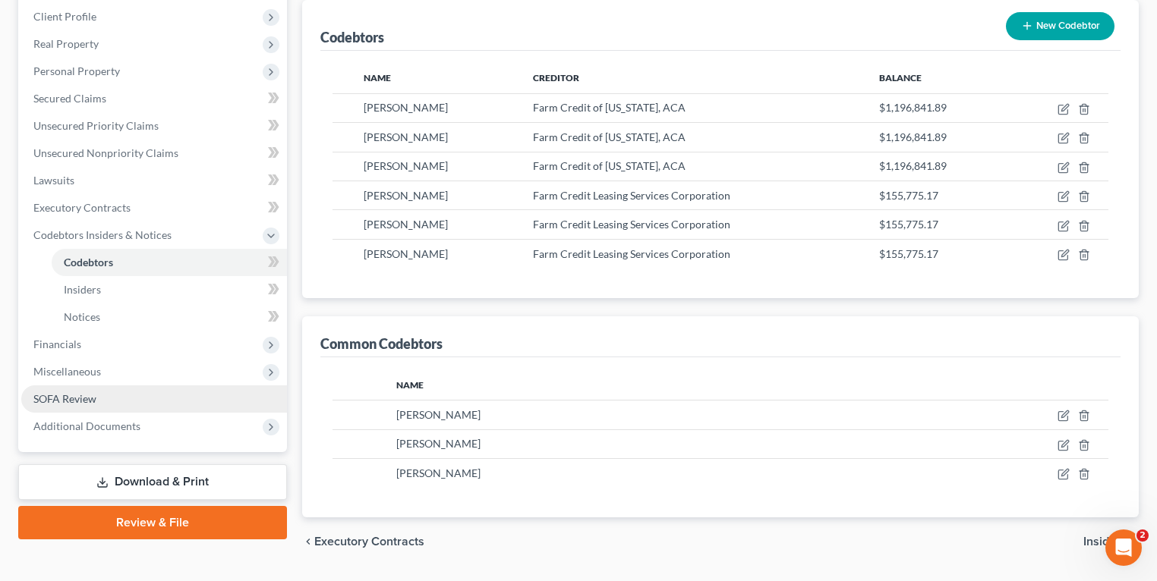
click at [100, 395] on link "SOFA Review" at bounding box center [154, 399] width 266 height 27
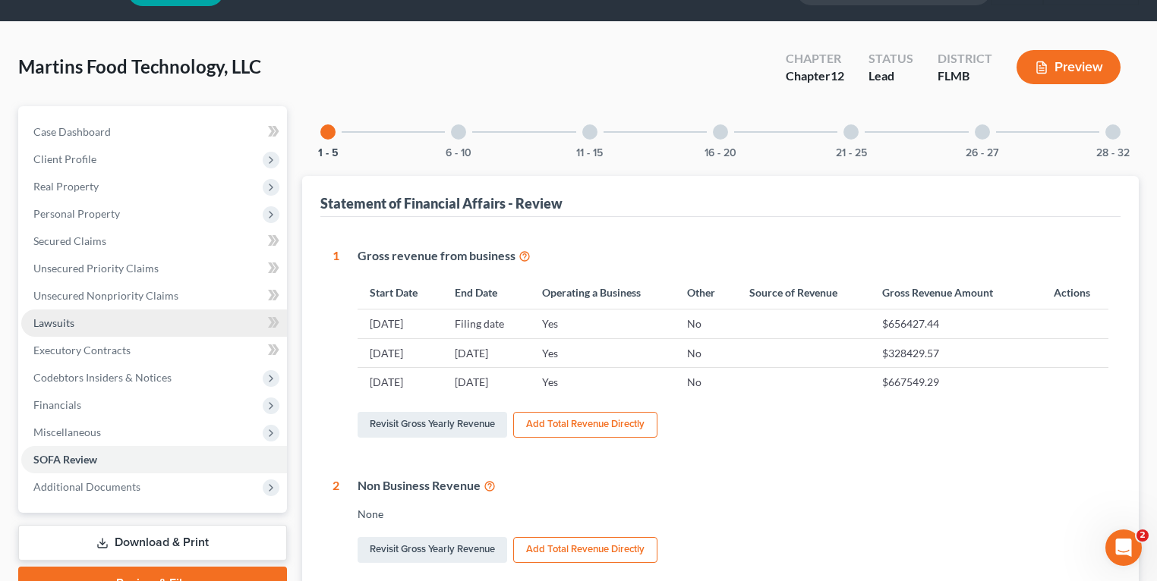
scroll to position [61, 0]
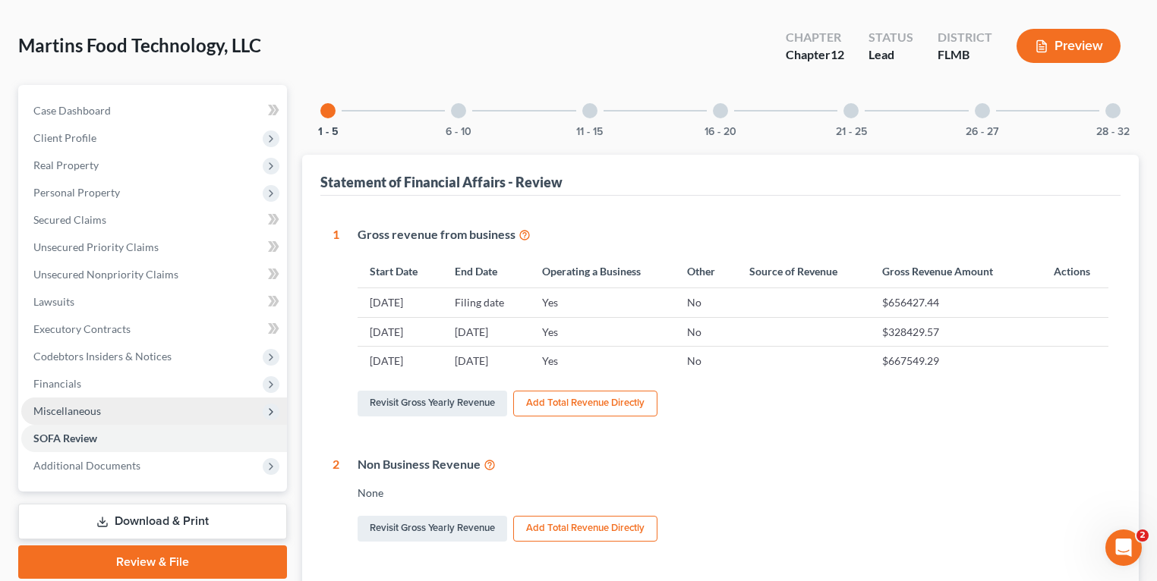
click at [67, 416] on span "Miscellaneous" at bounding box center [67, 411] width 68 height 13
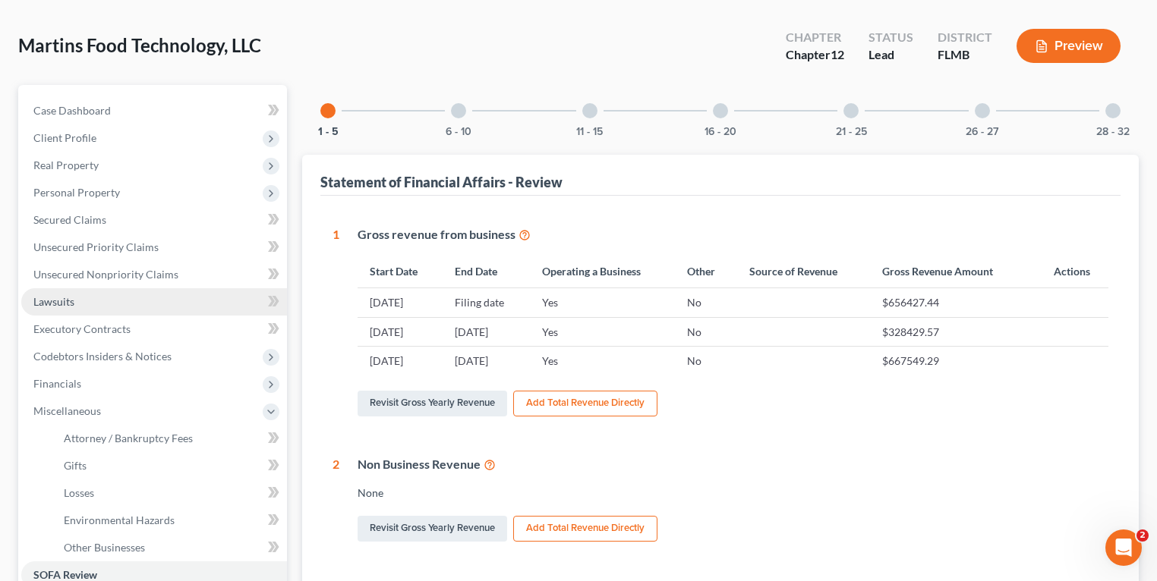
click at [91, 309] on link "Lawsuits" at bounding box center [154, 301] width 266 height 27
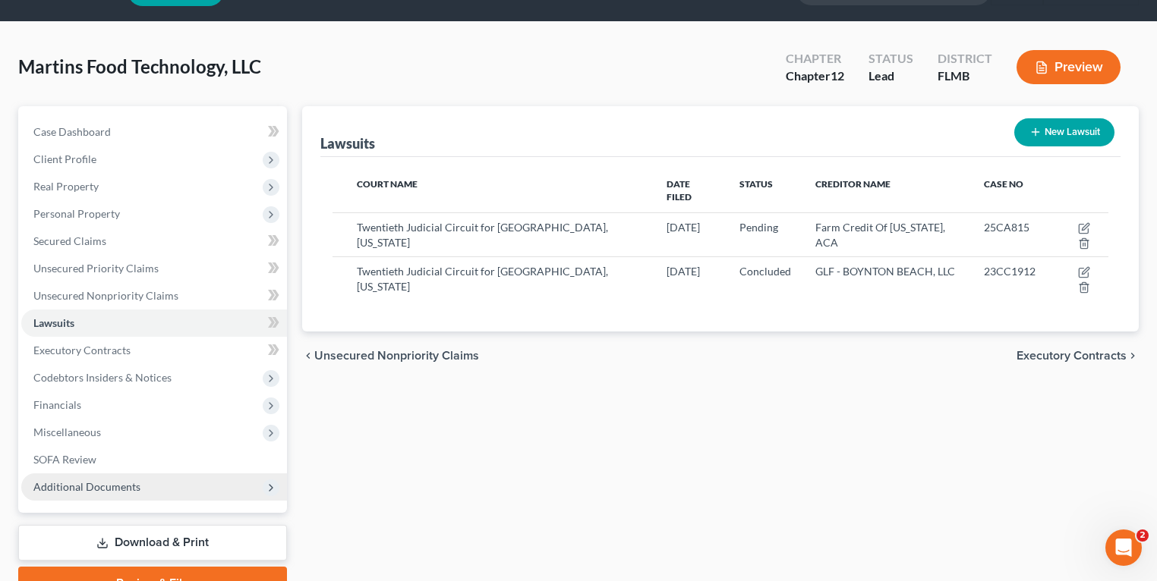
scroll to position [61, 0]
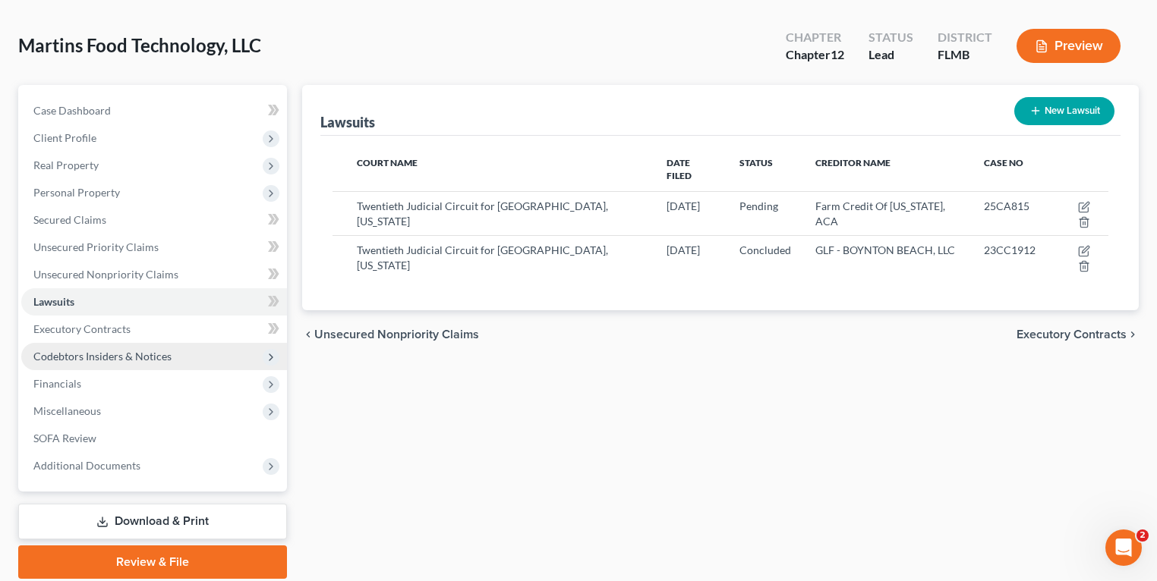
click at [107, 357] on span "Codebtors Insiders & Notices" at bounding box center [102, 356] width 138 height 13
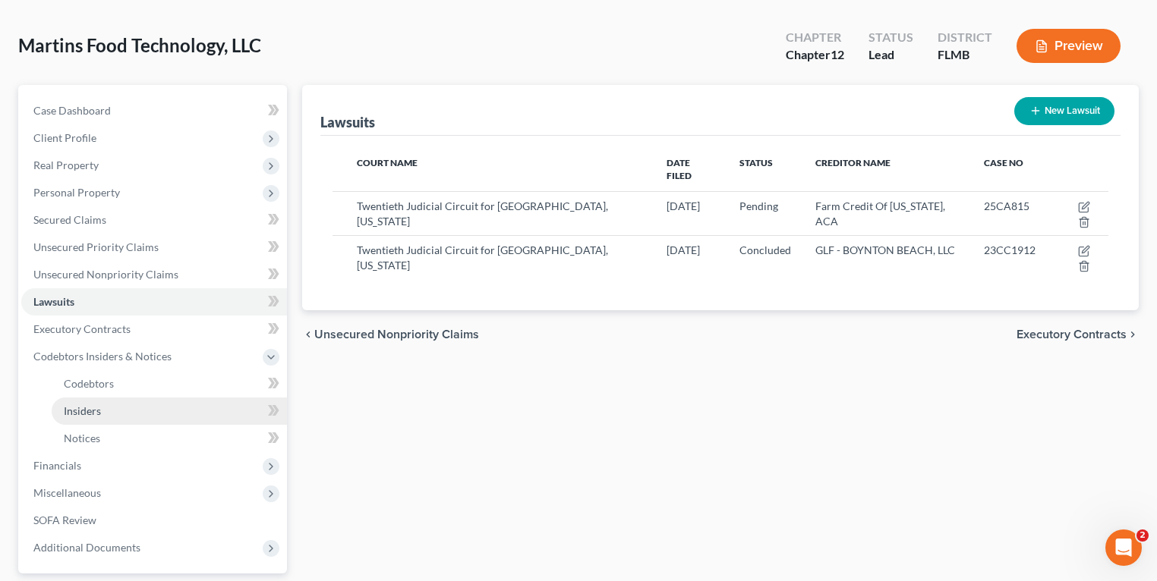
click at [120, 404] on link "Insiders" at bounding box center [169, 411] width 235 height 27
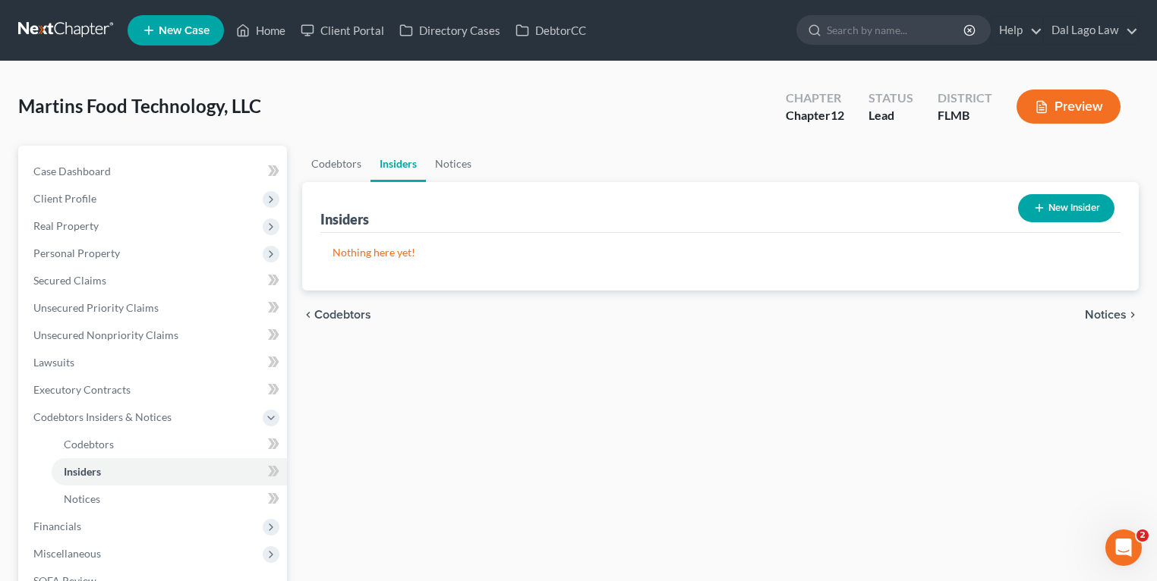
click at [1041, 203] on icon "button" at bounding box center [1039, 208] width 12 height 12
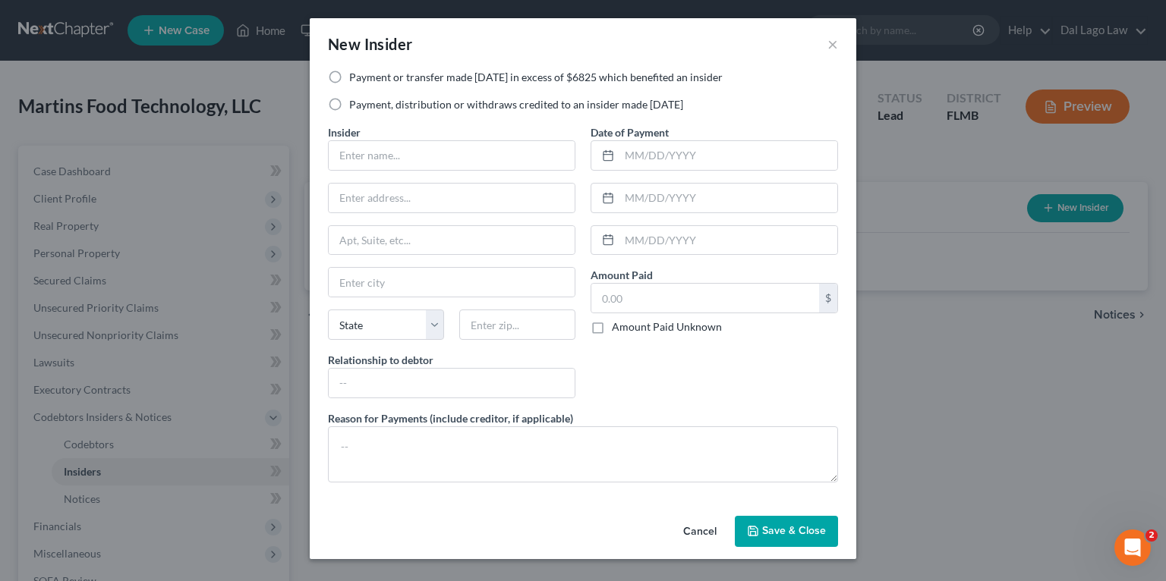
click at [481, 82] on label "Payment or transfer made within 1 year in excess of $6825 which benefited an in…" at bounding box center [535, 77] width 373 height 15
click at [365, 80] on input "Payment or transfer made within 1 year in excess of $6825 which benefited an in…" at bounding box center [360, 75] width 10 height 10
radio input "true"
click at [434, 159] on input "text" at bounding box center [452, 155] width 246 height 29
click at [447, 150] on input "text" at bounding box center [452, 155] width 246 height 29
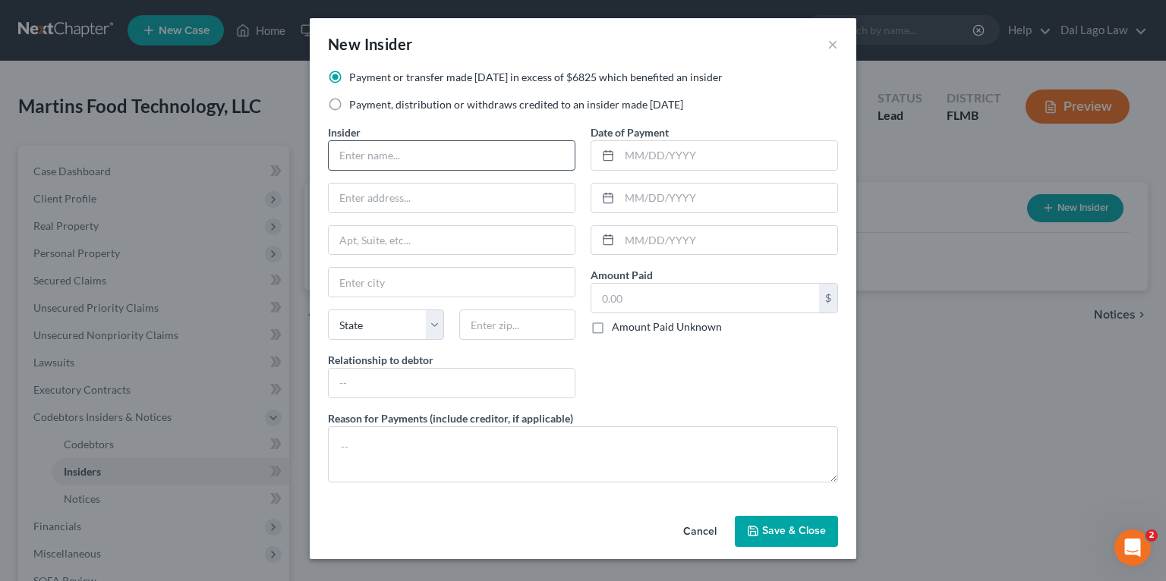
click at [407, 158] on input "text" at bounding box center [452, 155] width 246 height 29
click at [490, 164] on input "text" at bounding box center [452, 155] width 246 height 29
click at [660, 294] on input "text" at bounding box center [705, 298] width 228 height 29
paste input "16,958.11"
type input "16,958.11"
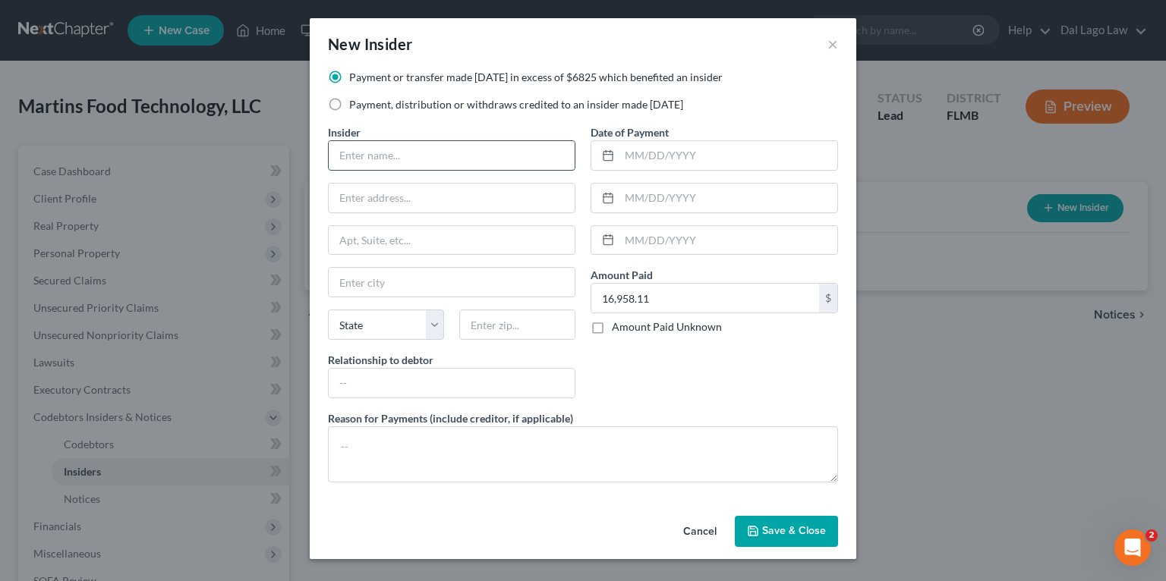
click at [454, 143] on input "text" at bounding box center [452, 155] width 246 height 29
type input "Farm Credit"
type input "Farm Credit of [US_STATE], ACA"
click at [669, 285] on input "16,958.11" at bounding box center [705, 298] width 228 height 29
click at [662, 304] on input "16,958.11" at bounding box center [705, 298] width 228 height 29
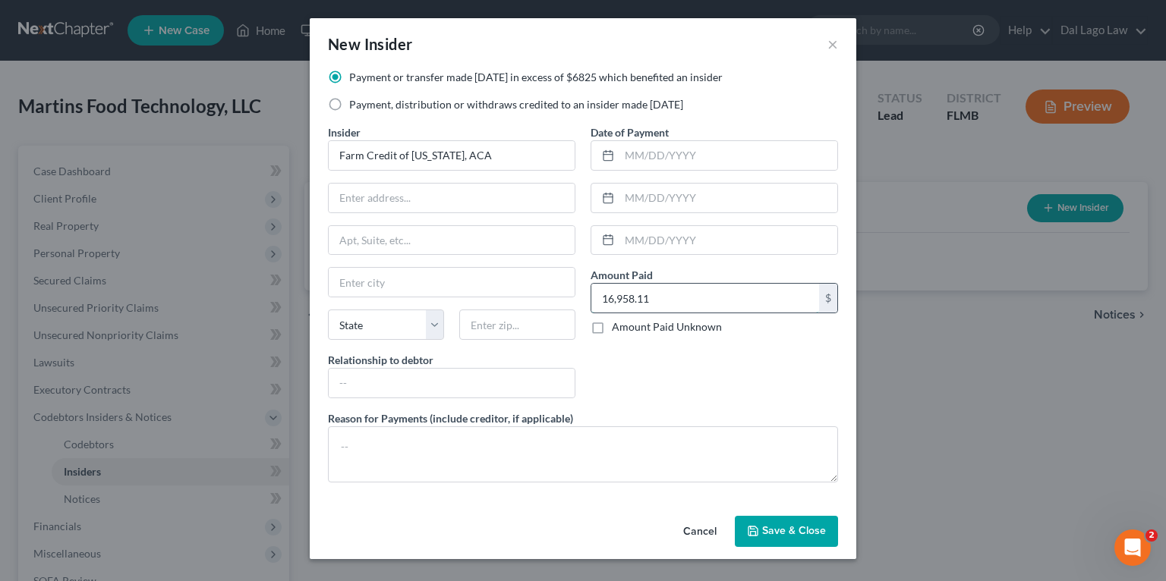
paste input "8,728.18"
type input "18,728.18"
click at [434, 191] on input "text" at bounding box center [452, 198] width 246 height 29
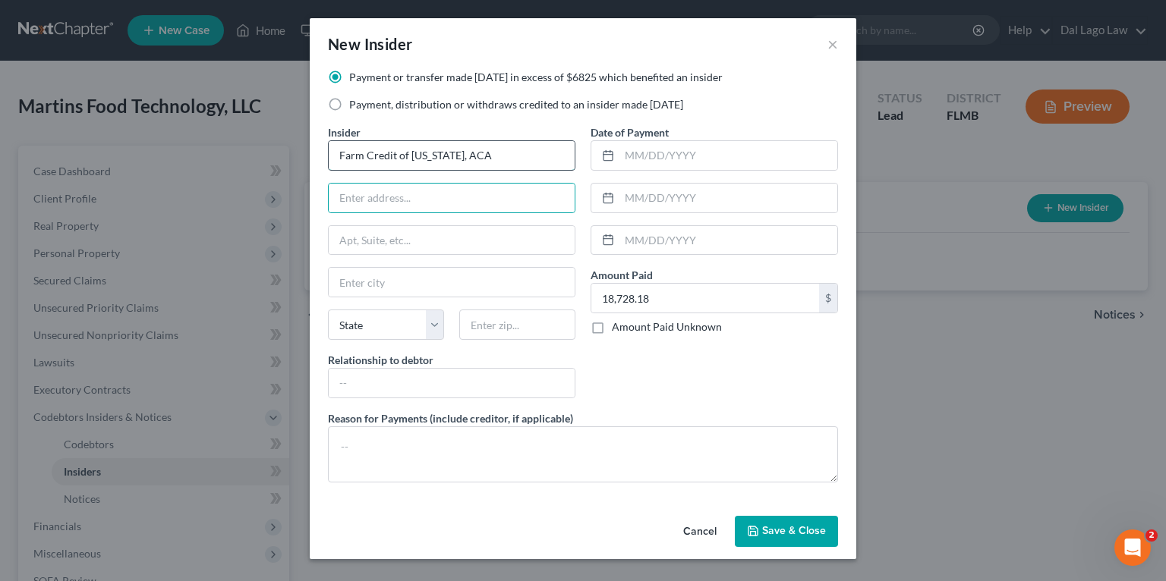
click at [481, 151] on input "Farm Credit of [US_STATE], ACA" at bounding box center [452, 155] width 246 height 29
click at [510, 149] on input "Farm Credit of [US_STATE], ACA" at bounding box center [452, 155] width 246 height 29
click at [698, 162] on input "text" at bounding box center [728, 155] width 218 height 29
click at [644, 376] on div "Date of Payment Amount Paid 18,728.18 $ Amount Paid Unknown Balance Undetermine…" at bounding box center [714, 267] width 263 height 286
click at [464, 155] on input "Farm Credit of [US_STATE], ACA" at bounding box center [452, 155] width 246 height 29
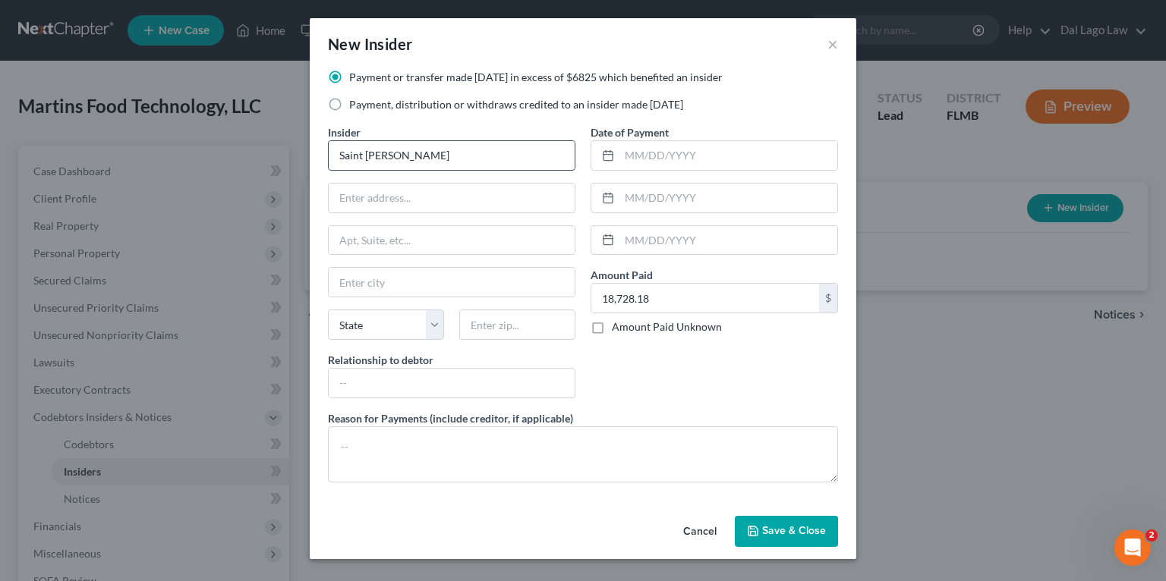
type input "Saint Clair Martins"
type input "M"
type input "m"
paste input "392 Mallory Ct"
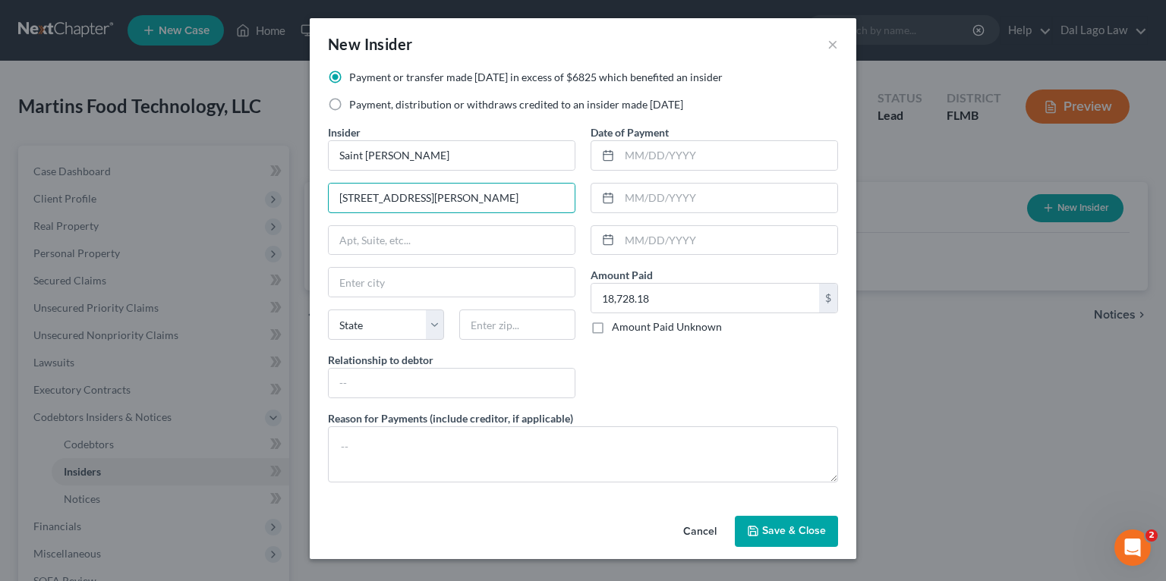
type input "392 Mallory Ct"
click at [506, 316] on input "text" at bounding box center [517, 325] width 116 height 30
paste input "34110"
type input "34110"
type input "Naples"
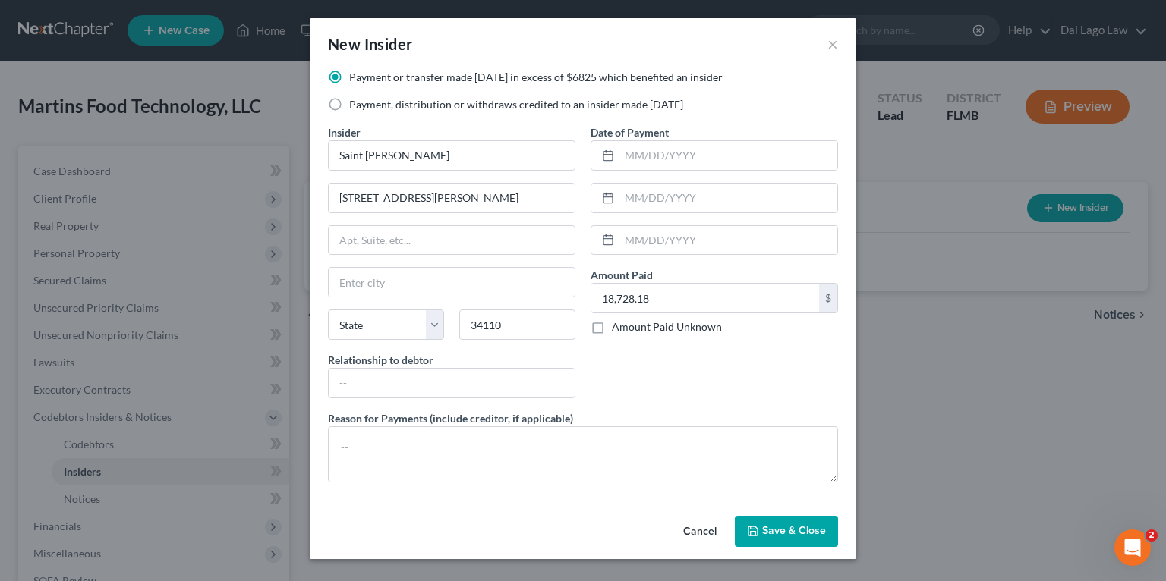
select select "9"
type input "Owner"
type input "Manager"
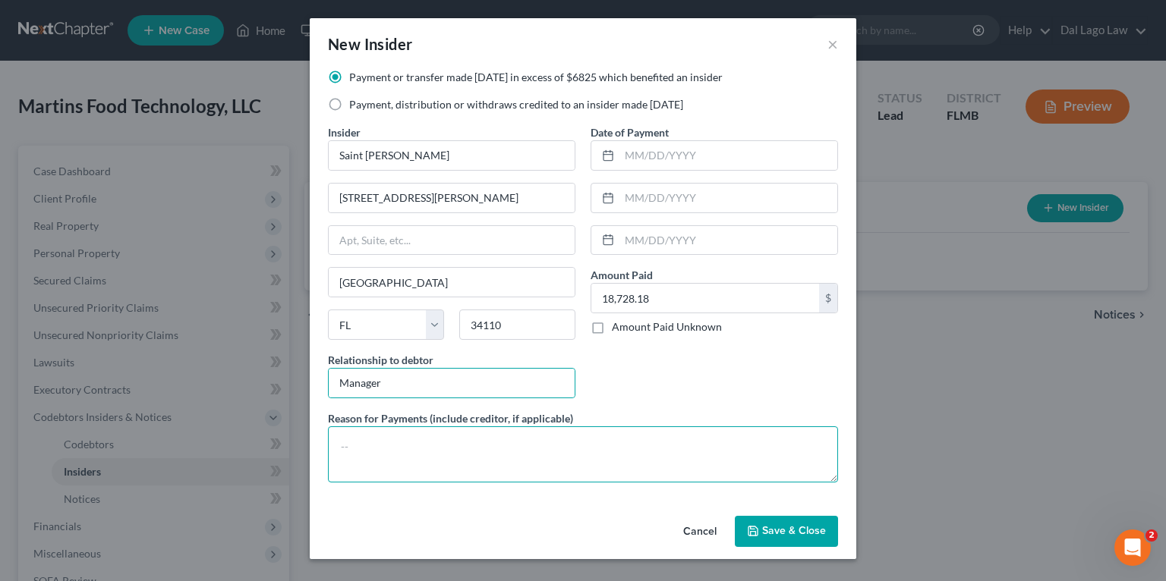
click at [483, 455] on textarea at bounding box center [583, 455] width 510 height 56
click at [413, 454] on textarea at bounding box center [583, 455] width 510 height 56
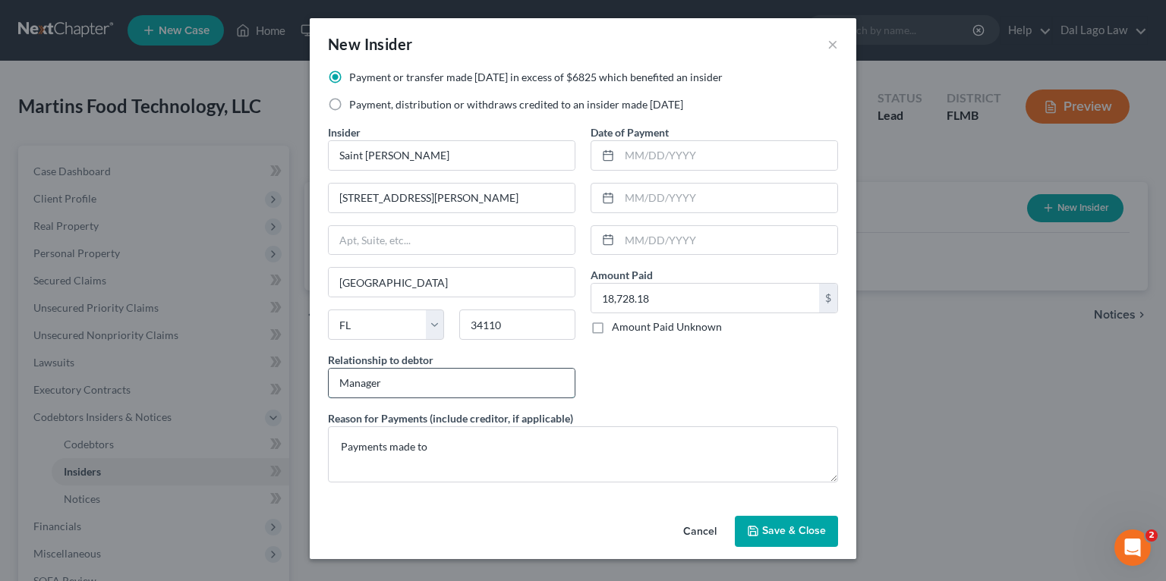
click at [428, 392] on input "Manager" at bounding box center [452, 383] width 246 height 29
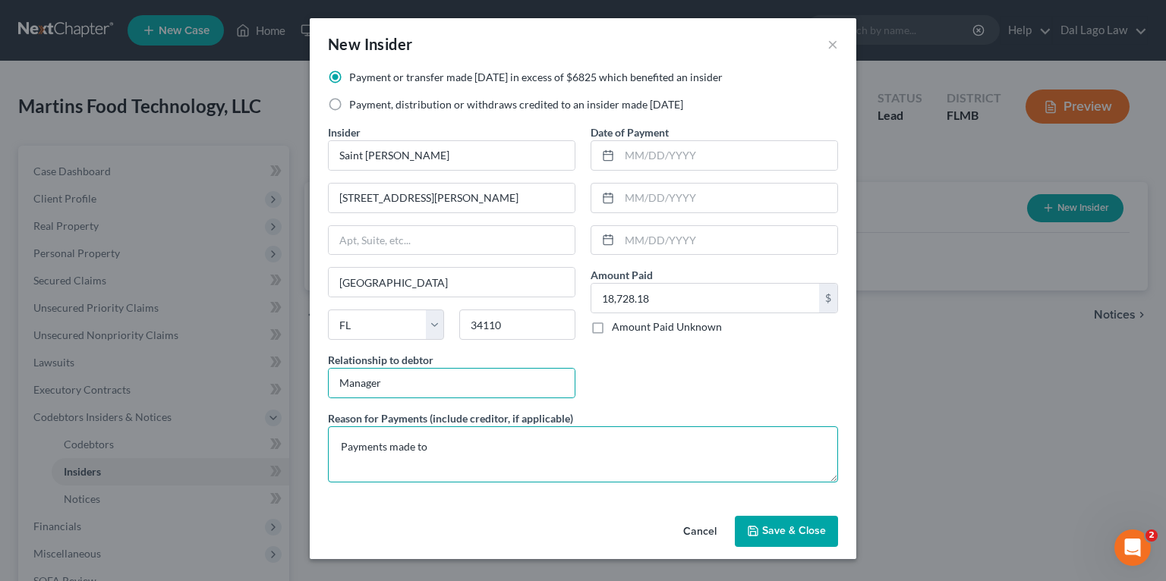
click at [433, 468] on textarea "Payments made to" at bounding box center [583, 455] width 510 height 56
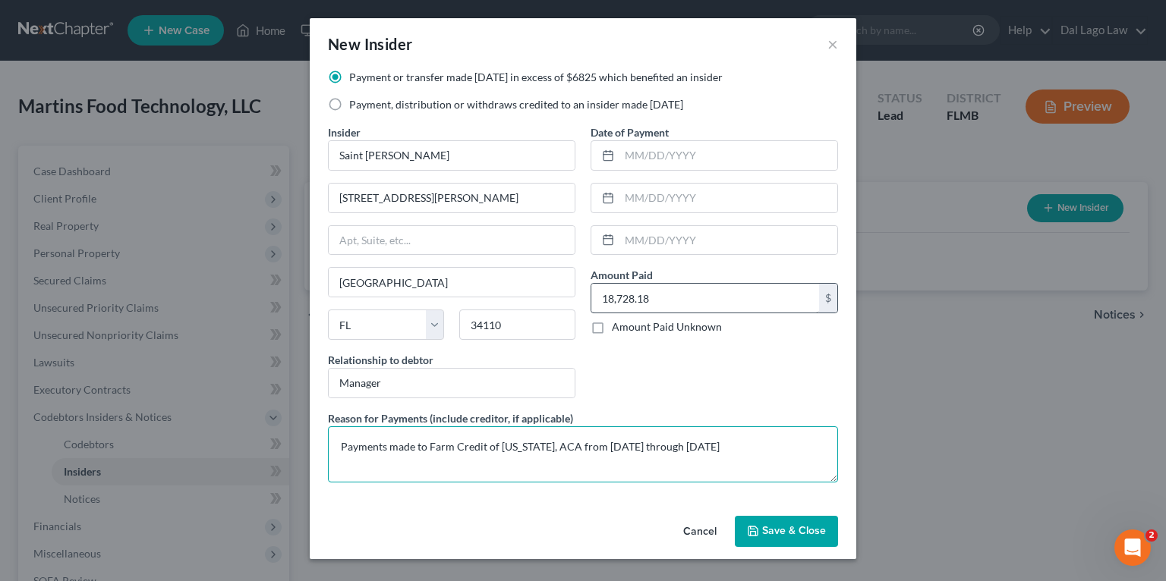
type textarea "Payments made to Farm Credit of Florida, ACA from October 2024 through Septembe…"
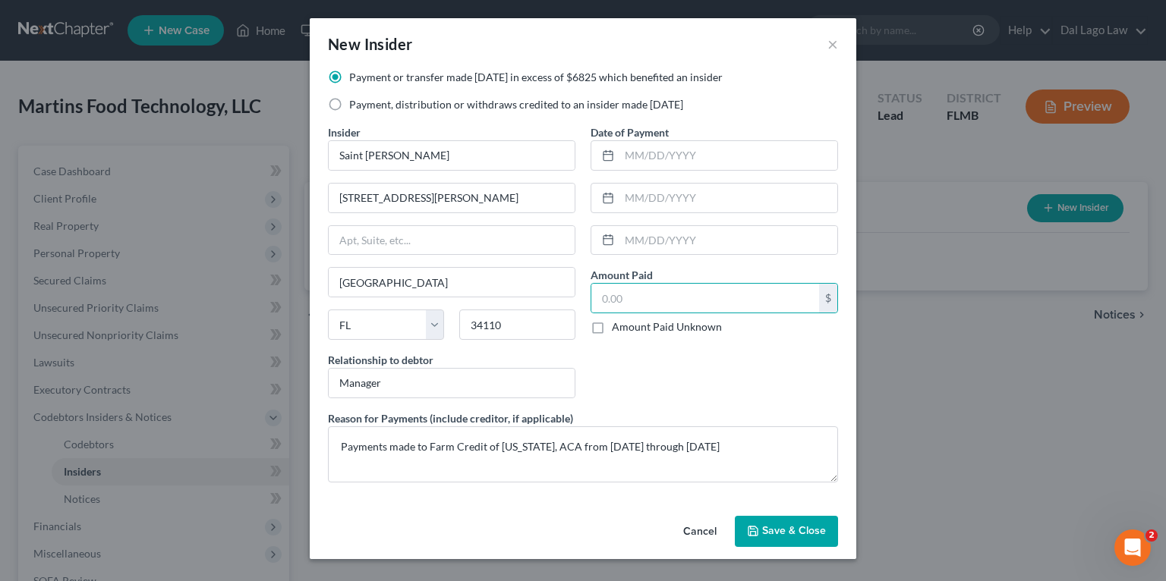
click at [13, 178] on div "New Insider × Payment or transfer made within 1 year in excess of $6825 which b…" at bounding box center [583, 290] width 1166 height 581
click at [644, 297] on input "text" at bounding box center [705, 298] width 228 height 29
paste input "13,971.02"
type input "13,971.02"
click at [792, 533] on span "Save & Close" at bounding box center [794, 531] width 64 height 13
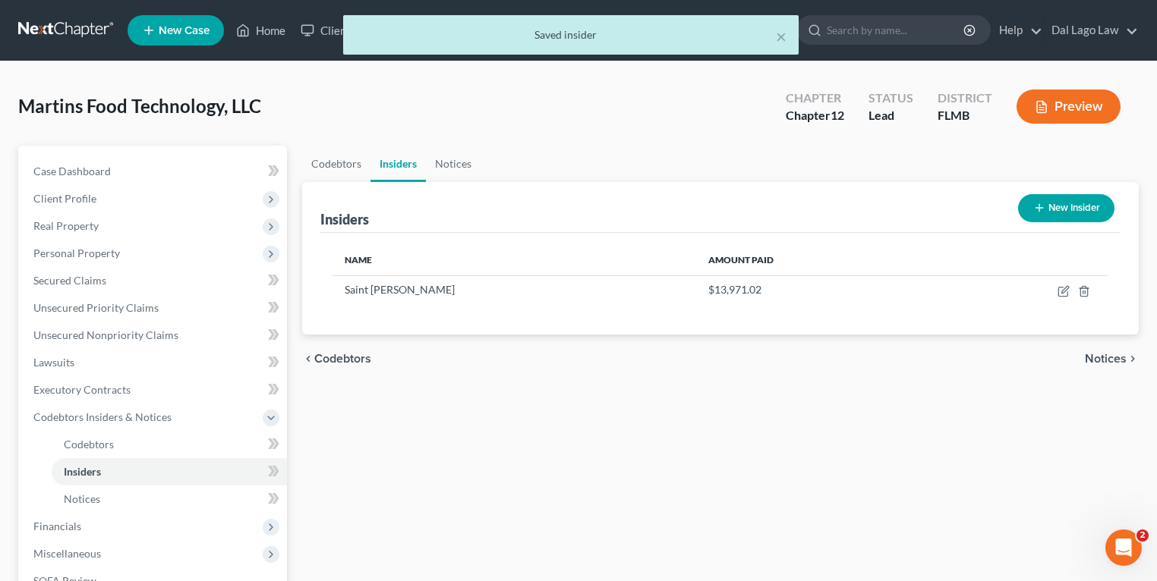
click at [1056, 203] on button "New Insider" at bounding box center [1066, 208] width 96 height 28
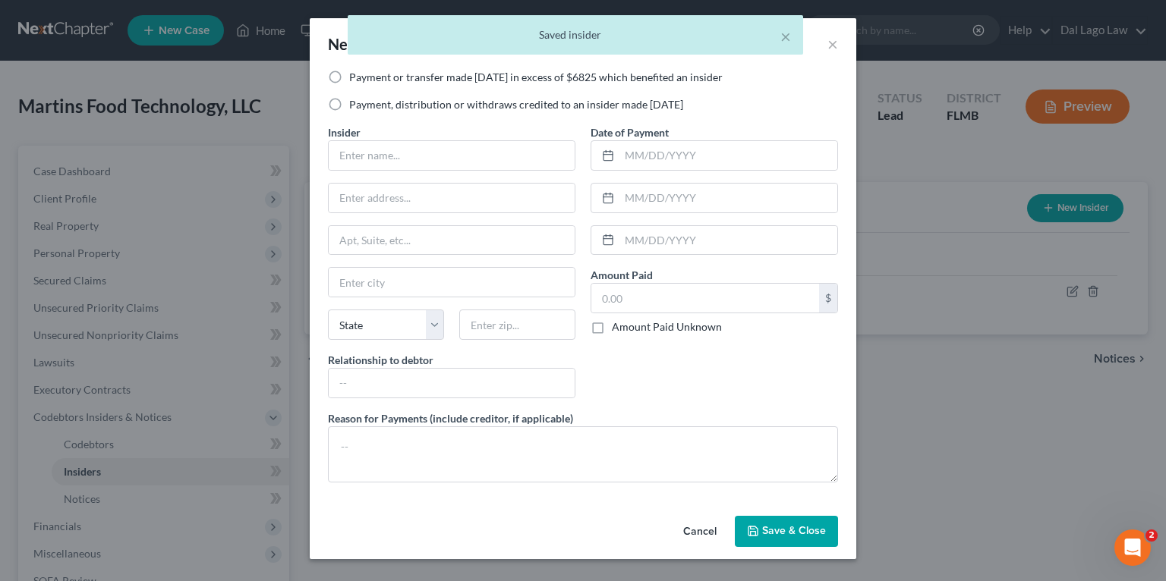
click at [386, 69] on div "New Insider ×" at bounding box center [583, 44] width 546 height 52
click at [388, 72] on label "Payment or transfer made within 1 year in excess of $6825 which benefited an in…" at bounding box center [535, 77] width 373 height 15
click at [365, 72] on input "Payment or transfer made within 1 year in excess of $6825 which benefited an in…" at bounding box center [360, 75] width 10 height 10
radio input "true"
click at [418, 149] on input "text" at bounding box center [452, 155] width 246 height 29
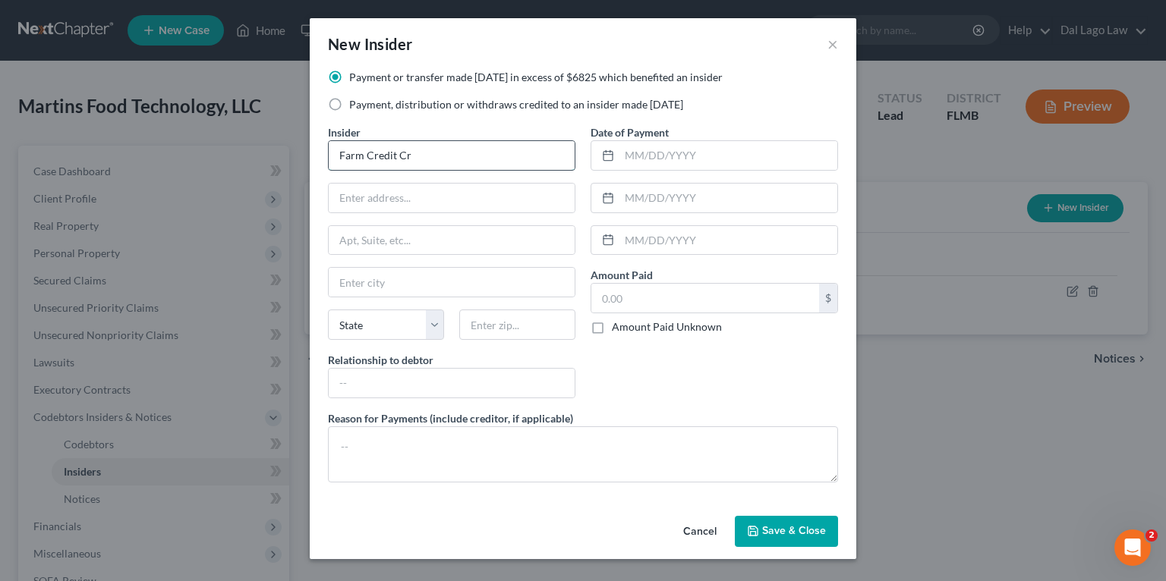
type input "Farm Credit Cre"
drag, startPoint x: 413, startPoint y: 146, endPoint x: 235, endPoint y: 128, distance: 178.6
click at [264, 128] on div "New Insider × Payment or transfer made within 1 year in excess of $6825 which b…" at bounding box center [583, 290] width 1166 height 581
type input "Martins Saint Clai"
type input "Saint Clair Martins"
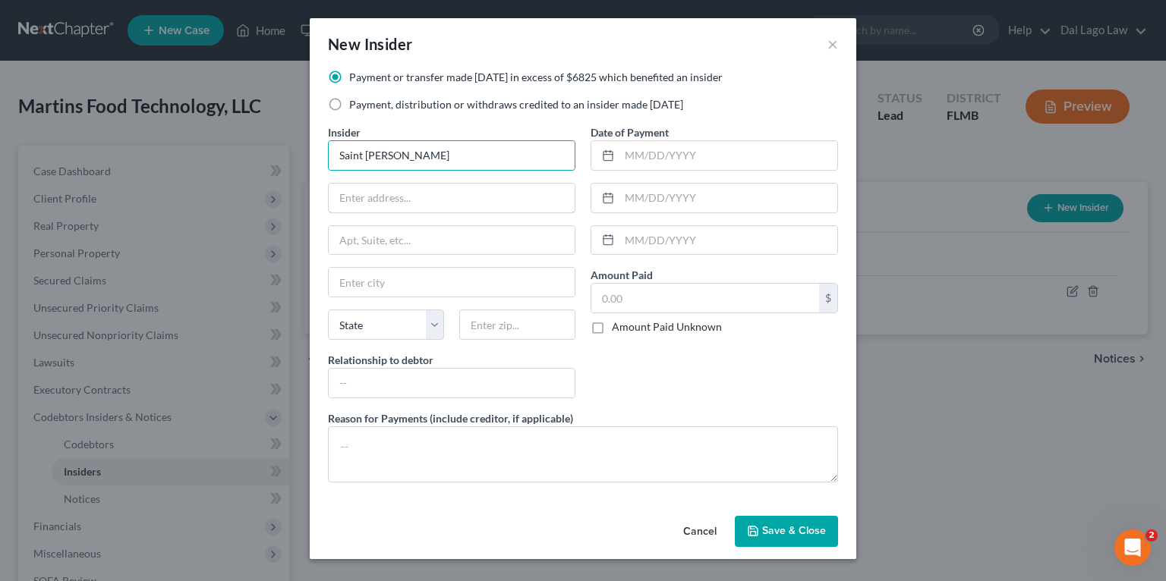
type input "392 Mallory Ct"
type input "Naples"
type input "34110"
type input "Manager"
type input "13,971.02"
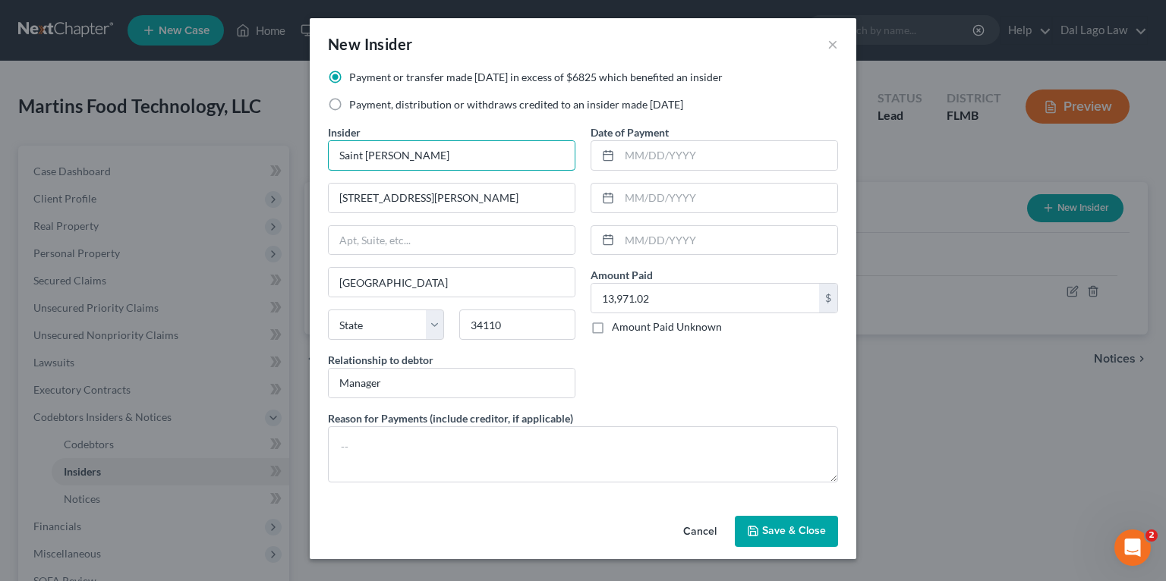
select select "9"
select select
drag, startPoint x: 653, startPoint y: 292, endPoint x: 537, endPoint y: 282, distance: 116.5
click at [546, 283] on div "Payment or transfer made within 1 year in excess of $6825 which benefited an in…" at bounding box center [582, 282] width 525 height 425
click at [701, 283] on div "3,005 $" at bounding box center [713, 298] width 247 height 30
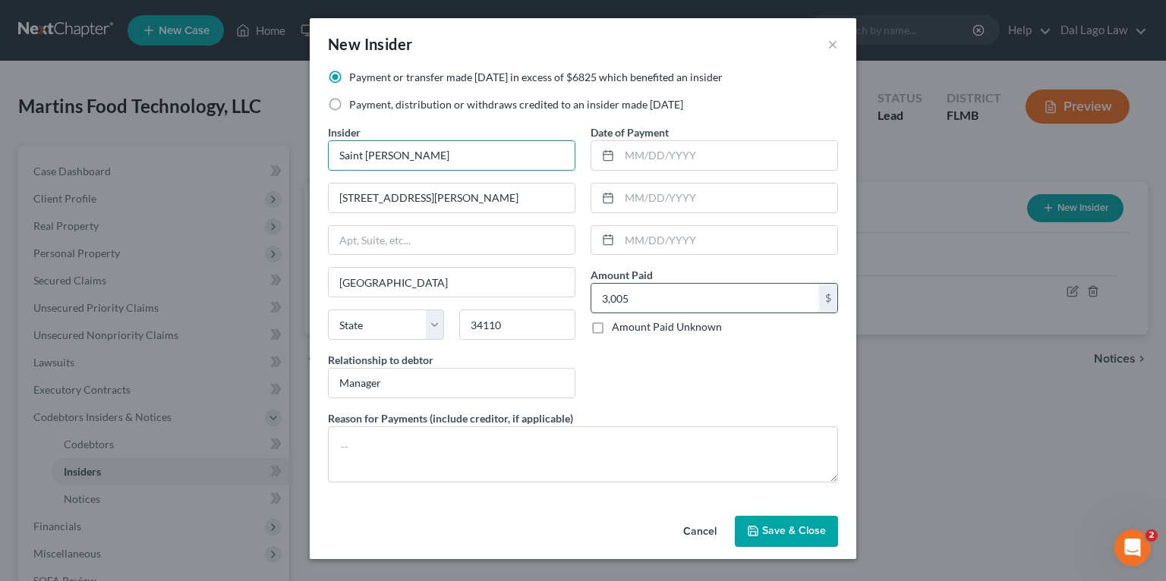
click at [701, 302] on input "3,005" at bounding box center [705, 298] width 228 height 29
type input "3,005.00"
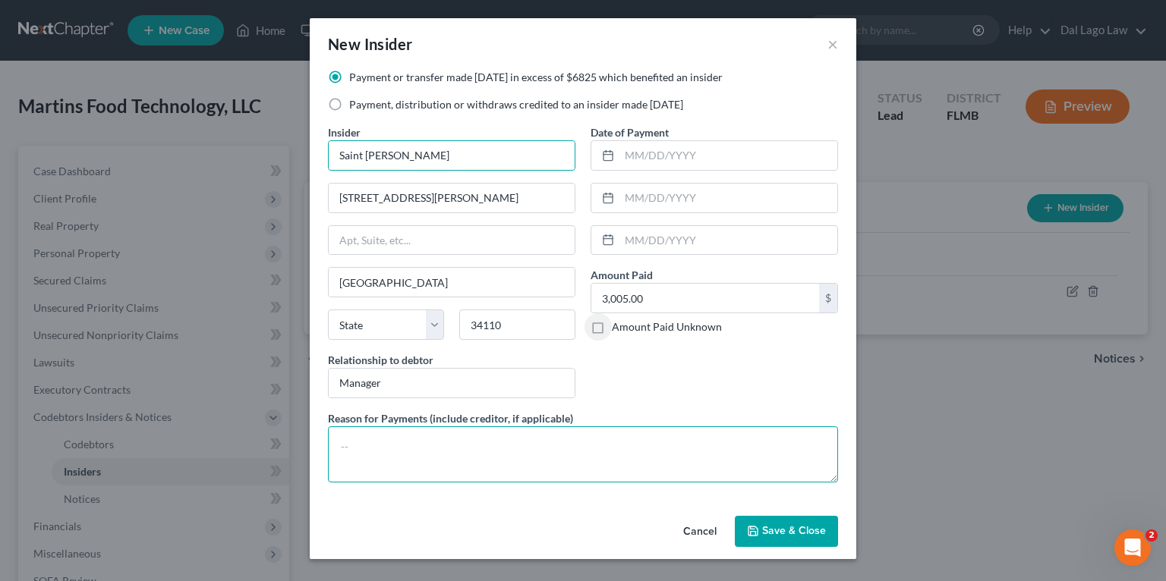
click at [510, 463] on textarea at bounding box center [583, 455] width 510 height 56
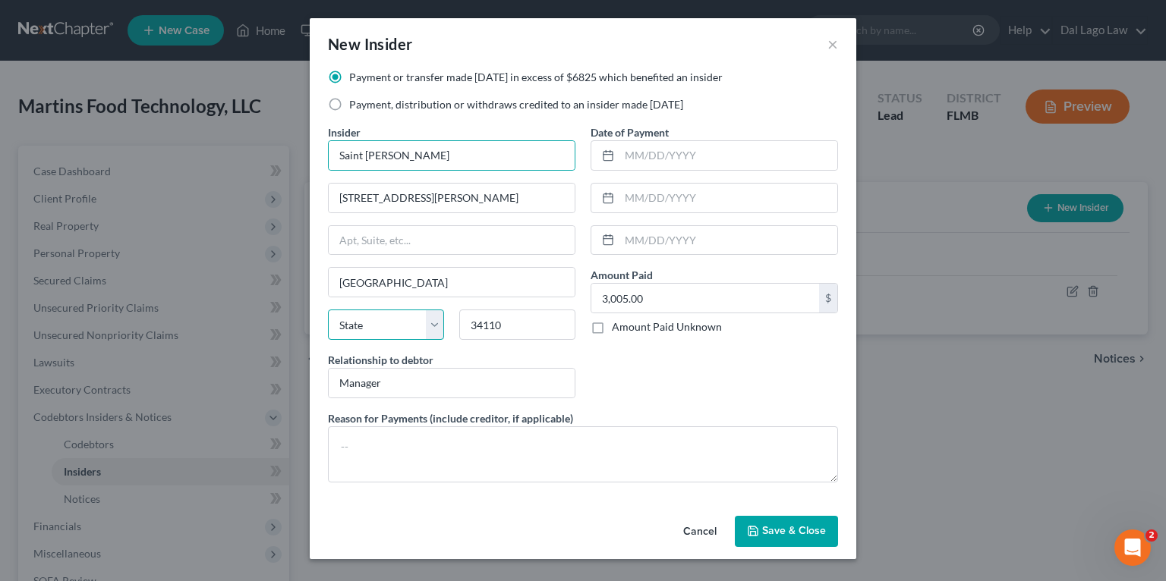
click at [392, 337] on select "State AL AK AR AZ CA CO CT DE DC FL GA GU HI ID IL IN IA KS KY LA ME MD MA MI M…" at bounding box center [386, 325] width 116 height 30
select select "9"
click at [328, 310] on select "State AL AK AR AZ CA CO CT DE DC FL GA GU HI ID IL IN IA KS KY LA ME MD MA MI M…" at bounding box center [386, 325] width 116 height 30
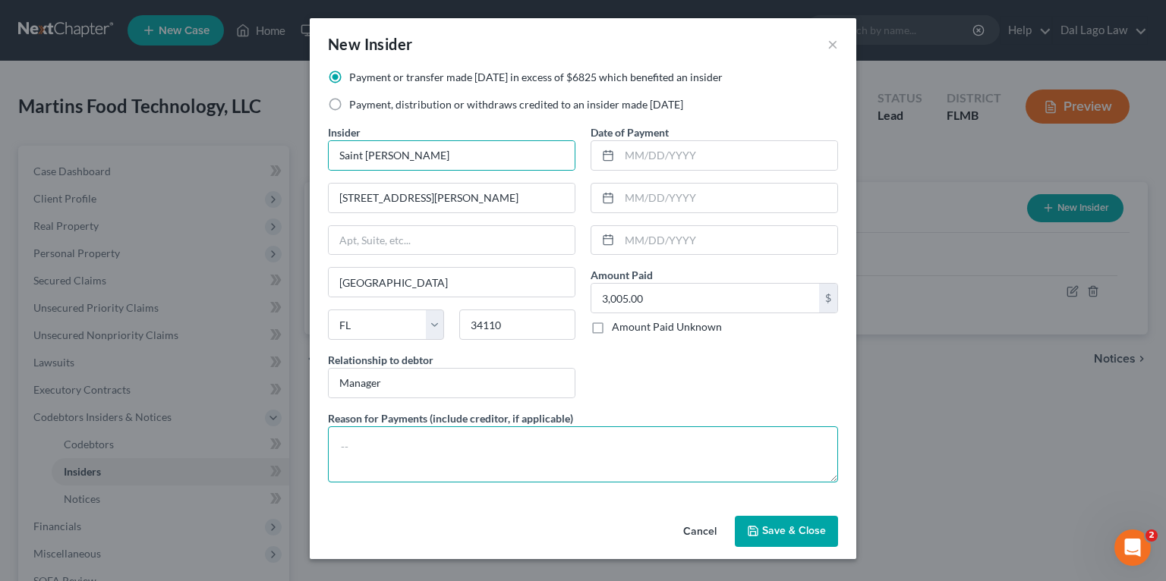
click at [428, 472] on textarea at bounding box center [583, 455] width 510 height 56
type textarea "M"
click at [516, 462] on textarea "Payments made to" at bounding box center [583, 455] width 510 height 56
paste textarea "Farm Credit Leasing Services Corporation"
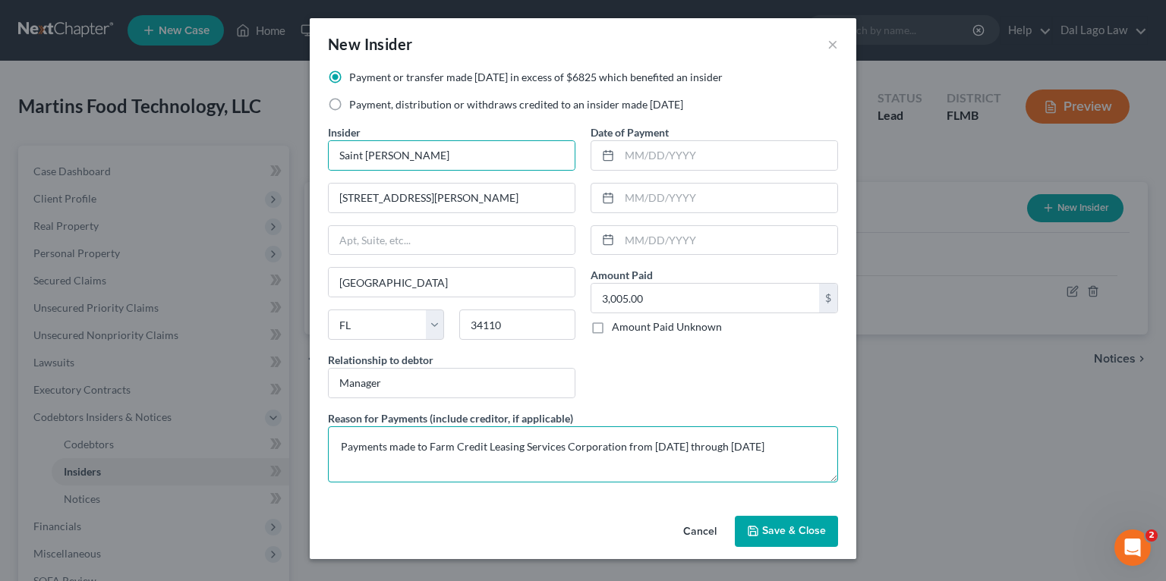
type textarea "Payments made to Farm Credit Leasing Services Corporation from October 2024 thr…"
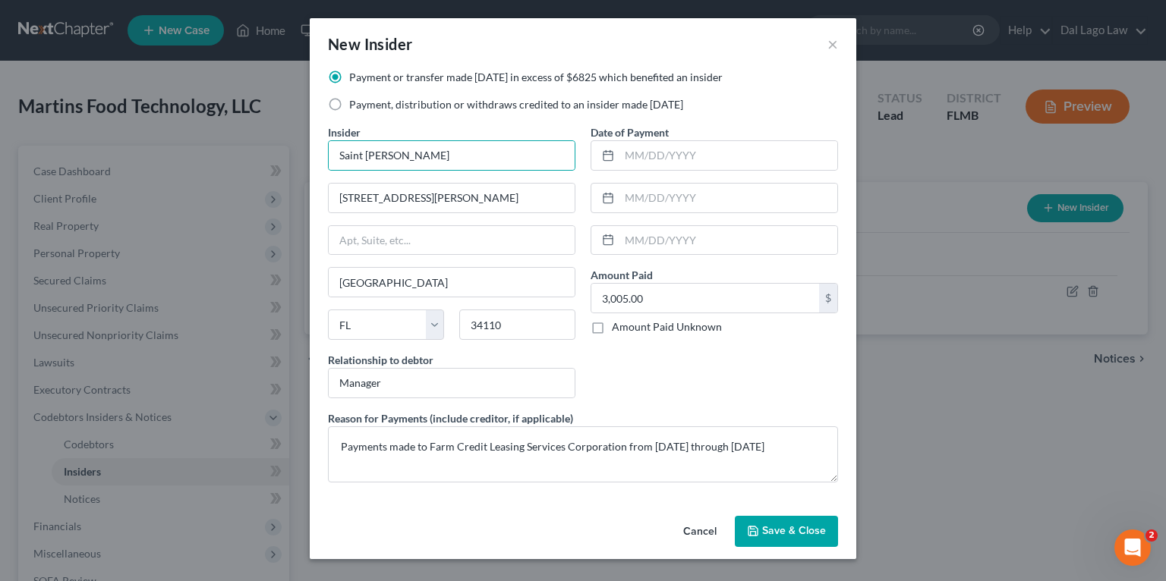
click at [767, 525] on span "Save & Close" at bounding box center [794, 531] width 64 height 13
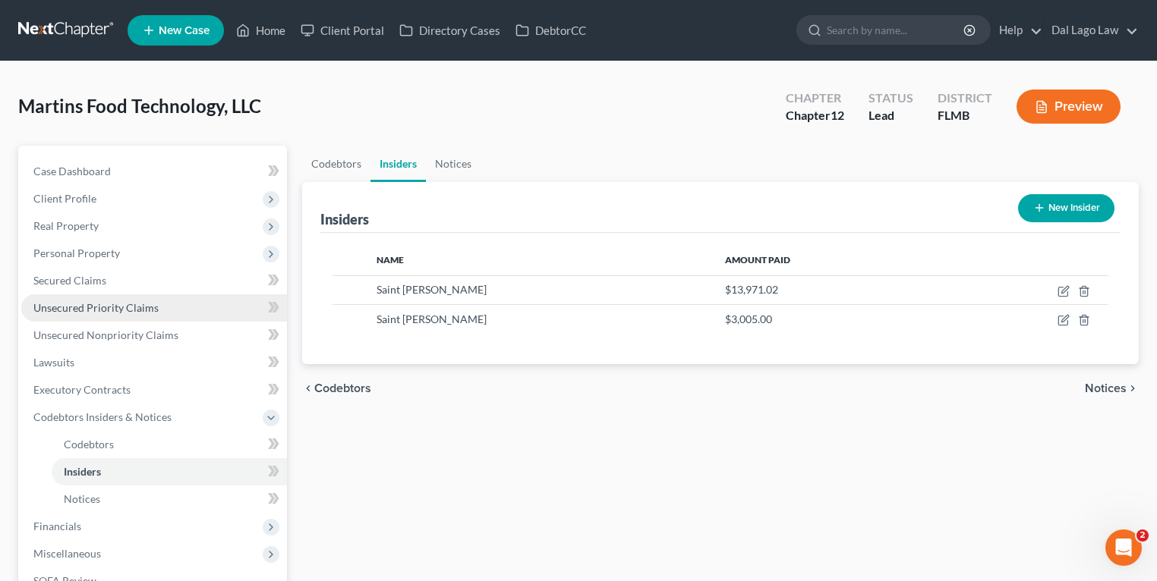
click at [115, 313] on link "Unsecured Priority Claims" at bounding box center [154, 307] width 266 height 27
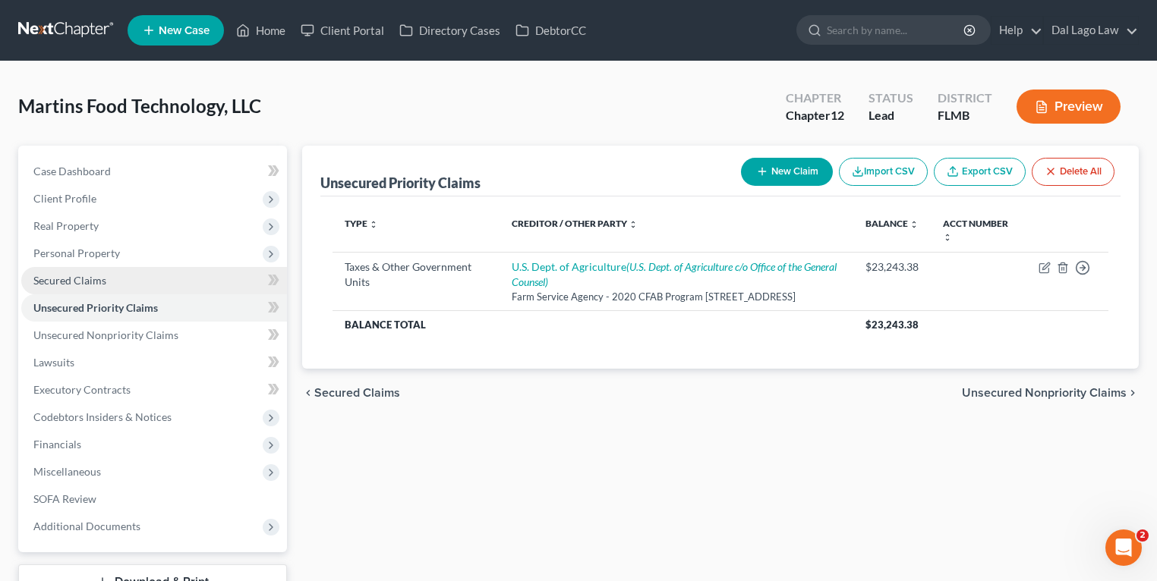
click at [91, 269] on link "Secured Claims" at bounding box center [154, 280] width 266 height 27
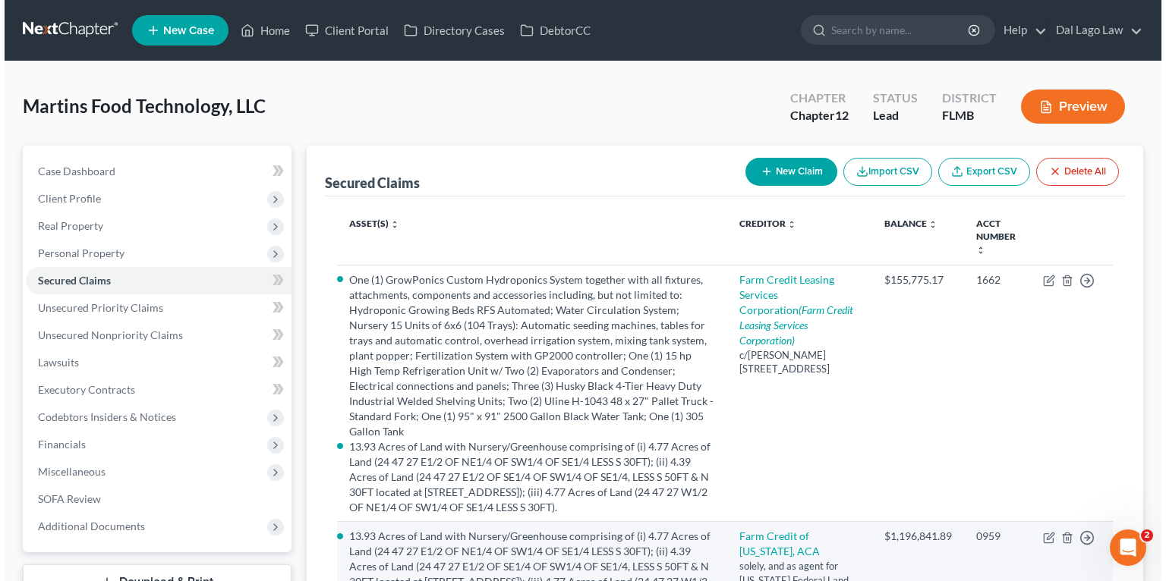
scroll to position [425, 0]
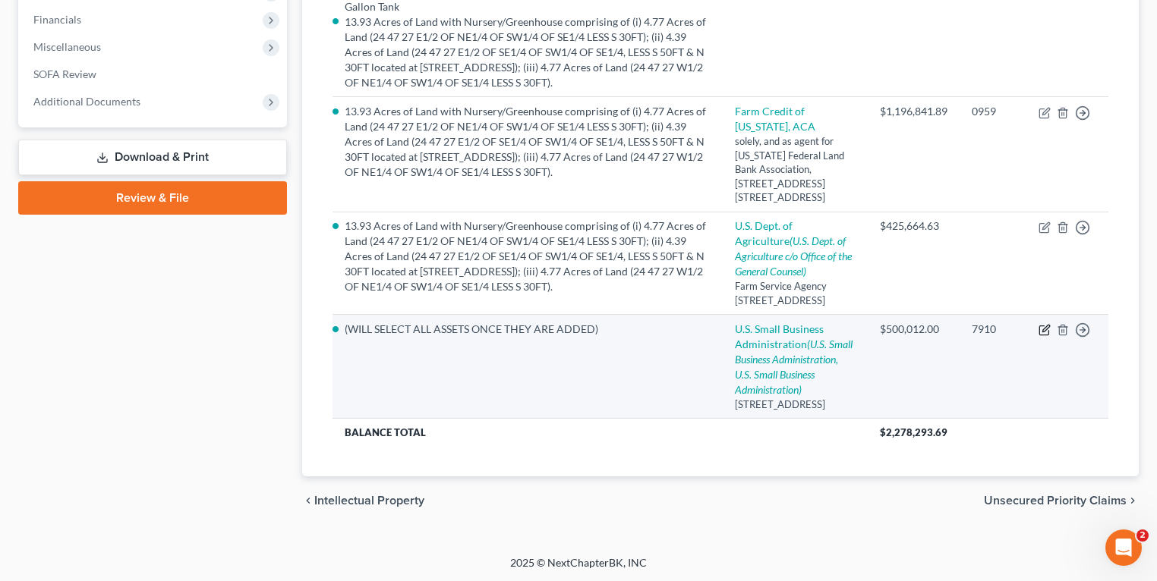
click at [1038, 336] on icon "button" at bounding box center [1044, 330] width 12 height 12
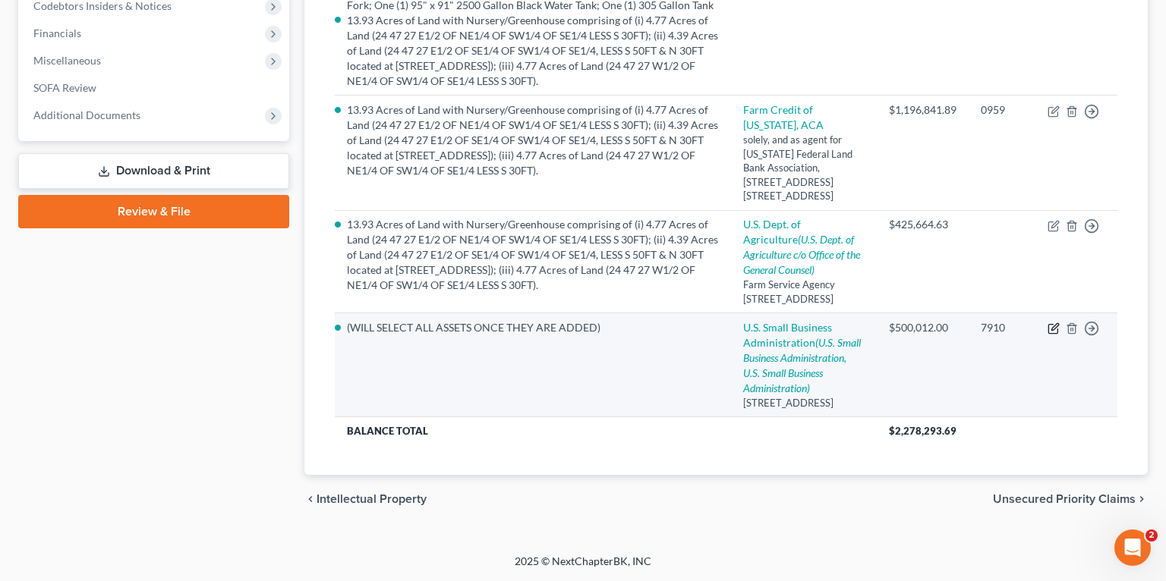
select select "9"
select select "0"
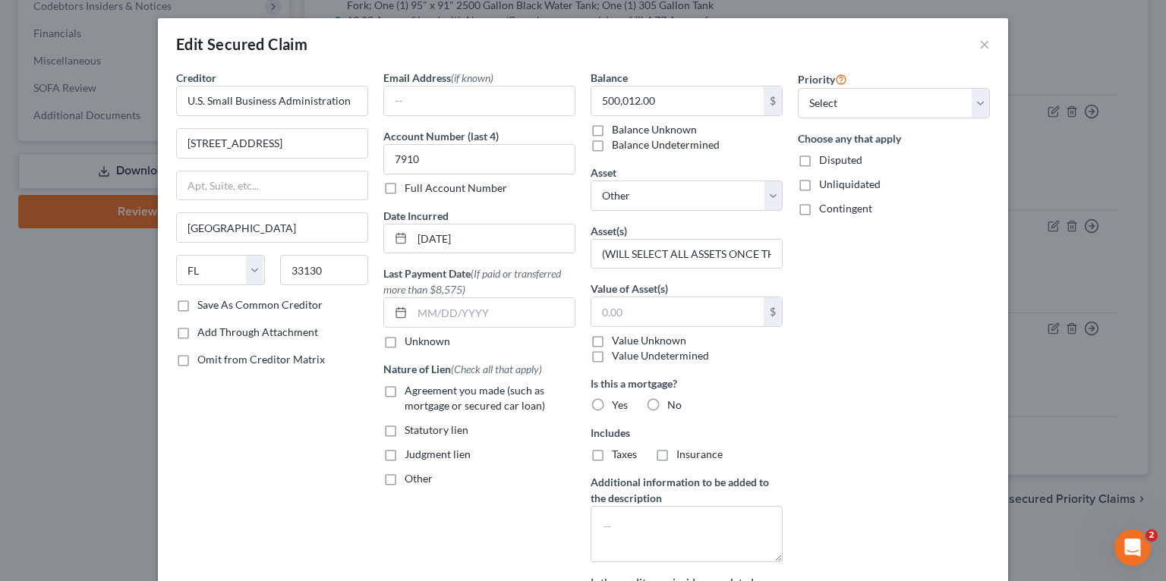
scroll to position [279, 0]
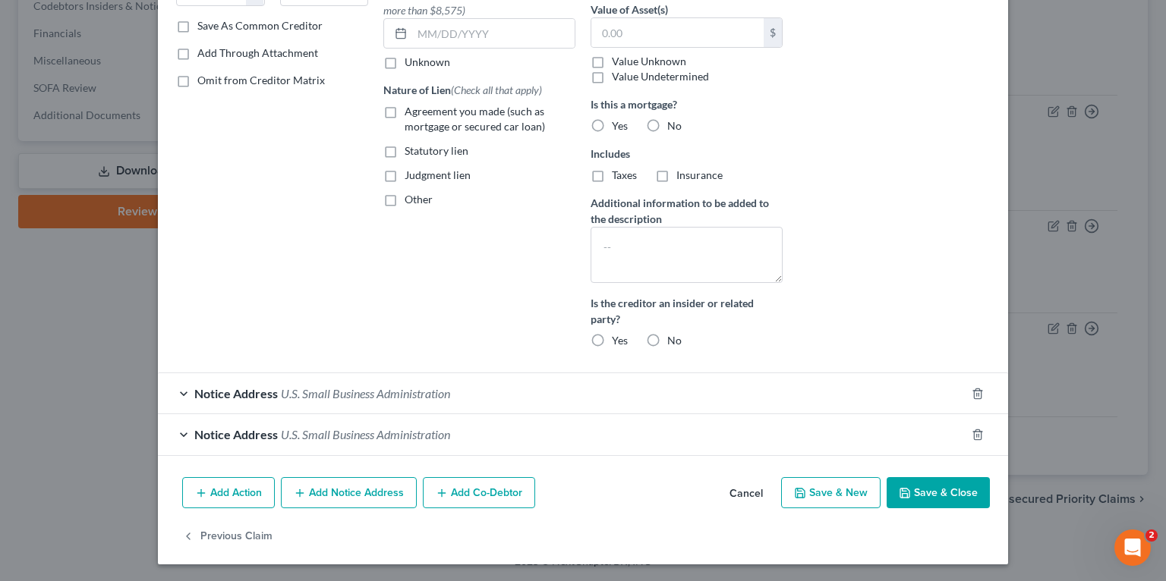
click at [487, 490] on button "Add Co-Debtor" at bounding box center [479, 493] width 112 height 32
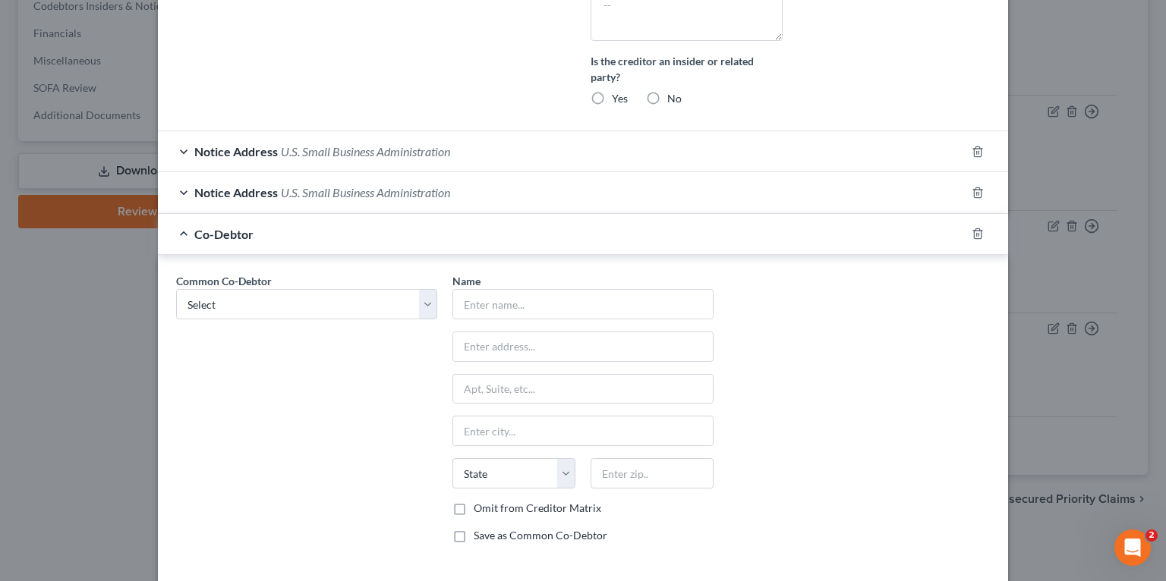
scroll to position [631, 0]
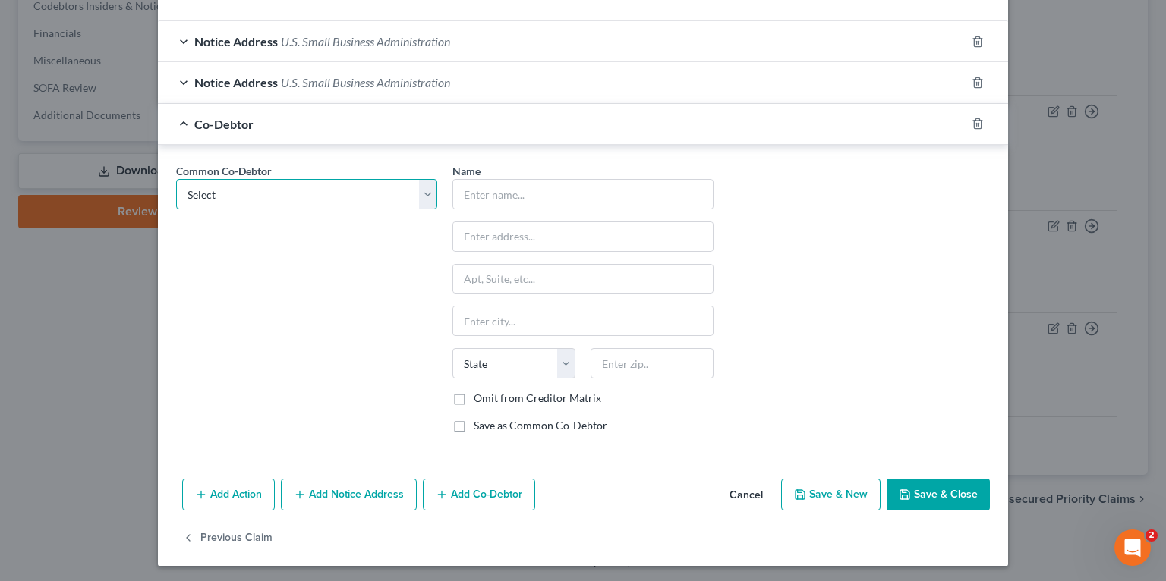
click at [255, 197] on select "Select Saint Clair Martins Filho Suzete Martins Nicholas Martins" at bounding box center [306, 194] width 261 height 30
select select "0"
click at [176, 179] on select "Select Saint Clair Martins Filho Suzete Martins Nicholas Martins" at bounding box center [306, 194] width 261 height 30
type input "Saint Clair Martins Filho"
type input "392 MALLORY COURT"
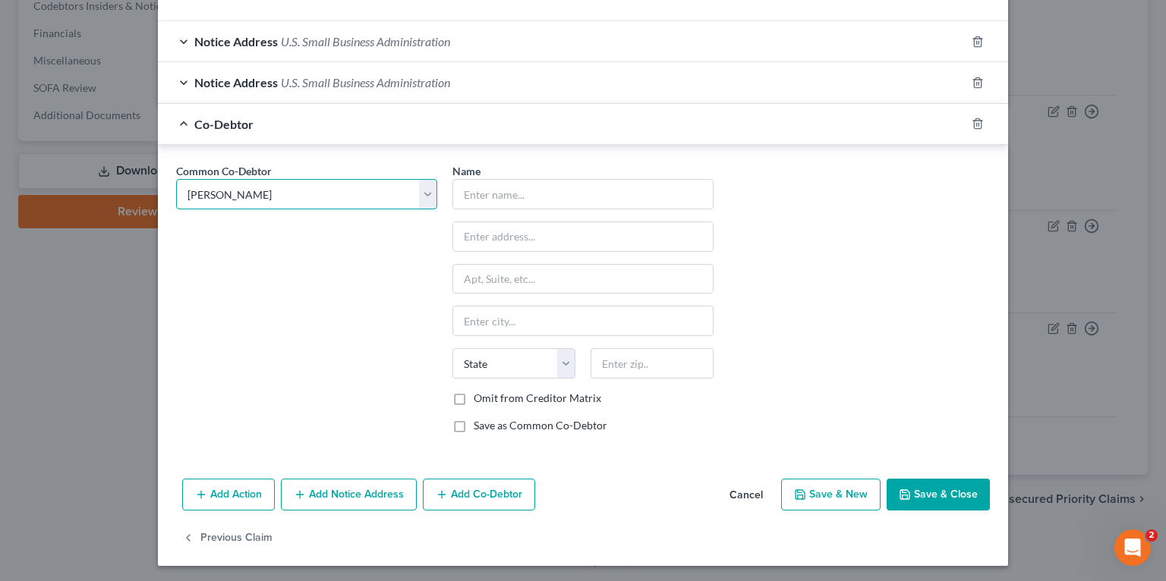
type input "Naples"
select select "9"
type input "34110"
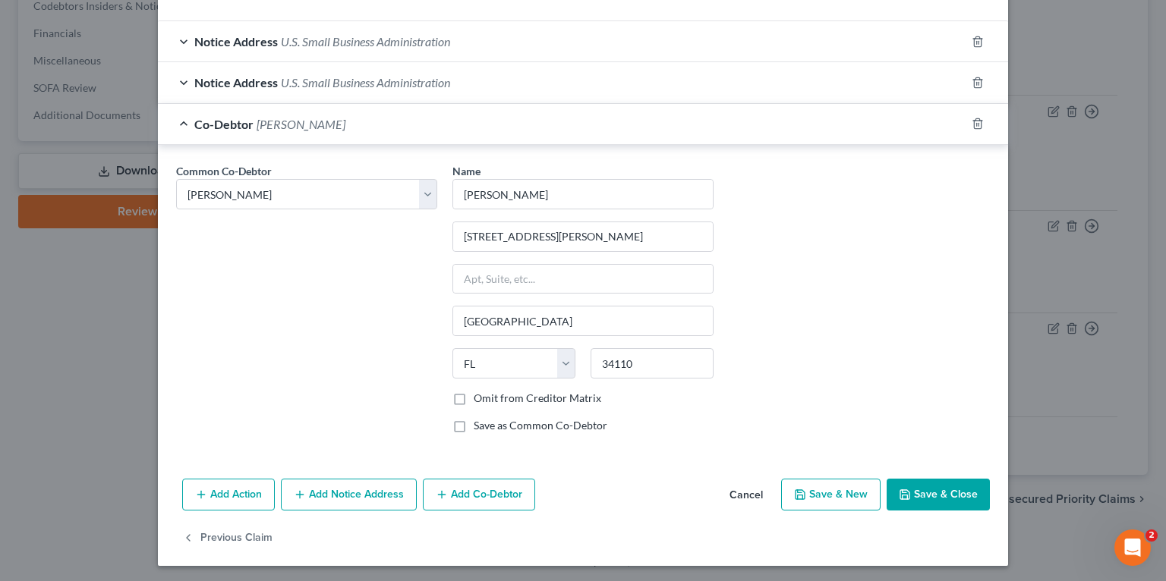
click at [912, 482] on button "Save & Close" at bounding box center [937, 495] width 103 height 32
select select
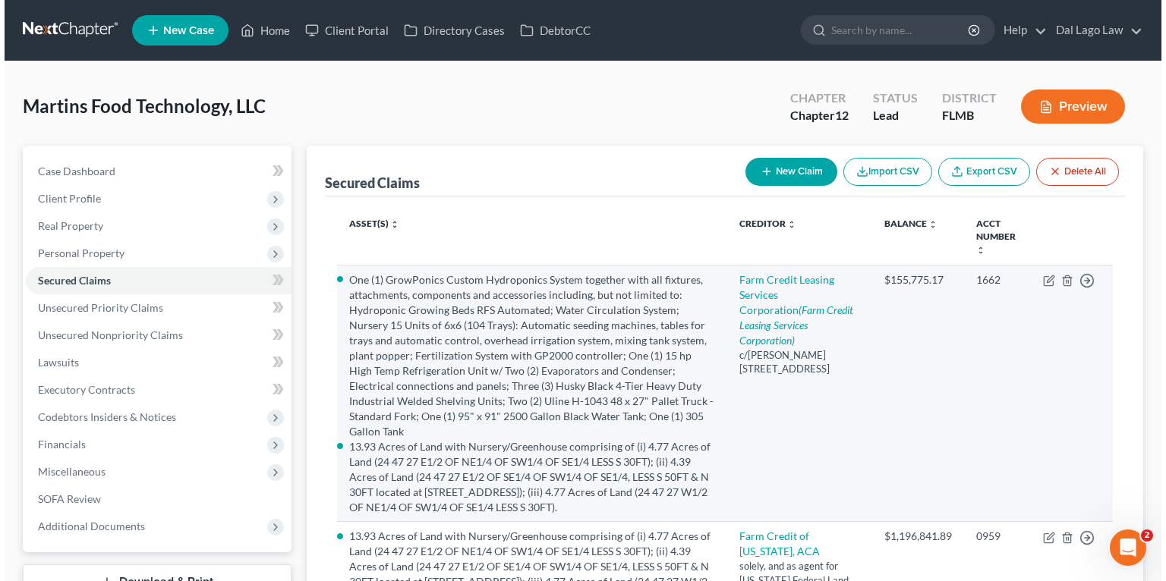
scroll to position [468, 0]
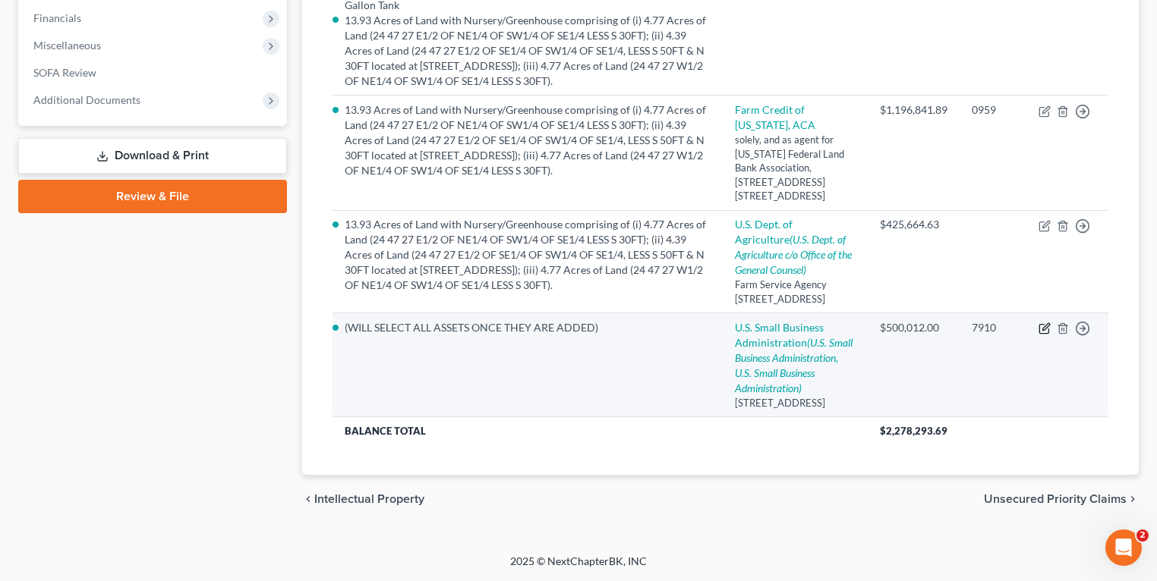
click at [1041, 323] on icon "button" at bounding box center [1044, 329] width 12 height 12
select select "9"
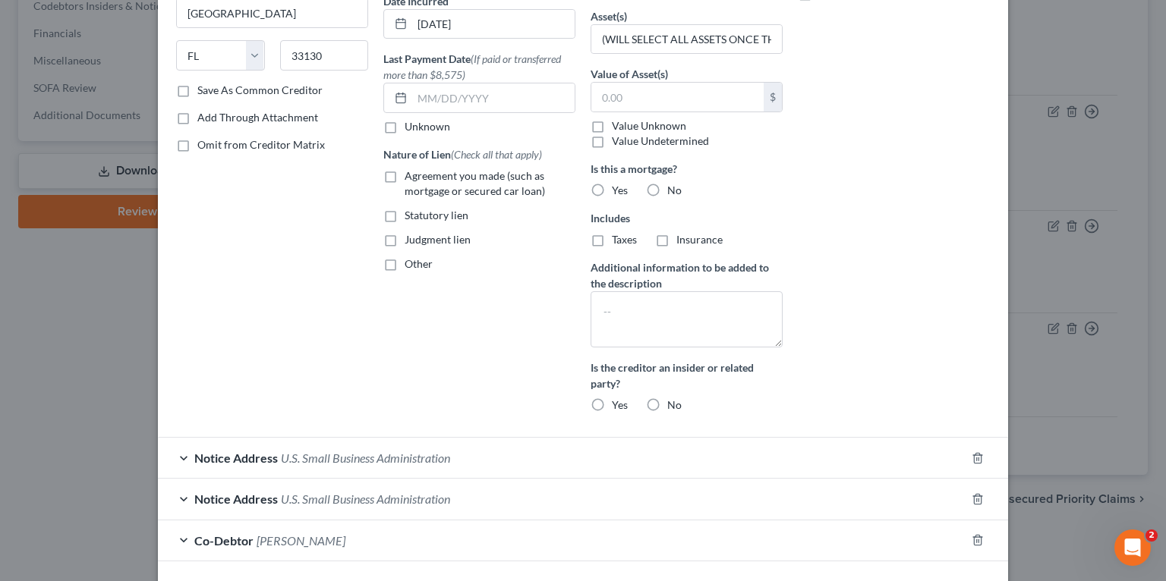
scroll to position [320, 0]
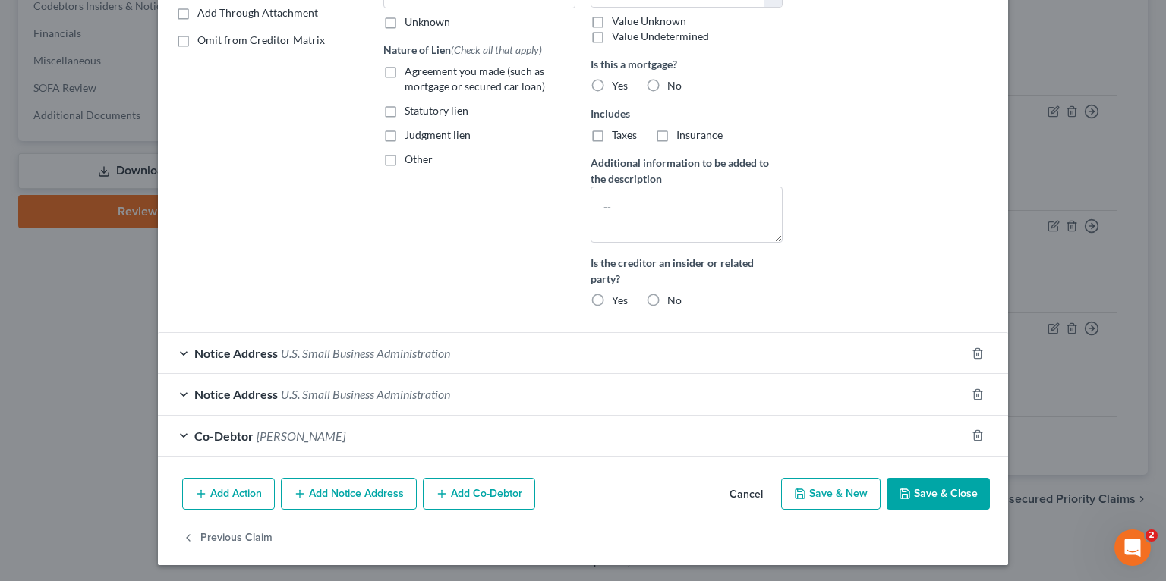
click at [377, 438] on div "Co-Debtor Saint Clair Martins Filho" at bounding box center [562, 436] width 808 height 40
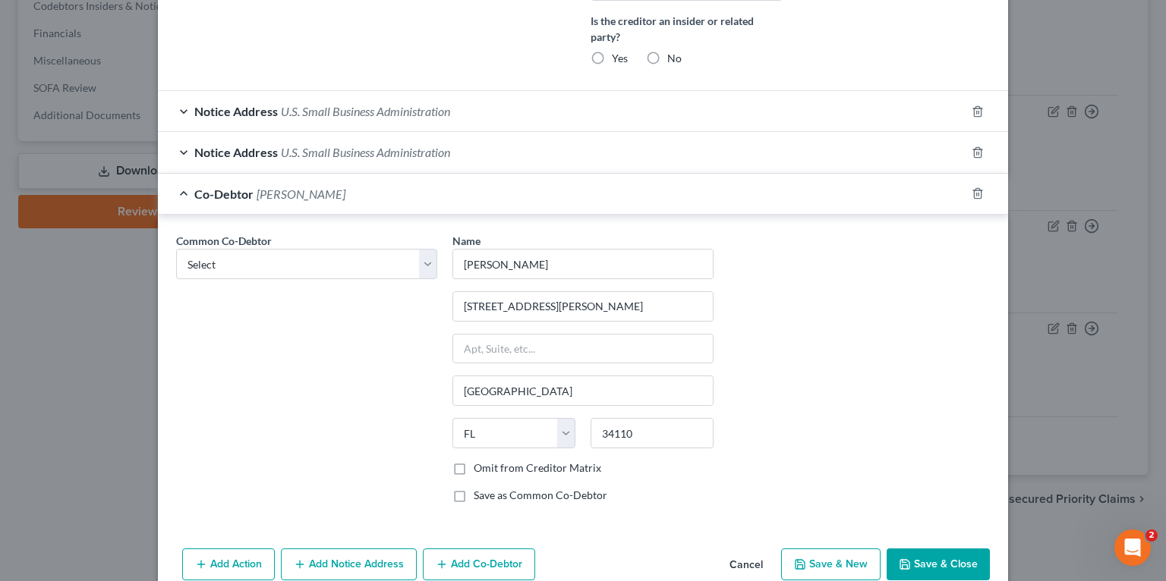
scroll to position [562, 0]
click at [296, 266] on select "Select Saint Clair Martins Filho Suzete Martins Nicholas Martins" at bounding box center [306, 263] width 261 height 30
click at [587, 267] on input "Saint Clair Martins Filho" at bounding box center [583, 263] width 260 height 29
type input "Saint Clair Martins"
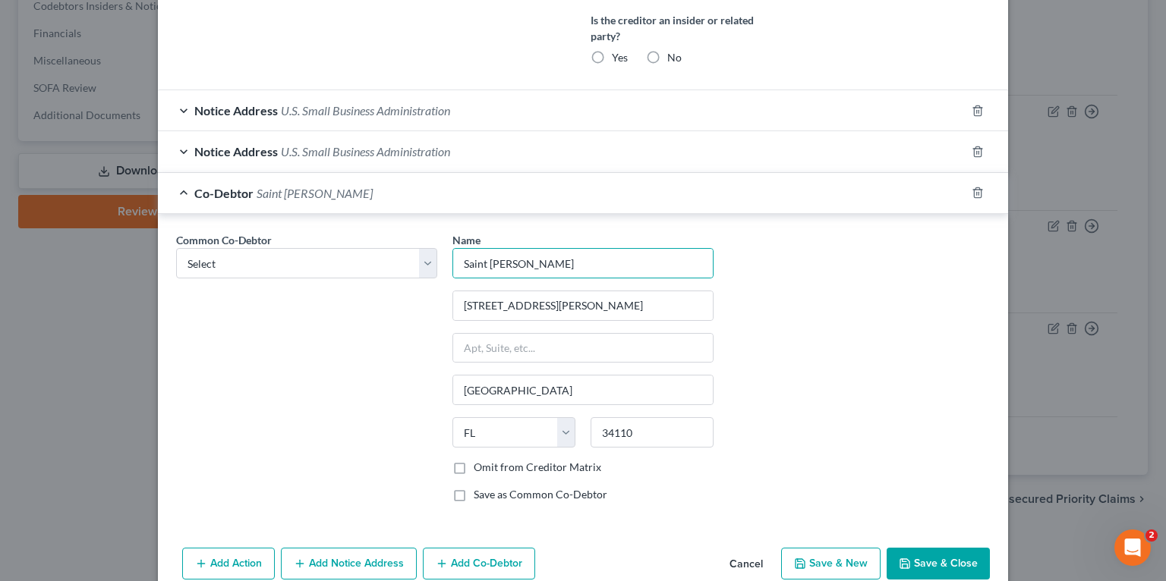
click at [839, 327] on div "Common Co-Debtor Select Saint Clair Martins Filho Suzete Martins Nicholas Marti…" at bounding box center [582, 373] width 829 height 282
click at [546, 498] on div "Name * Saint Clair Martins 392 MALLORY COURT Naples State AL AK AR AZ CA CO CT …" at bounding box center [583, 373] width 276 height 282
click at [553, 493] on label "Save as Common Co-Debtor" at bounding box center [541, 494] width 134 height 15
click at [490, 493] on input "Save as Common Co-Debtor" at bounding box center [485, 492] width 10 height 10
checkbox input "true"
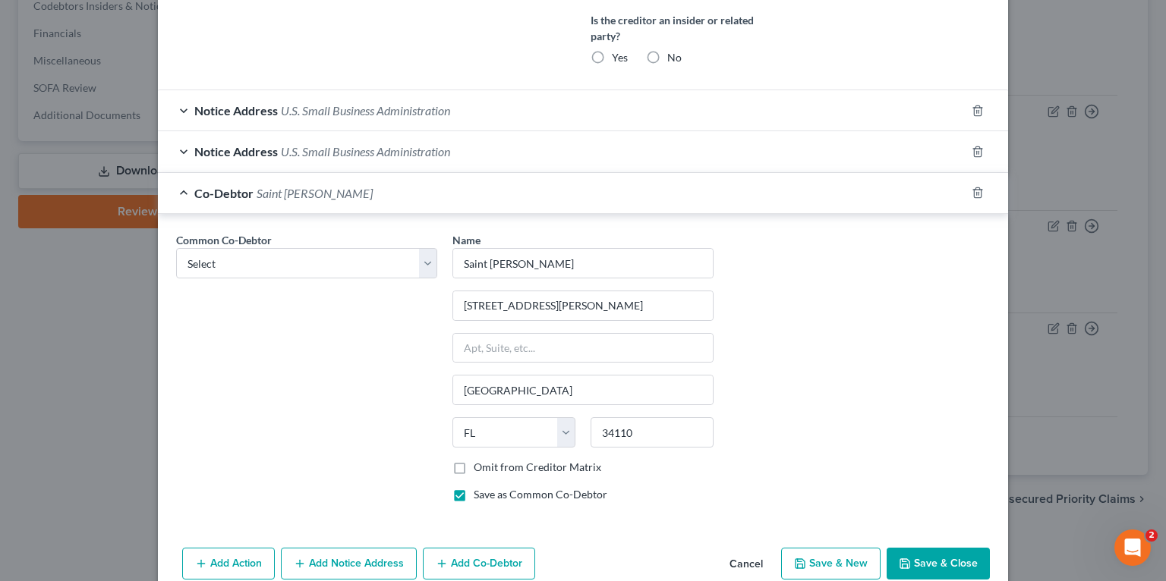
click at [926, 563] on button "Save & Close" at bounding box center [937, 564] width 103 height 32
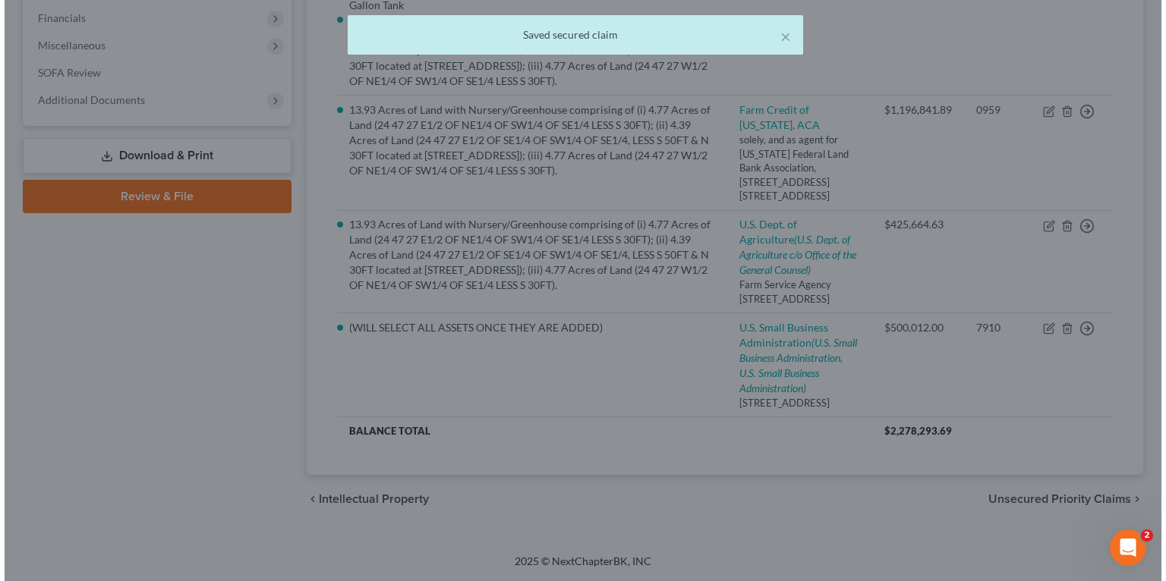
scroll to position [0, 0]
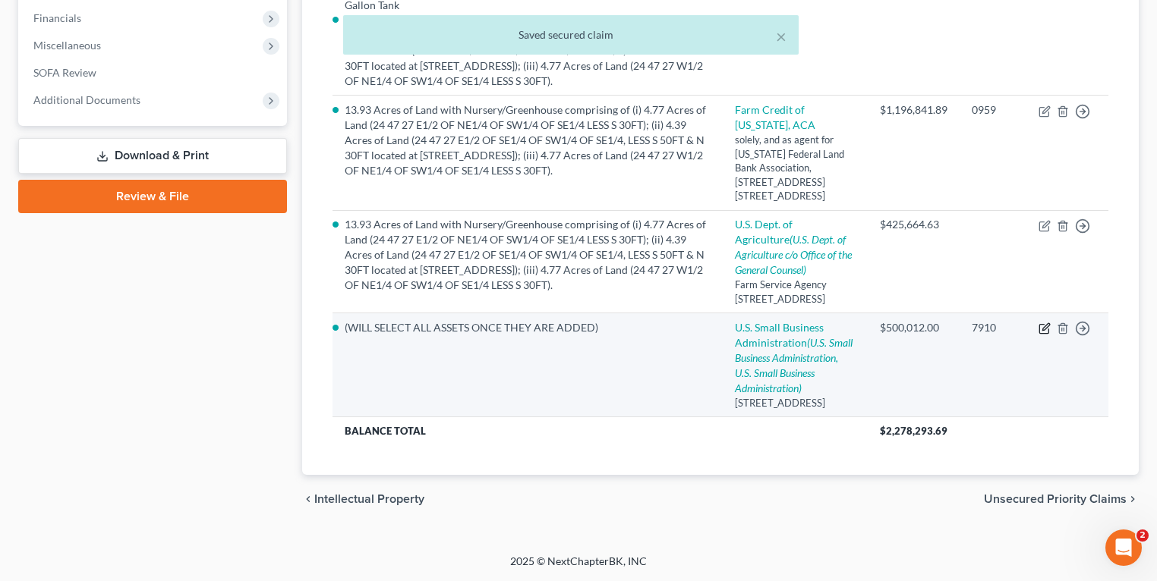
click at [1047, 323] on icon "button" at bounding box center [1044, 329] width 12 height 12
select select "9"
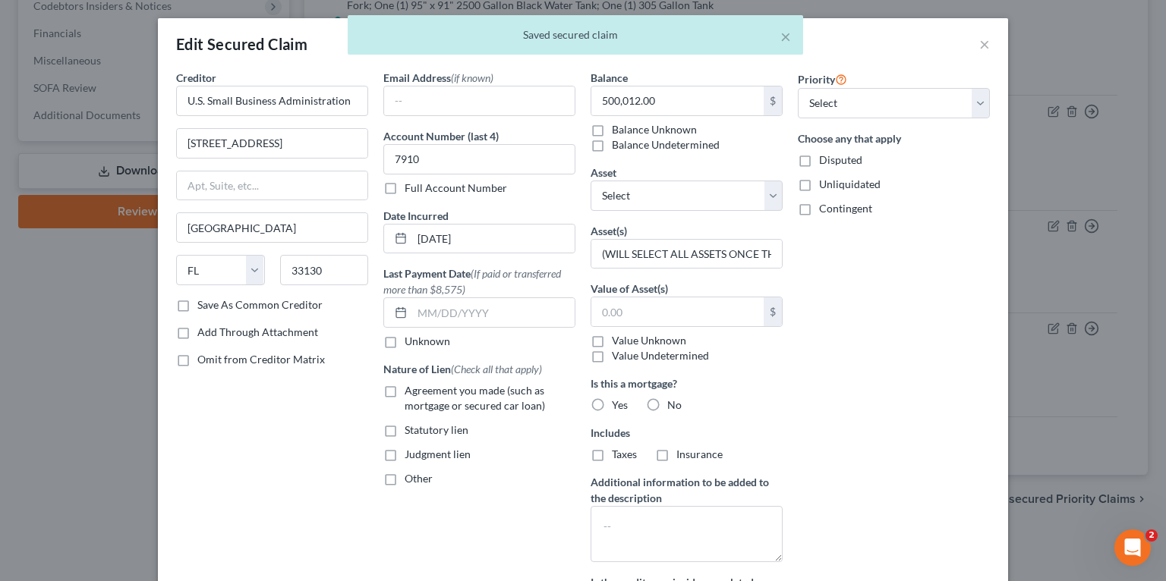
scroll to position [320, 0]
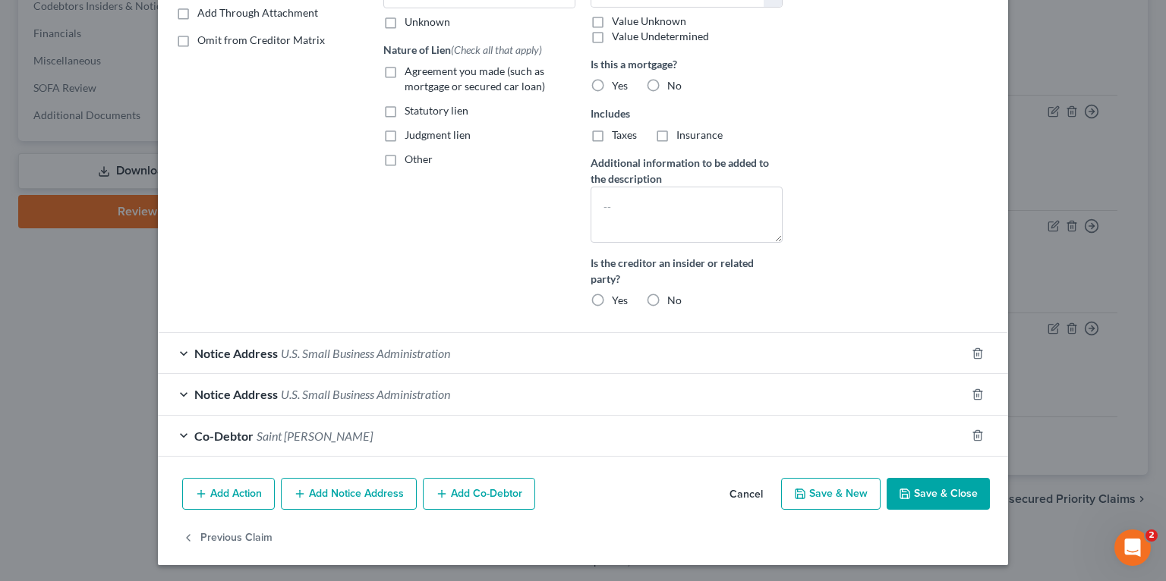
click at [947, 498] on button "Save & Close" at bounding box center [937, 494] width 103 height 32
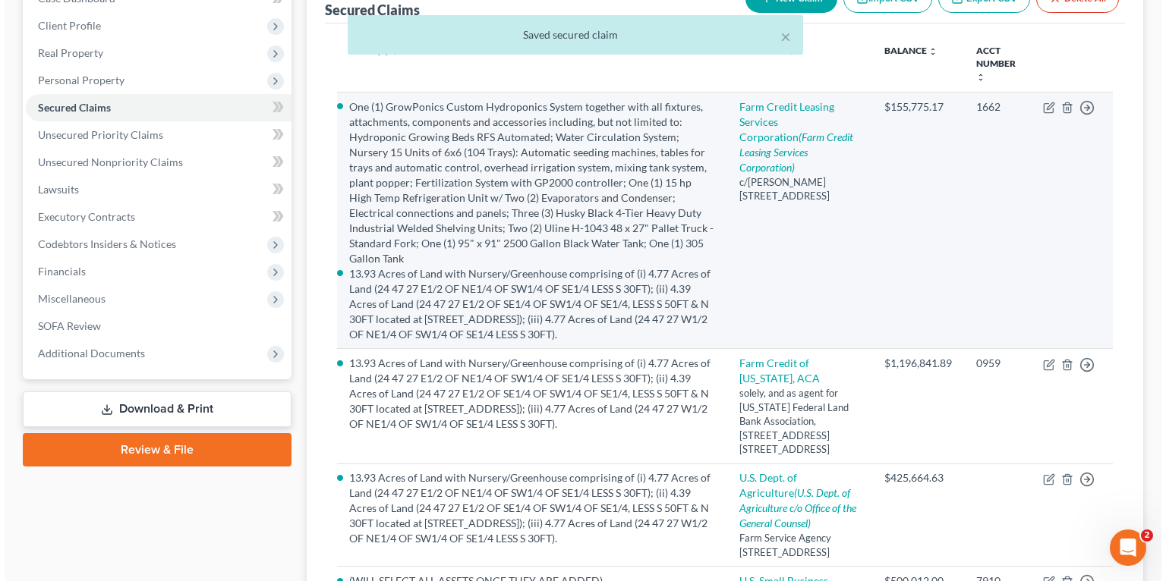
scroll to position [164, 0]
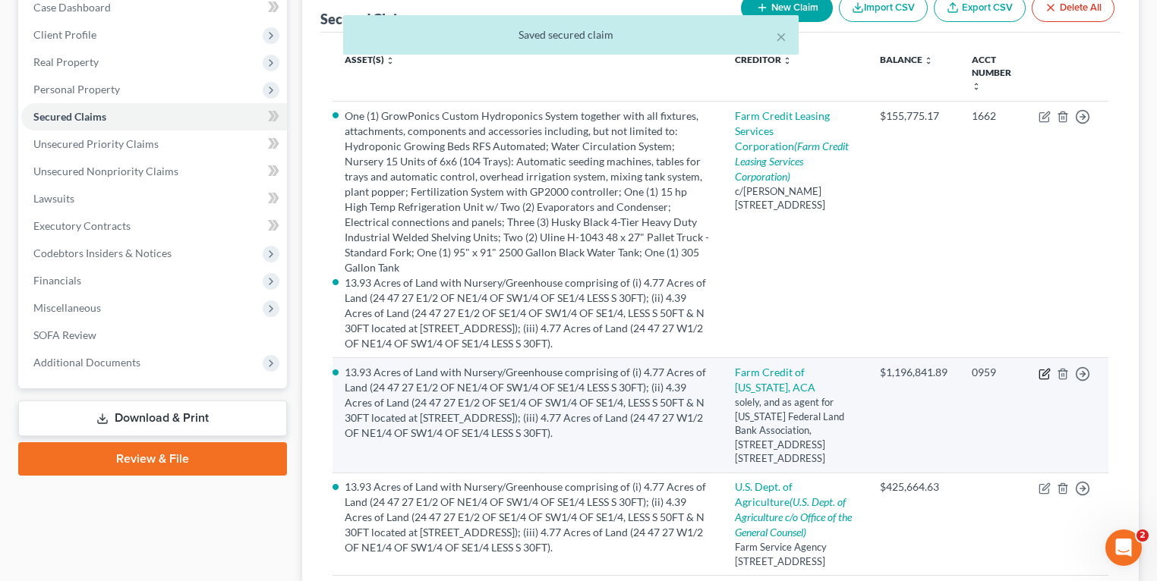
click at [1047, 368] on icon "button" at bounding box center [1044, 374] width 12 height 12
select select "9"
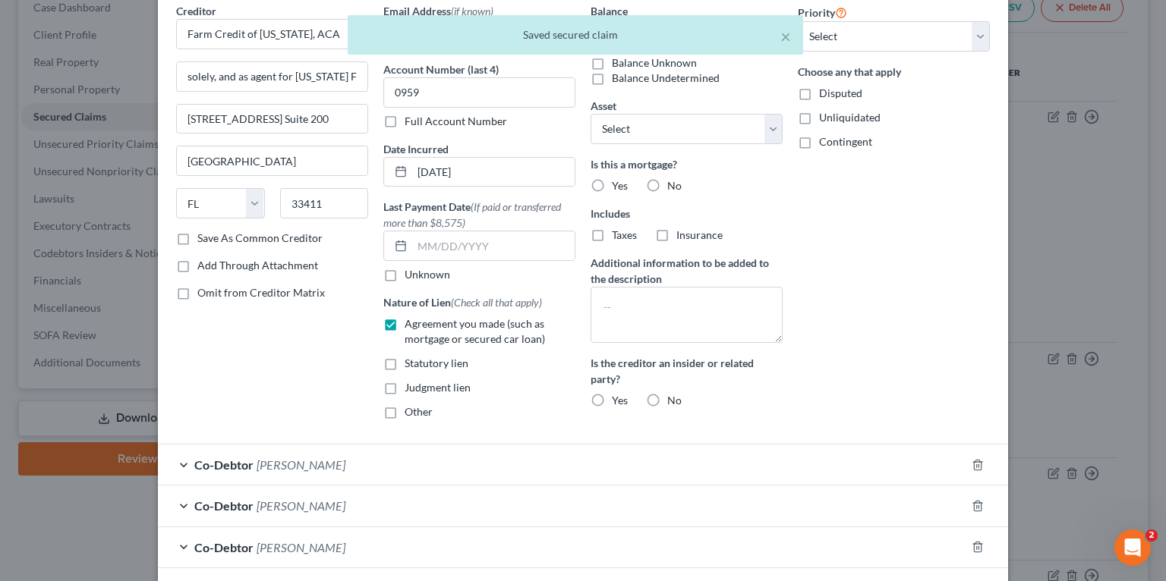
scroll to position [179, 0]
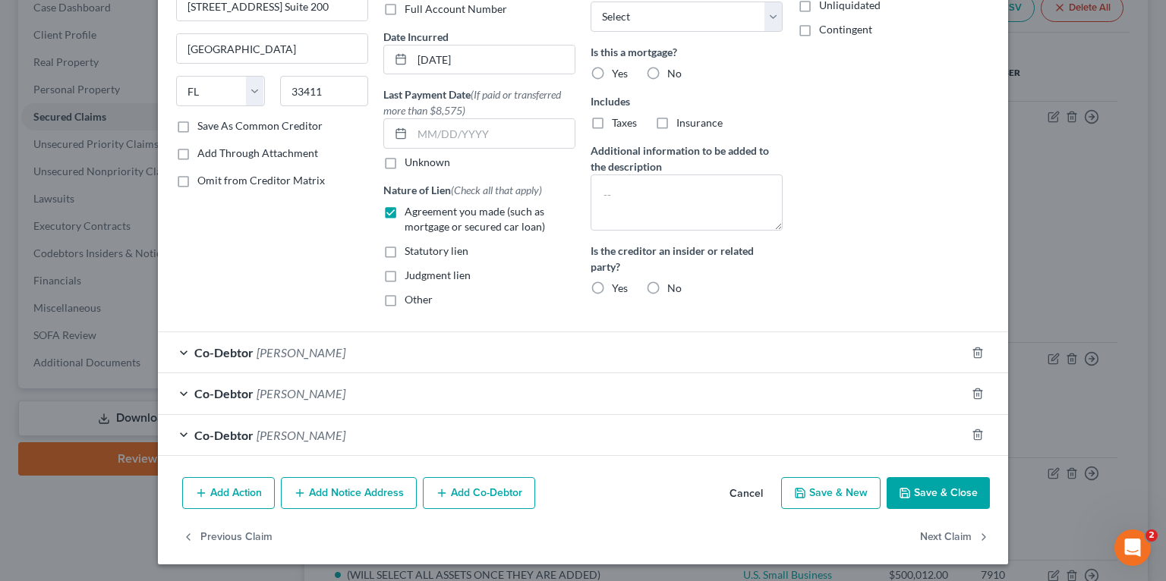
click at [480, 499] on button "Add Co-Debtor" at bounding box center [479, 493] width 112 height 32
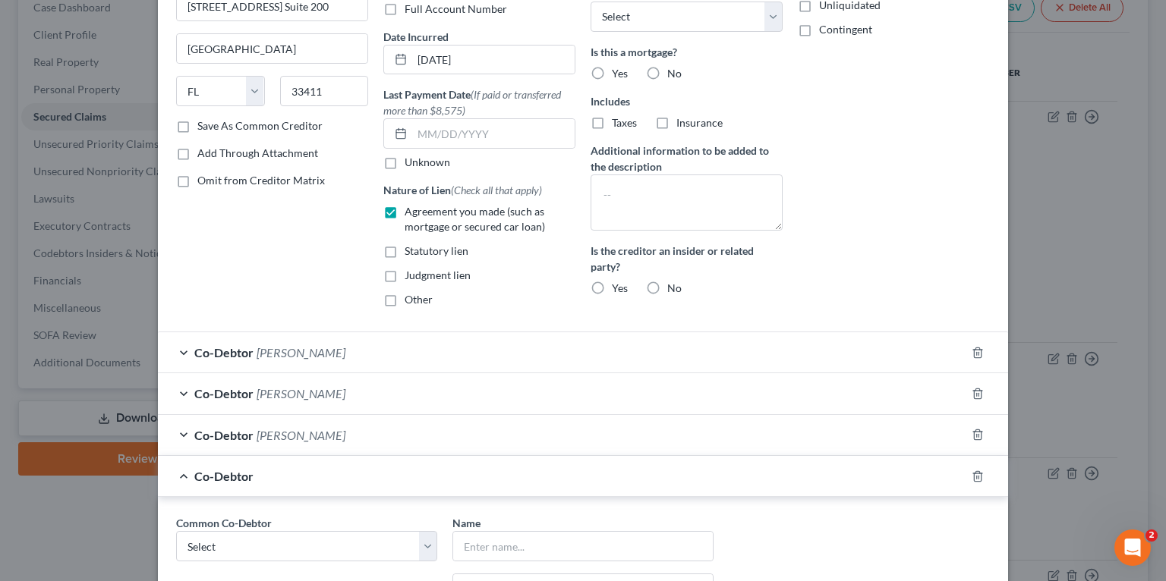
scroll to position [422, 0]
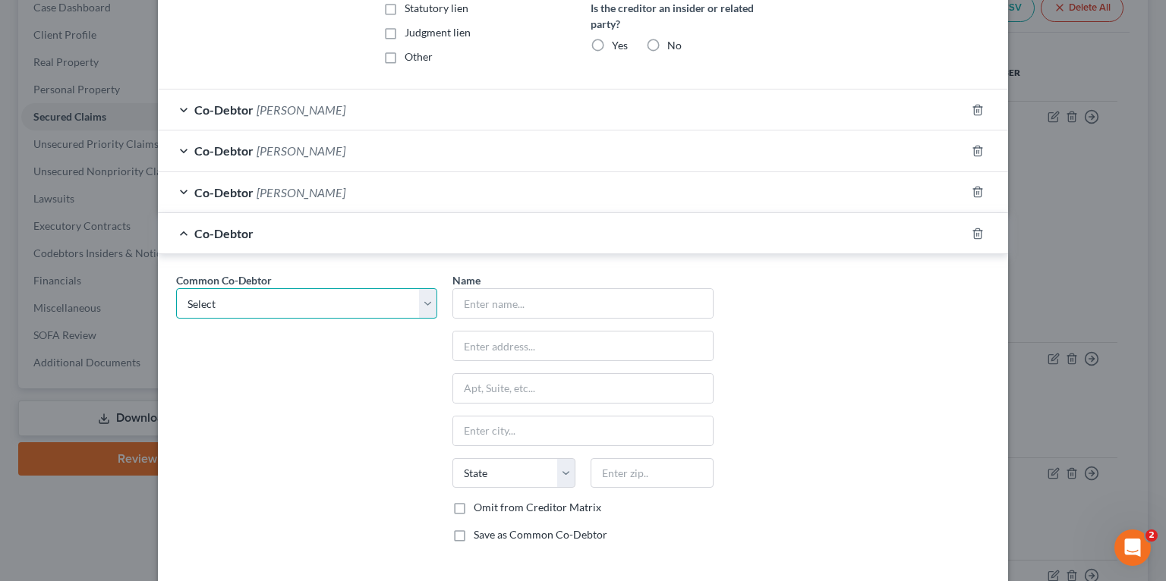
click at [249, 304] on select "Select Saint Clair Martins Filho Suzete Martins Nicholas Martins Saint Clair Ma…" at bounding box center [306, 303] width 261 height 30
click at [258, 304] on select "Select Saint Clair Martins Filho Suzete Martins Nicholas Martins Saint Clair Ma…" at bounding box center [306, 303] width 261 height 30
select select "3"
click at [176, 288] on select "Select Saint Clair Martins Filho Suzete Martins Nicholas Martins Saint Clair Ma…" at bounding box center [306, 303] width 261 height 30
type input "Saint Clair Martins"
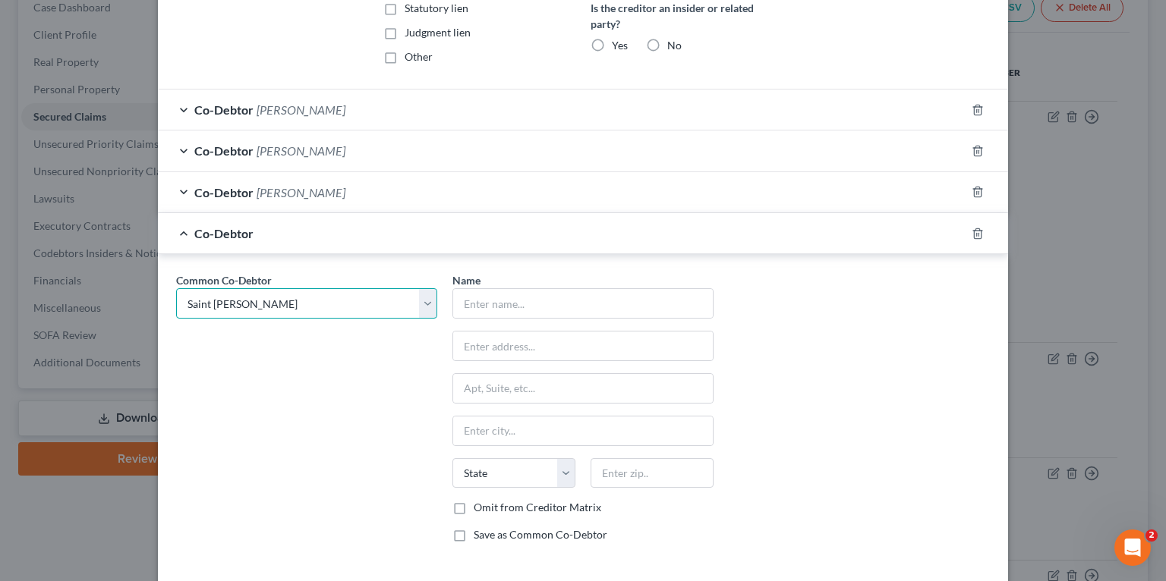
type input "392 MALLORY COURT"
type input "Naples"
select select "9"
type input "34110"
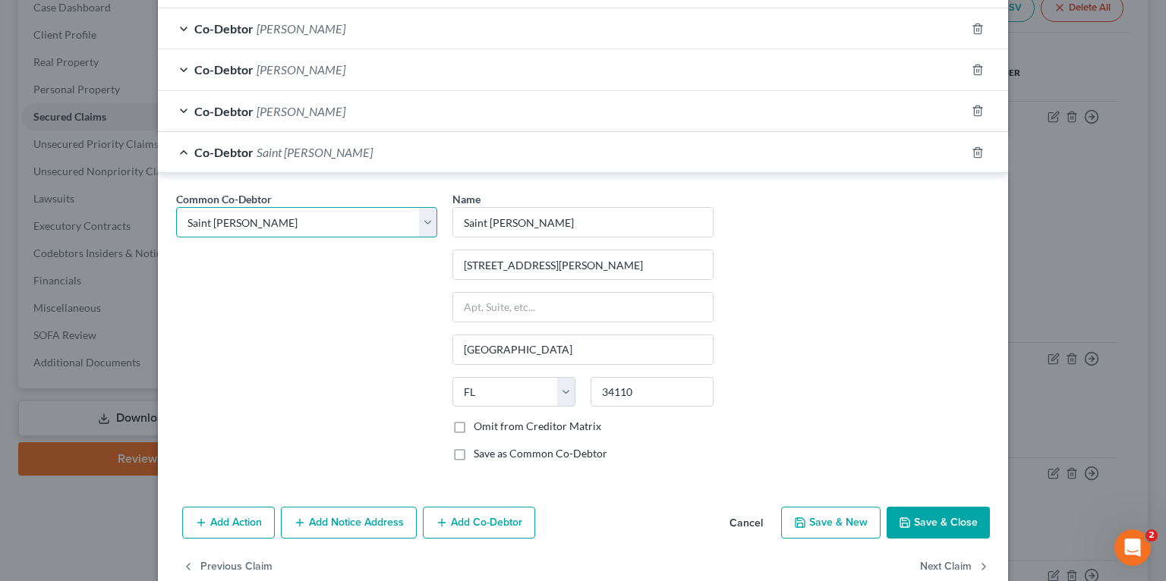
scroll to position [531, 0]
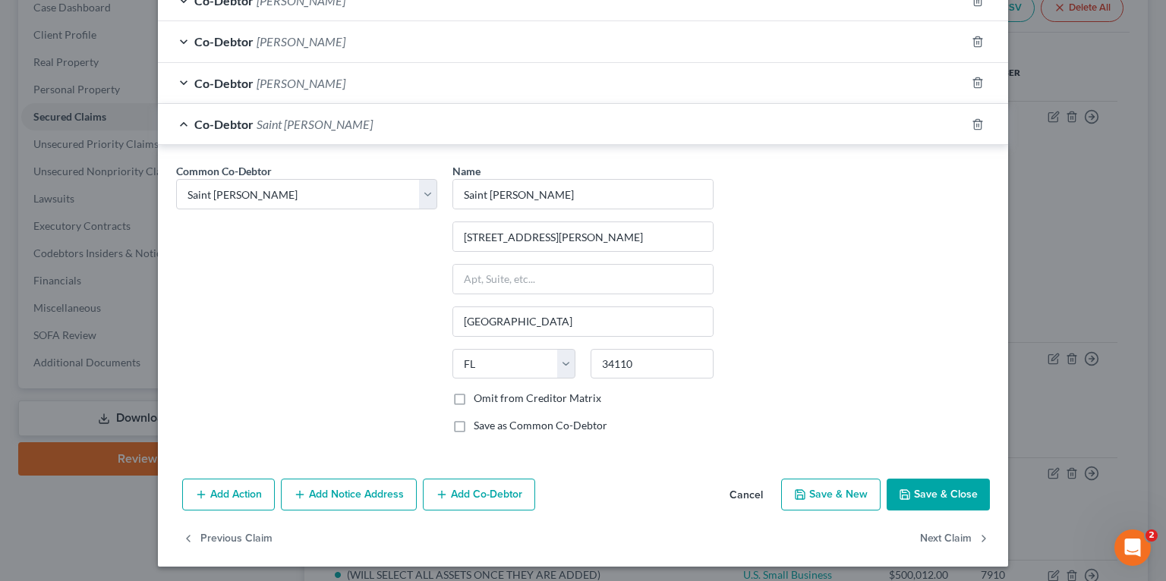
click at [905, 490] on icon "button" at bounding box center [904, 494] width 9 height 9
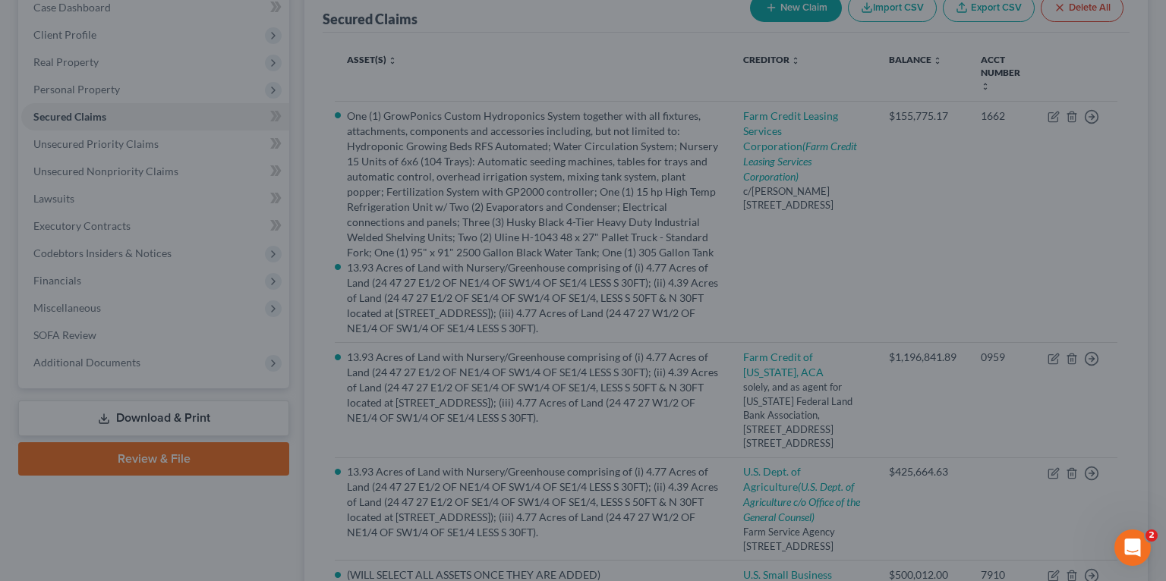
select select "29"
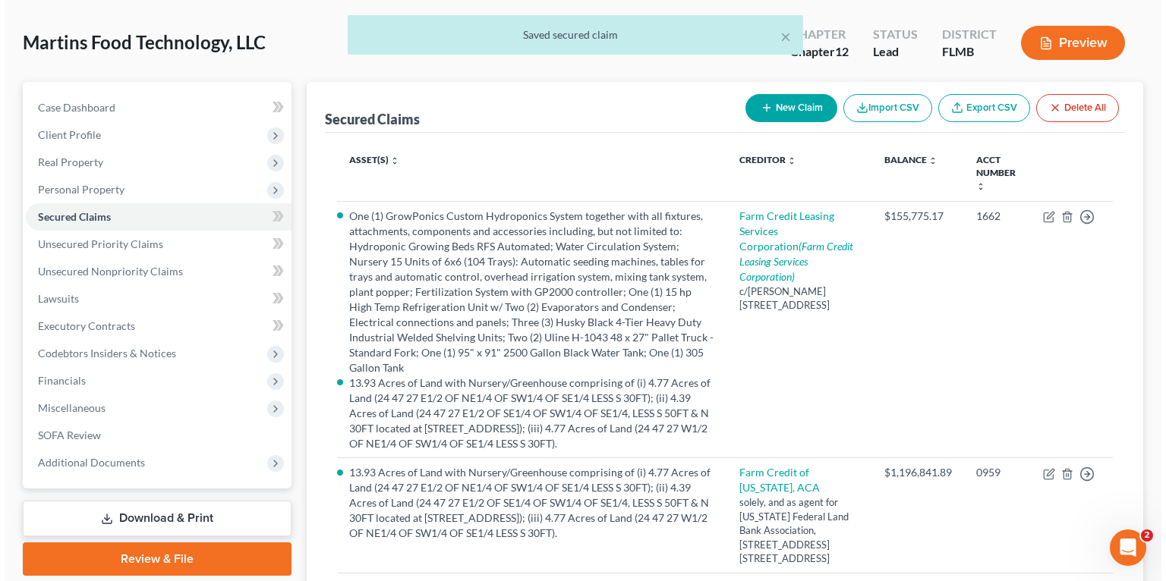
scroll to position [43, 0]
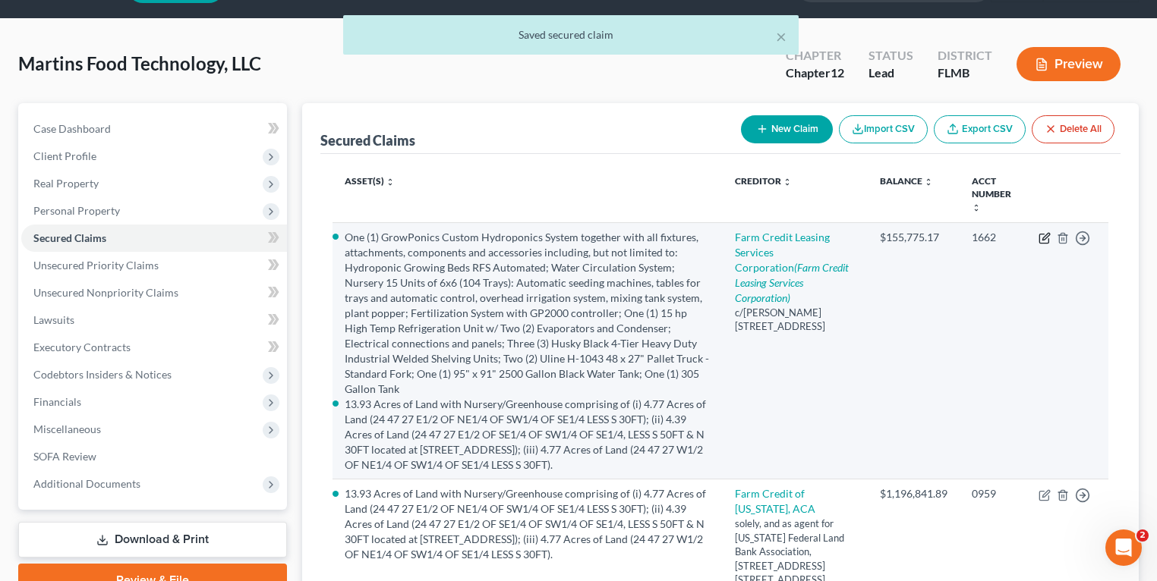
click at [1041, 242] on icon "button" at bounding box center [1044, 238] width 12 height 12
select select "24"
select select "1"
select select
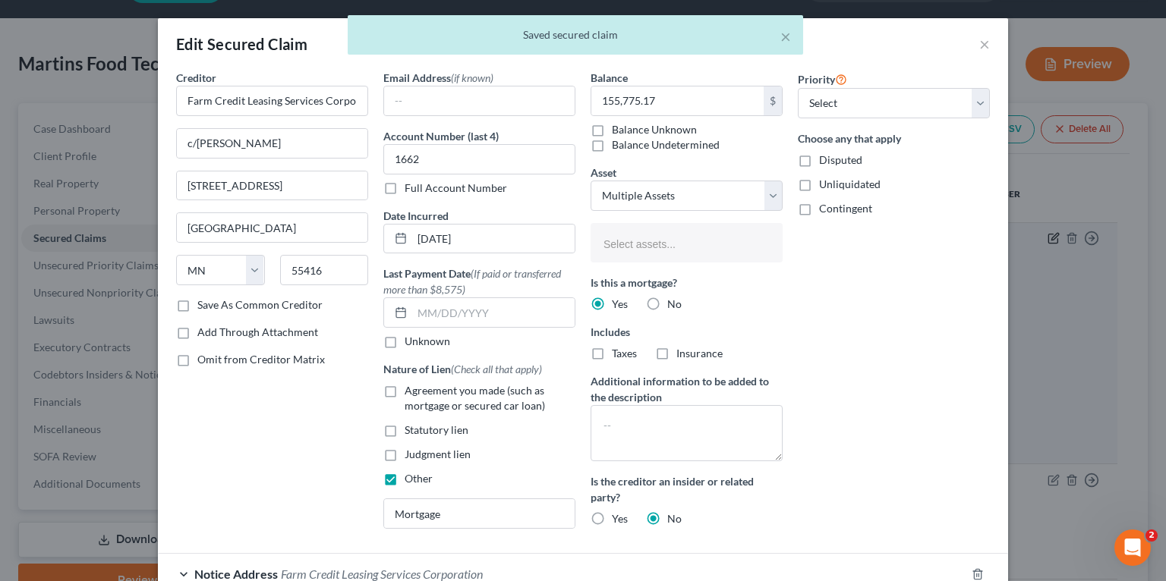
select select "2857925"
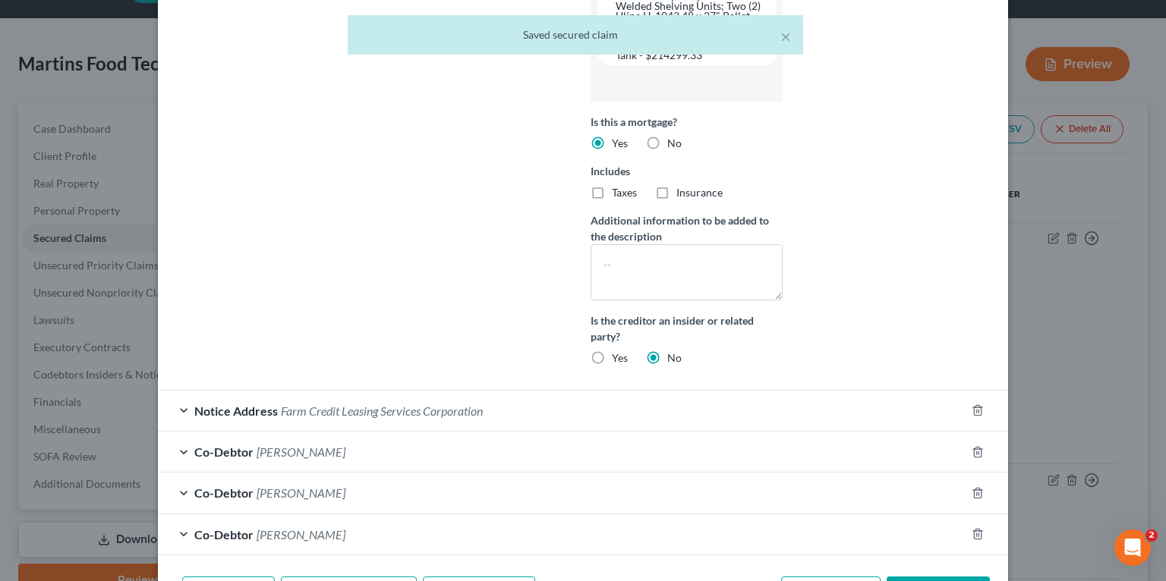
scroll to position [698, 0]
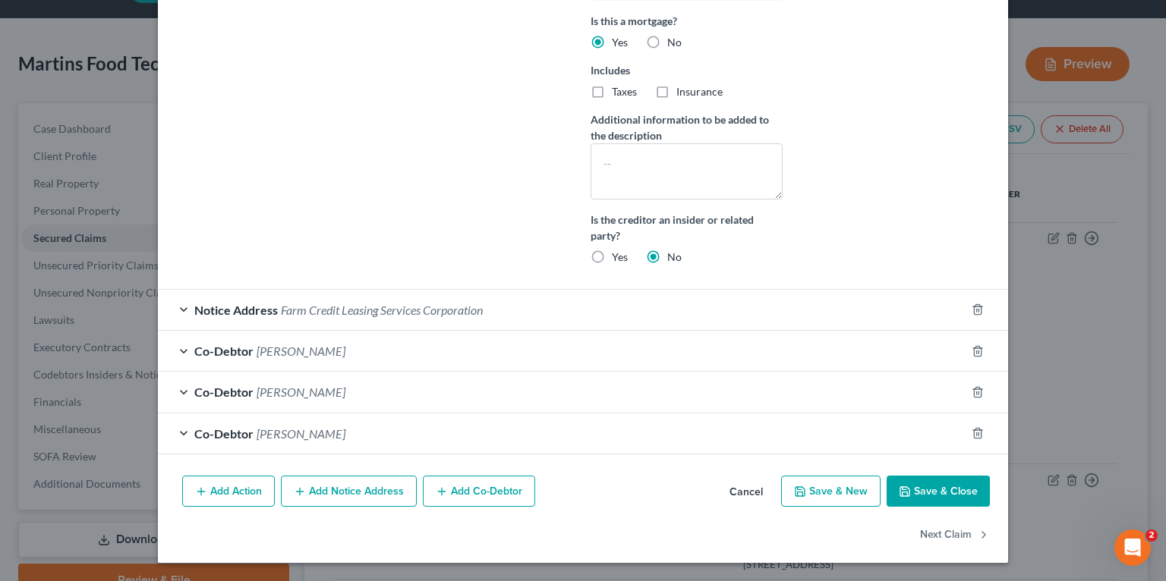
click at [474, 496] on button "Add Co-Debtor" at bounding box center [479, 492] width 112 height 32
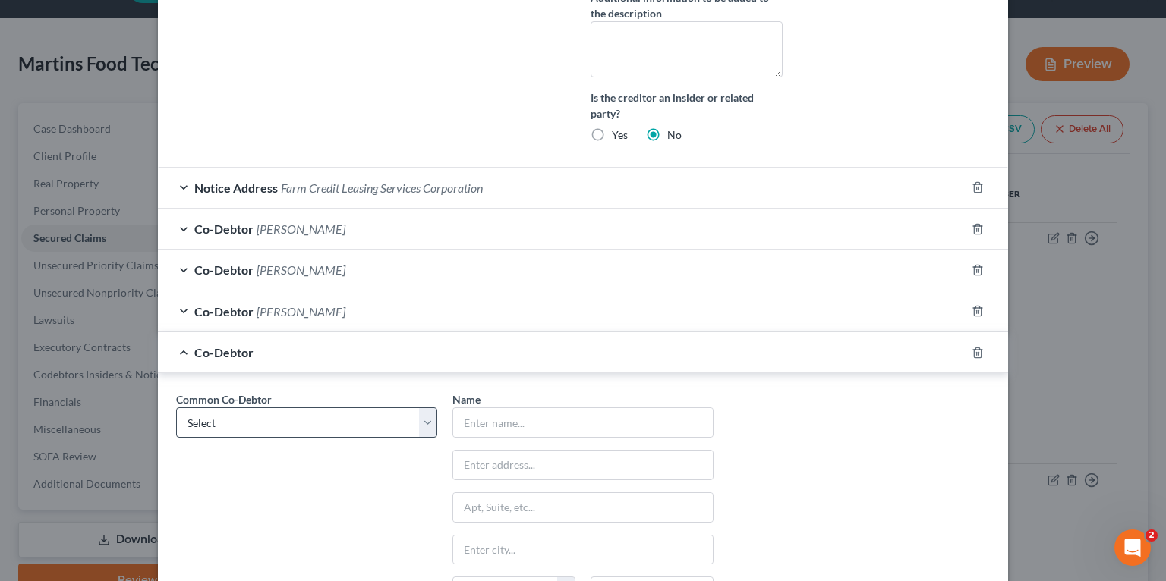
scroll to position [820, 0]
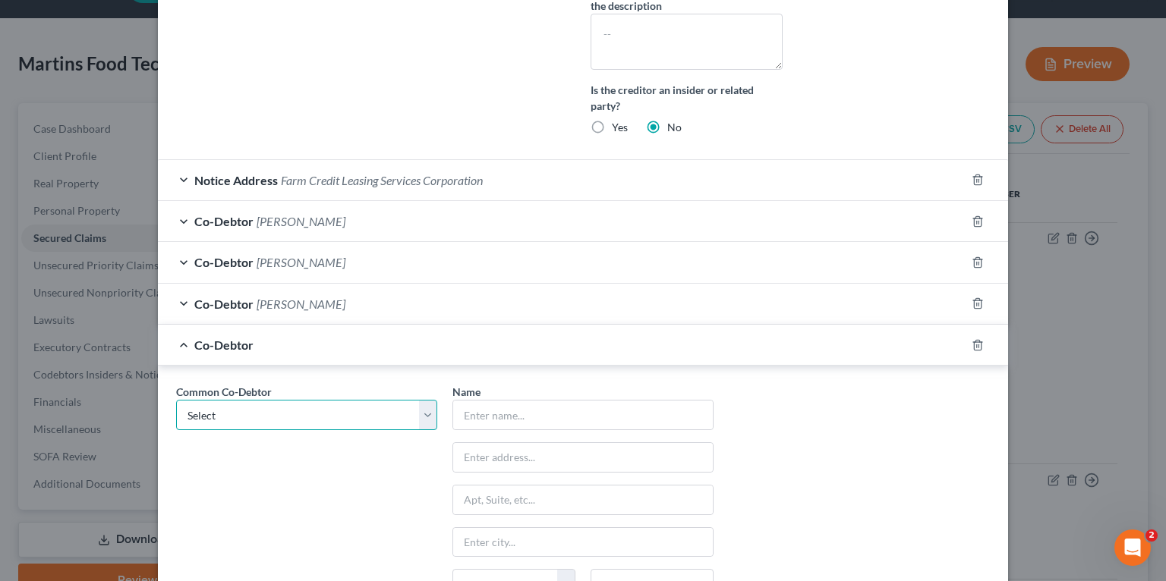
click at [313, 430] on select "Select Saint Clair Martins Filho Suzete Martins Nicholas Martins Saint Clair Ma…" at bounding box center [306, 415] width 261 height 30
drag, startPoint x: 314, startPoint y: 422, endPoint x: 313, endPoint y: 430, distance: 7.7
click at [314, 422] on select "Select Saint Clair Martins Filho Suzete Martins Nicholas Martins Saint Clair Ma…" at bounding box center [306, 415] width 261 height 30
select select "3"
click at [176, 408] on select "Select Saint Clair Martins Filho Suzete Martins Nicholas Martins Saint Clair Ma…" at bounding box center [306, 415] width 261 height 30
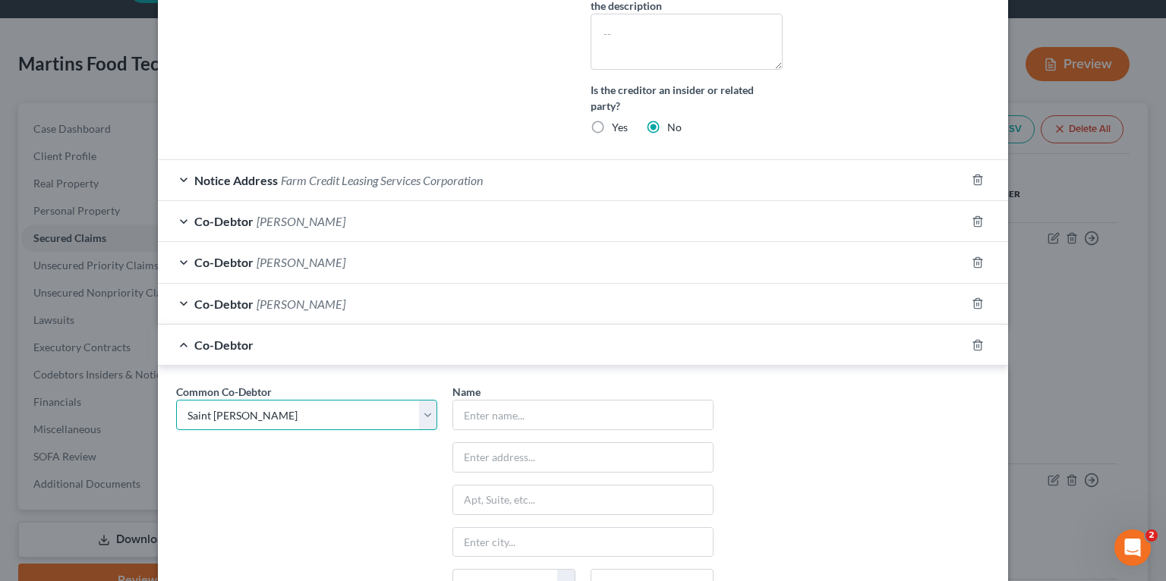
type input "Saint Clair Martins"
type input "392 MALLORY COURT"
type input "Naples"
select select "9"
type input "34110"
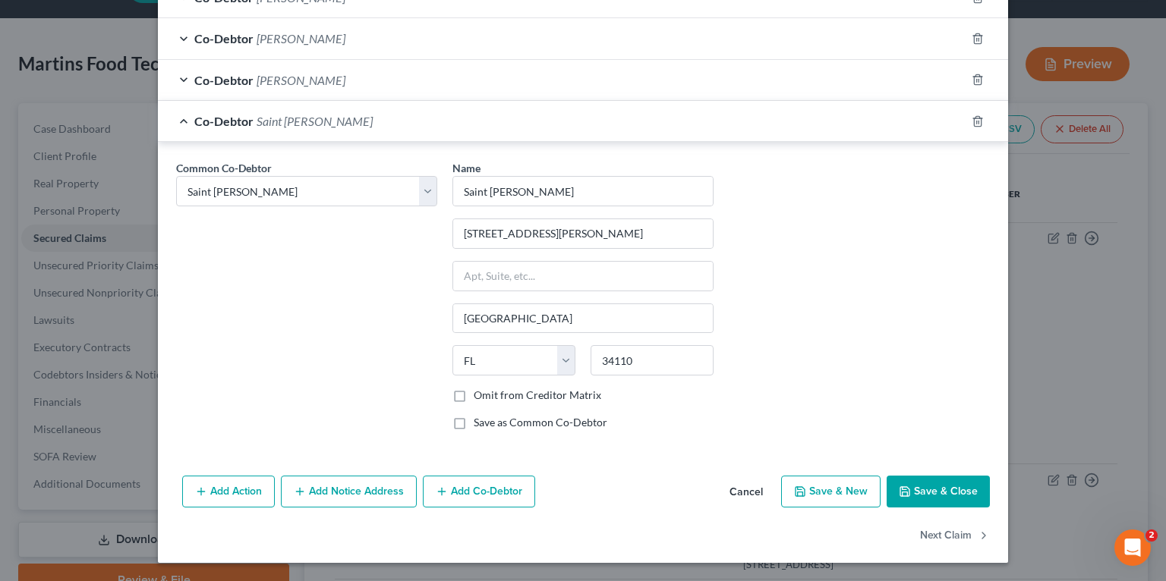
click at [943, 491] on button "Save & Close" at bounding box center [937, 492] width 103 height 32
select select
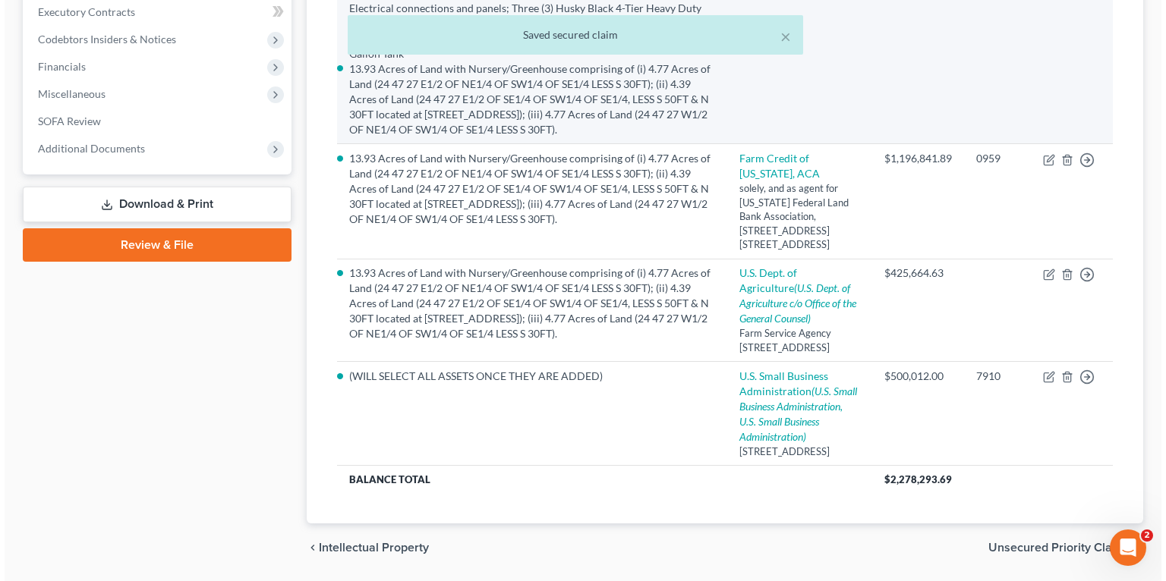
scroll to position [468, 0]
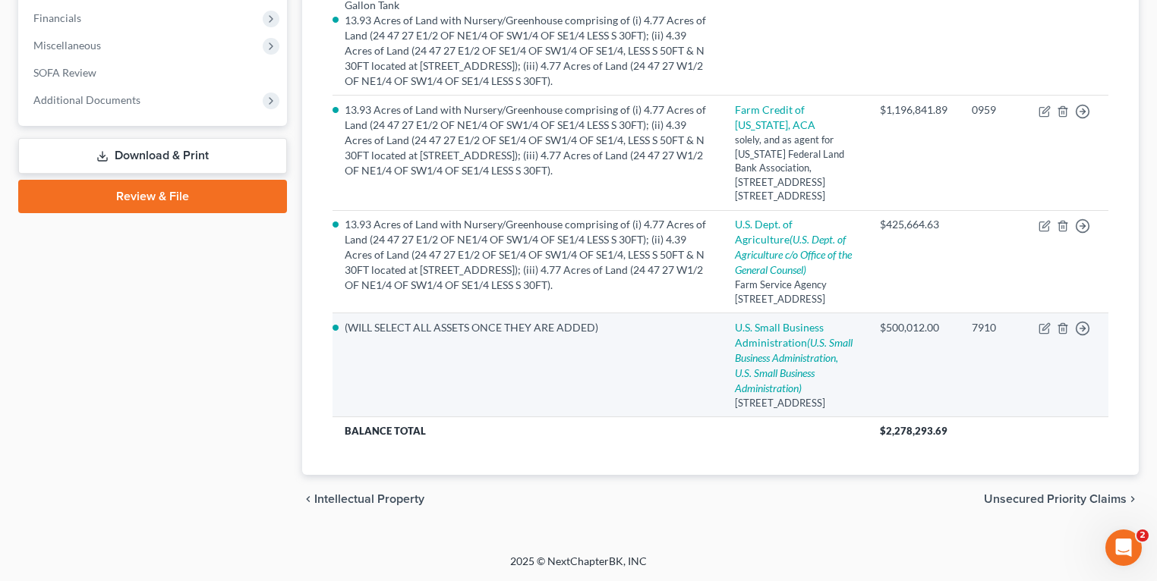
click at [1038, 313] on td "Move to E Move to F Move to G Move to Notice Only" at bounding box center [1067, 365] width 82 height 104
click at [1043, 324] on icon "button" at bounding box center [1045, 327] width 7 height 7
select select "9"
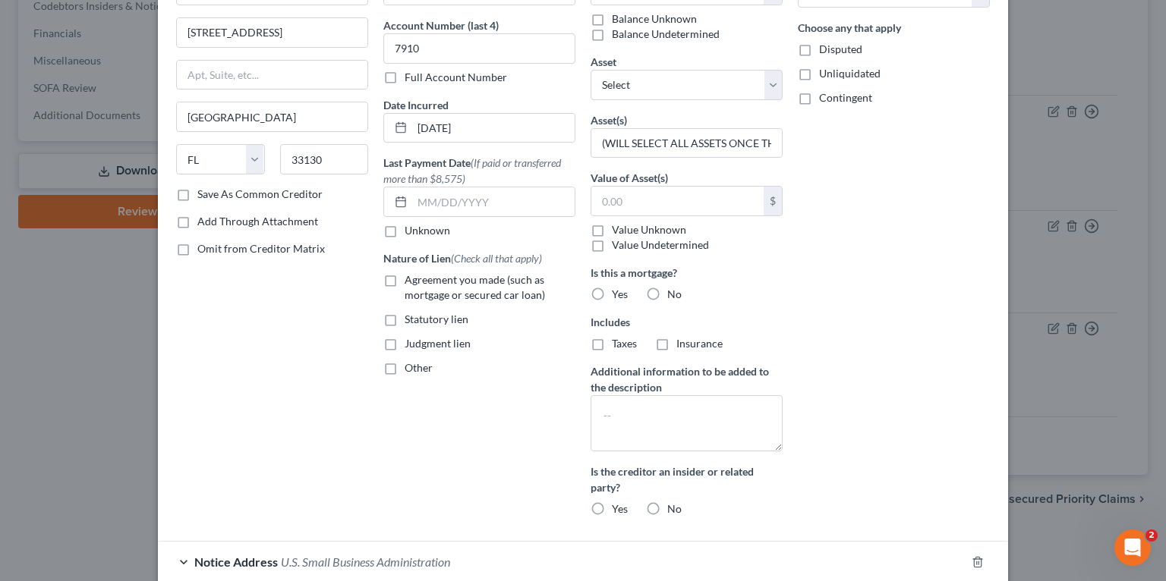
scroll to position [320, 0]
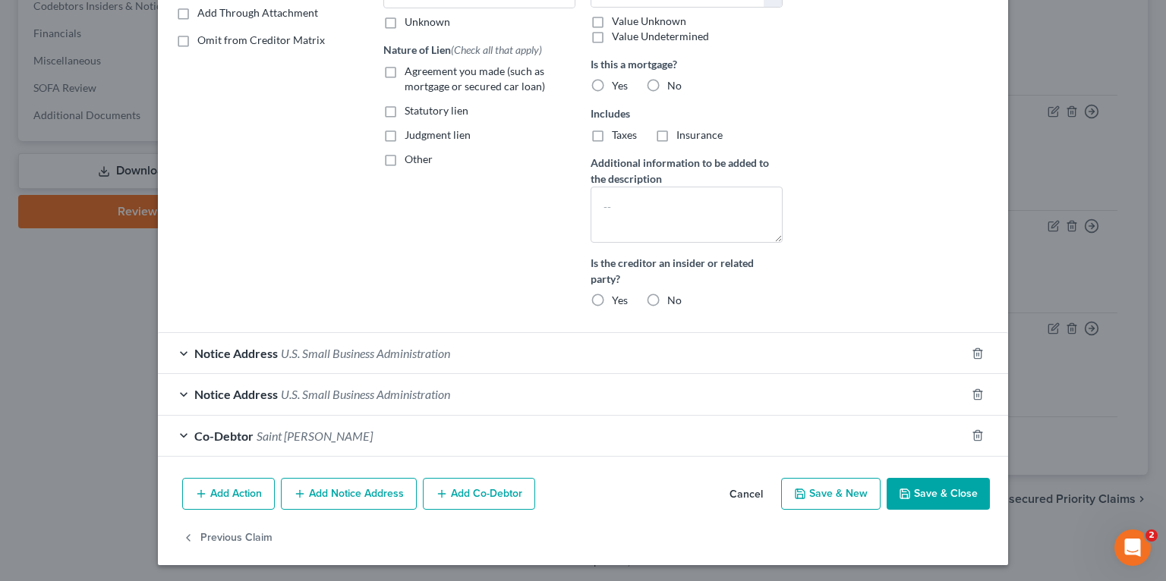
click at [388, 436] on div "Co-Debtor Saint Clair Martins" at bounding box center [562, 436] width 808 height 40
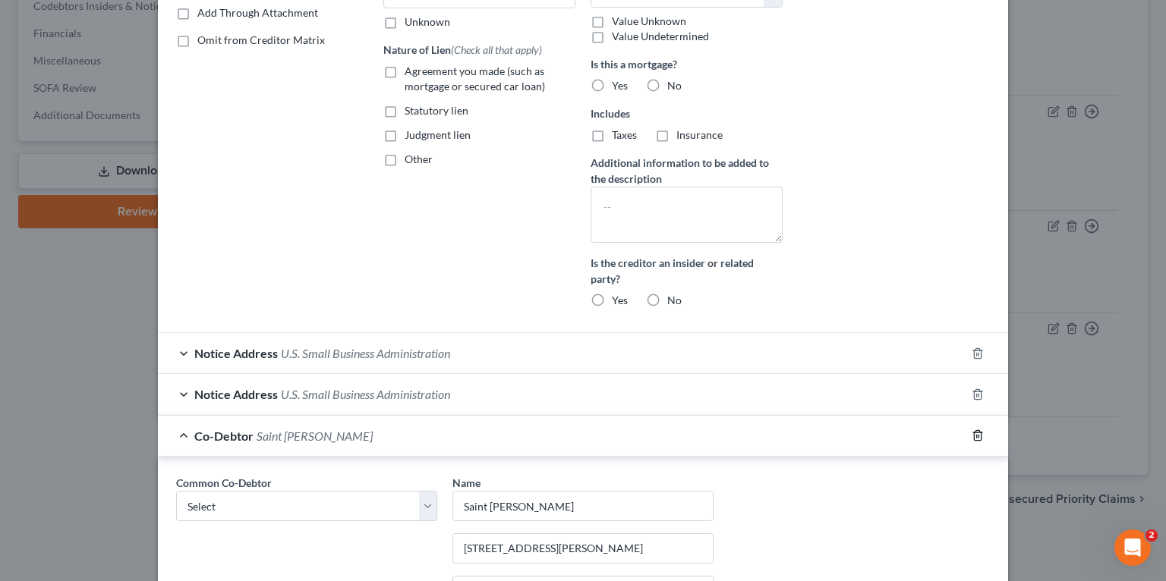
click at [977, 436] on line "button" at bounding box center [977, 437] width 0 height 3
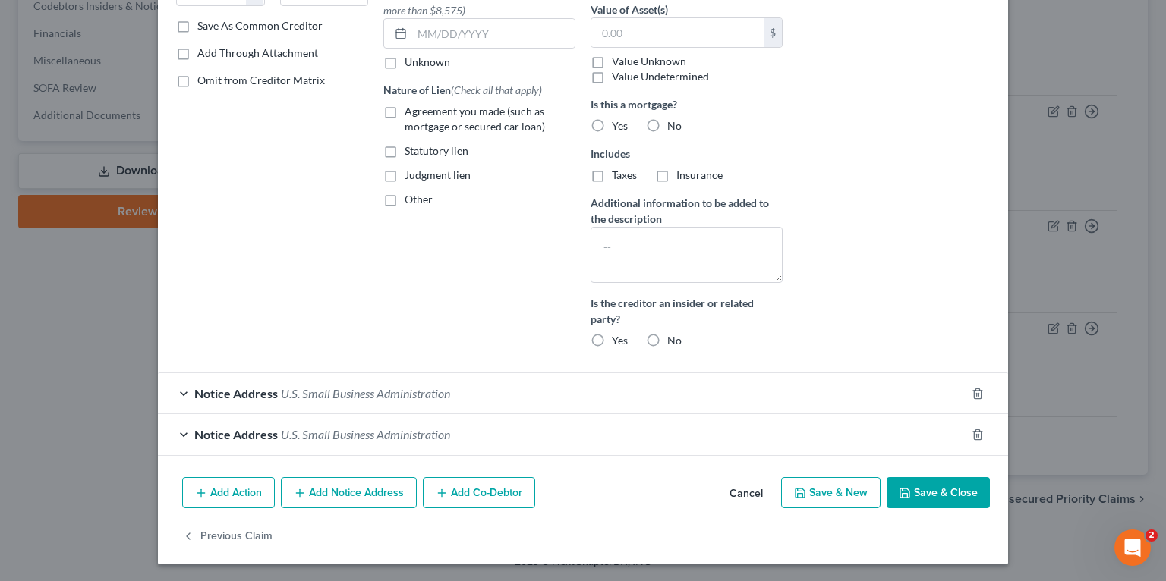
click at [919, 483] on button "Save & Close" at bounding box center [937, 493] width 103 height 32
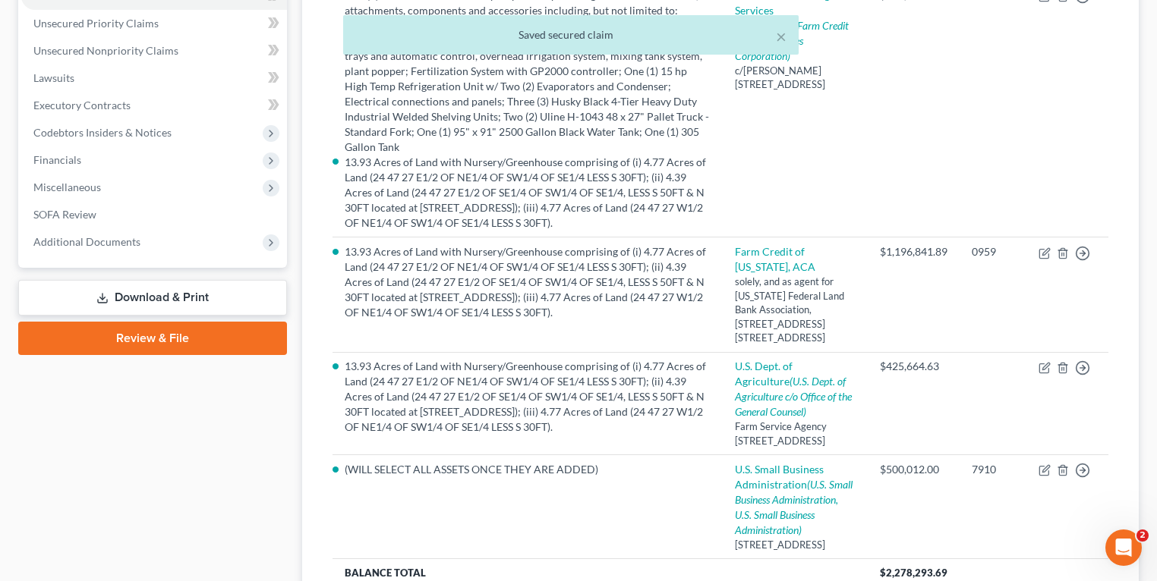
scroll to position [468, 0]
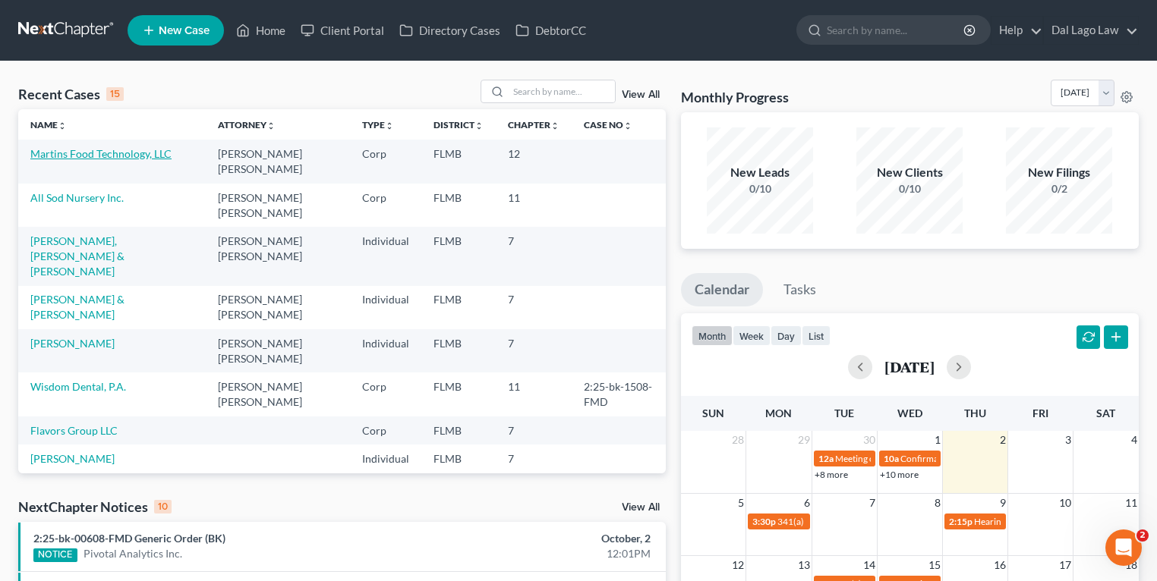
click at [83, 150] on link "Martins Food Technology, LLC" at bounding box center [100, 153] width 141 height 13
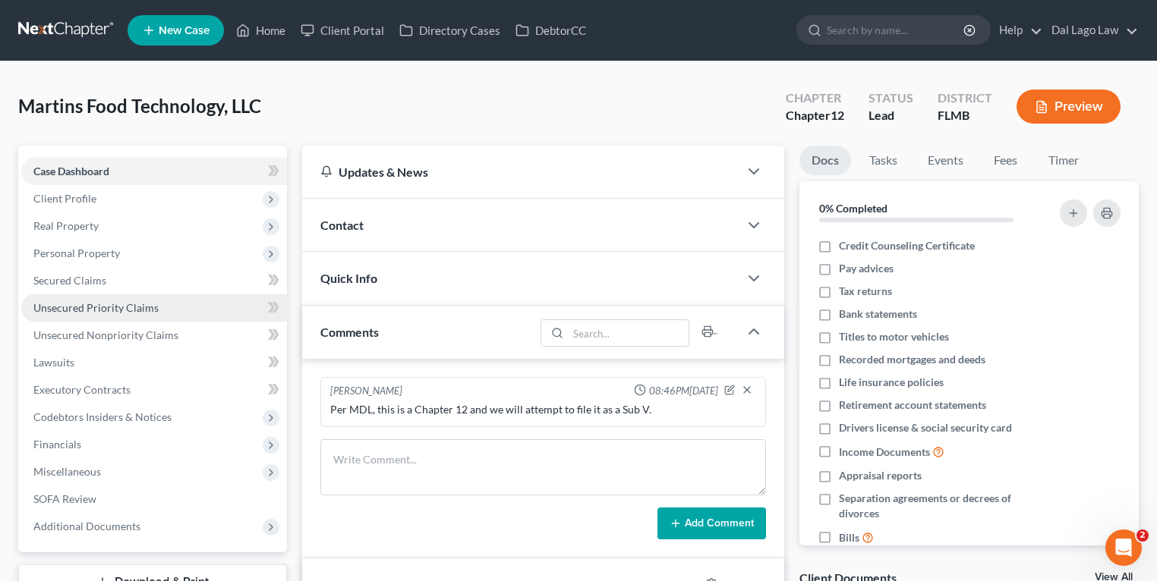
click at [87, 301] on span "Unsecured Priority Claims" at bounding box center [95, 307] width 125 height 13
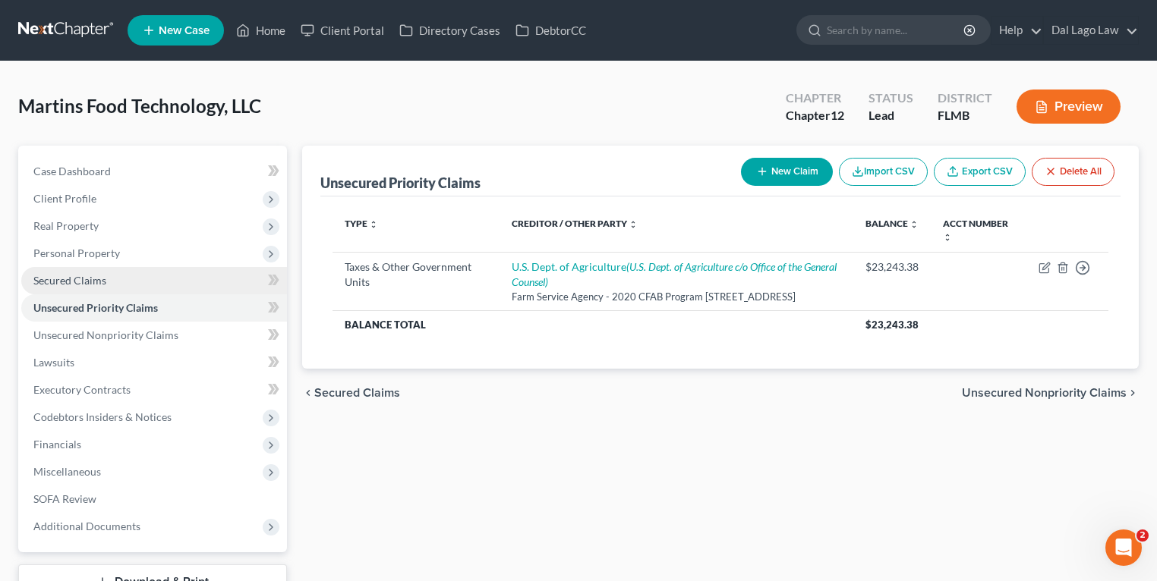
click at [105, 280] on link "Secured Claims" at bounding box center [154, 280] width 266 height 27
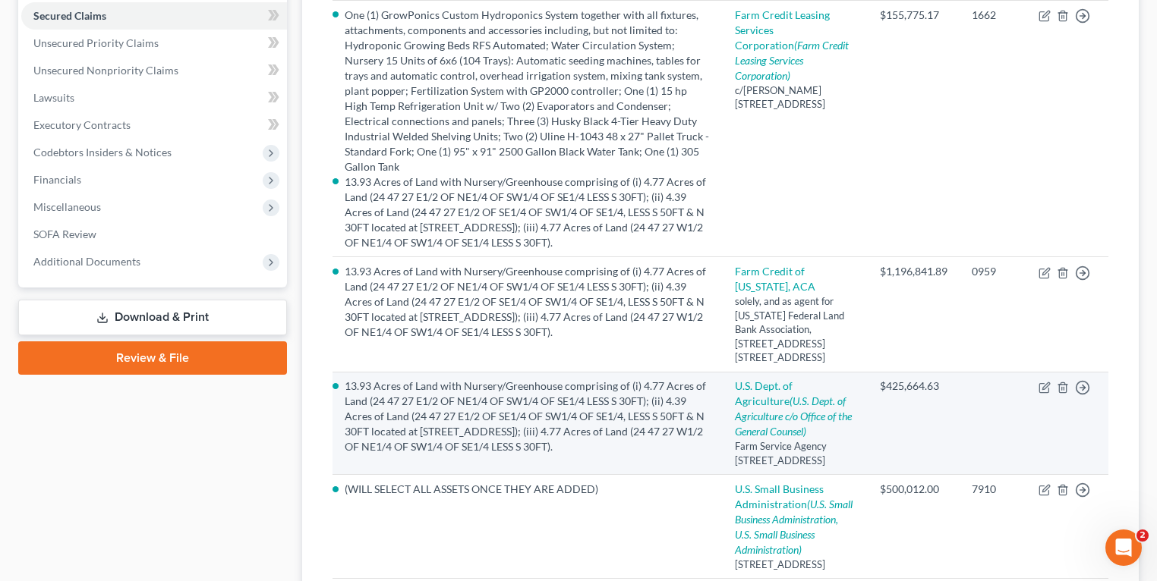
scroll to position [121, 0]
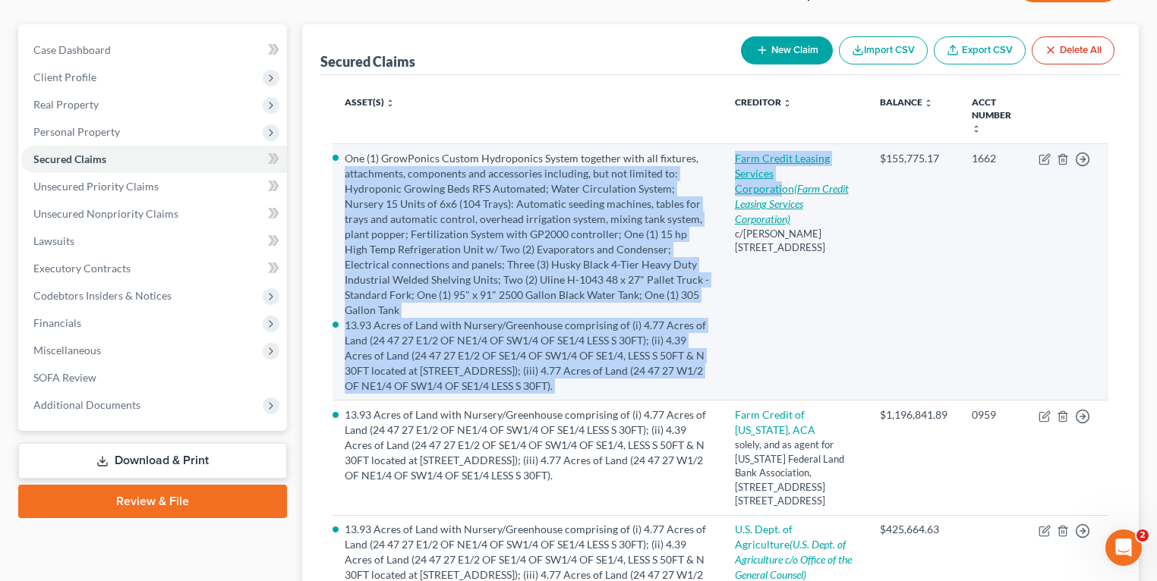
drag, startPoint x: 729, startPoint y: 155, endPoint x: 832, endPoint y: 170, distance: 104.3
click at [832, 170] on tr "One (1) GrowPonics Custom Hydroponics System together with all fixtures, attach…" at bounding box center [720, 272] width 776 height 257
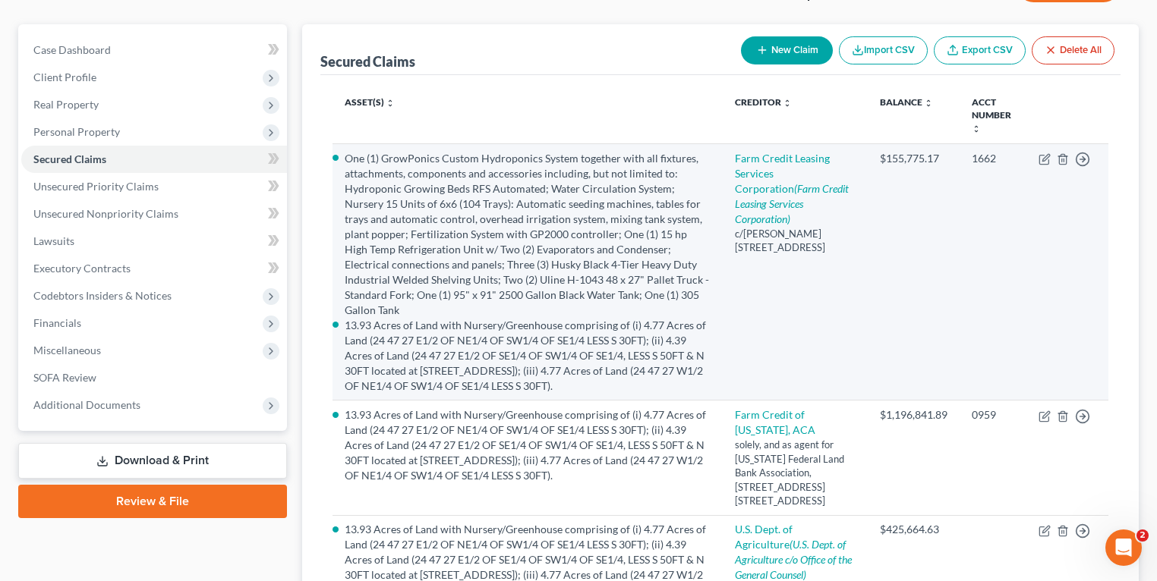
drag, startPoint x: 832, startPoint y: 170, endPoint x: 862, endPoint y: 184, distance: 33.3
click at [862, 184] on td "Farm Credit Leasing Services Corporation (Farm Credit Leasing Services Corporat…" at bounding box center [796, 272] width 146 height 257
drag, startPoint x: 849, startPoint y: 175, endPoint x: 745, endPoint y: 157, distance: 106.2
click at [745, 157] on td "Farm Credit Leasing Services Corporation (Farm Credit Leasing Services Corporat…" at bounding box center [796, 272] width 146 height 257
copy link "Farm Credit Leasing Services Corporation"
